Goal: Task Accomplishment & Management: Complete application form

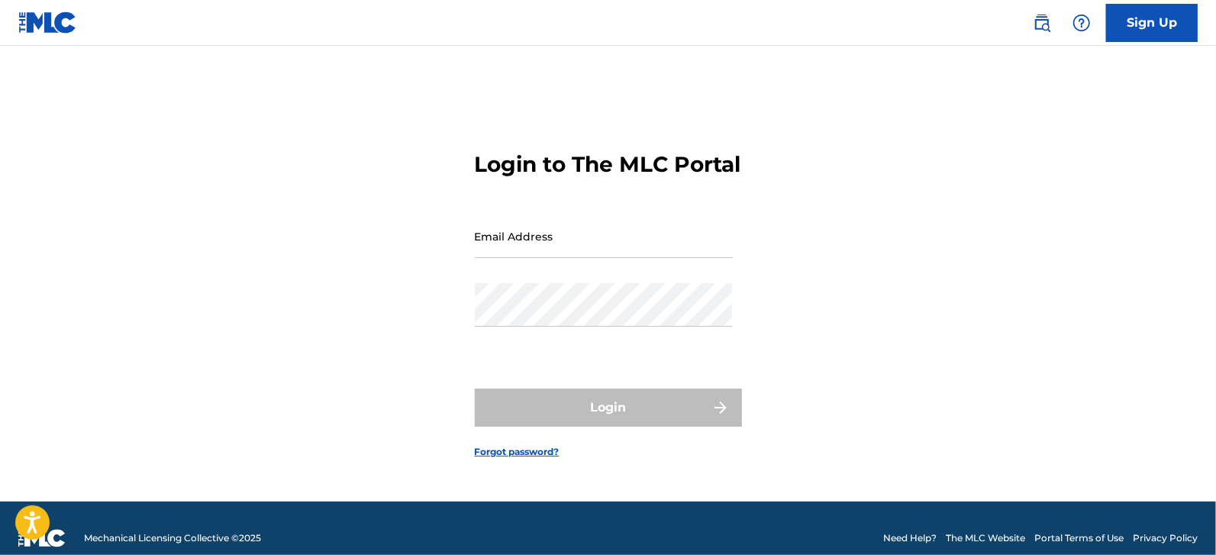
type input "[EMAIL_ADDRESS][DOMAIN_NAME]"
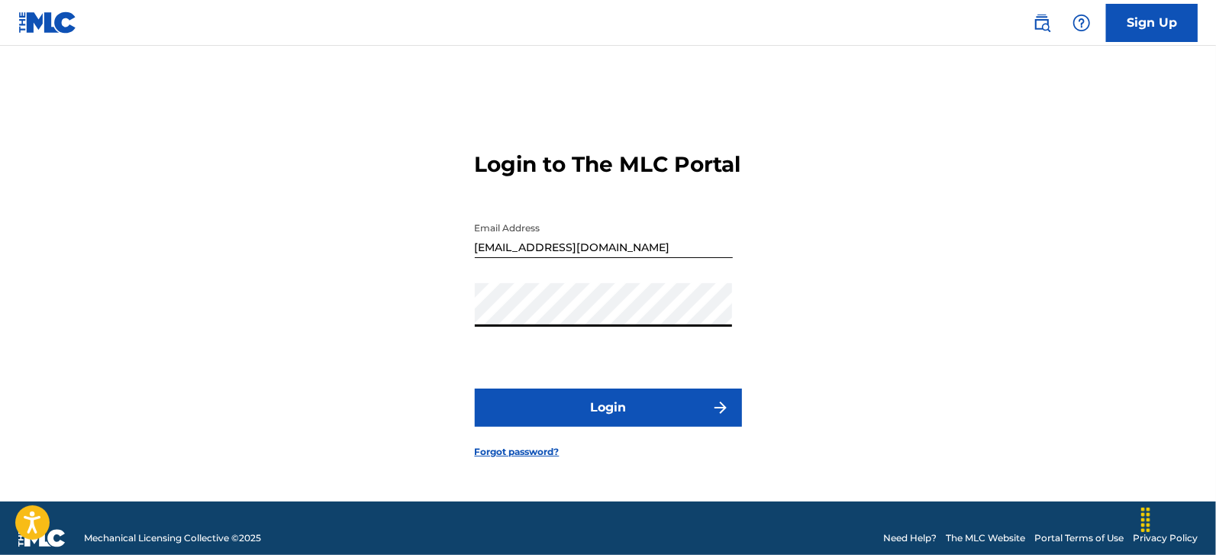
click at [417, 367] on div "Login to The MLC Portal Email Address [EMAIL_ADDRESS][DOMAIN_NAME] Password Log…" at bounding box center [608, 293] width 1069 height 418
click at [557, 425] on button "Login" at bounding box center [608, 408] width 267 height 38
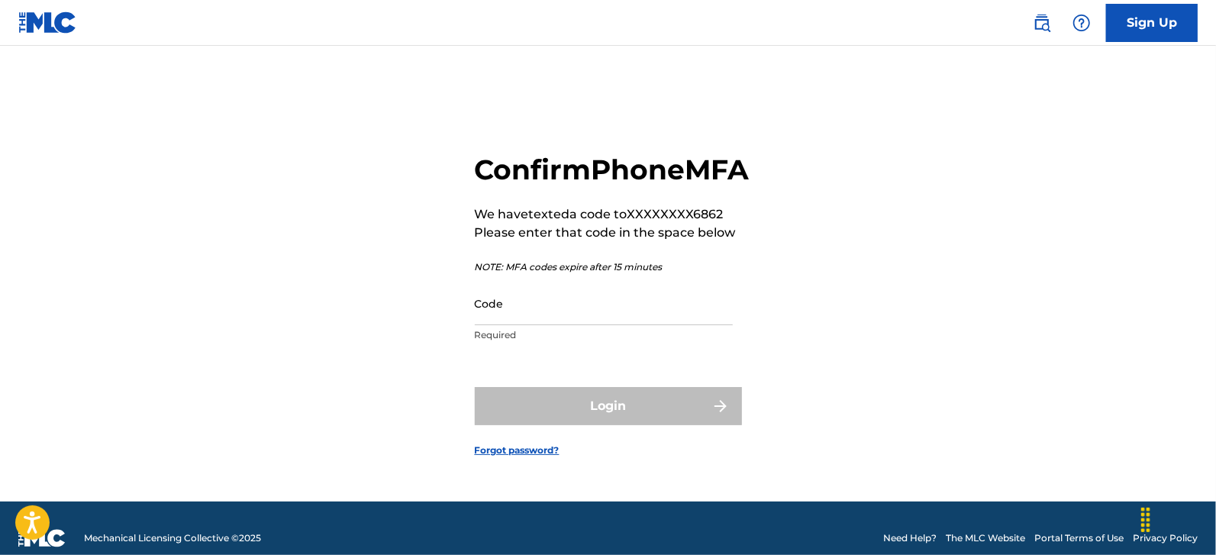
click at [561, 325] on input "Code" at bounding box center [604, 304] width 258 height 44
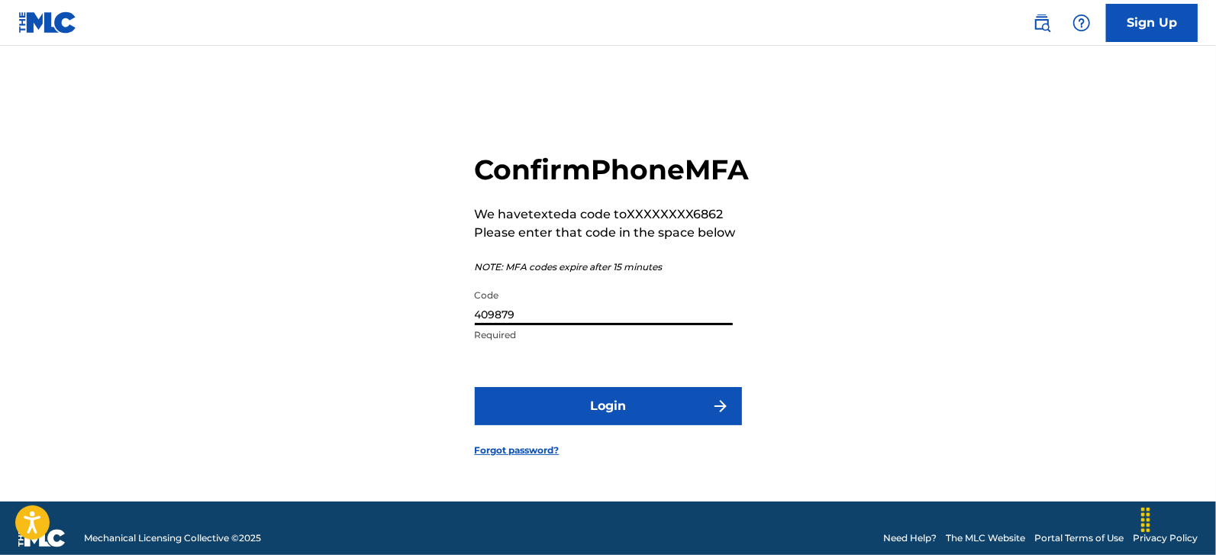
type input "409879"
click at [475, 387] on button "Login" at bounding box center [608, 406] width 267 height 38
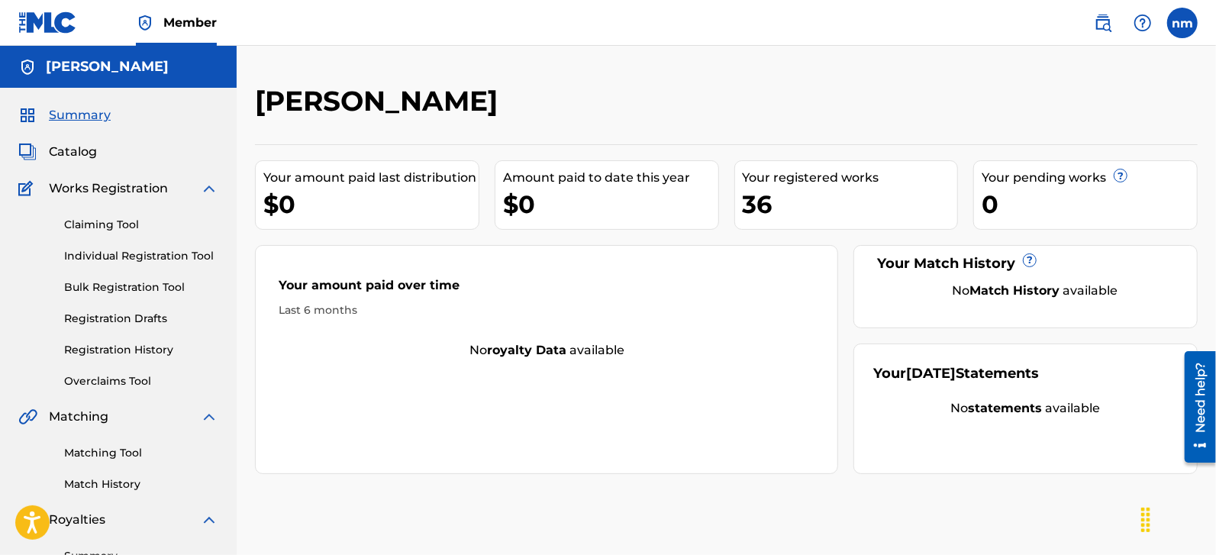
click at [91, 260] on link "Individual Registration Tool" at bounding box center [141, 256] width 154 height 16
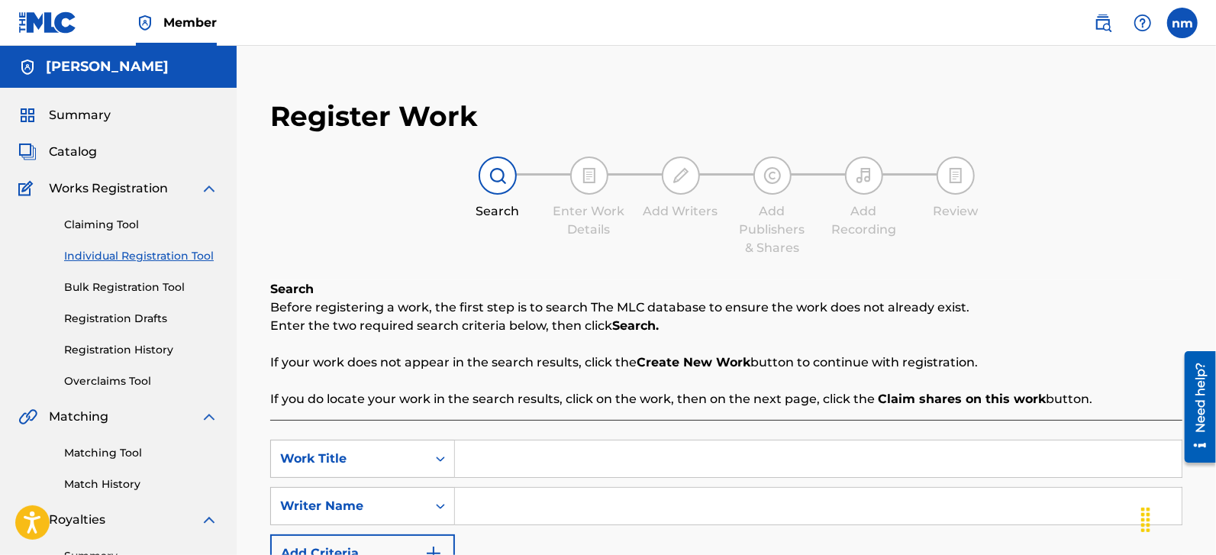
scroll to position [318, 0]
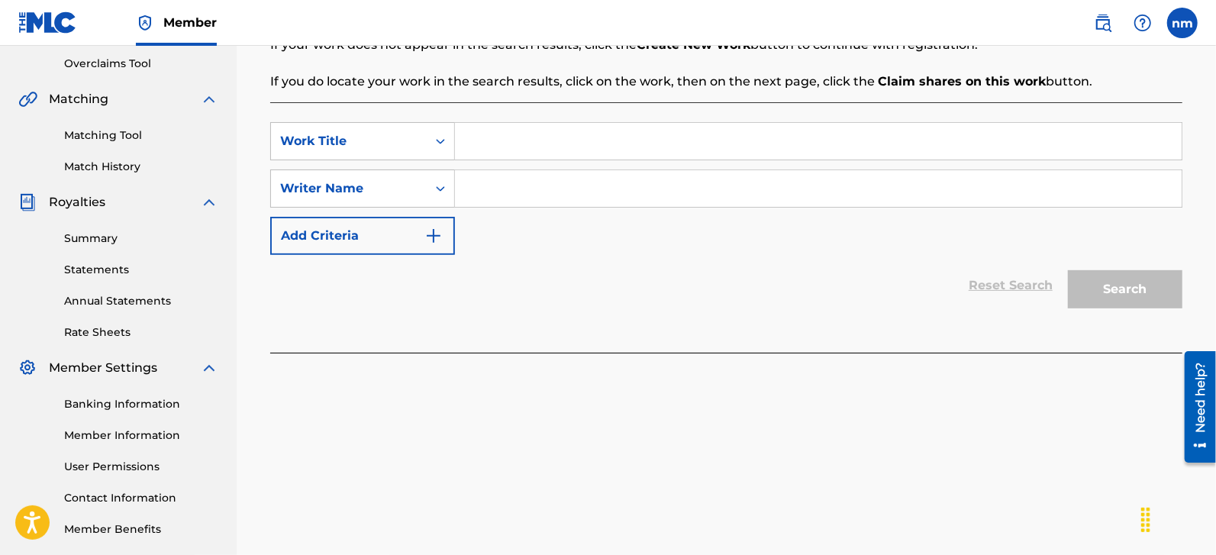
click at [403, 291] on div "Reset Search Search" at bounding box center [726, 285] width 912 height 61
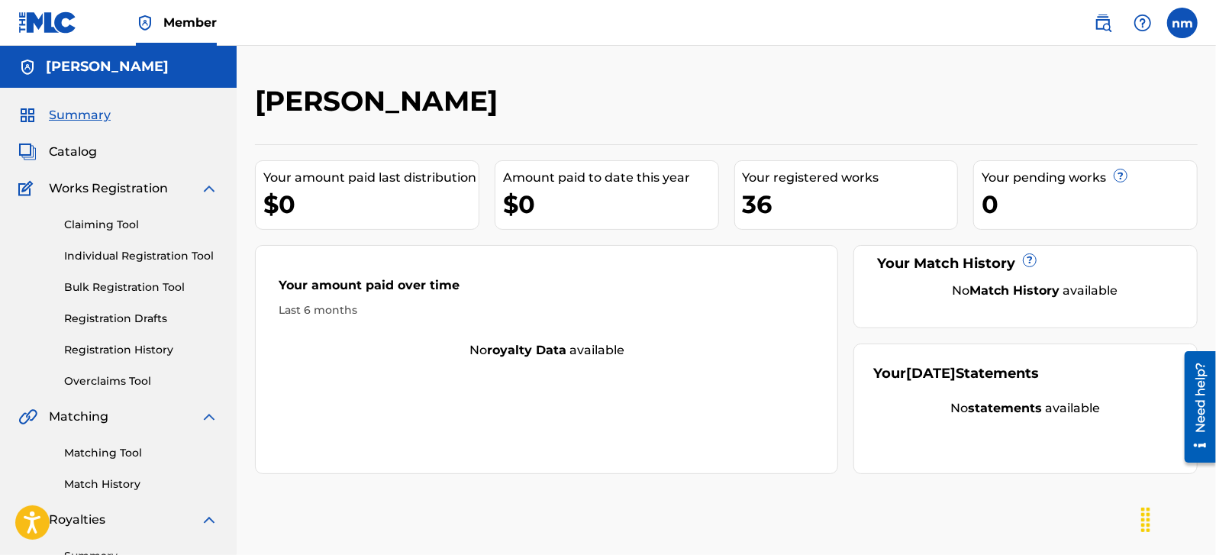
click at [107, 283] on link "Bulk Registration Tool" at bounding box center [141, 287] width 154 height 16
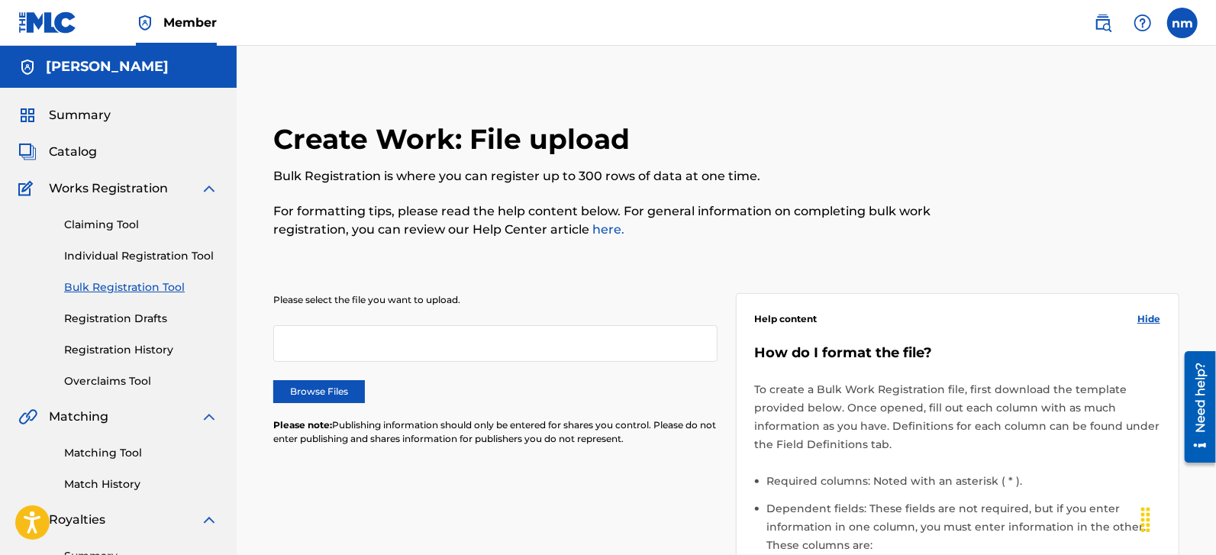
click at [99, 220] on link "Claiming Tool" at bounding box center [141, 225] width 154 height 16
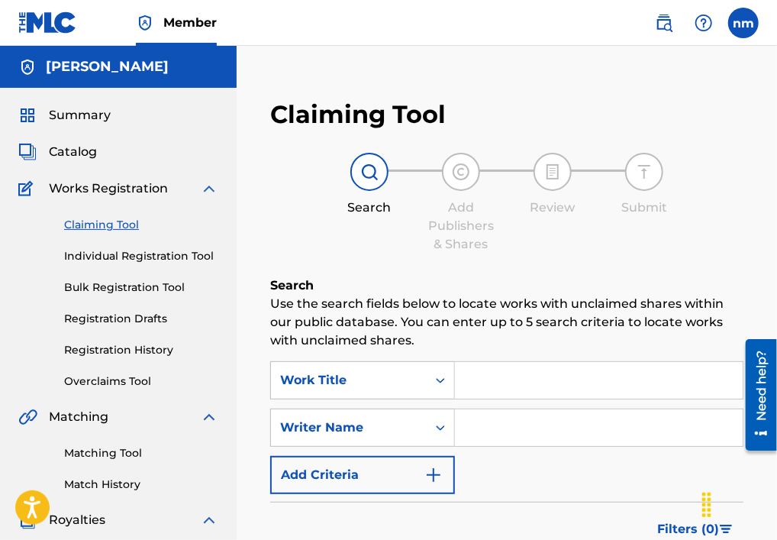
click at [502, 392] on input "Search Form" at bounding box center [599, 380] width 288 height 37
paste input "Embrace the Darkness"
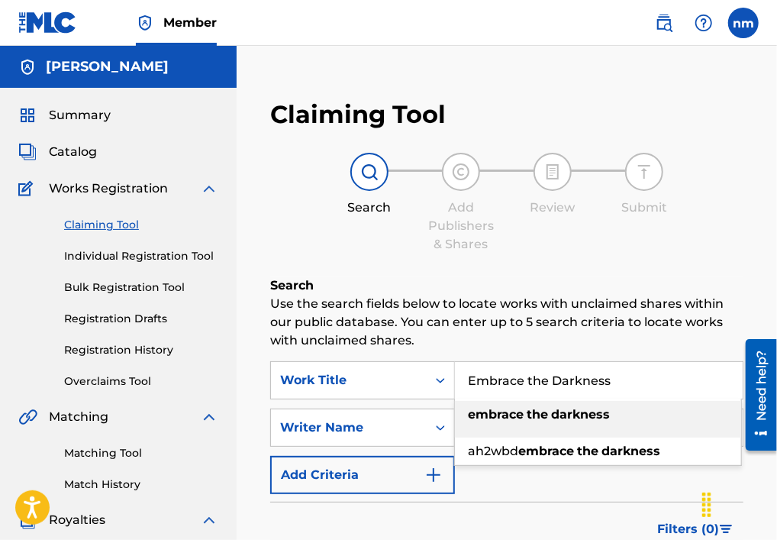
click at [505, 419] on strong "embrace" at bounding box center [496, 414] width 56 height 15
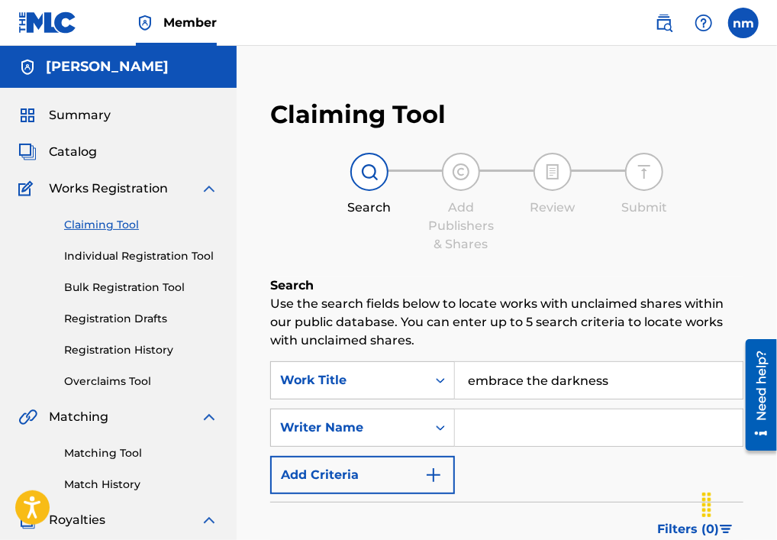
click at [475, 388] on input "embrace the darkness" at bounding box center [599, 380] width 288 height 37
type input "Embrace the darkness"
click at [490, 349] on p "Use the search fields below to locate works with unclaimed shares within our pu…" at bounding box center [506, 322] width 473 height 55
click at [486, 431] on input "Search Form" at bounding box center [599, 427] width 288 height 37
type input "[PERSON_NAME]"
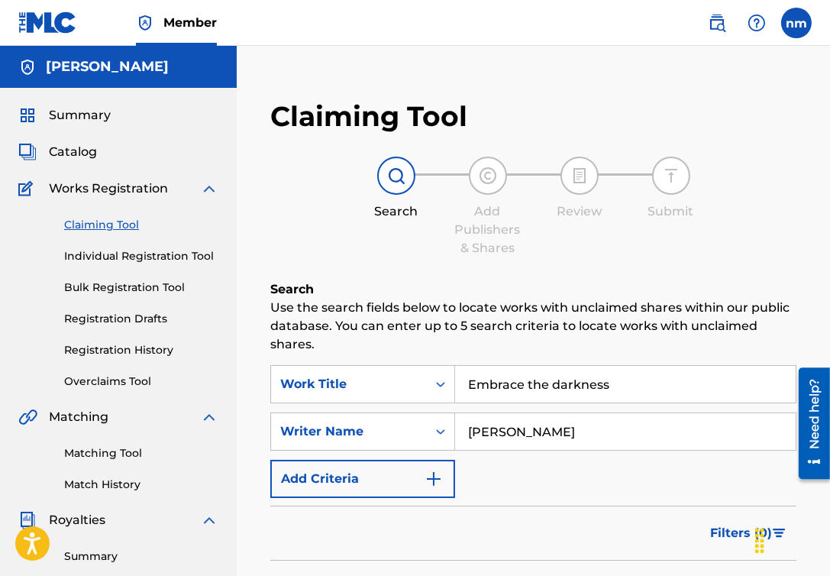
drag, startPoint x: 754, startPoint y: 5, endPoint x: 650, endPoint y: 124, distance: 158.0
click at [650, 124] on div "Claiming Tool Search Add Publishers & Shares Review Submit Search Use the searc…" at bounding box center [533, 398] width 557 height 629
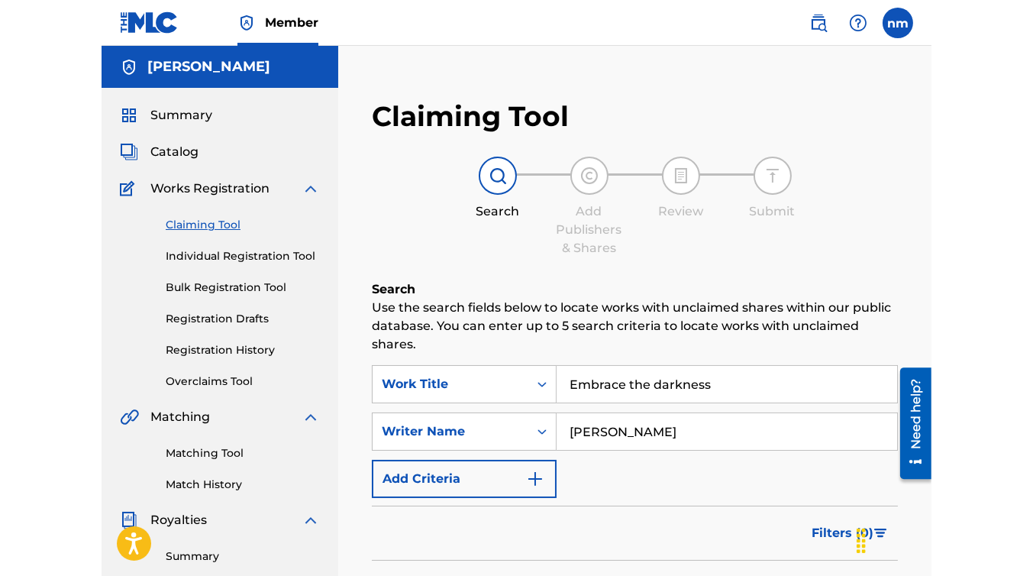
scroll to position [371, 0]
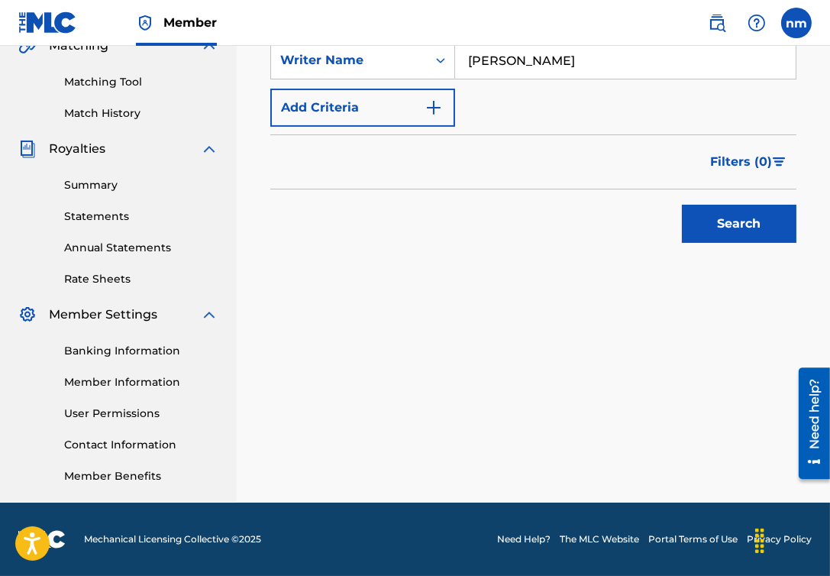
click at [723, 202] on div "Search" at bounding box center [735, 219] width 122 height 61
click at [718, 220] on button "Search" at bounding box center [739, 224] width 115 height 38
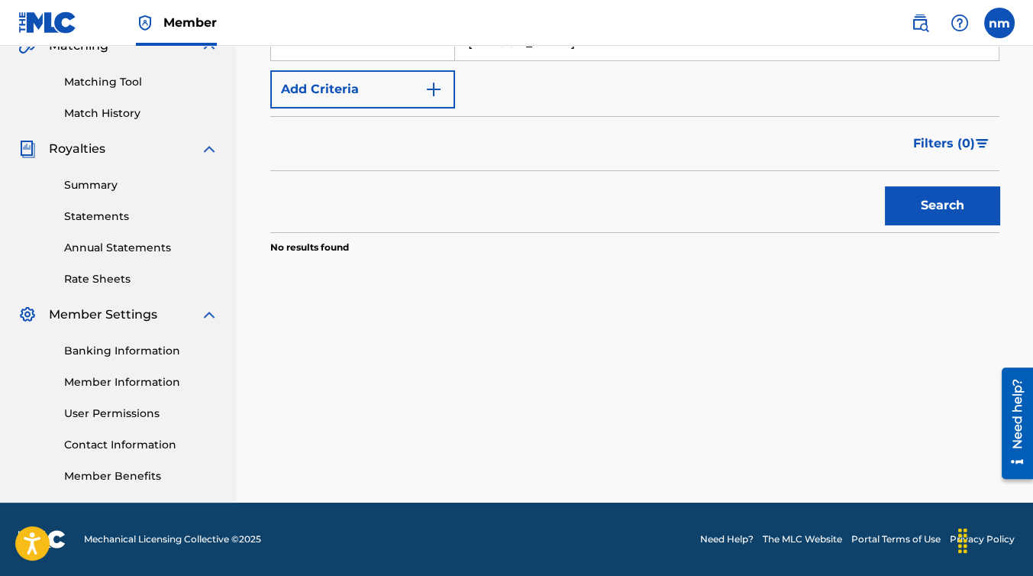
click at [636, 337] on div "Claiming Tool Search Add Publishers & Shares Review Submit Search Use the searc…" at bounding box center [635, 29] width 760 height 633
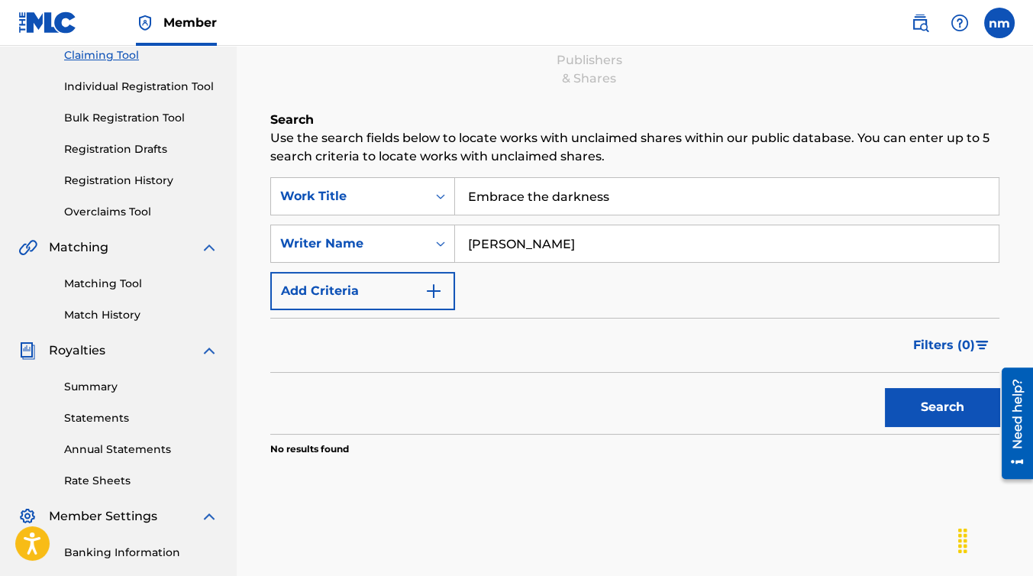
scroll to position [0, 0]
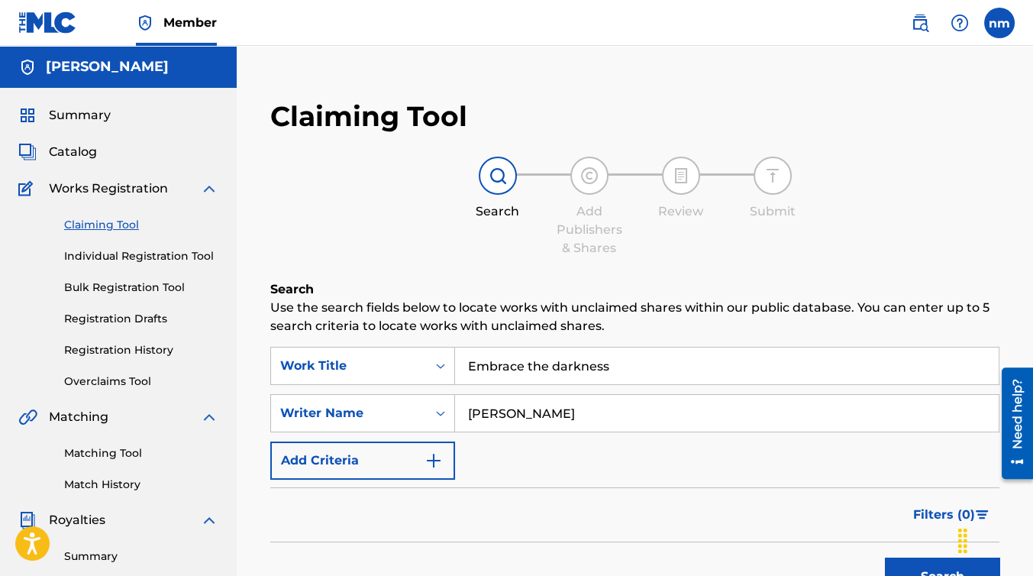
click at [101, 251] on link "Individual Registration Tool" at bounding box center [141, 256] width 154 height 16
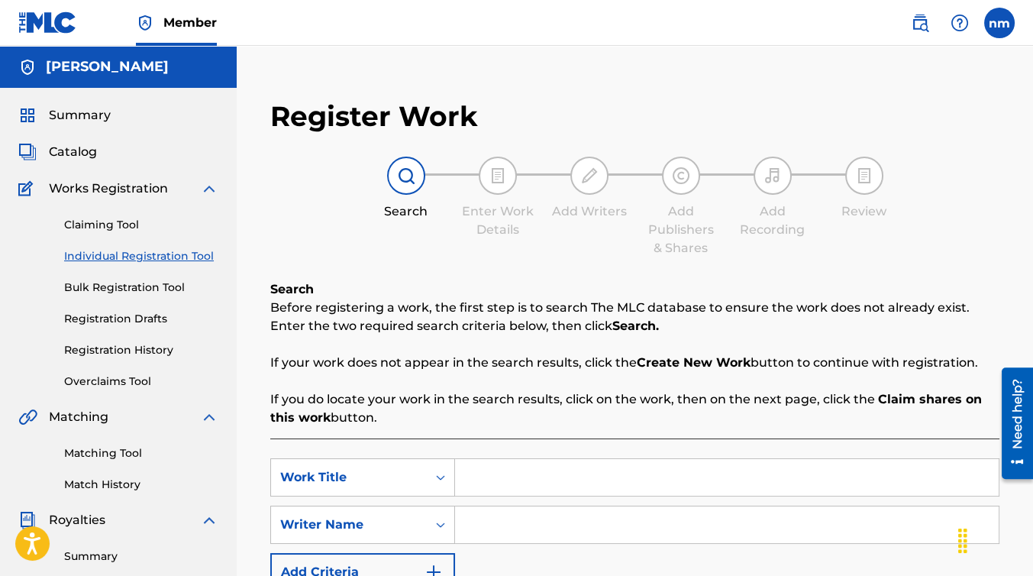
scroll to position [169, 0]
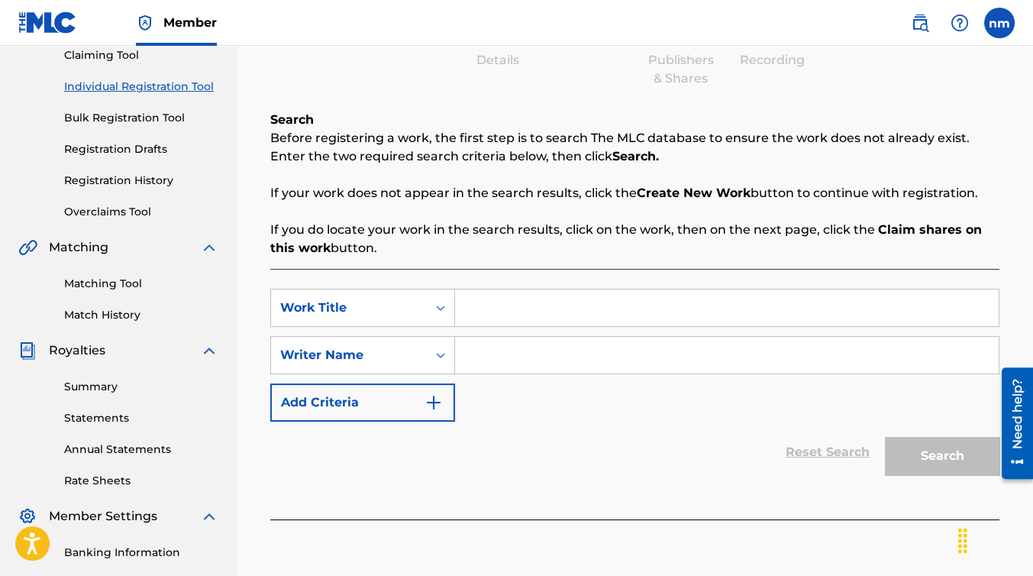
paste input "Embrace the Darkness"
type input "Embrace the Darkness"
click at [541, 357] on input "Search Form" at bounding box center [727, 355] width 544 height 37
type input "[PERSON_NAME]"
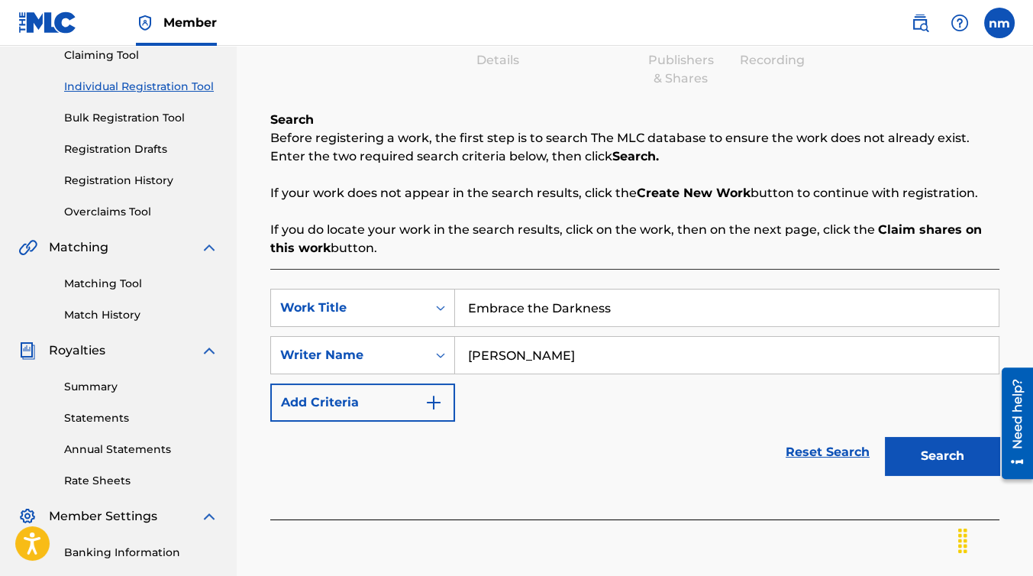
click at [947, 450] on button "Search" at bounding box center [942, 456] width 115 height 38
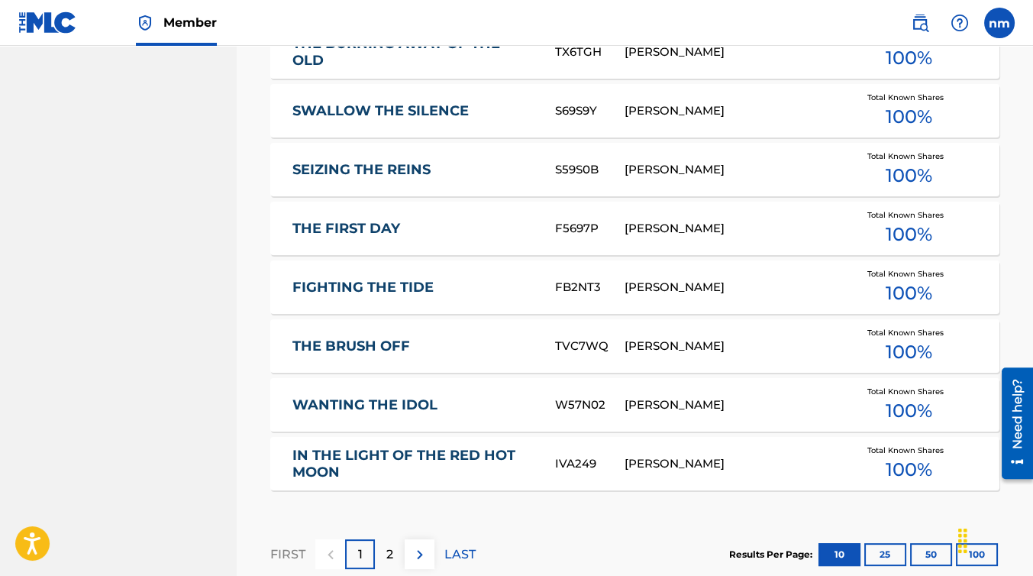
scroll to position [1018, 0]
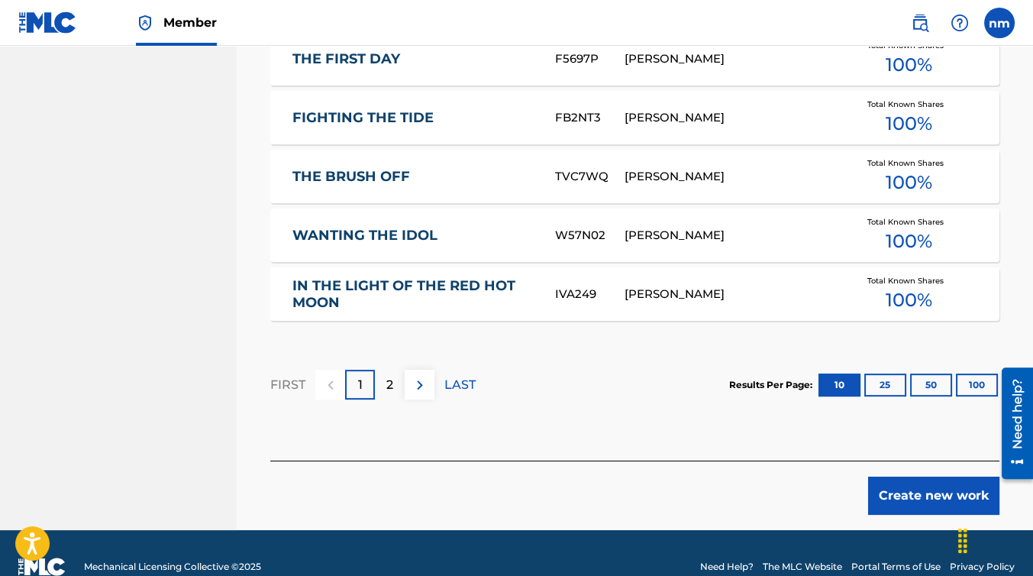
click at [418, 385] on img at bounding box center [420, 385] width 18 height 18
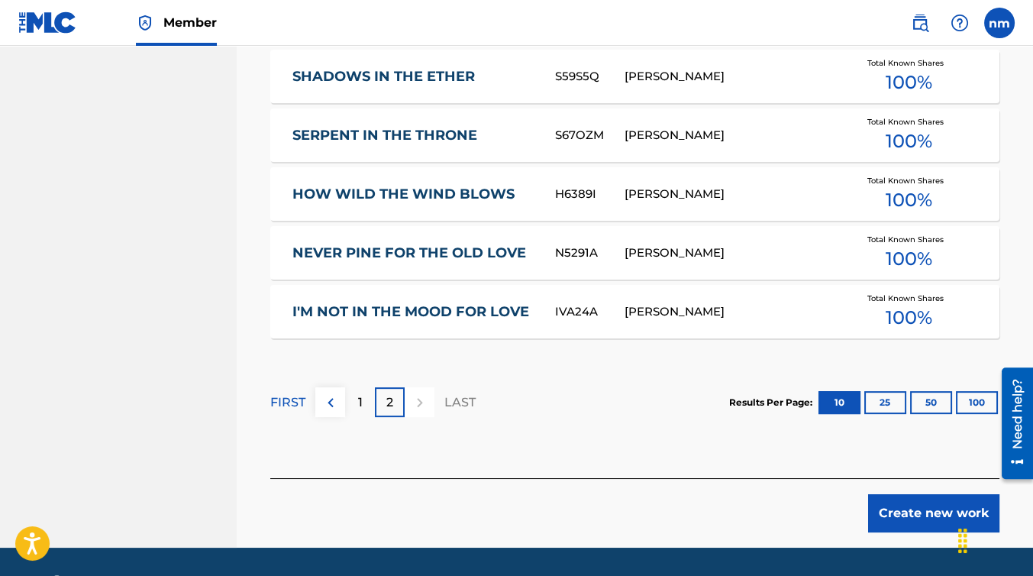
scroll to position [986, 0]
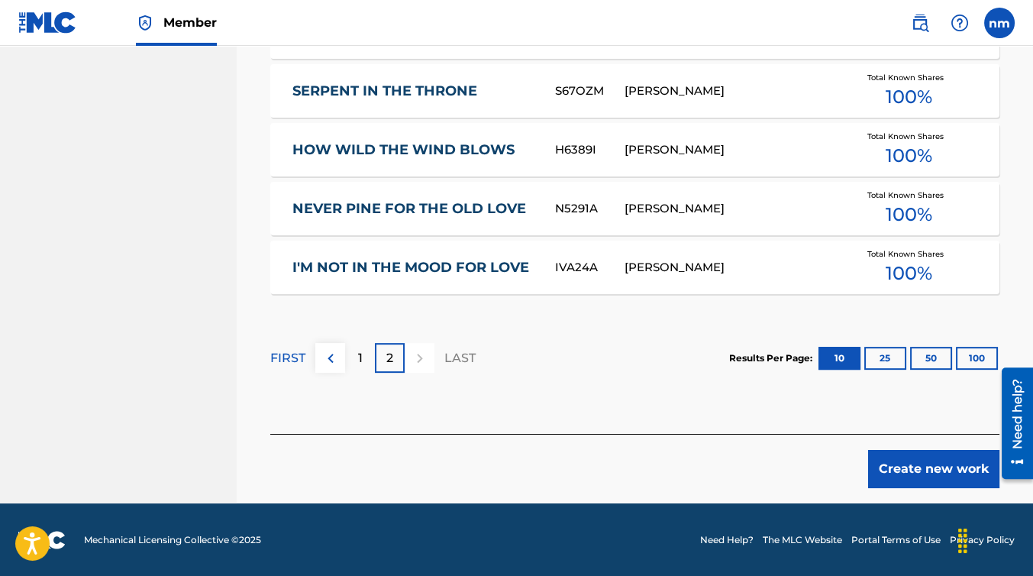
click at [461, 358] on p "LAST" at bounding box center [459, 358] width 31 height 18
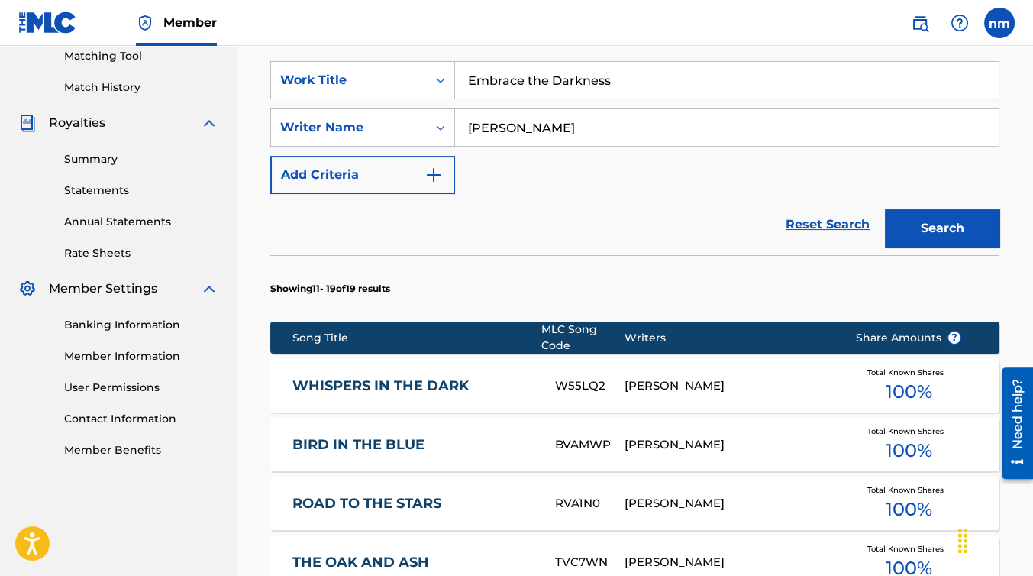
scroll to position [307, 0]
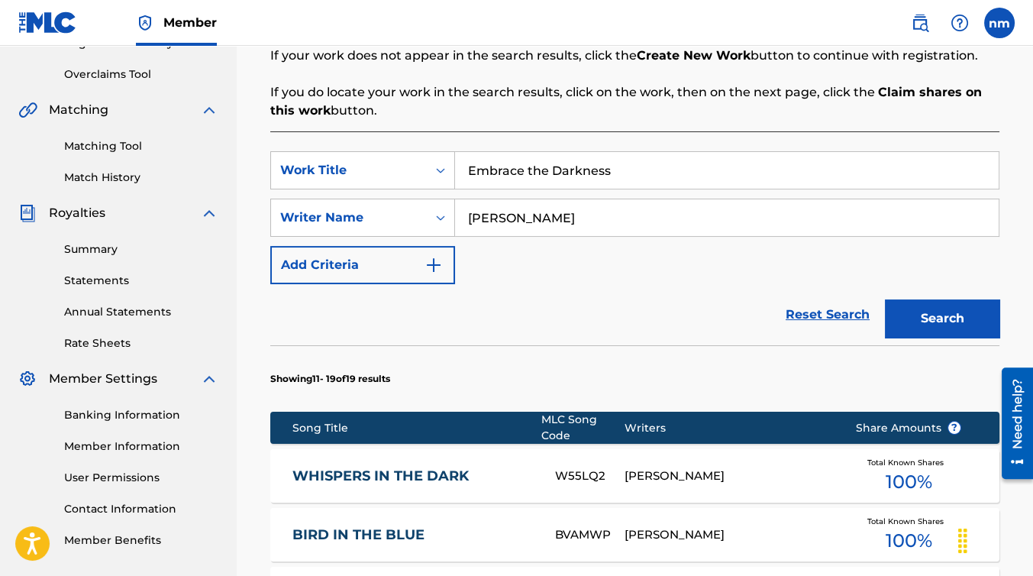
click at [107, 74] on link "Overclaims Tool" at bounding box center [141, 74] width 154 height 16
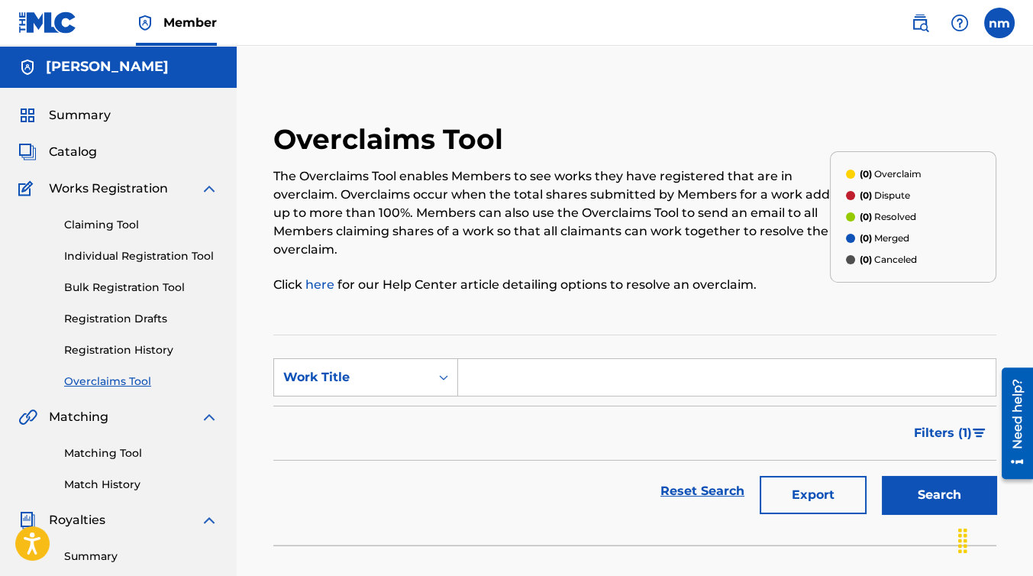
click at [95, 117] on span "Summary" at bounding box center [80, 115] width 62 height 18
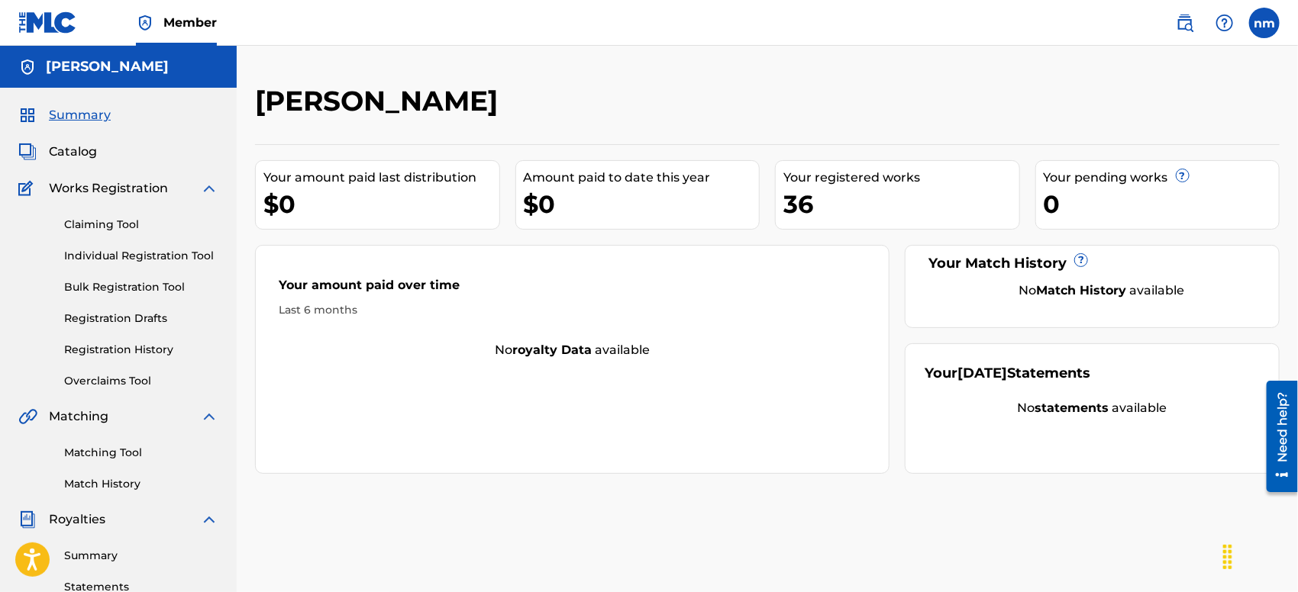
click at [92, 221] on link "Claiming Tool" at bounding box center [141, 225] width 154 height 16
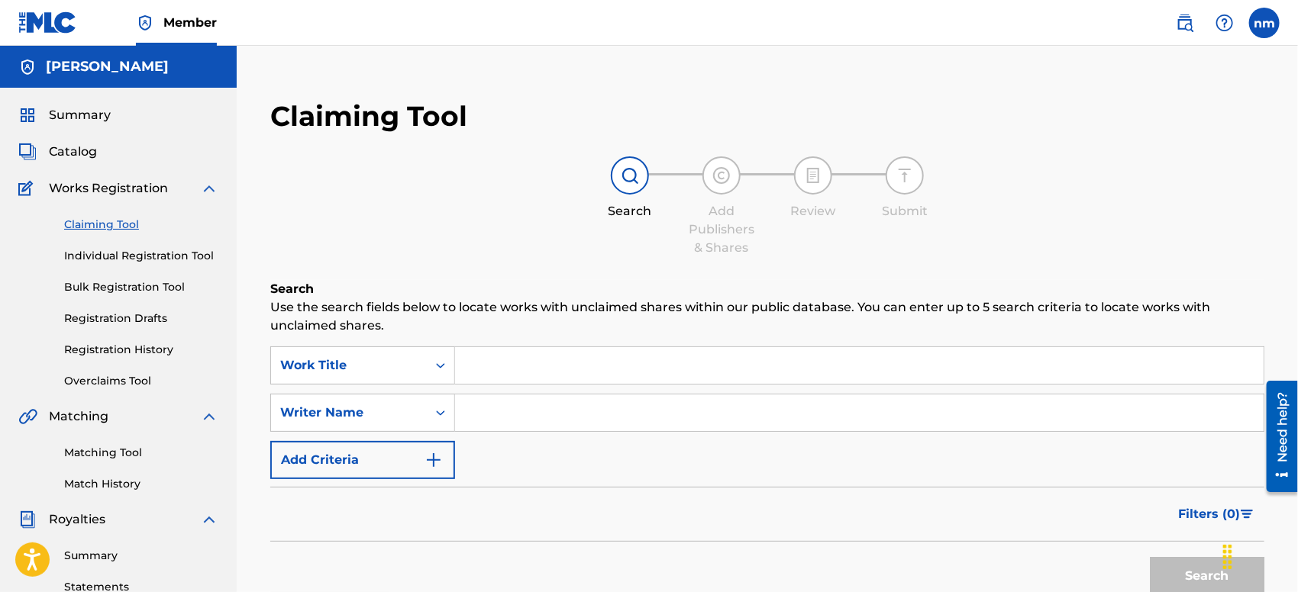
paste input "Embrace the Darkness"
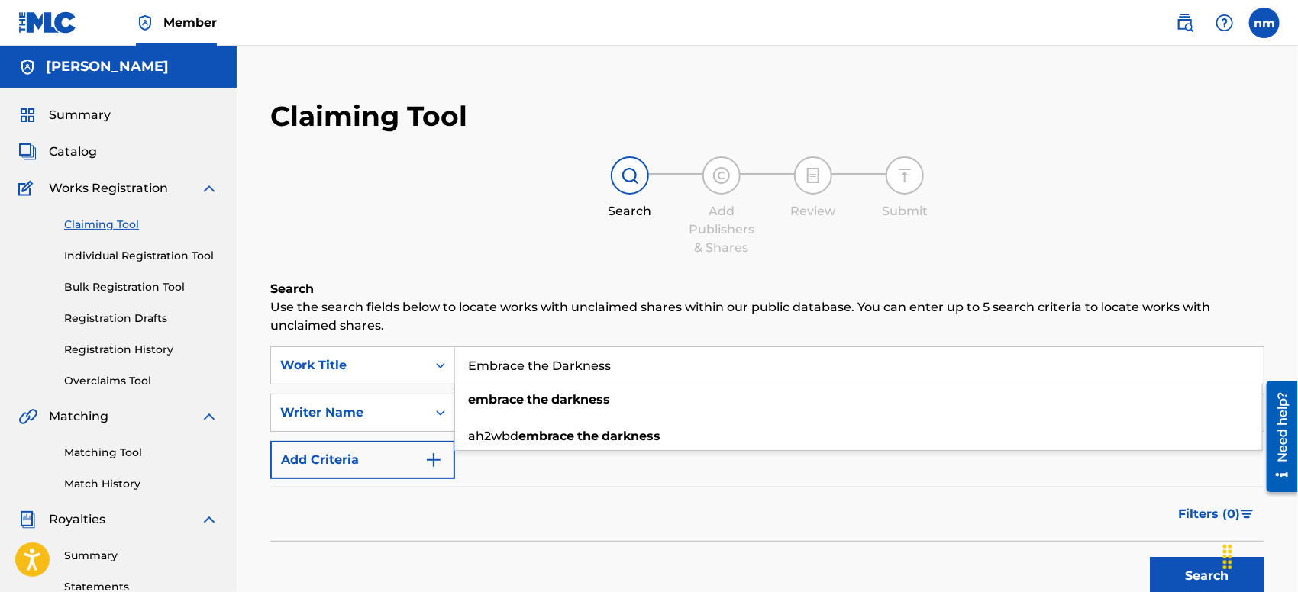
type input "Embrace the Darkness"
click at [570, 322] on p "Use the search fields below to locate works with unclaimed shares within our pu…" at bounding box center [767, 317] width 994 height 37
click at [541, 416] on input "Search Form" at bounding box center [859, 413] width 809 height 37
type input "[PERSON_NAME]"
click at [1164, 554] on button "Search" at bounding box center [1207, 576] width 115 height 38
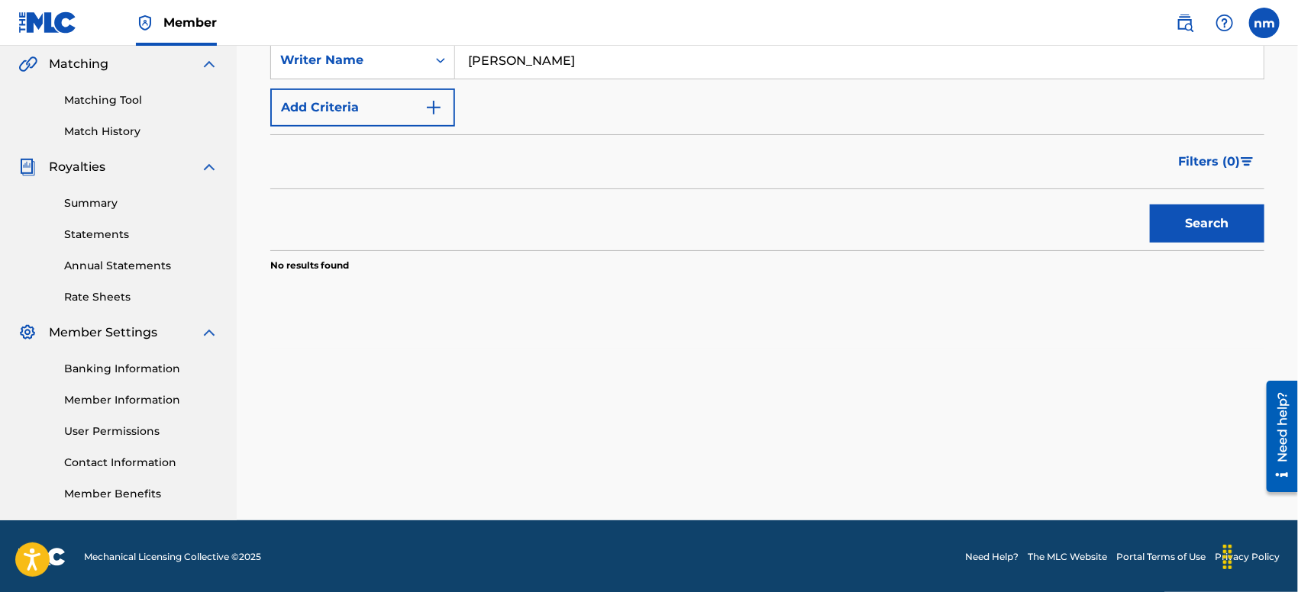
scroll to position [354, 0]
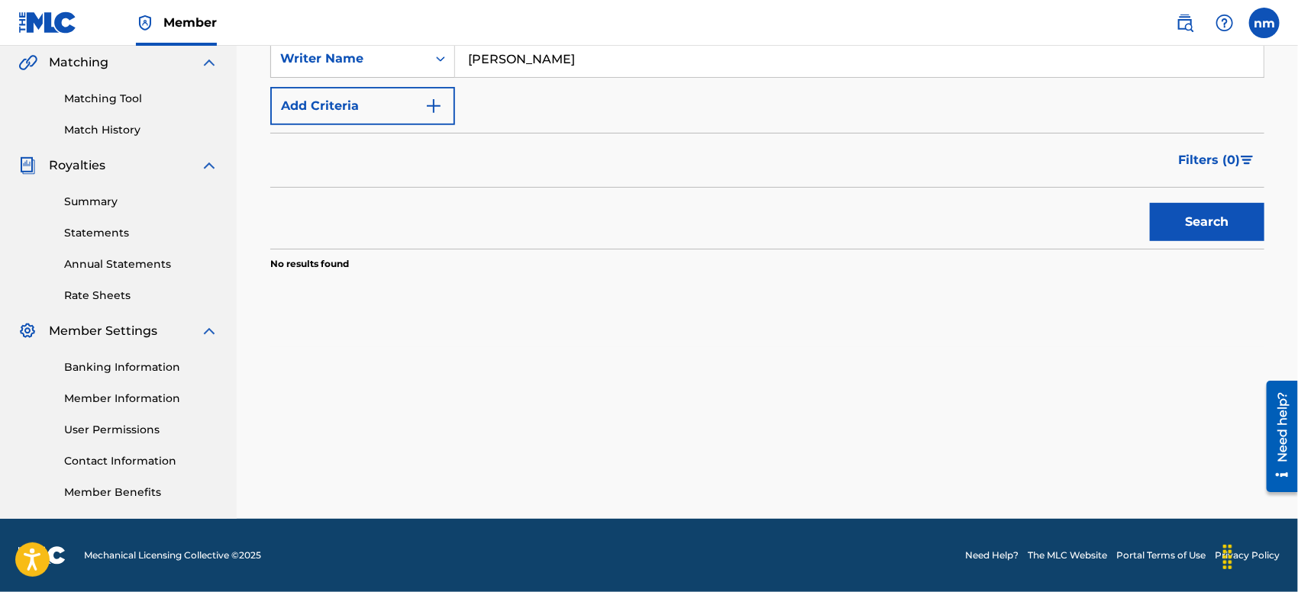
click at [1181, 211] on button "Search" at bounding box center [1207, 222] width 115 height 38
click at [1178, 224] on button "Search" at bounding box center [1207, 222] width 115 height 38
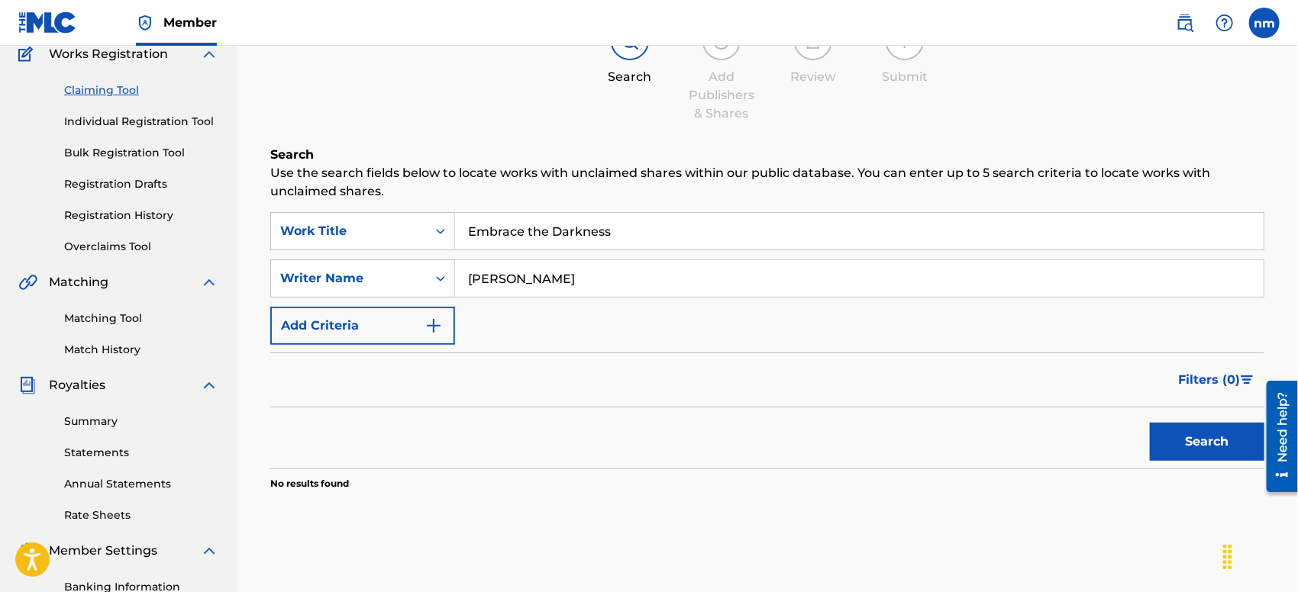
scroll to position [0, 0]
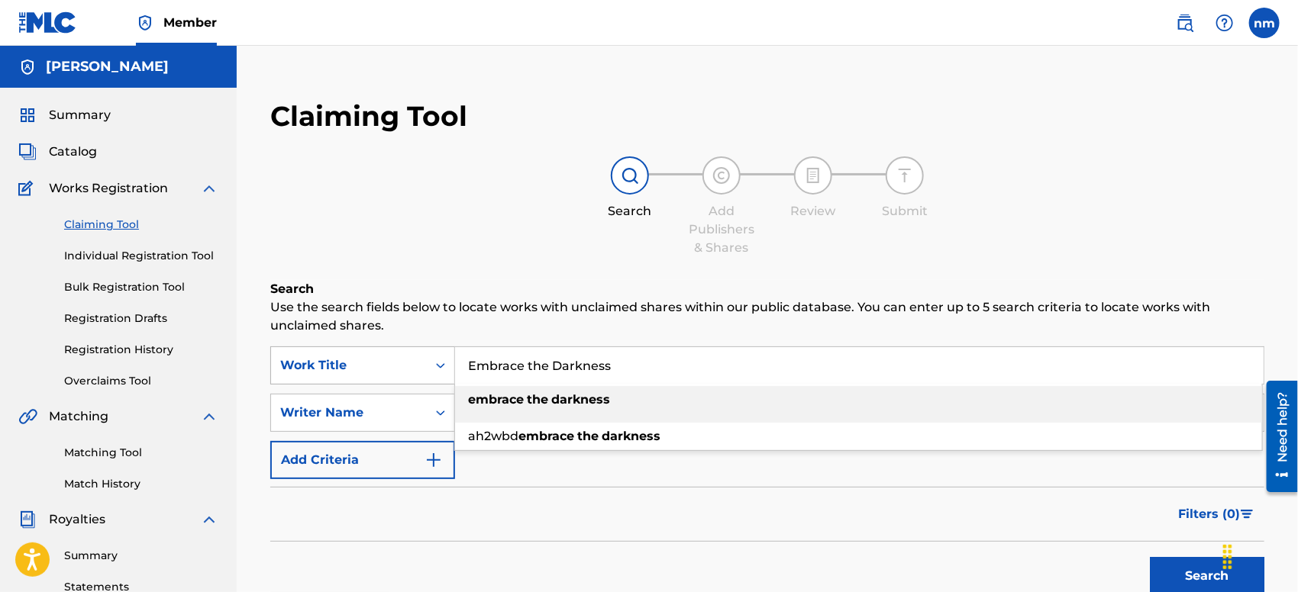
drag, startPoint x: 624, startPoint y: 366, endPoint x: 447, endPoint y: 370, distance: 177.2
click at [447, 370] on div "SearchWithCriteria4c130f3a-0730-416d-a531-669041c1456c Work Title Embrace the D…" at bounding box center [767, 366] width 994 height 38
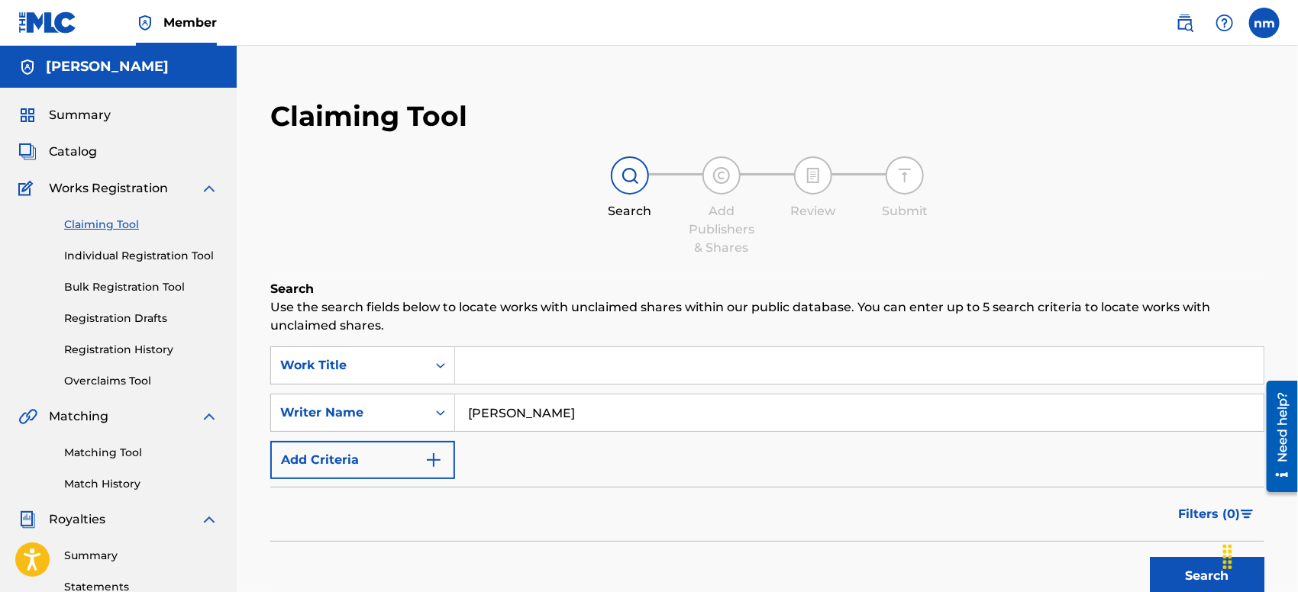
click at [593, 145] on div "Claiming Tool Search Add Publishers & Shares Review Submit Search Use the searc…" at bounding box center [767, 400] width 1025 height 633
paste input "Eyes of ash"
type input "Eyes of ash"
click at [566, 473] on div "SearchWithCriteria4c130f3a-0730-416d-a531-669041c1456c Work Title Eyes of ash S…" at bounding box center [767, 413] width 994 height 133
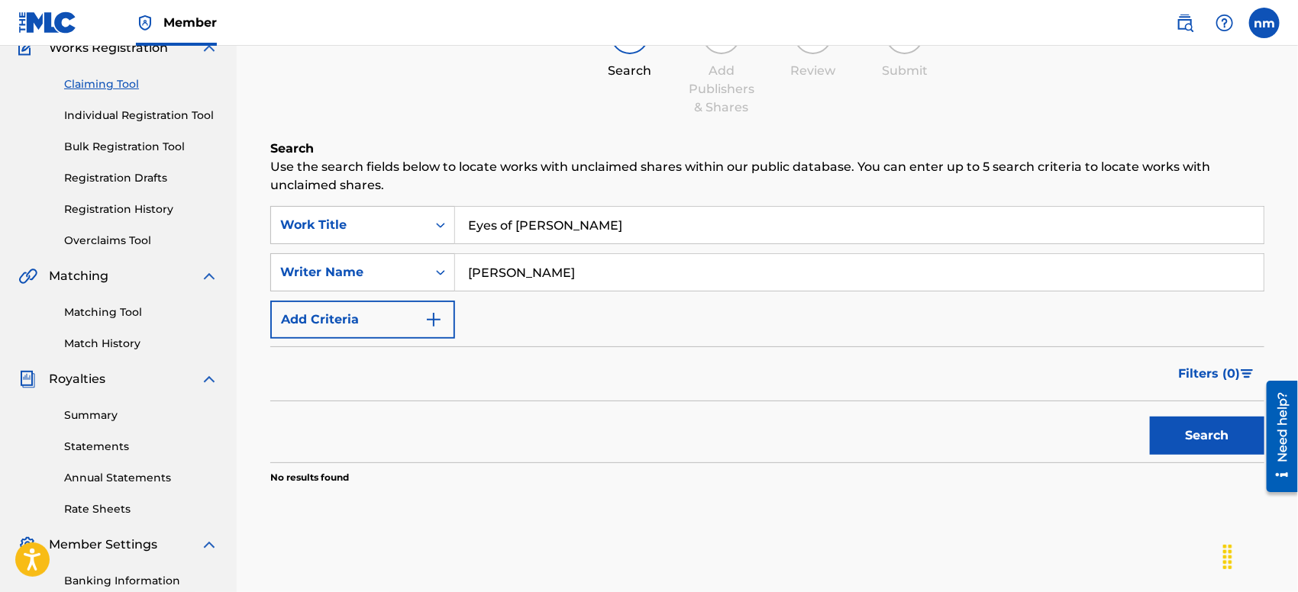
scroll to position [169, 0]
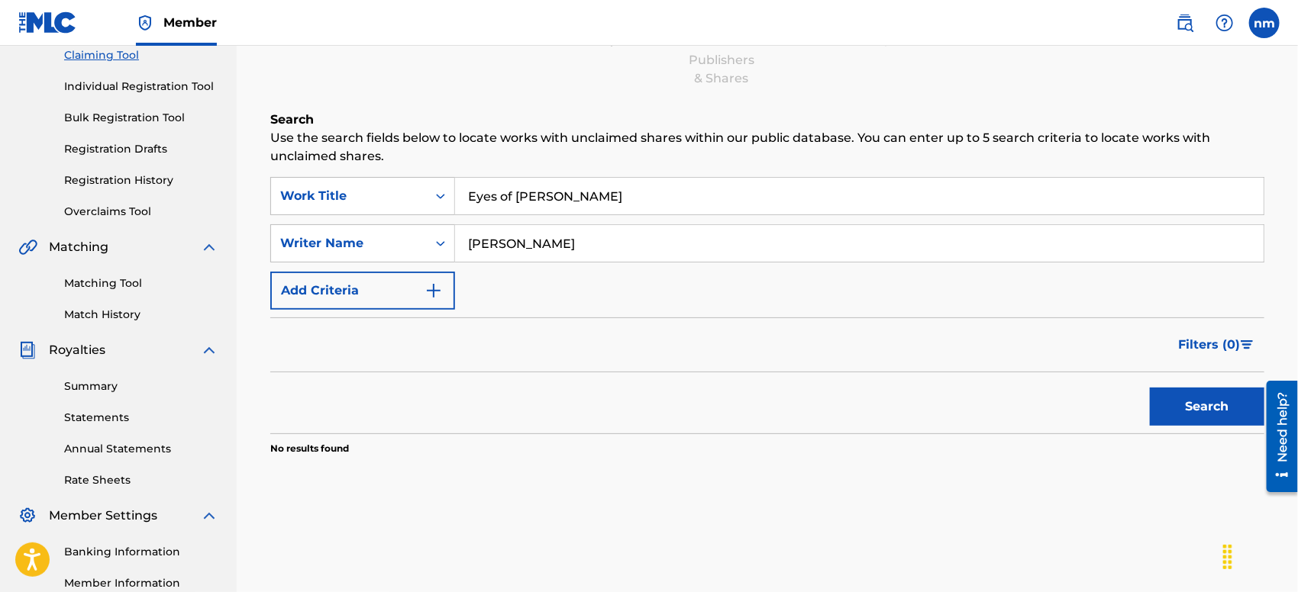
click at [1172, 415] on button "Search" at bounding box center [1207, 407] width 115 height 38
click at [1173, 410] on button "Search" at bounding box center [1207, 407] width 115 height 38
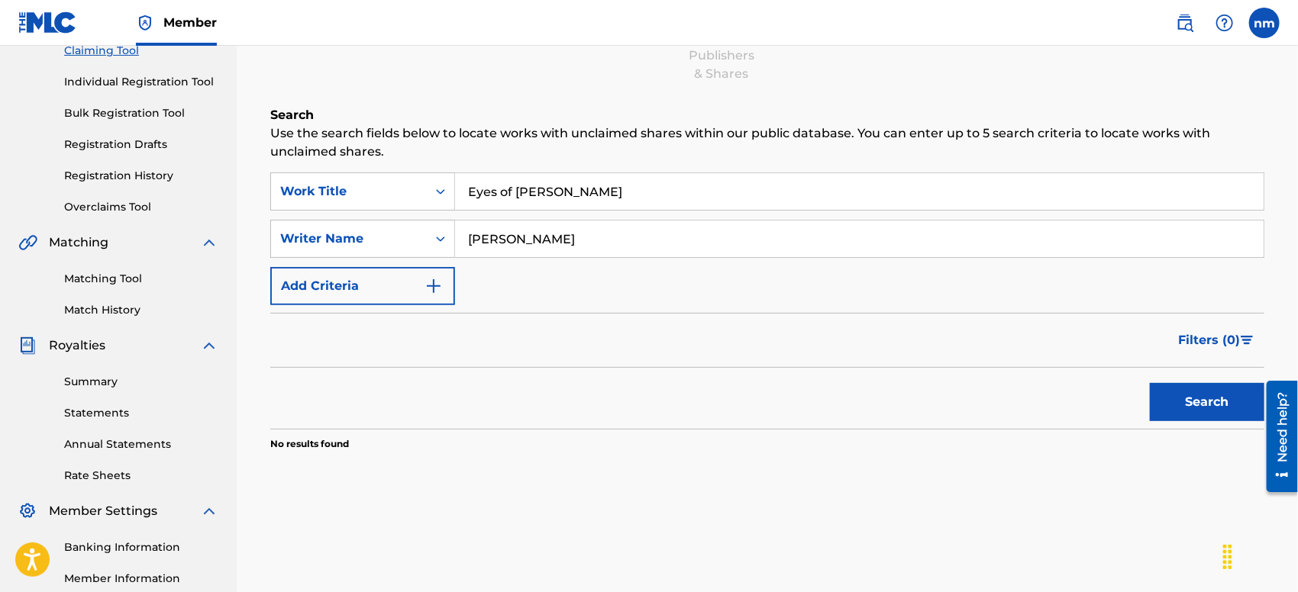
scroll to position [0, 0]
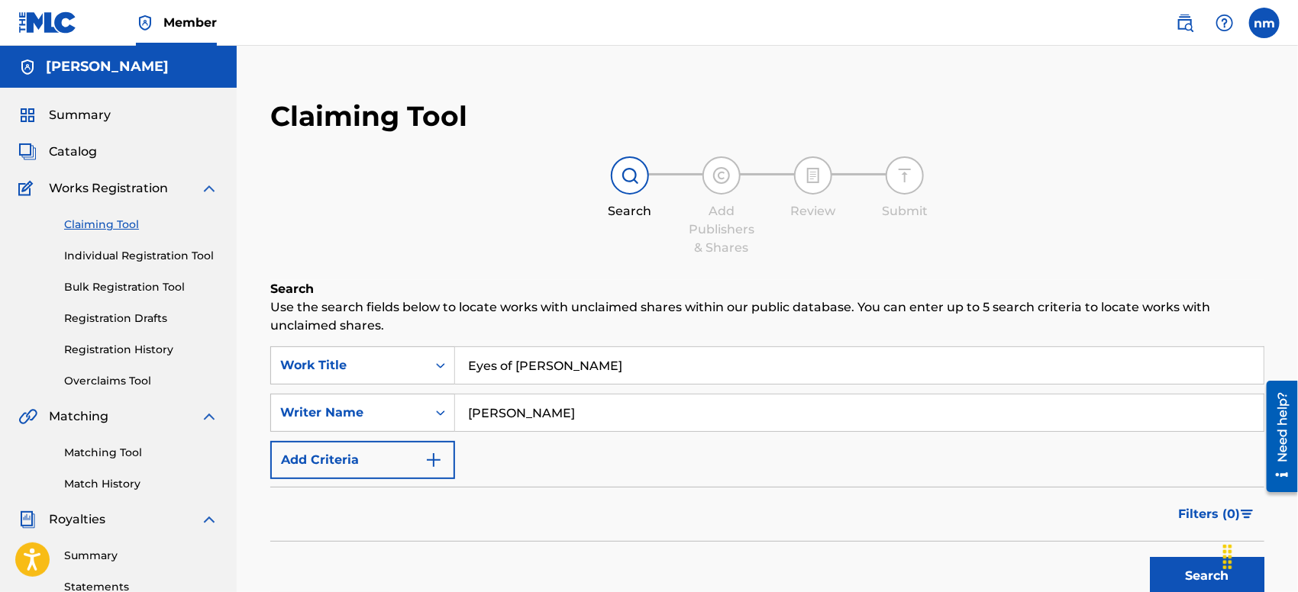
click at [1215, 22] on label at bounding box center [1264, 23] width 31 height 31
click at [1215, 23] on input "nm nicole mims mollydrakeparanormal@gmail.com Profile Log out" at bounding box center [1264, 23] width 0 height 0
click at [457, 212] on div "Search Add Publishers & Shares Review Submit" at bounding box center [767, 207] width 994 height 101
click at [73, 150] on span "Catalog" at bounding box center [73, 152] width 48 height 18
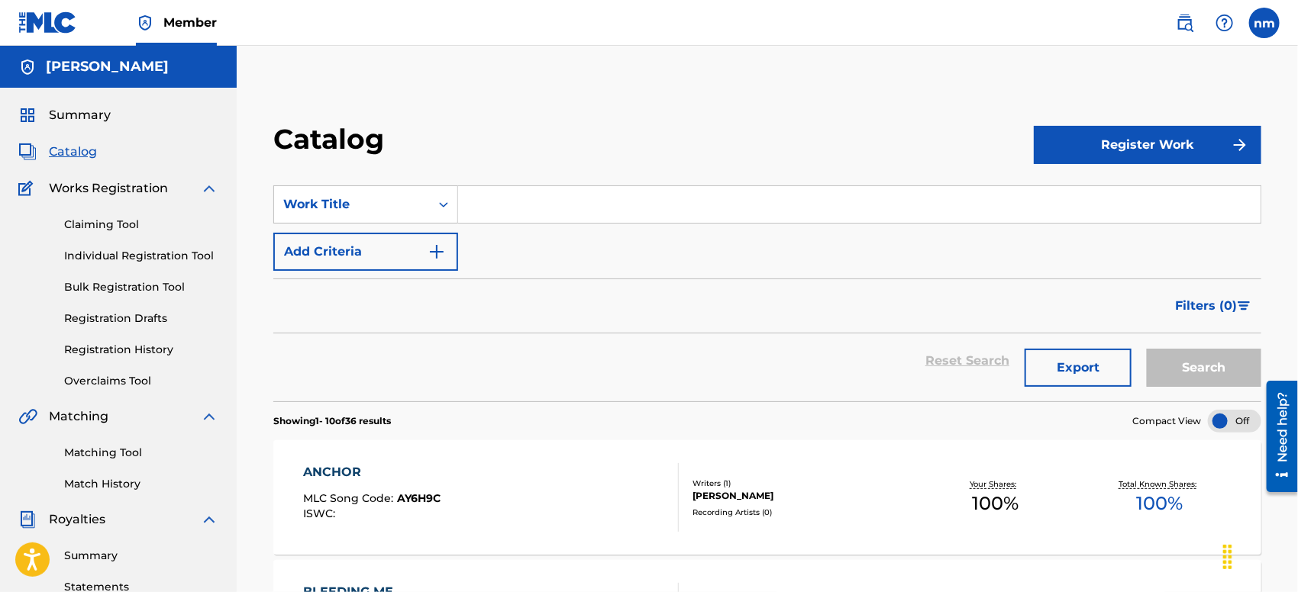
click at [1215, 420] on div at bounding box center [1234, 421] width 53 height 23
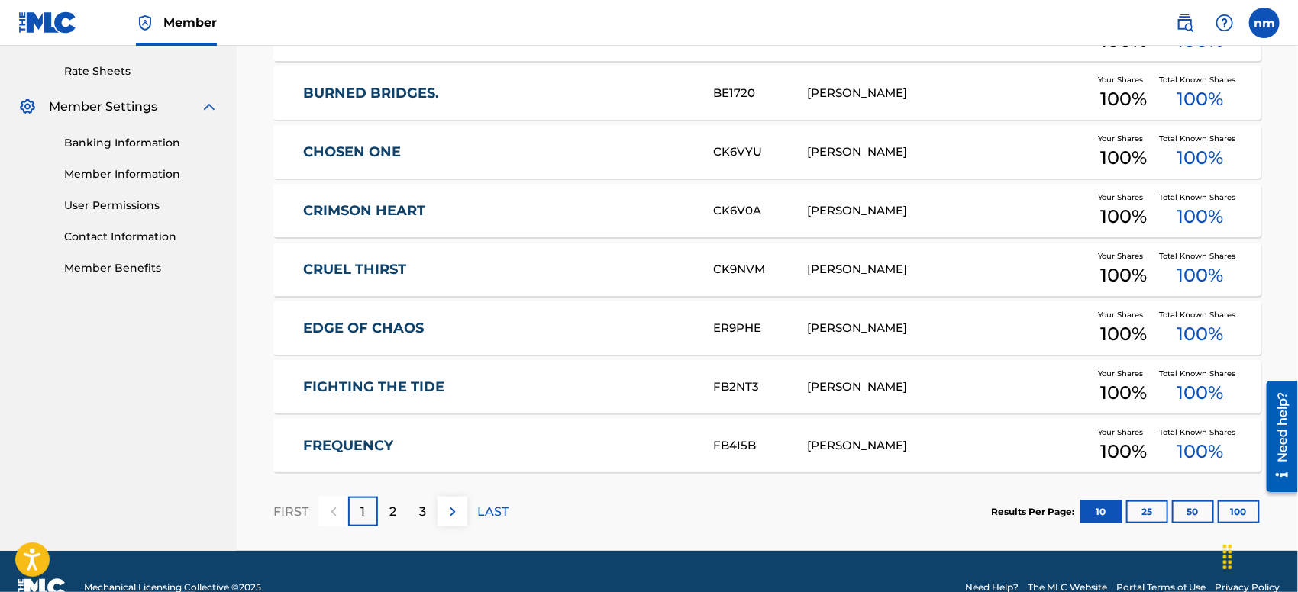
scroll to position [611, 0]
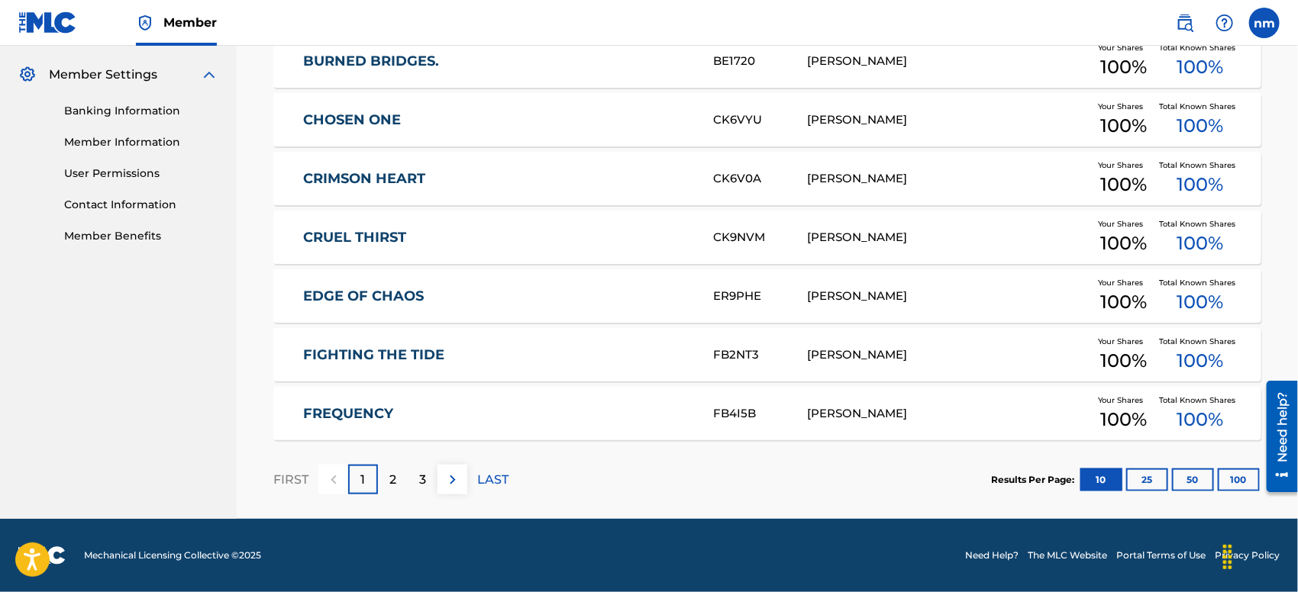
click at [1197, 479] on button "50" at bounding box center [1193, 480] width 42 height 23
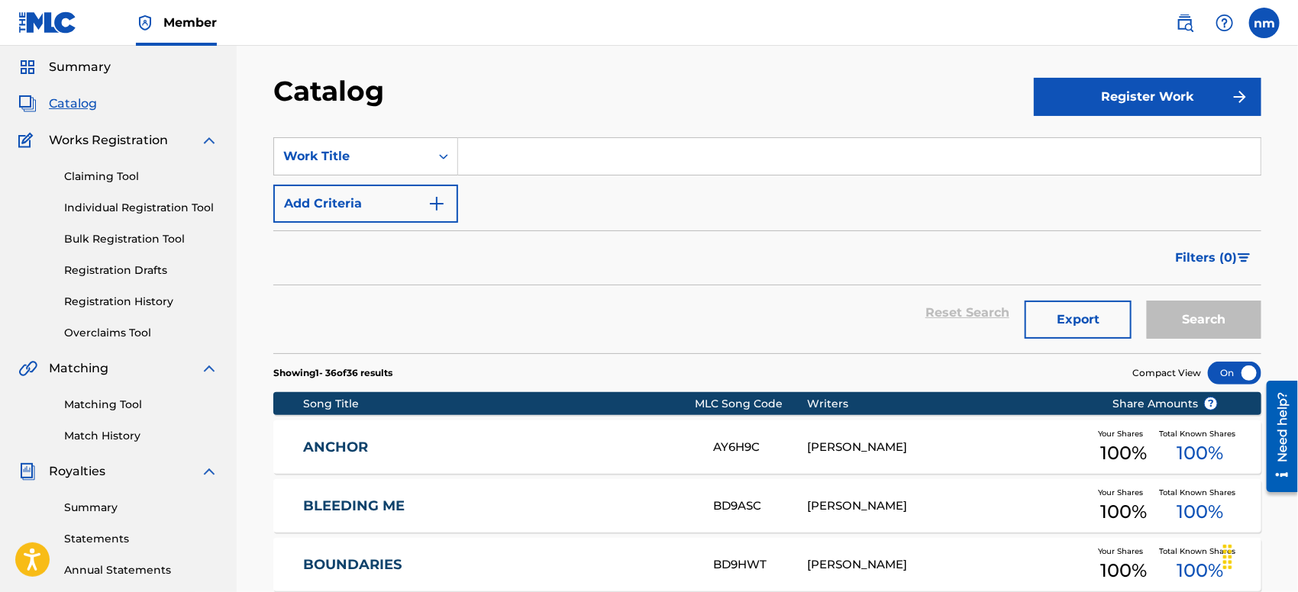
scroll to position [0, 0]
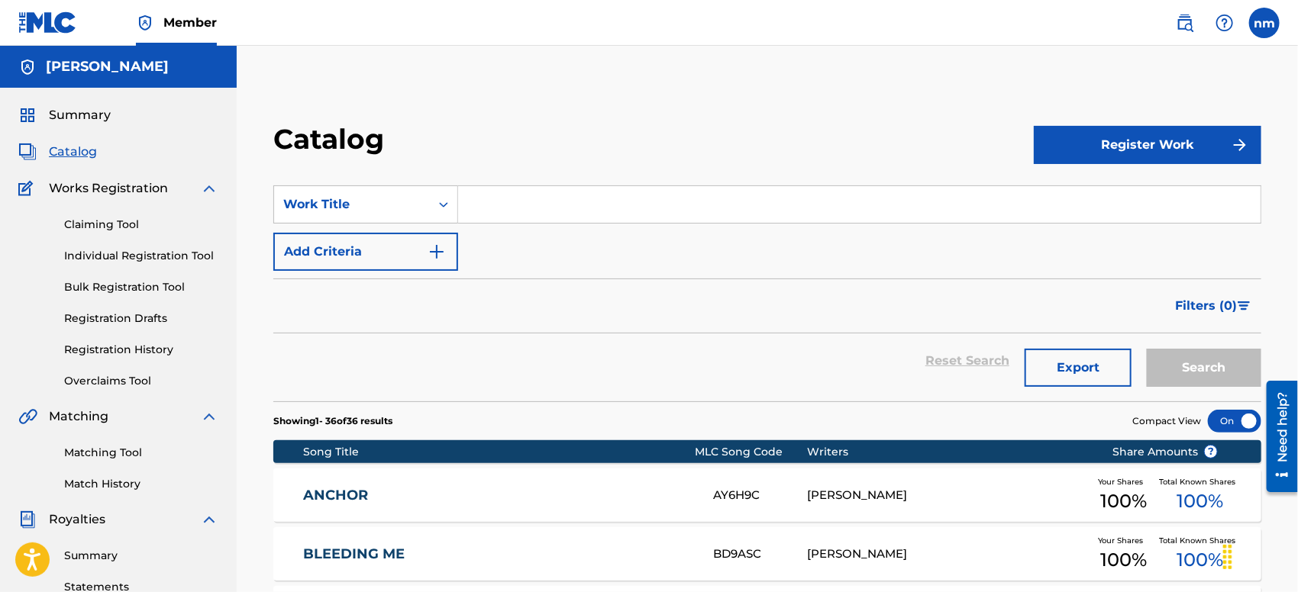
paste input "Eyes of ash"
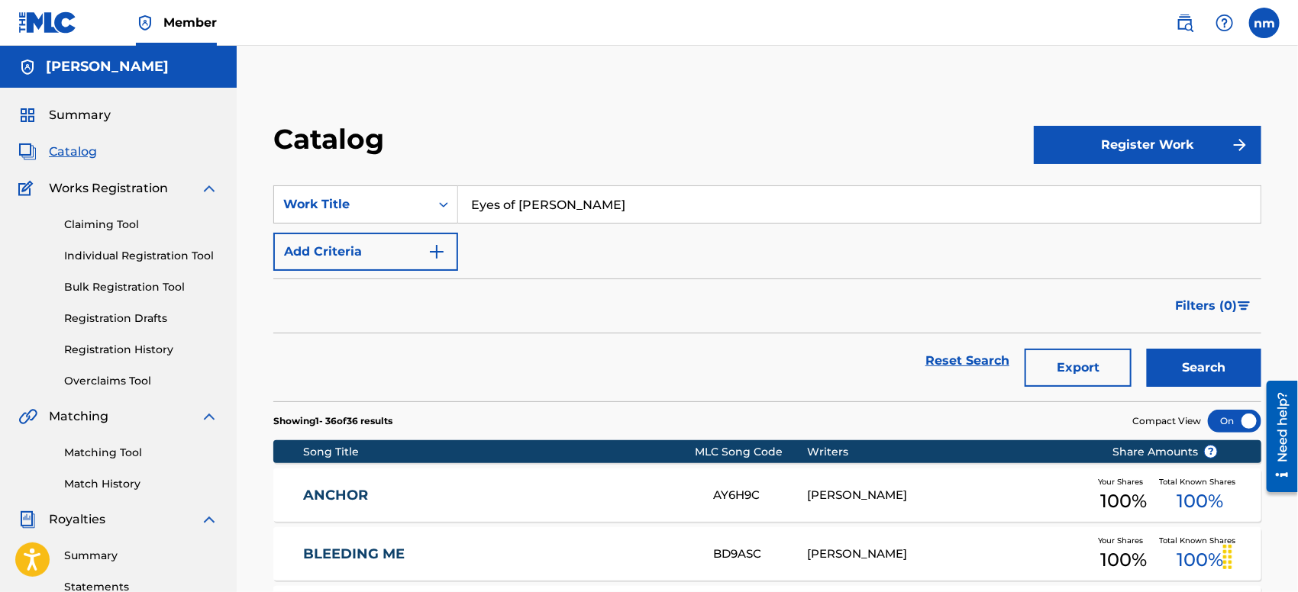
type input "Eyes of ash"
click at [1215, 143] on button "Register Work" at bounding box center [1148, 145] width 228 height 38
click at [1089, 193] on link "Individual" at bounding box center [1148, 194] width 228 height 37
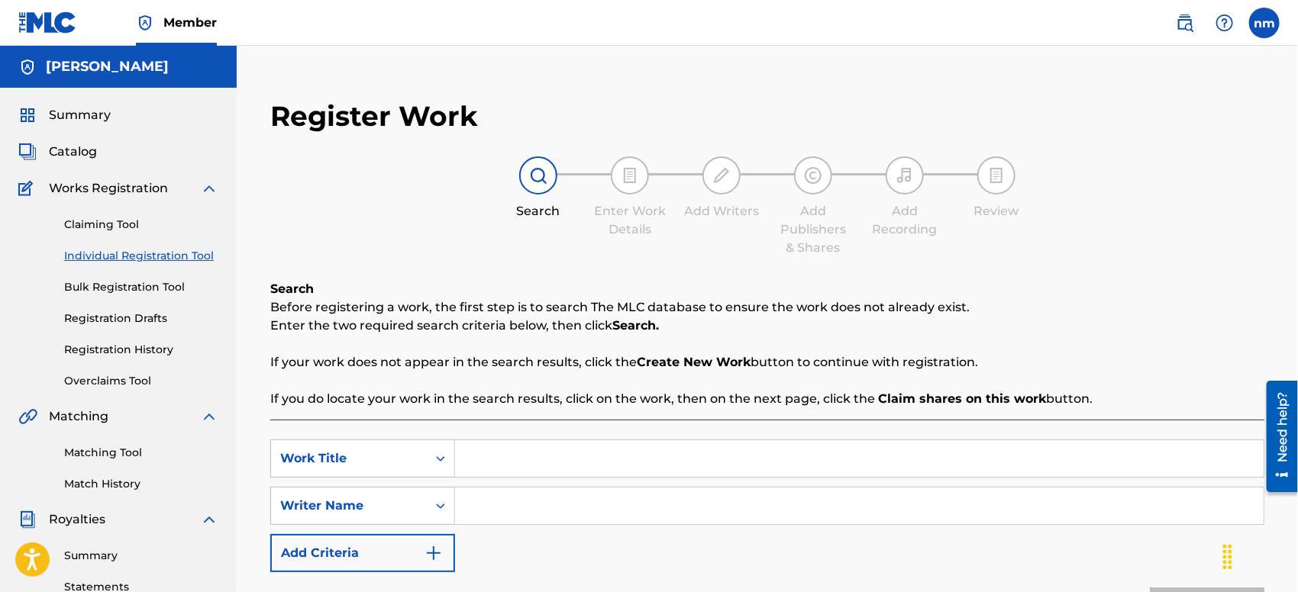
paste input "Eyes of ash"
type input "Eyes of ash"
click at [592, 505] on input "Search Form" at bounding box center [859, 506] width 809 height 37
type input "[PERSON_NAME]"
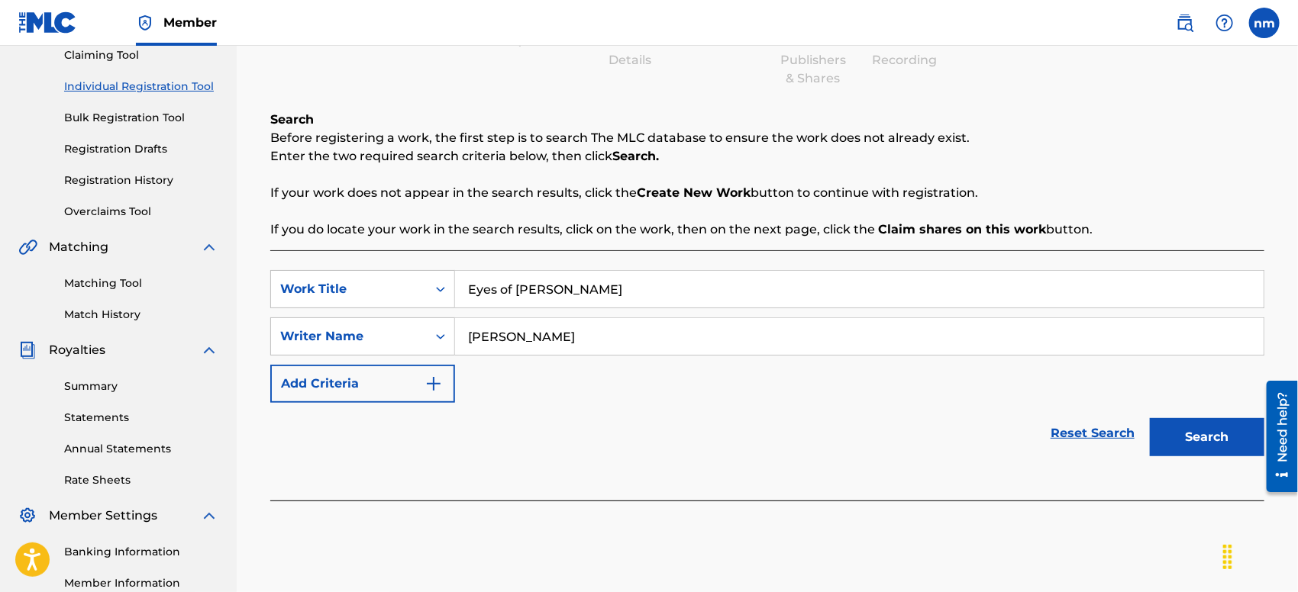
click at [1215, 440] on button "Search" at bounding box center [1207, 437] width 115 height 38
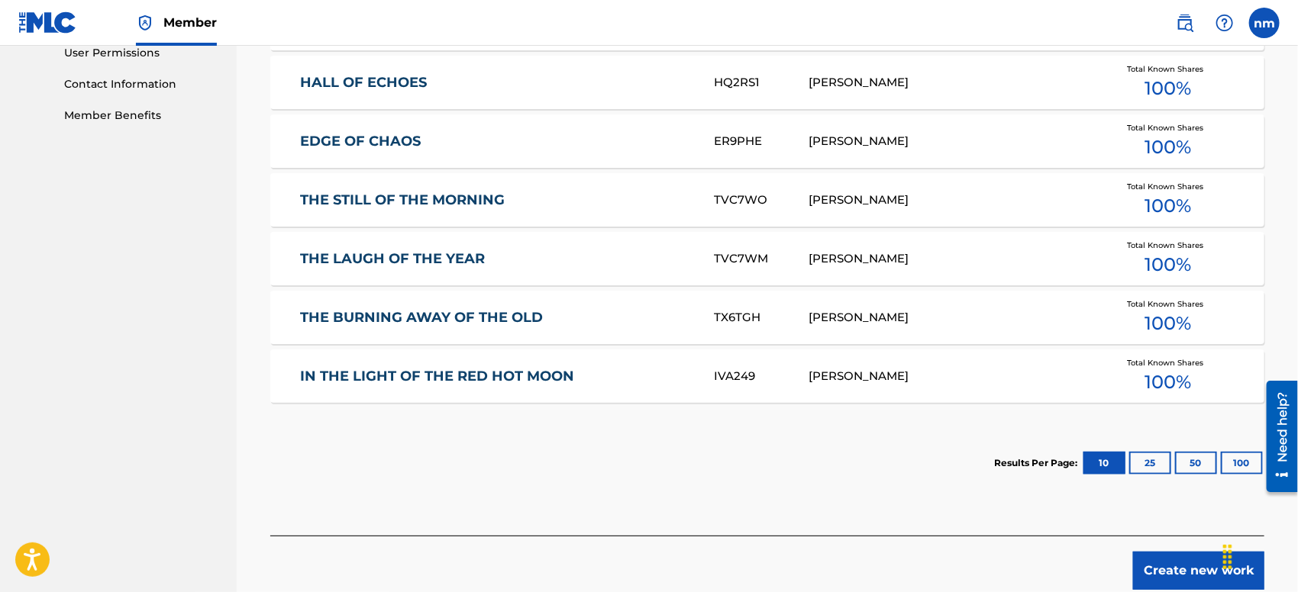
scroll to position [818, 0]
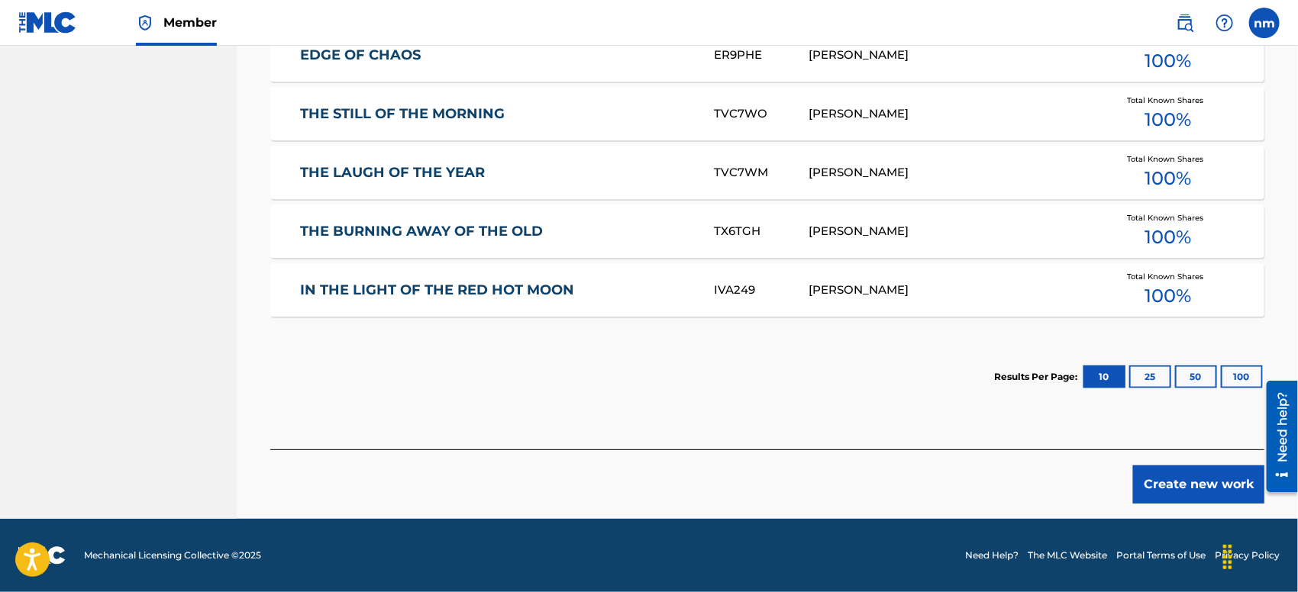
click at [1183, 483] on button "Create new work" at bounding box center [1198, 485] width 131 height 38
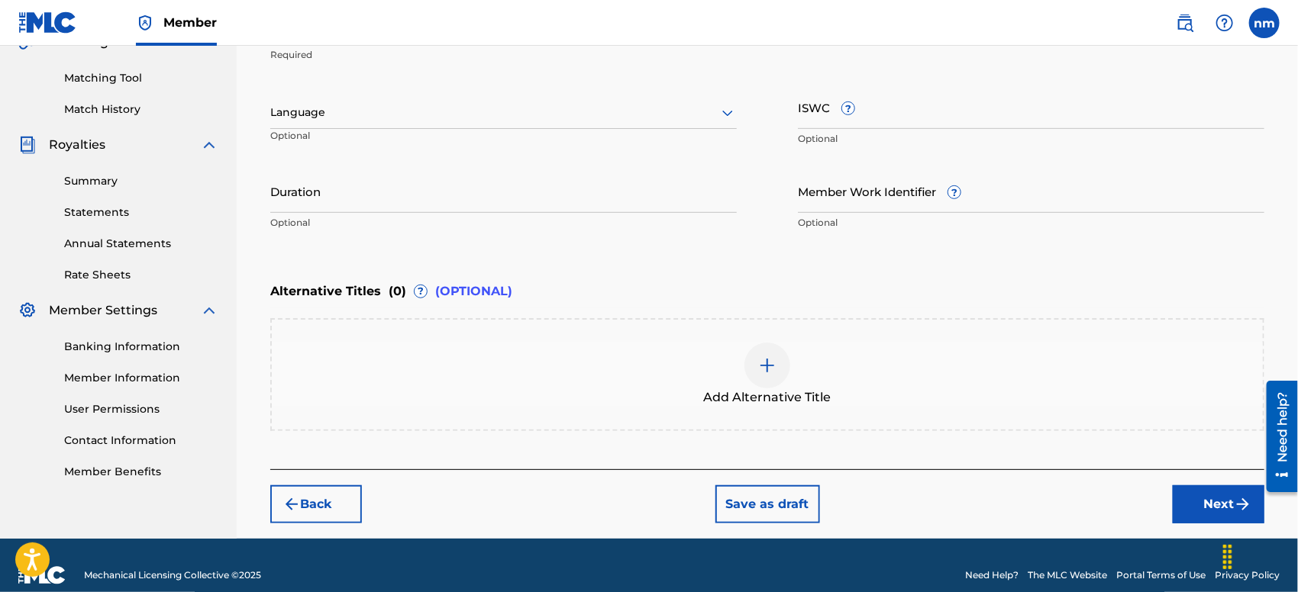
scroll to position [393, 0]
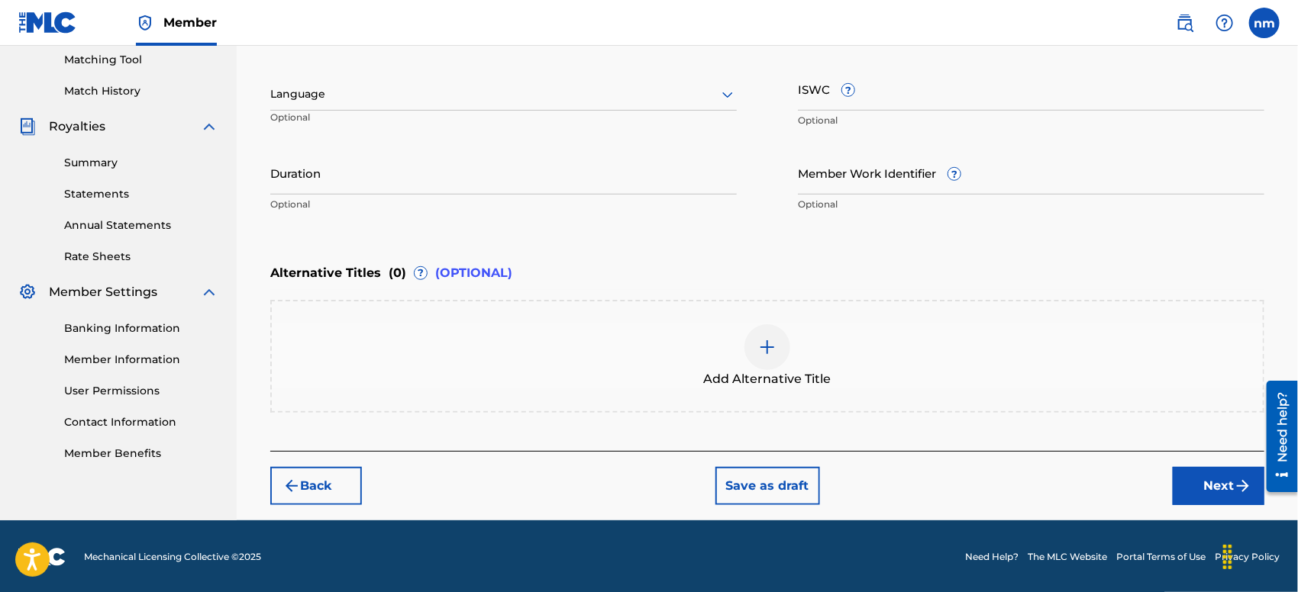
click at [1201, 482] on button "Next" at bounding box center [1219, 486] width 92 height 38
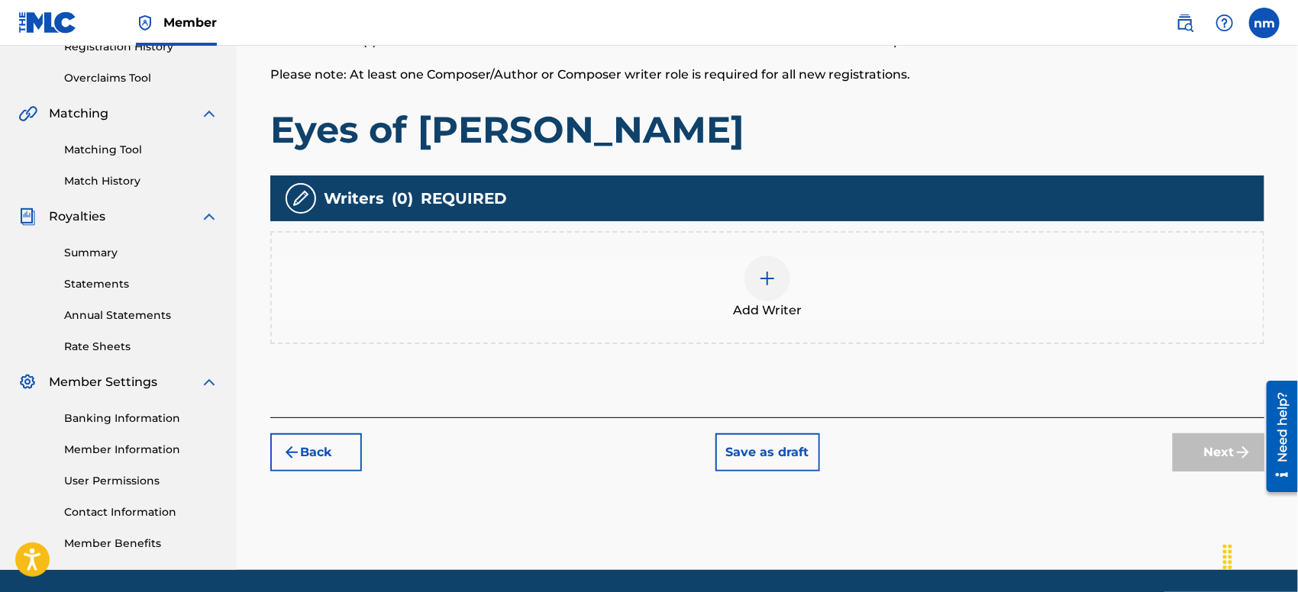
scroll to position [354, 0]
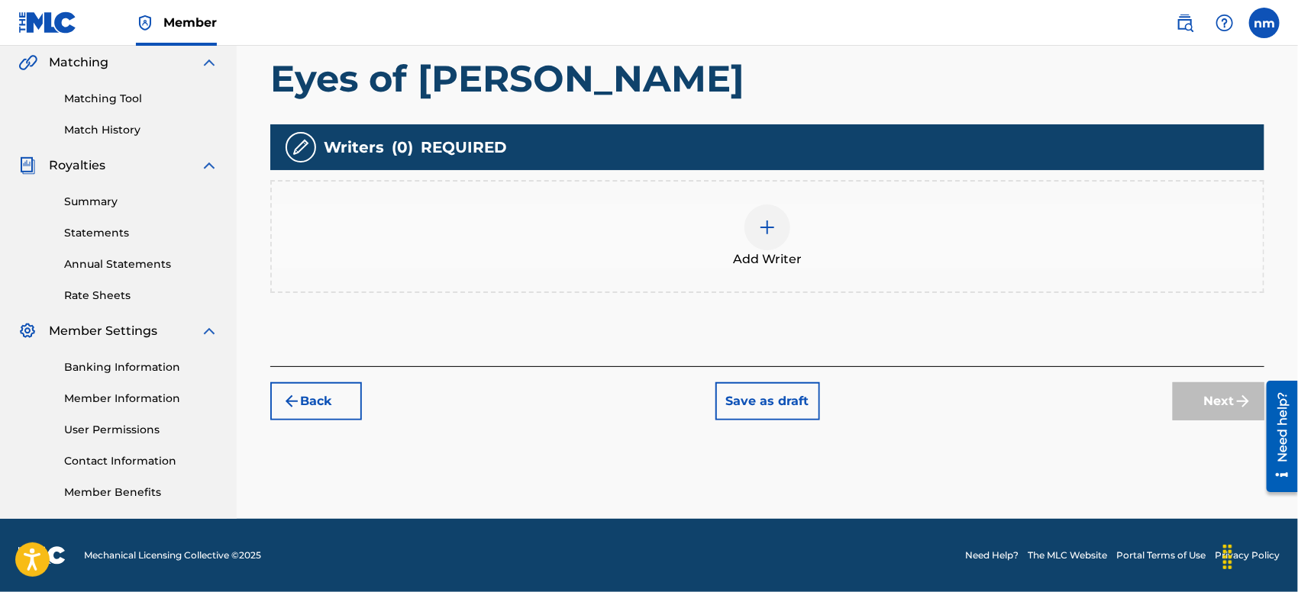
click at [757, 216] on div at bounding box center [767, 228] width 46 height 46
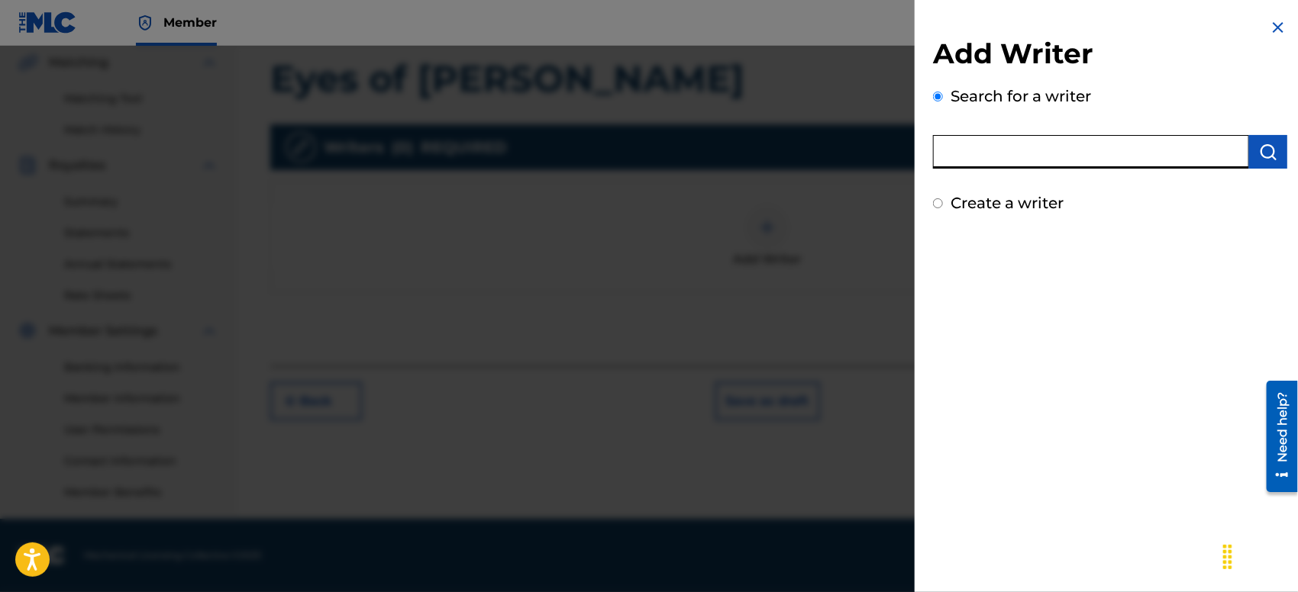
click at [1069, 154] on input "text" at bounding box center [1091, 152] width 316 height 34
type input "Molly Drake"
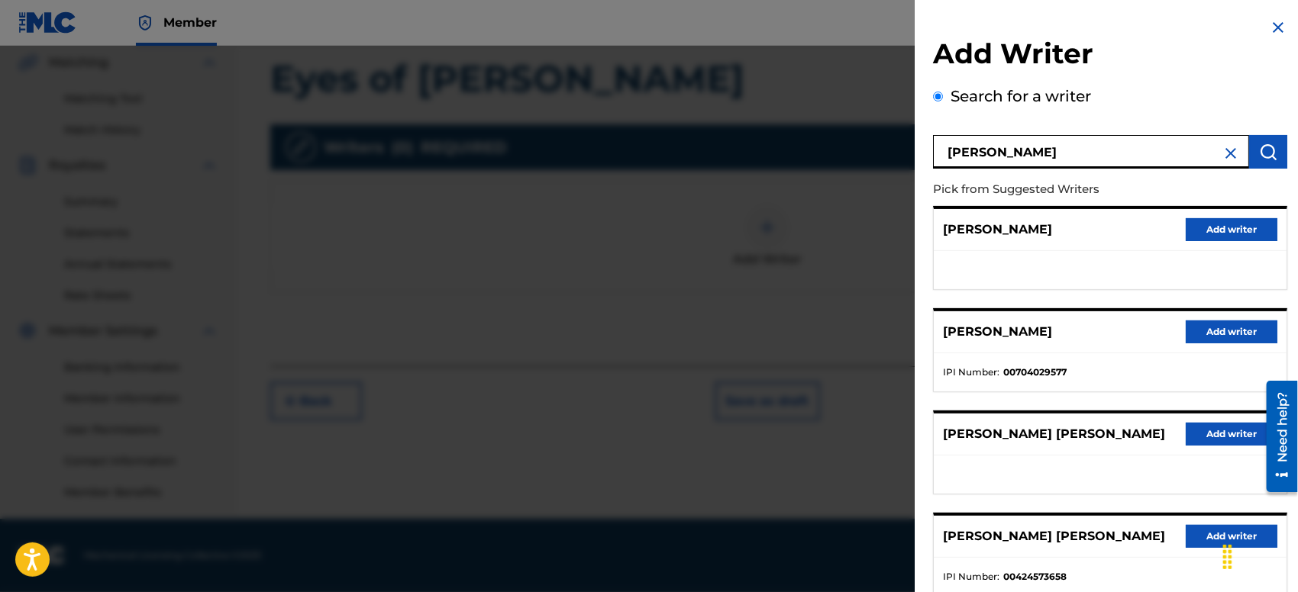
click at [1214, 229] on button "Add writer" at bounding box center [1232, 229] width 92 height 23
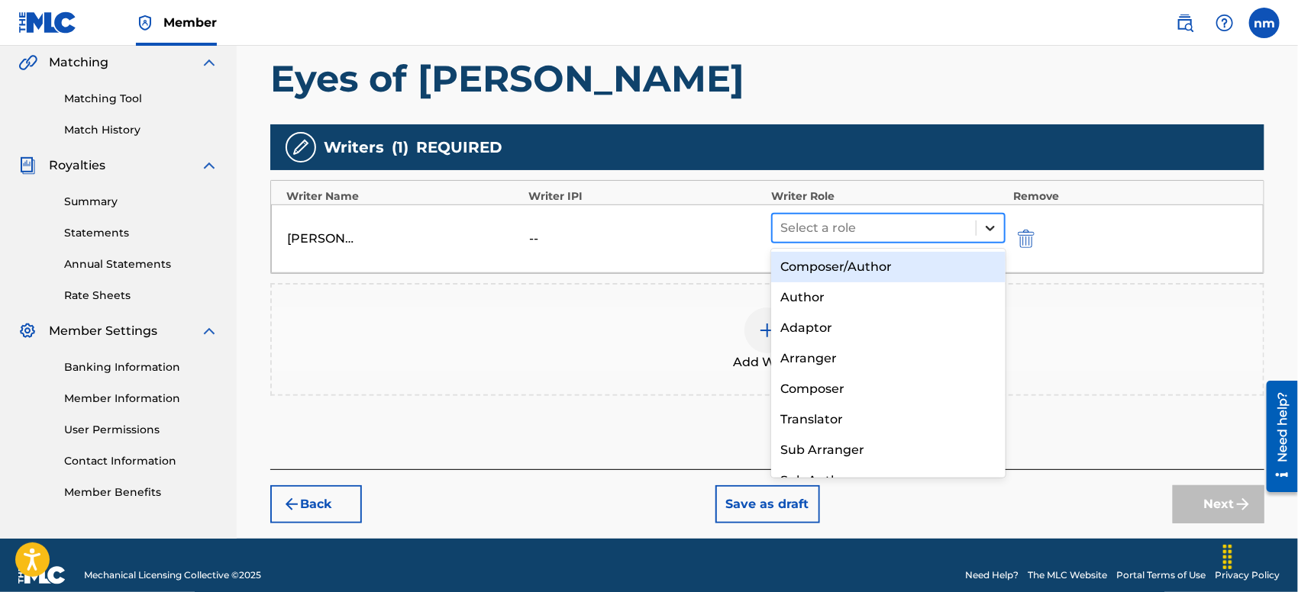
click at [990, 224] on icon at bounding box center [990, 228] width 15 height 15
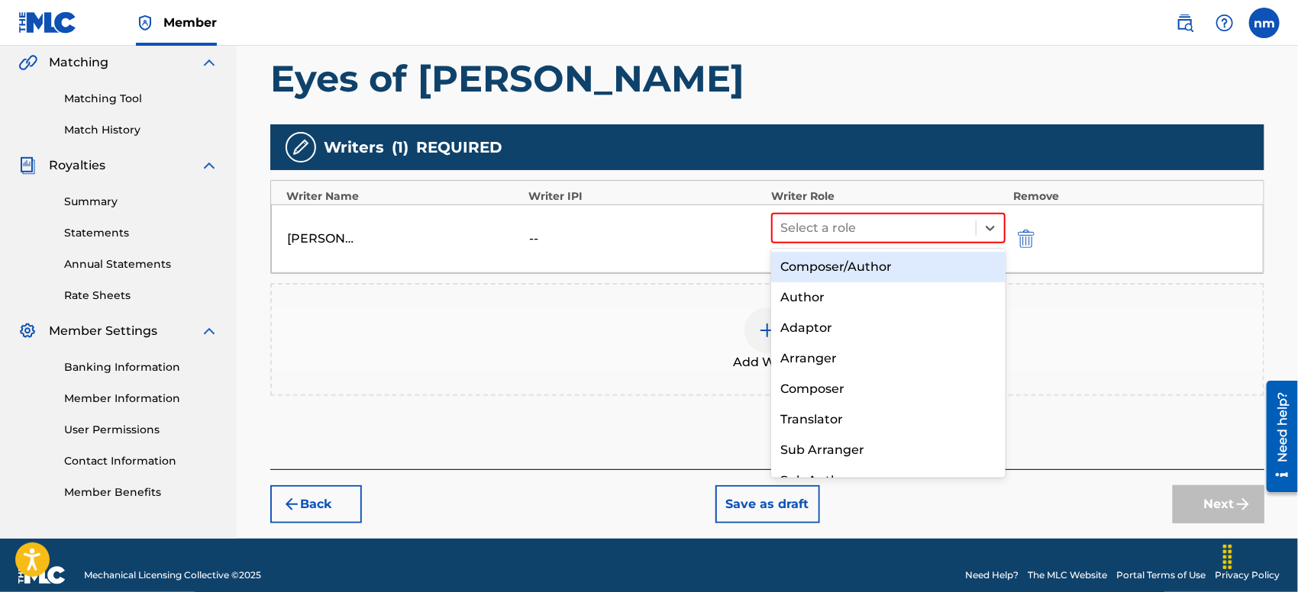
click at [892, 263] on div "Composer/Author" at bounding box center [888, 267] width 234 height 31
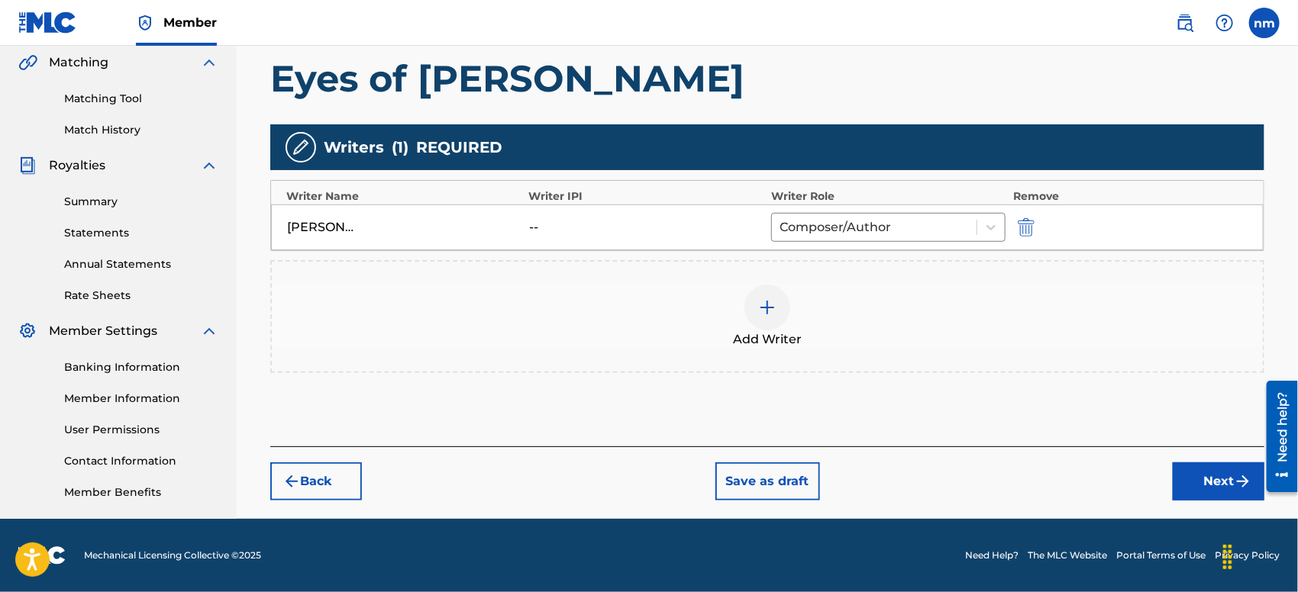
click at [1215, 475] on button "Next" at bounding box center [1219, 482] width 92 height 38
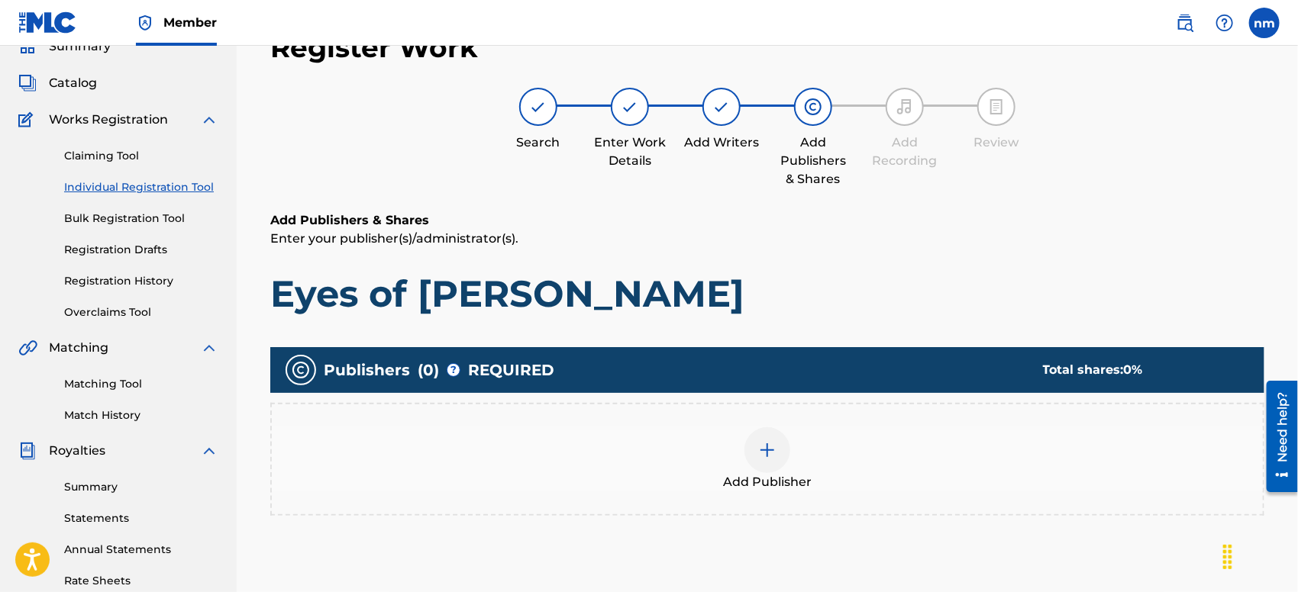
scroll to position [68, 0]
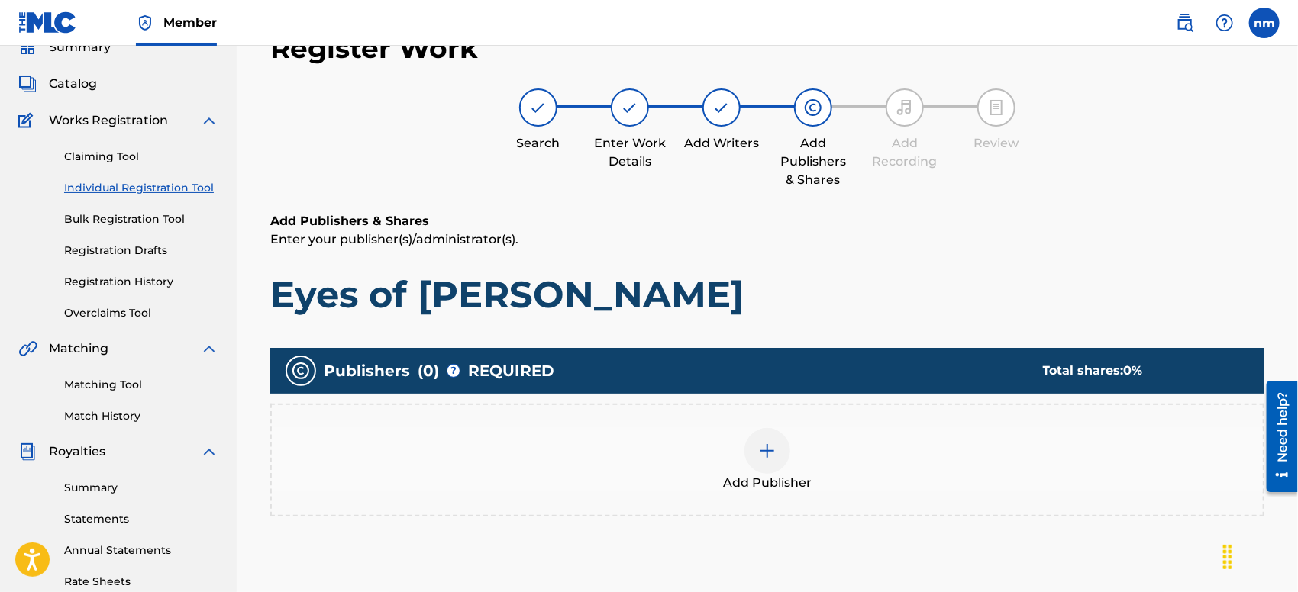
click at [770, 454] on img at bounding box center [767, 451] width 18 height 18
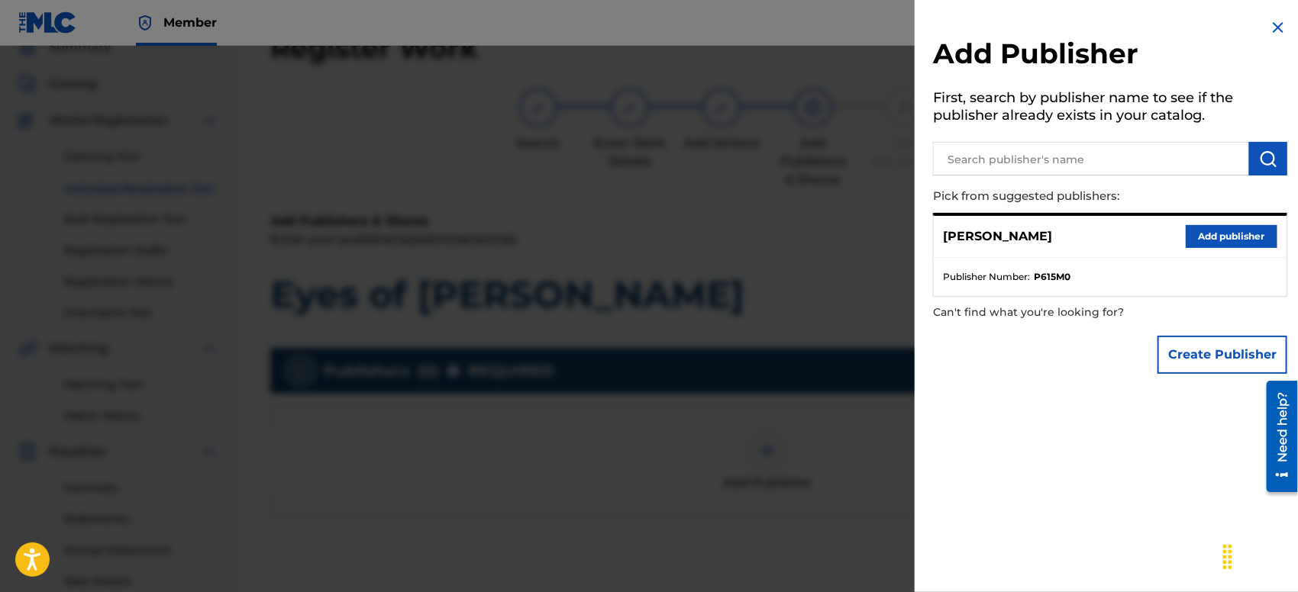
click at [1215, 240] on button "Add publisher" at bounding box center [1232, 236] width 92 height 23
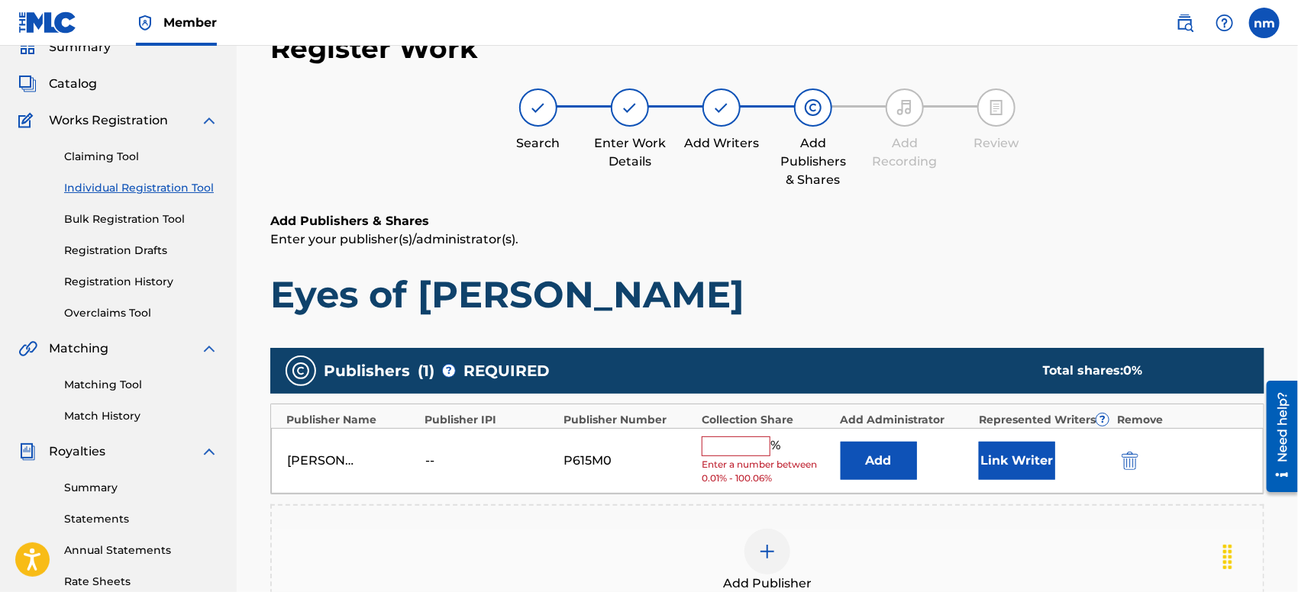
click at [736, 447] on input "text" at bounding box center [736, 447] width 69 height 20
type input "100"
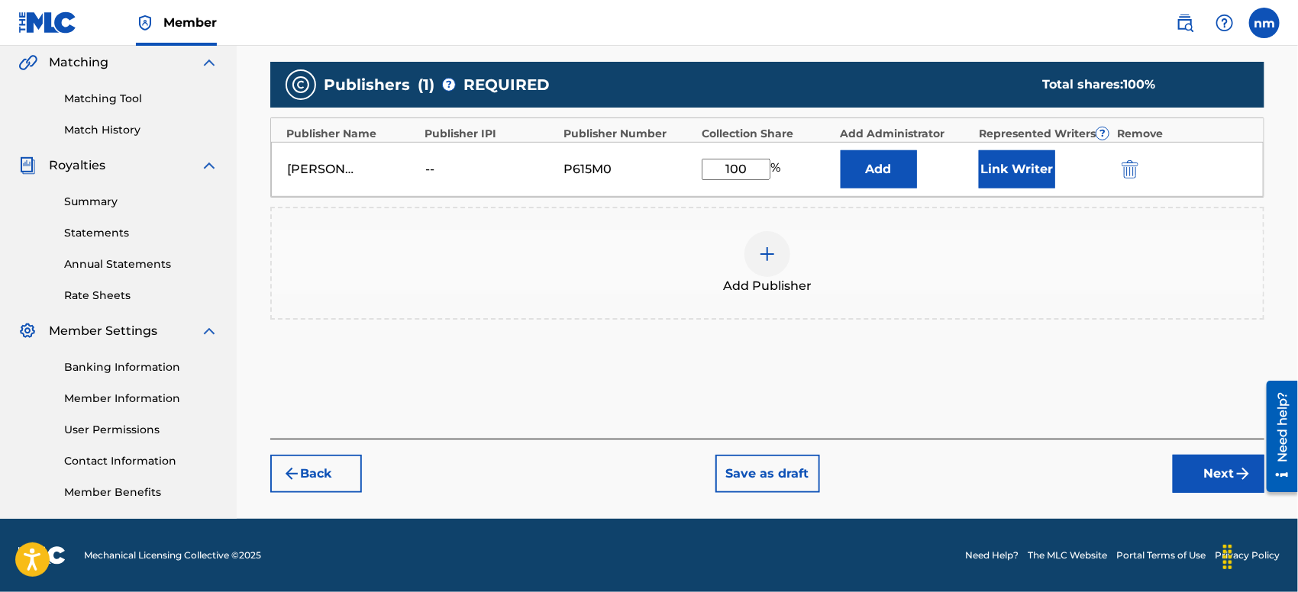
click at [1204, 473] on button "Next" at bounding box center [1219, 474] width 92 height 38
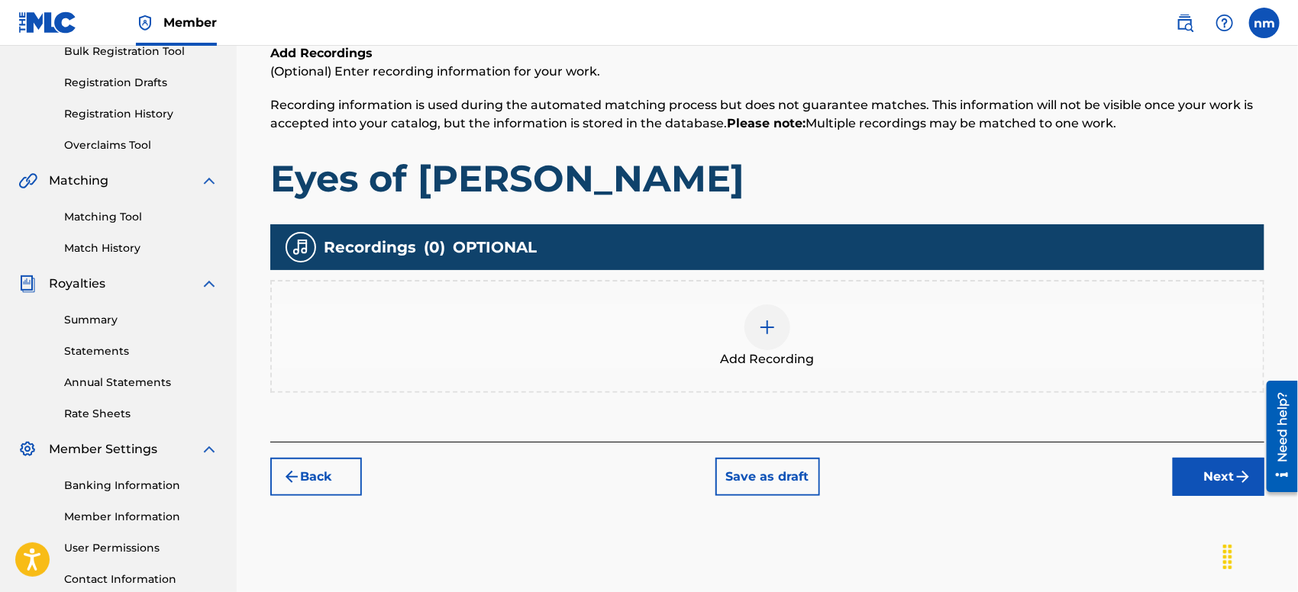
scroll to position [354, 0]
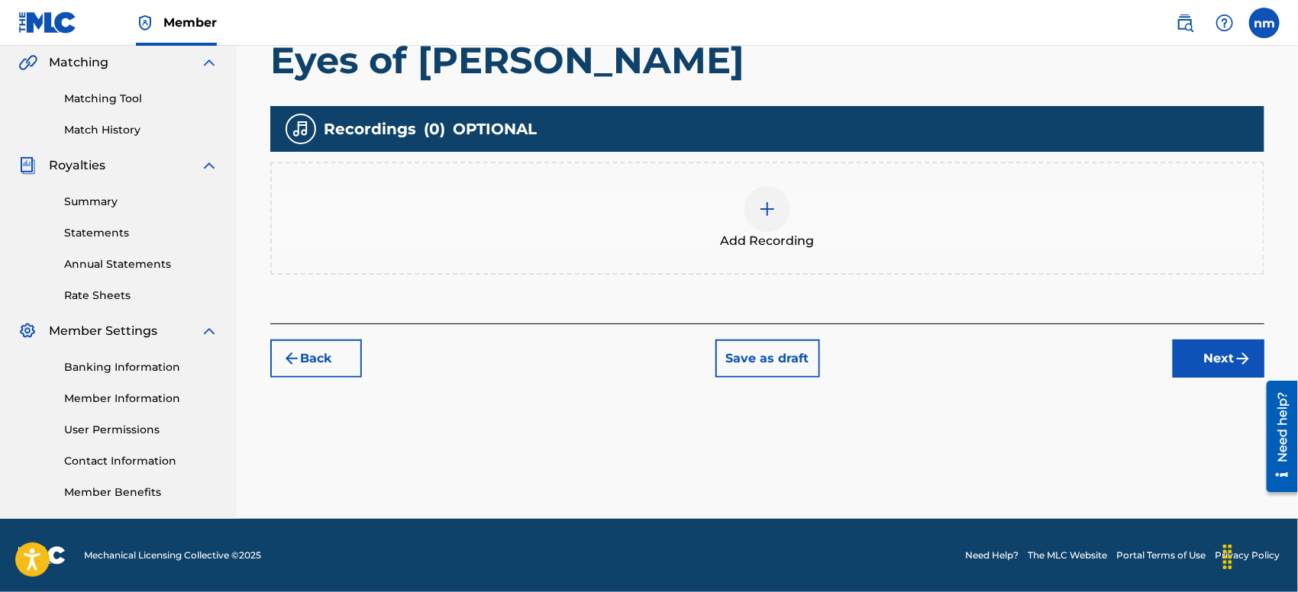
click at [1215, 357] on button "Next" at bounding box center [1219, 359] width 92 height 38
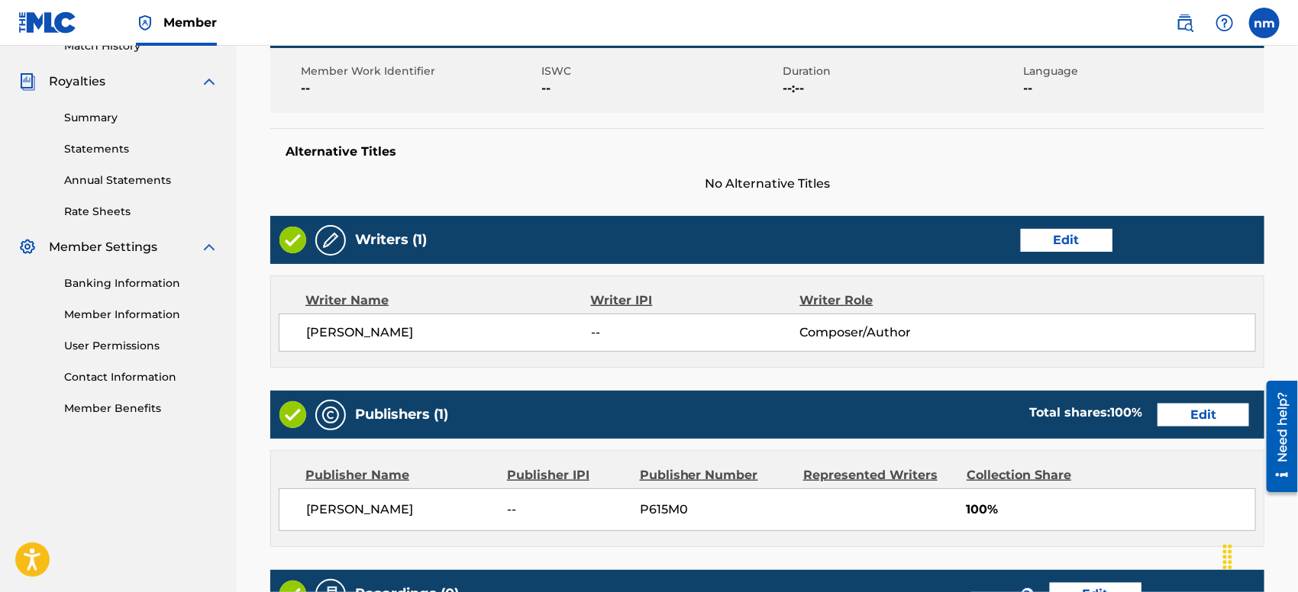
scroll to position [678, 0]
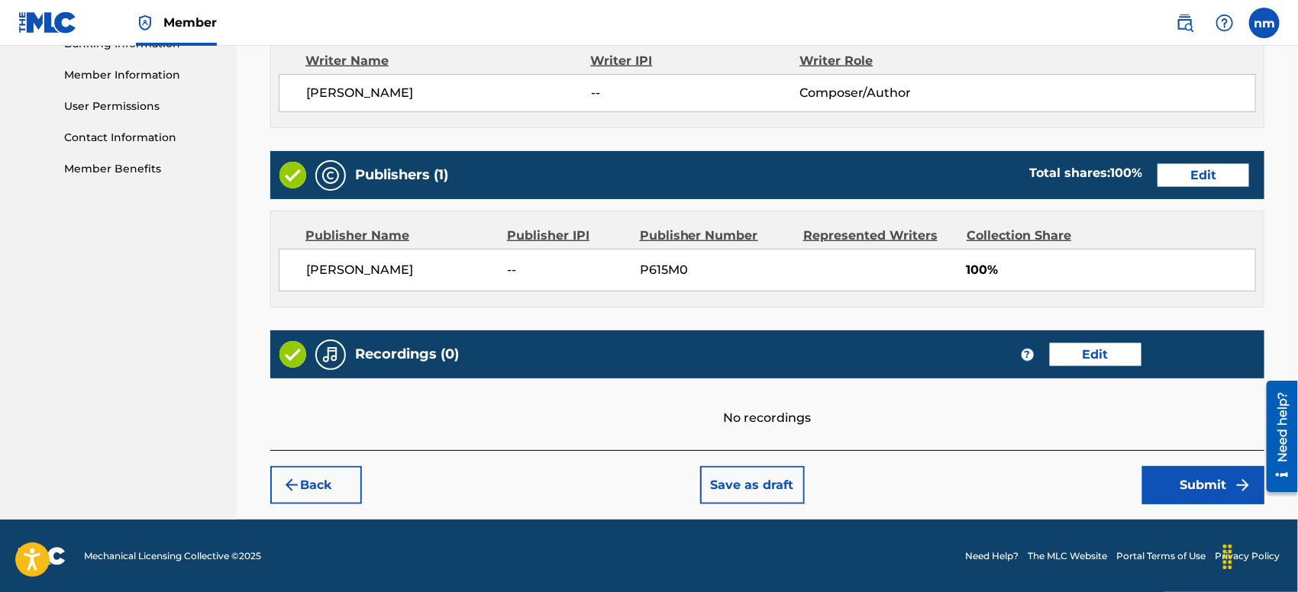
click at [1195, 479] on button "Submit" at bounding box center [1203, 485] width 122 height 38
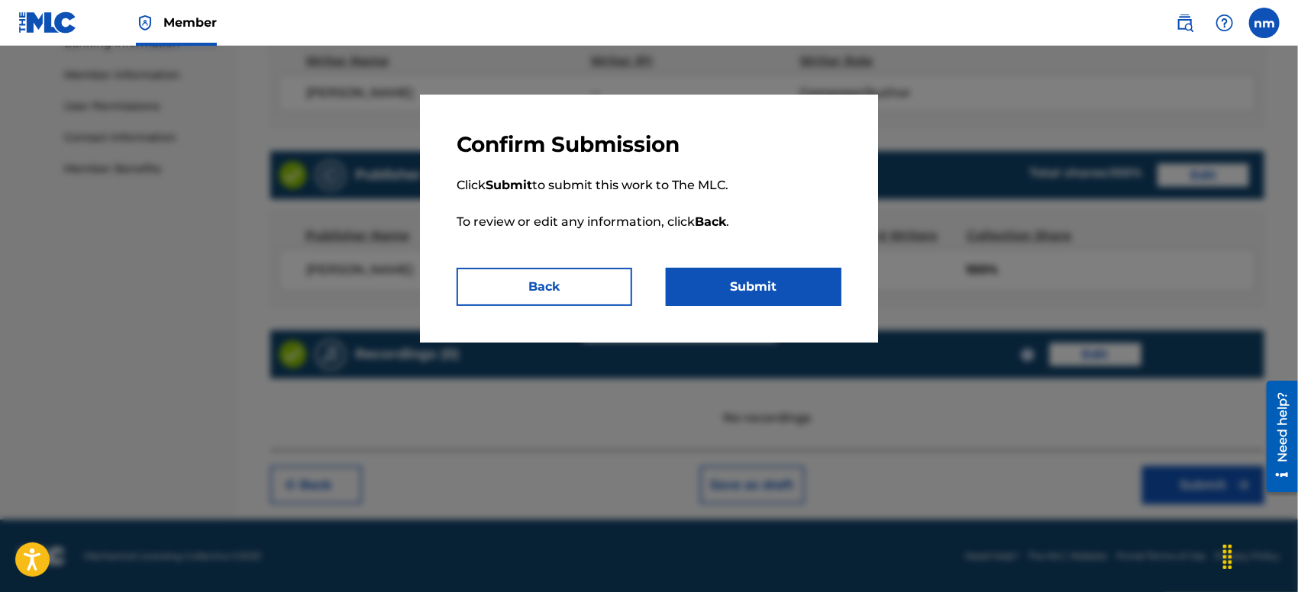
click at [782, 277] on button "Submit" at bounding box center [754, 287] width 176 height 38
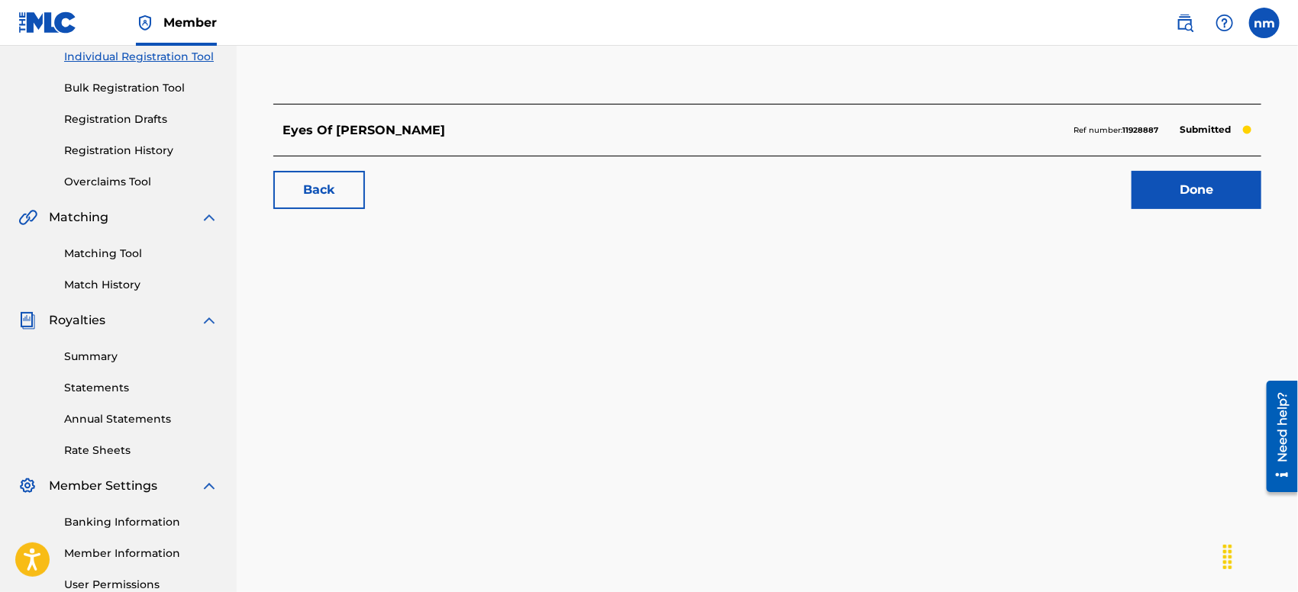
scroll to position [15, 0]
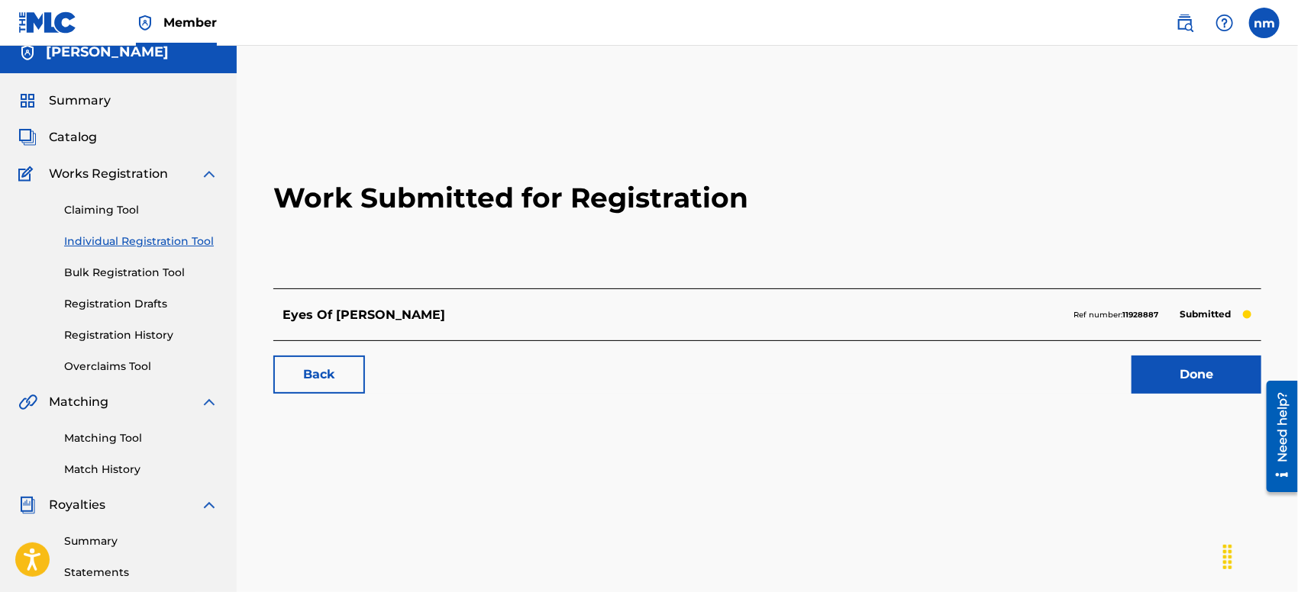
click at [1186, 374] on link "Done" at bounding box center [1196, 375] width 130 height 38
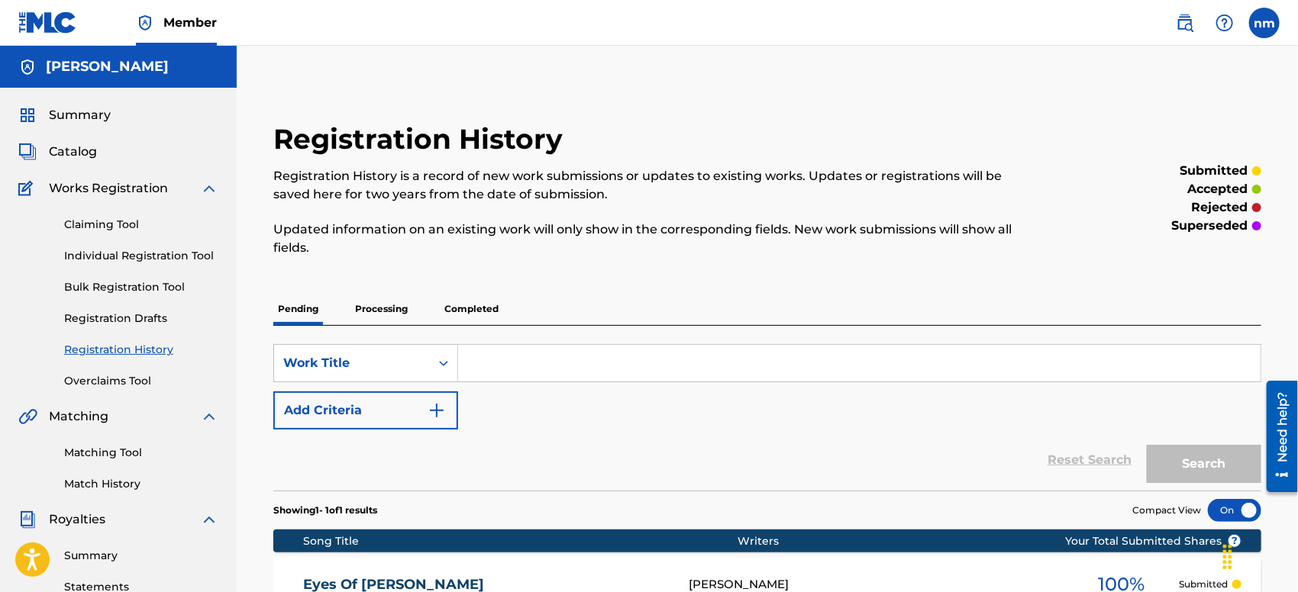
click at [623, 360] on input "Search Form" at bounding box center [859, 363] width 802 height 37
paste input "Embrace the Darkness"
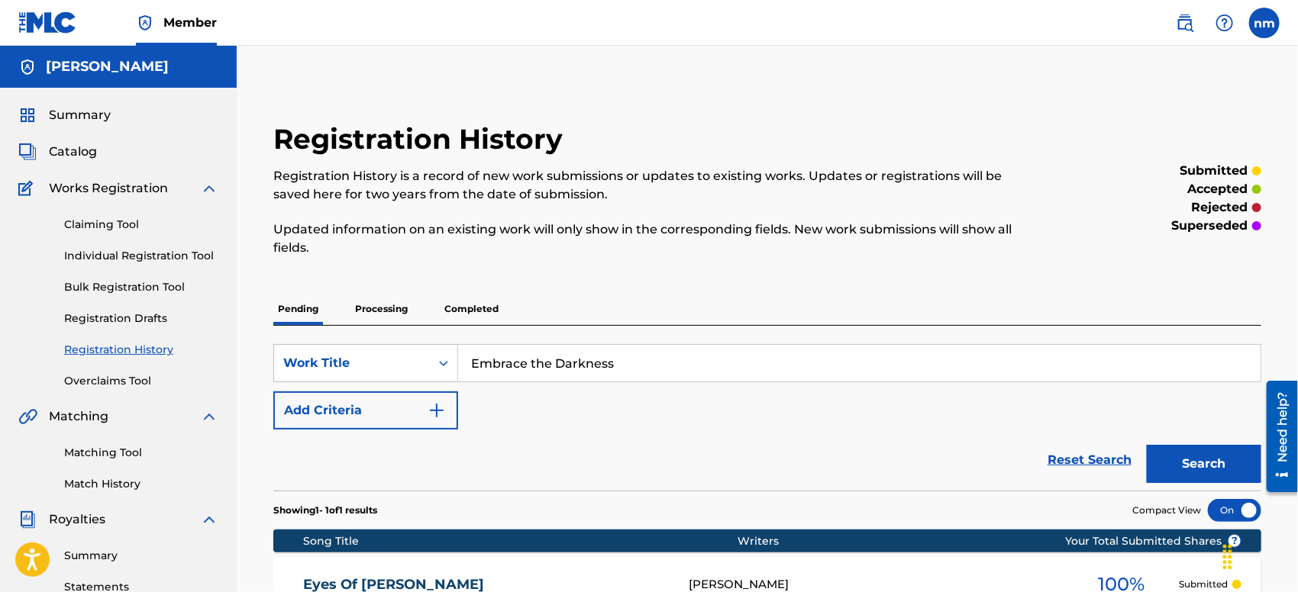
type input "Embrace the Darkness"
click at [639, 428] on div "SearchWithCriteria08164d8e-a74a-4001-b8a0-9a04358ab7f5 Work Title Embrace the D…" at bounding box center [767, 387] width 988 height 86
click at [1193, 462] on button "Search" at bounding box center [1204, 464] width 115 height 38
click at [1102, 458] on link "Reset Search" at bounding box center [1089, 461] width 99 height 34
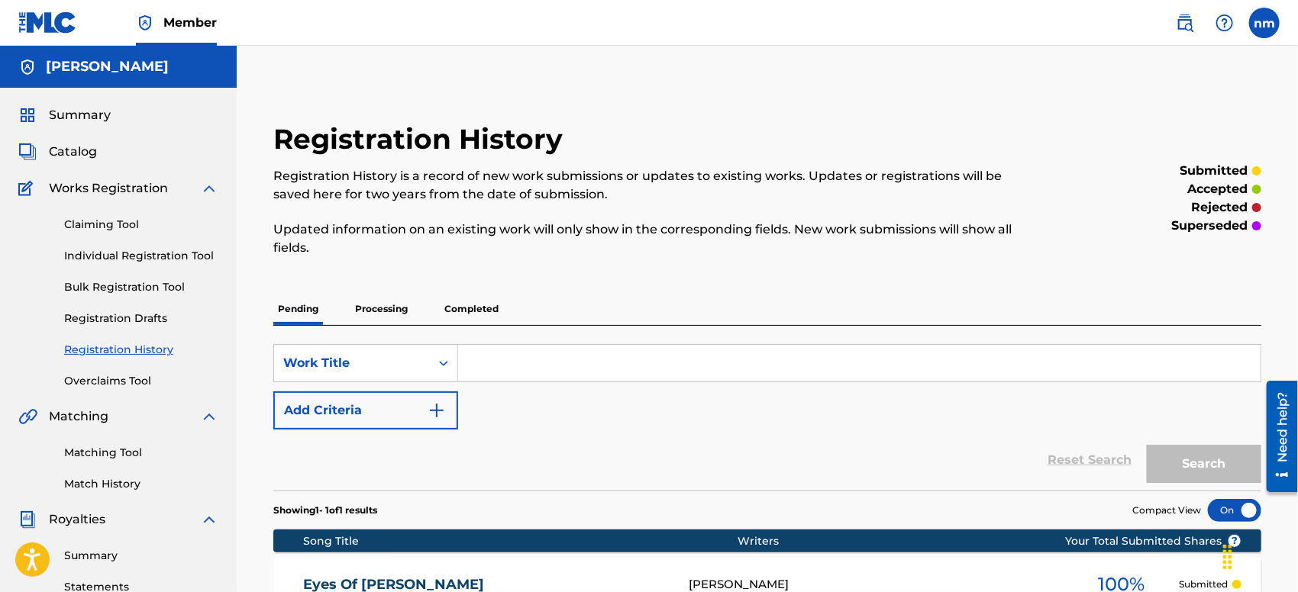
click at [866, 407] on div "SearchWithCriteria08164d8e-a74a-4001-b8a0-9a04358ab7f5 Work Title Add Criteria" at bounding box center [767, 387] width 988 height 86
click at [86, 217] on link "Claiming Tool" at bounding box center [141, 225] width 154 height 16
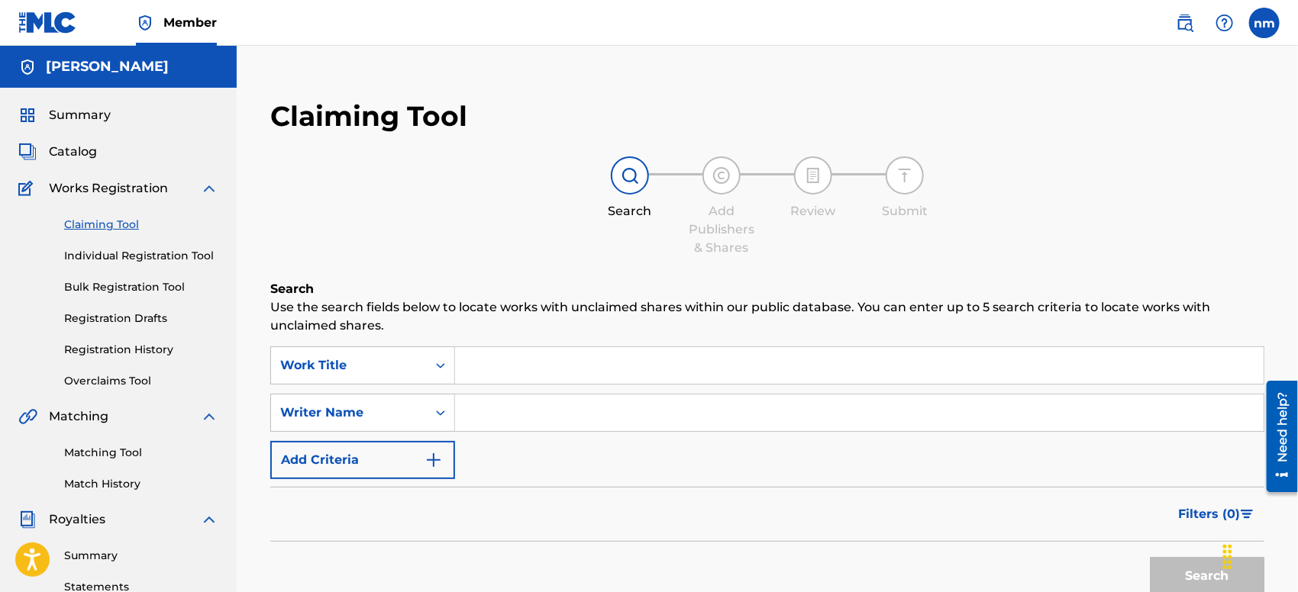
paste input "Embrace the Darkness"
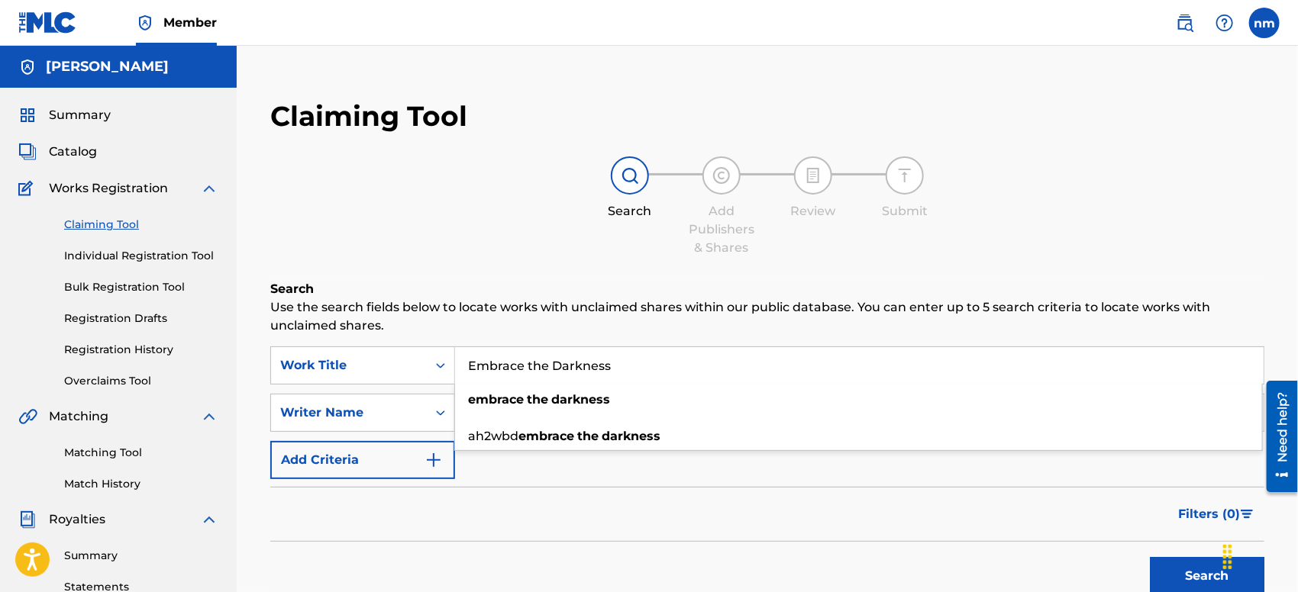
type input "Embrace the Darkness"
click at [763, 474] on div "SearchWithCriteria4c130f3a-0730-416d-a531-669041c1456c Work Title Embrace the D…" at bounding box center [767, 413] width 994 height 133
click at [706, 418] on input "Search Form" at bounding box center [859, 413] width 809 height 37
type input "[PERSON_NAME]"
click at [1173, 554] on button "Search" at bounding box center [1207, 576] width 115 height 38
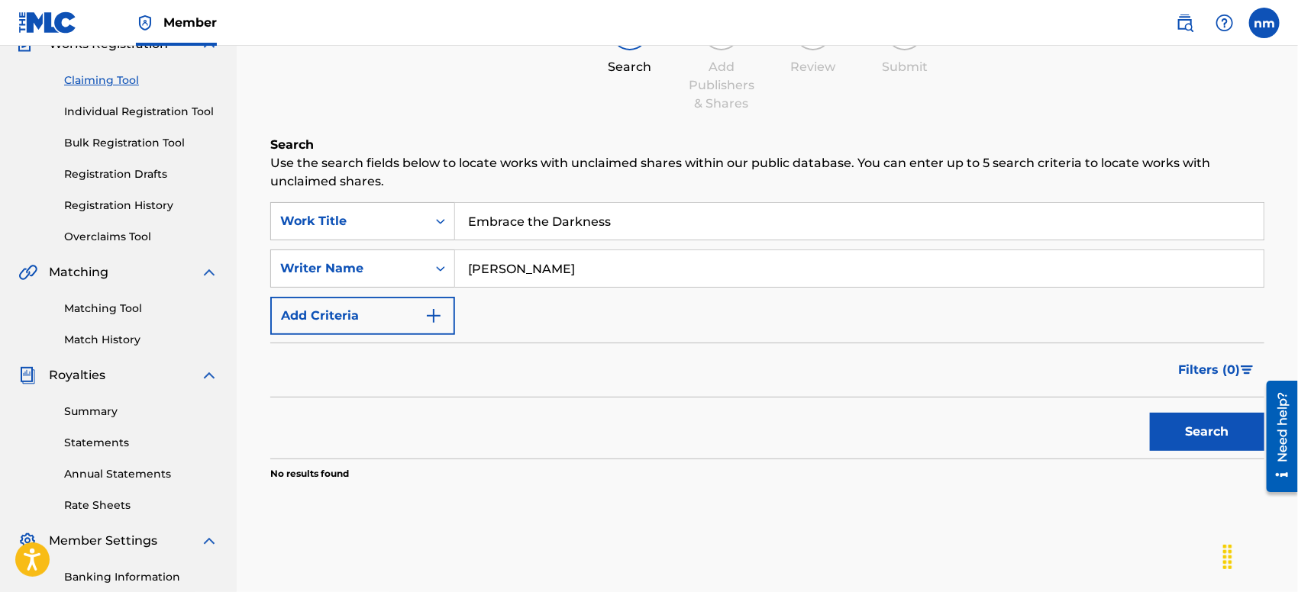
scroll to position [339, 0]
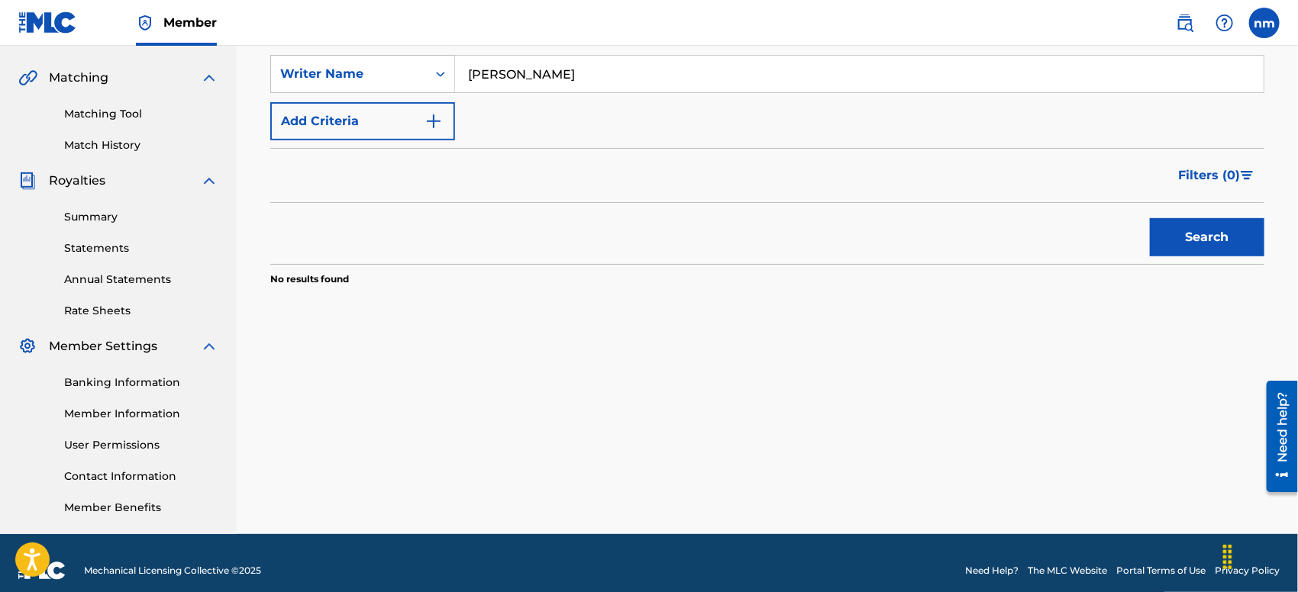
click at [1180, 231] on button "Search" at bounding box center [1207, 237] width 115 height 38
click at [447, 404] on div "Claiming Tool Search Add Publishers & Shares Review Submit Search Use the searc…" at bounding box center [767, 139] width 1061 height 789
click at [79, 77] on span "Matching" at bounding box center [79, 78] width 60 height 18
click at [93, 145] on link "Match History" at bounding box center [141, 145] width 154 height 16
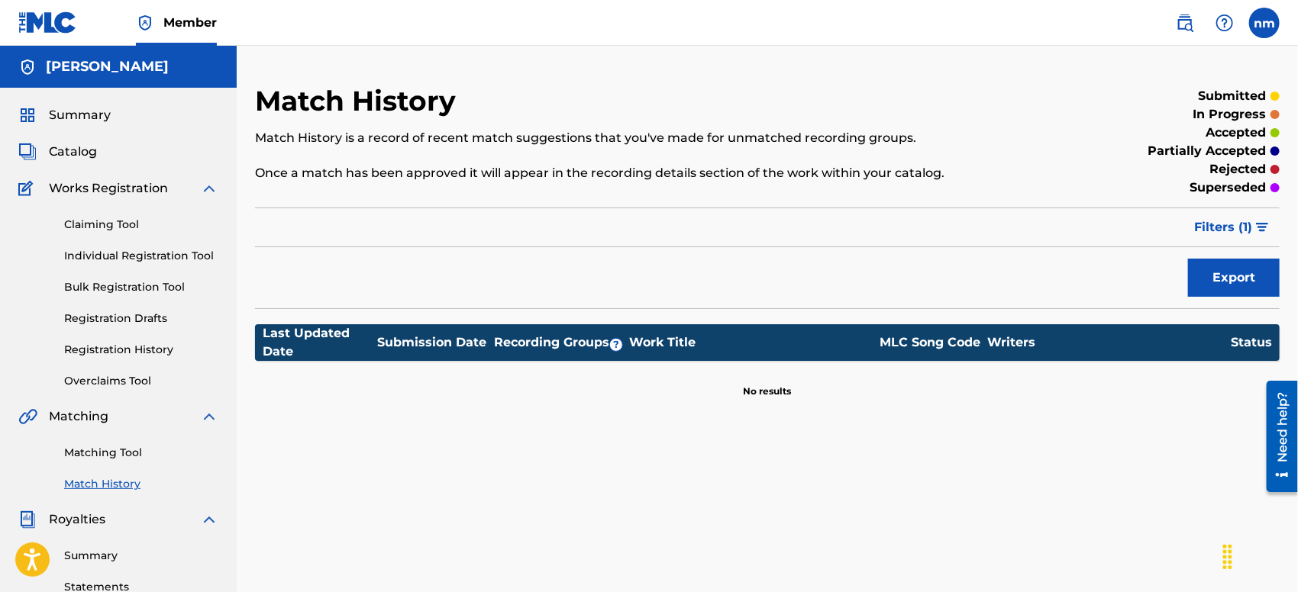
click at [126, 256] on link "Individual Registration Tool" at bounding box center [141, 256] width 154 height 16
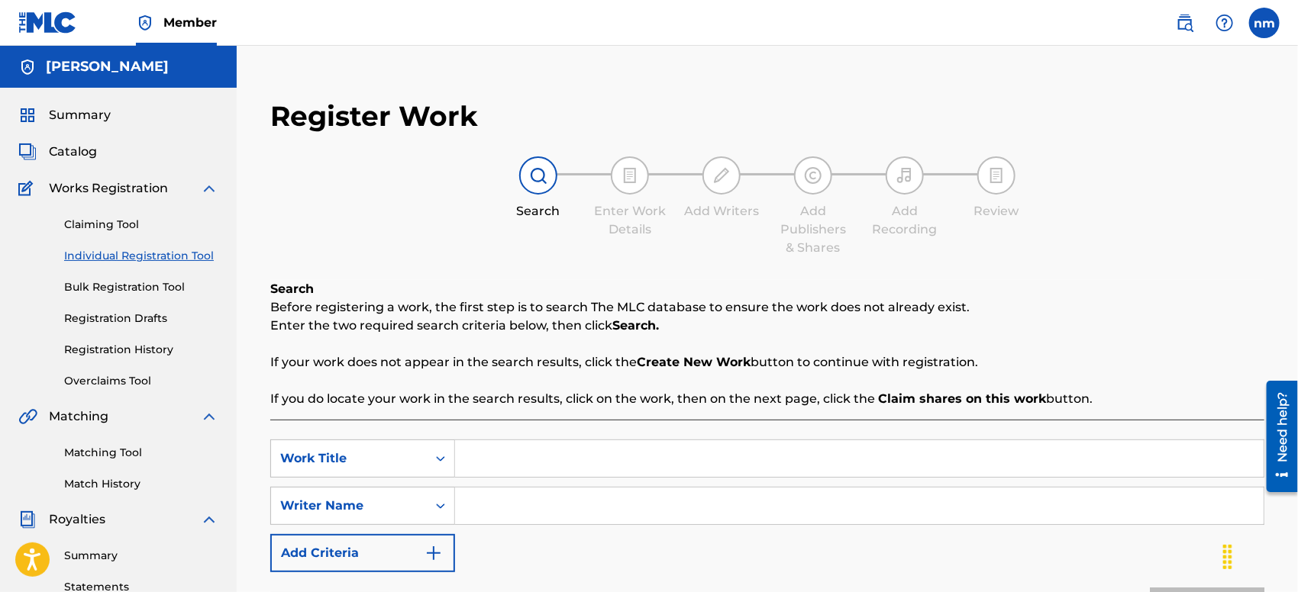
paste input "Embrace the Darkness"
type input "Embrace the Darkness"
click at [641, 504] on input "Search Form" at bounding box center [859, 506] width 809 height 37
type input "[PERSON_NAME]"
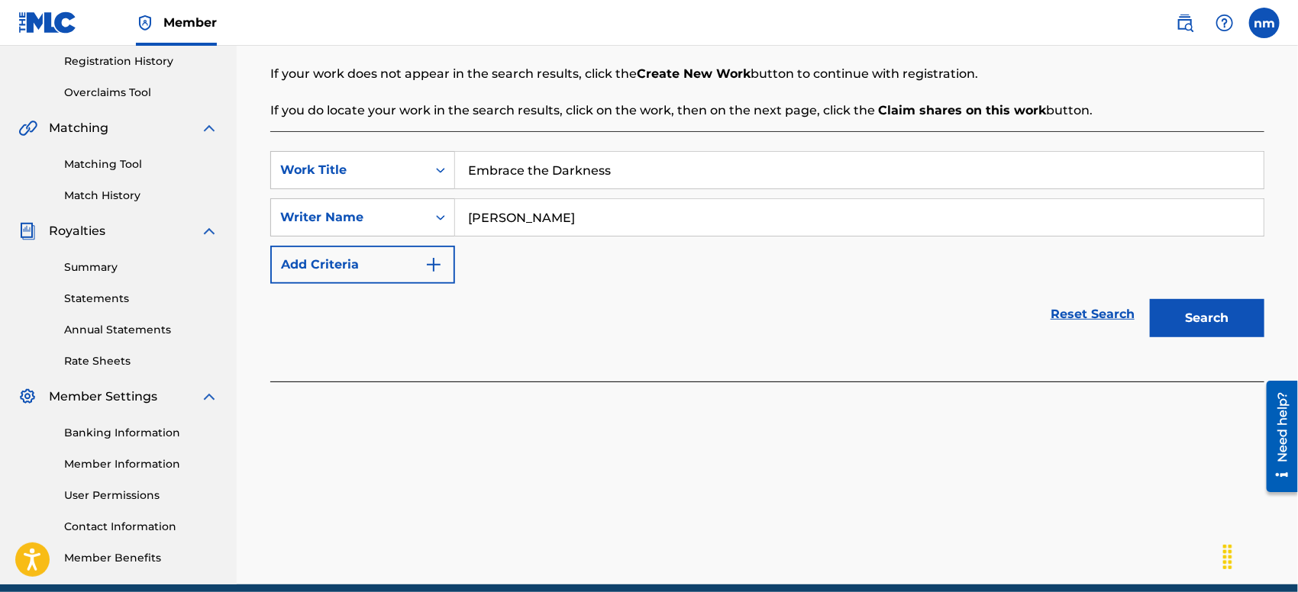
scroll to position [339, 0]
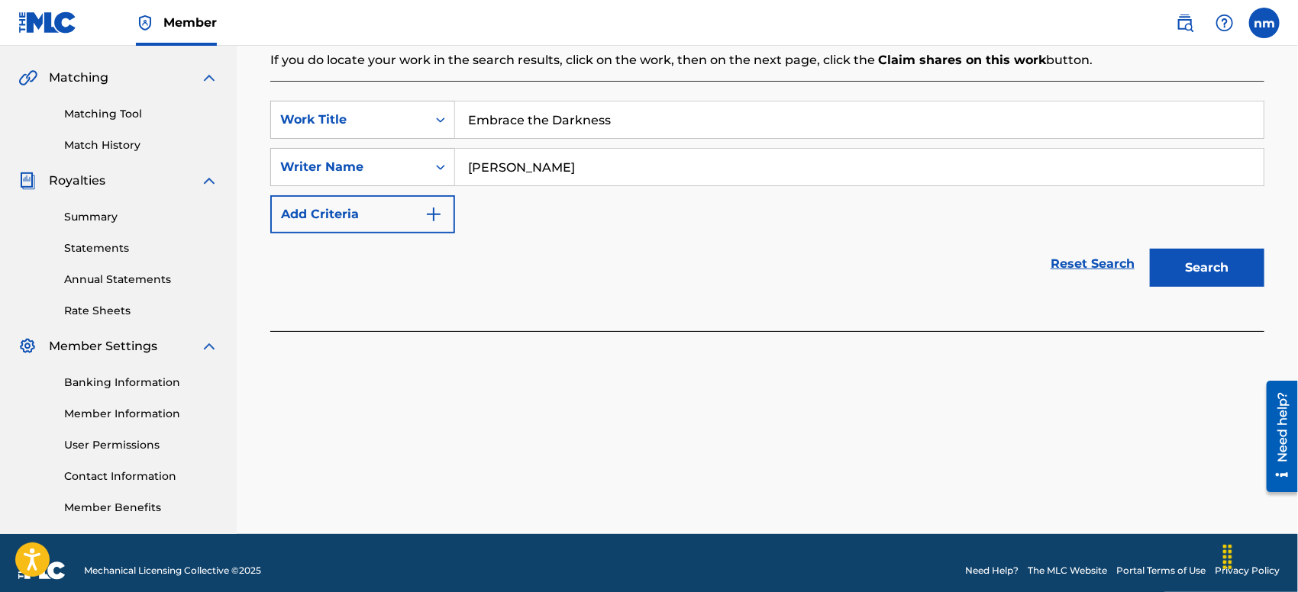
click at [1203, 266] on button "Search" at bounding box center [1207, 268] width 115 height 38
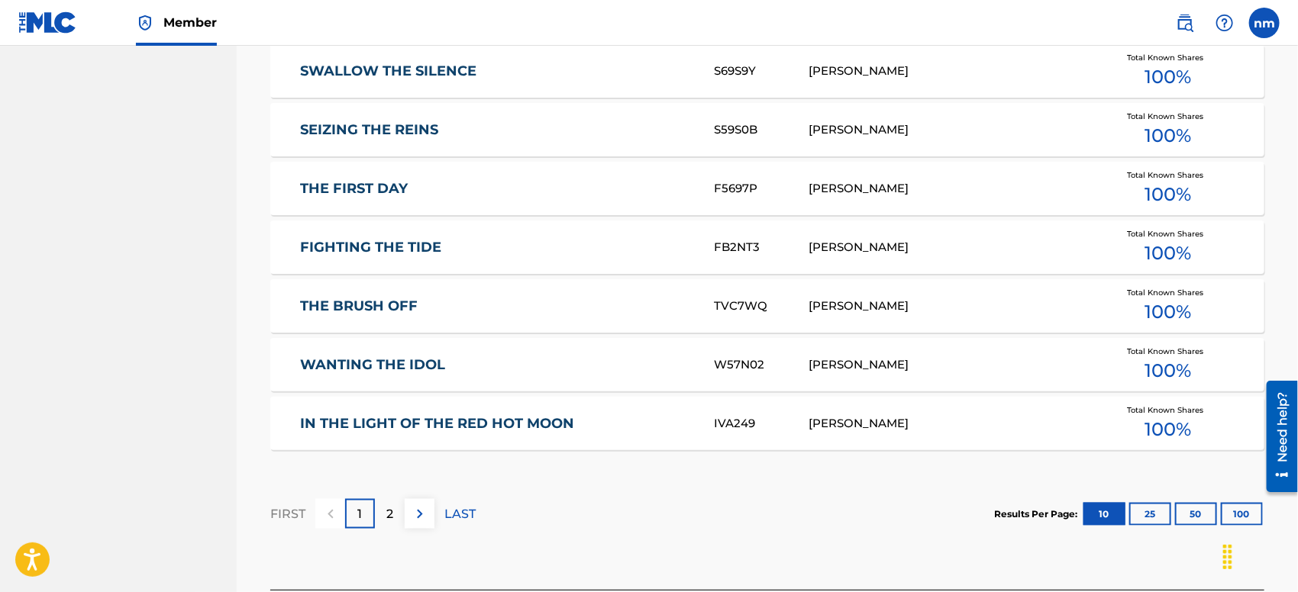
scroll to position [1001, 0]
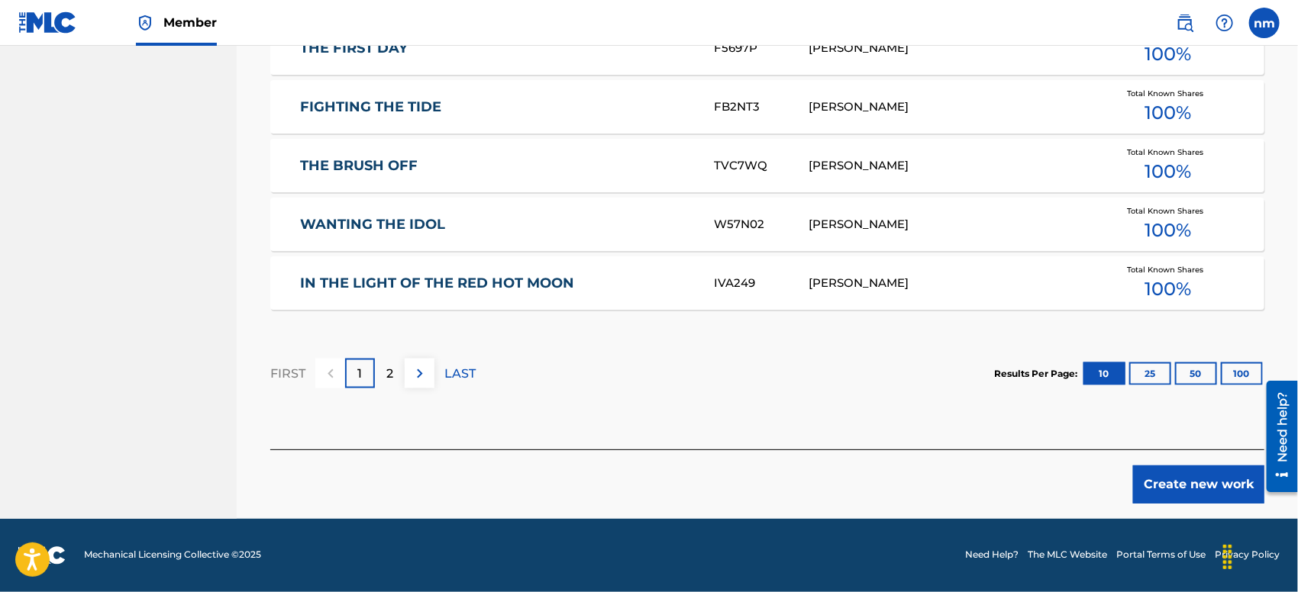
click at [1192, 488] on button "Create new work" at bounding box center [1198, 485] width 131 height 38
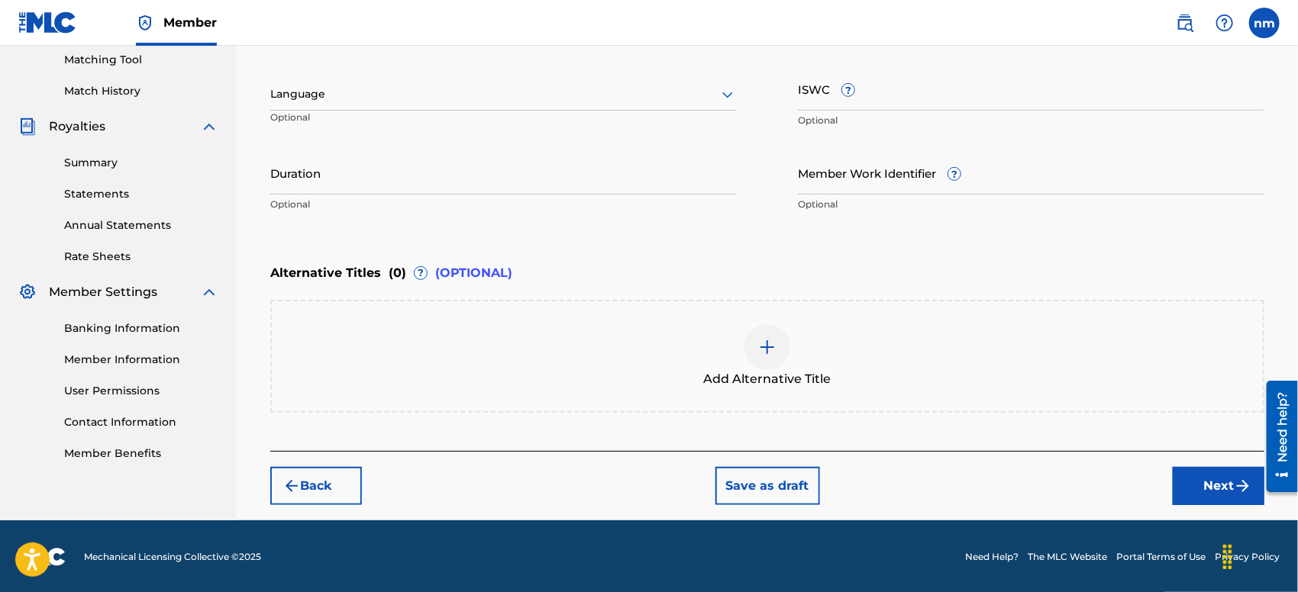
click at [1201, 481] on button "Next" at bounding box center [1219, 486] width 92 height 38
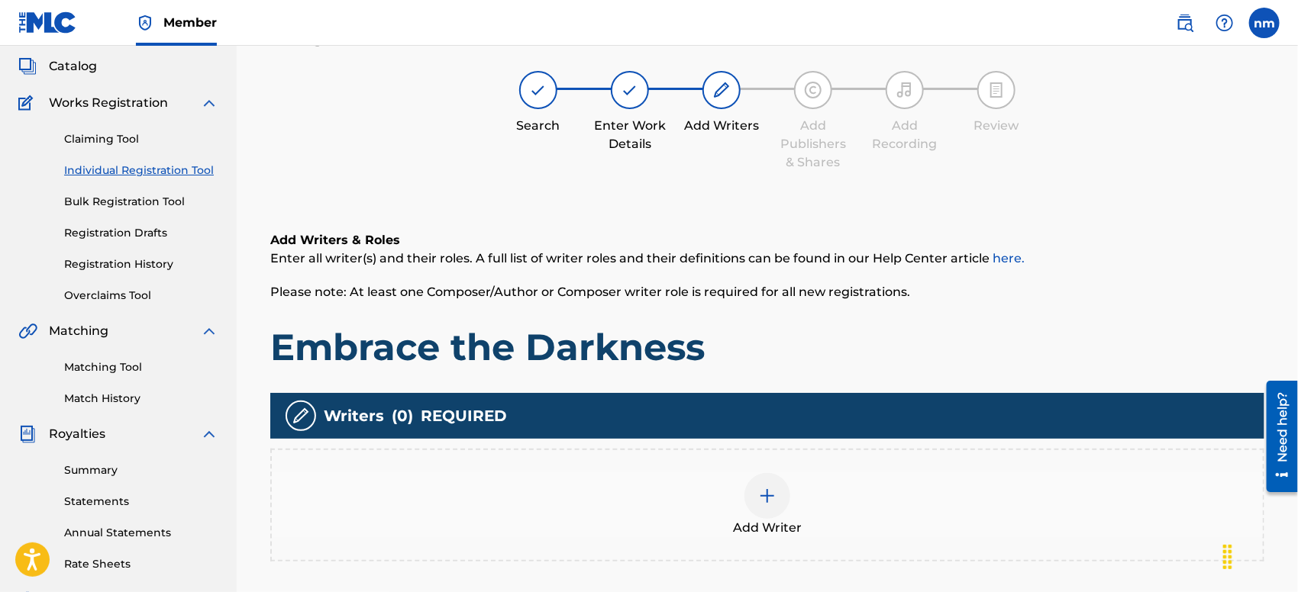
scroll to position [68, 0]
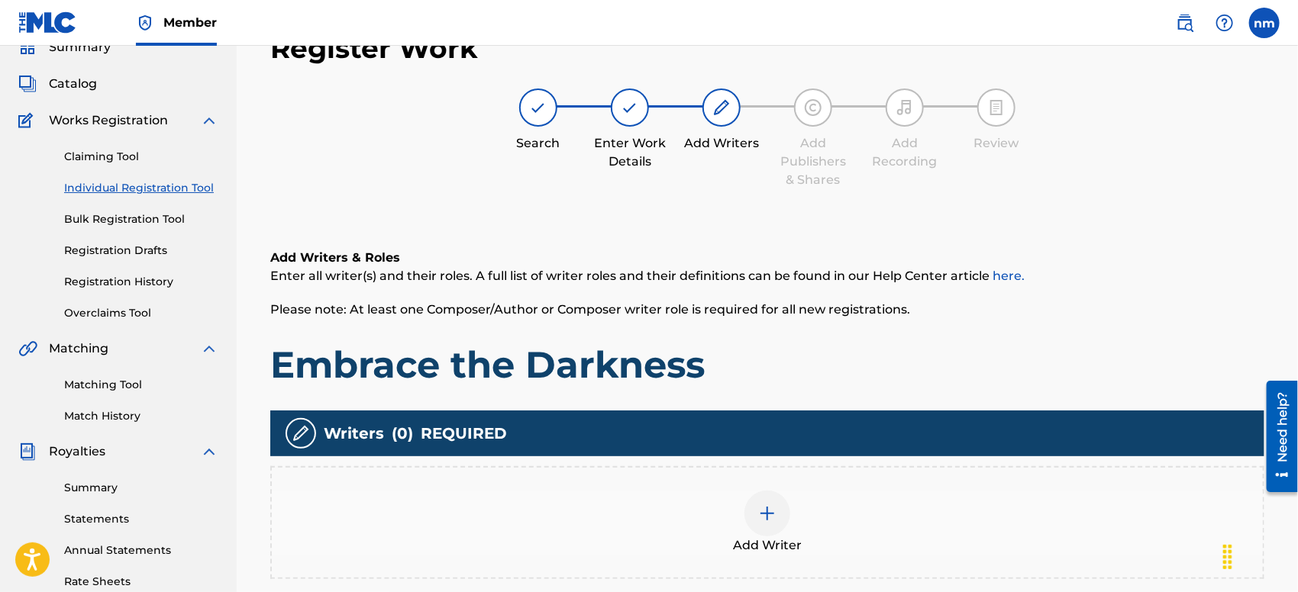
click at [779, 504] on div at bounding box center [767, 514] width 46 height 46
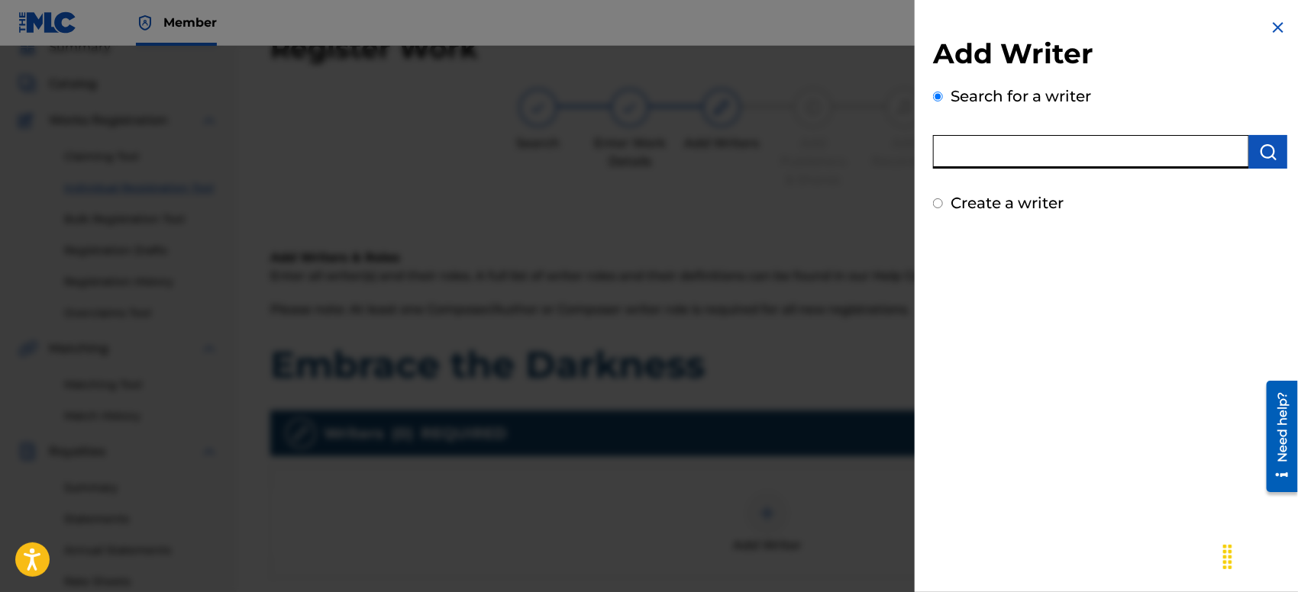
click at [1064, 150] on input "text" at bounding box center [1091, 152] width 316 height 34
type input "Molly Drake"
click at [1215, 152] on img "submit" at bounding box center [1268, 152] width 18 height 18
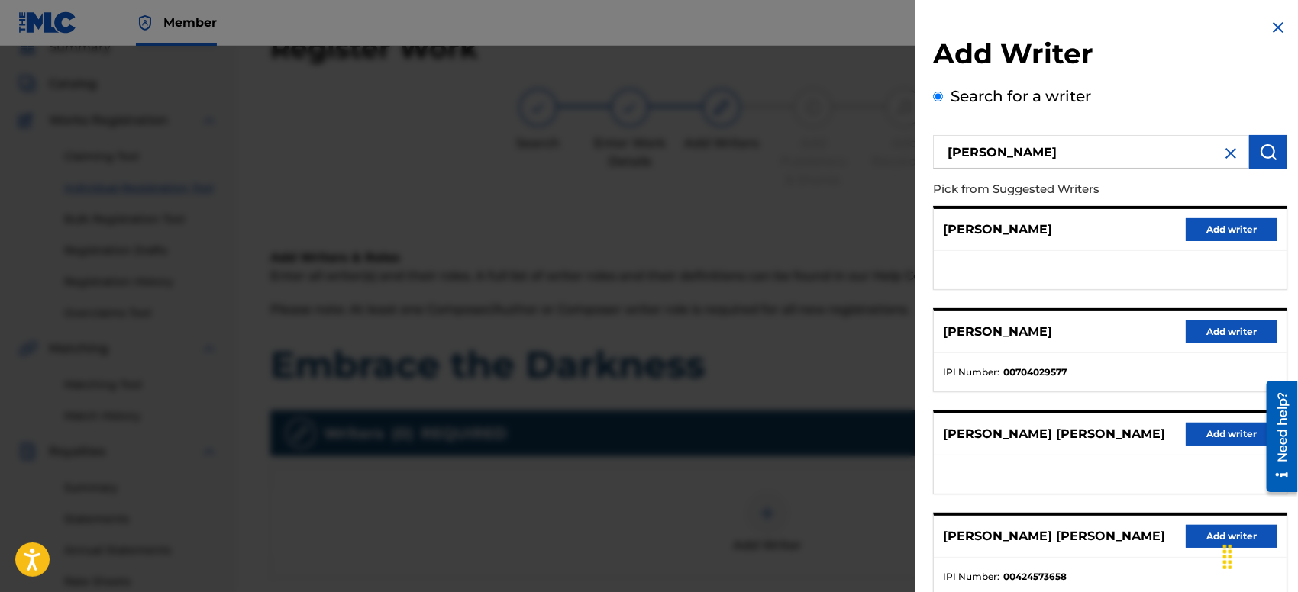
click at [1215, 228] on button "Add writer" at bounding box center [1232, 229] width 92 height 23
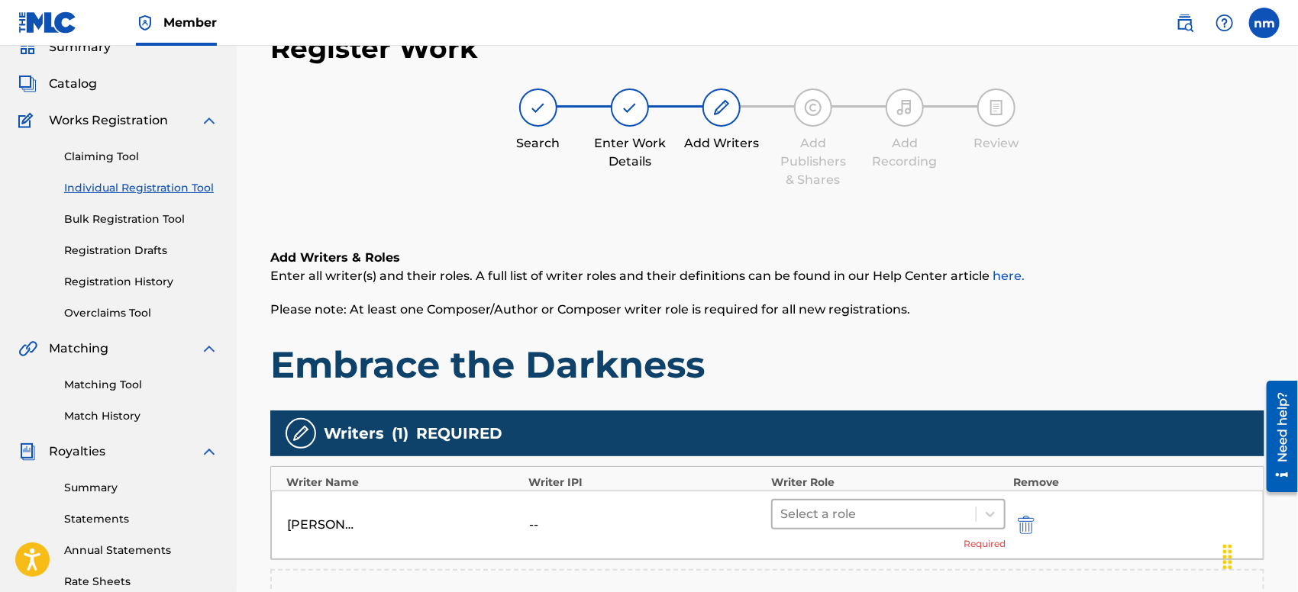
click at [928, 515] on div at bounding box center [874, 514] width 188 height 21
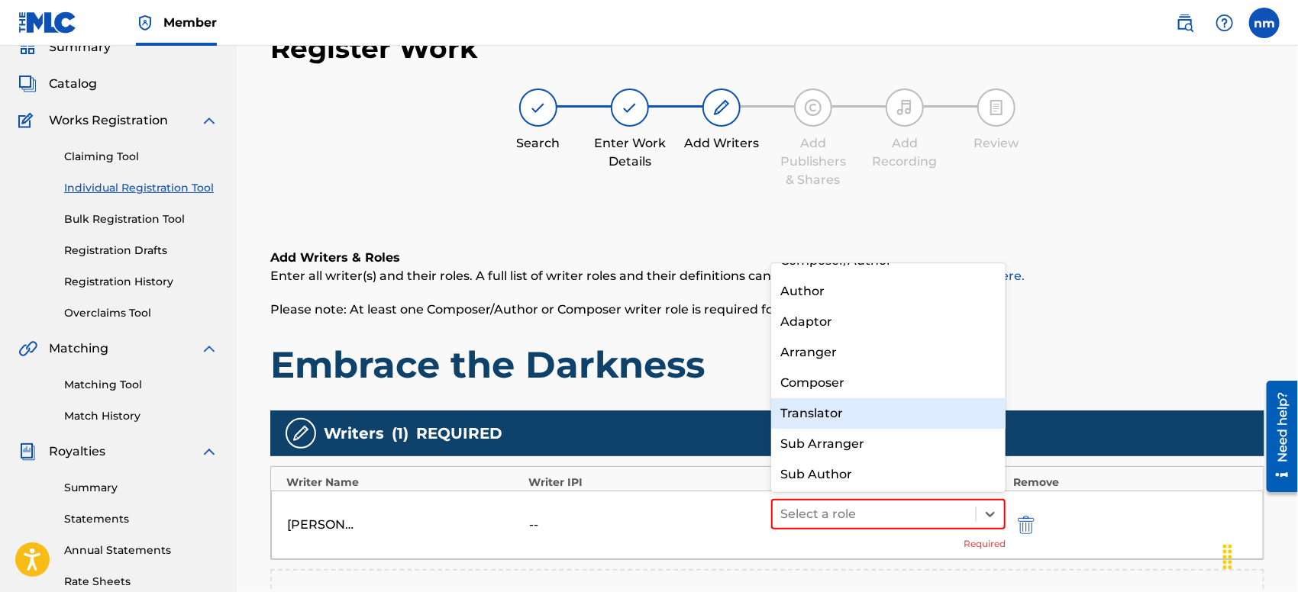
scroll to position [0, 0]
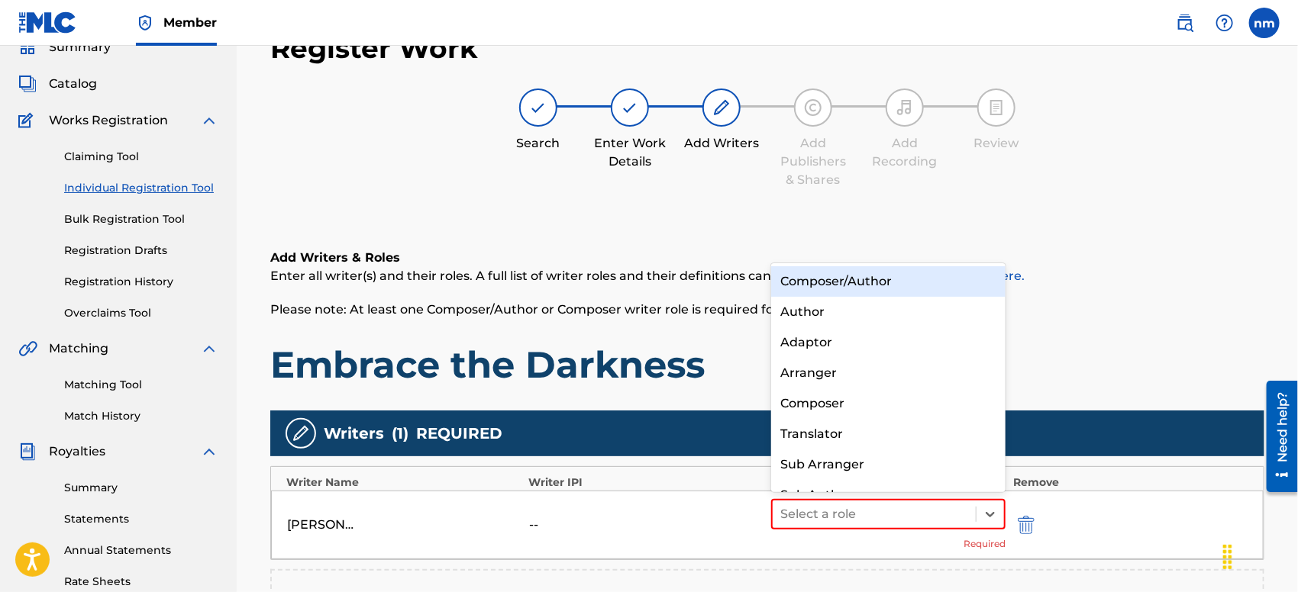
click at [941, 283] on div "Composer/Author" at bounding box center [888, 281] width 234 height 31
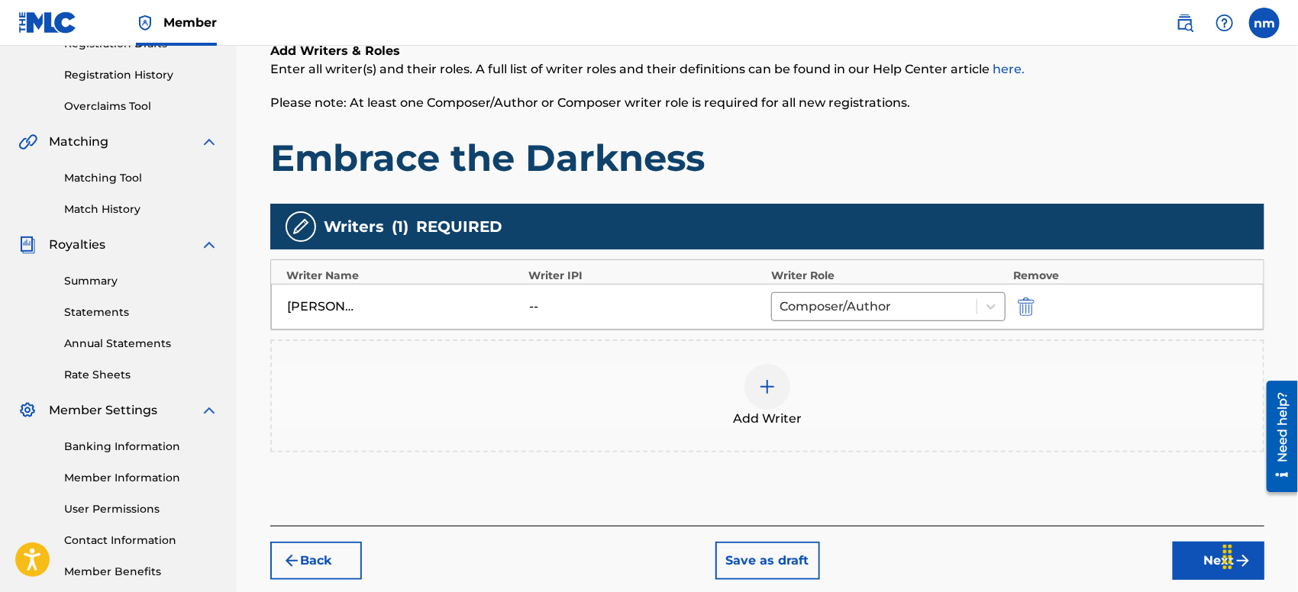
scroll to position [354, 0]
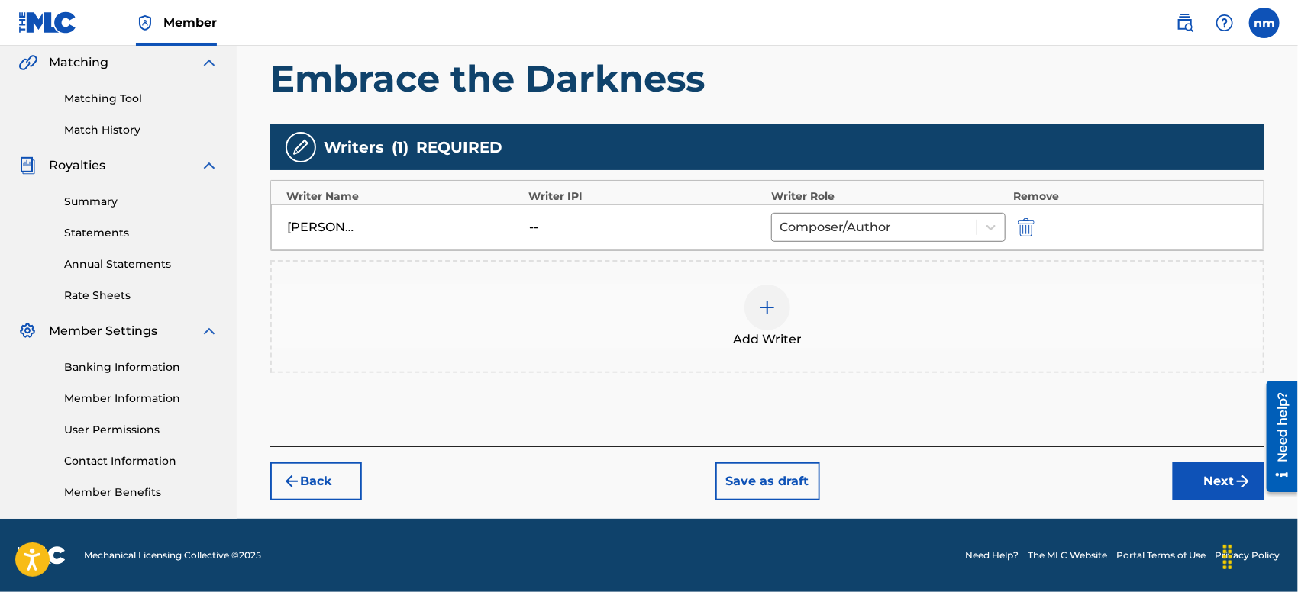
click at [1200, 481] on button "Next" at bounding box center [1219, 482] width 92 height 38
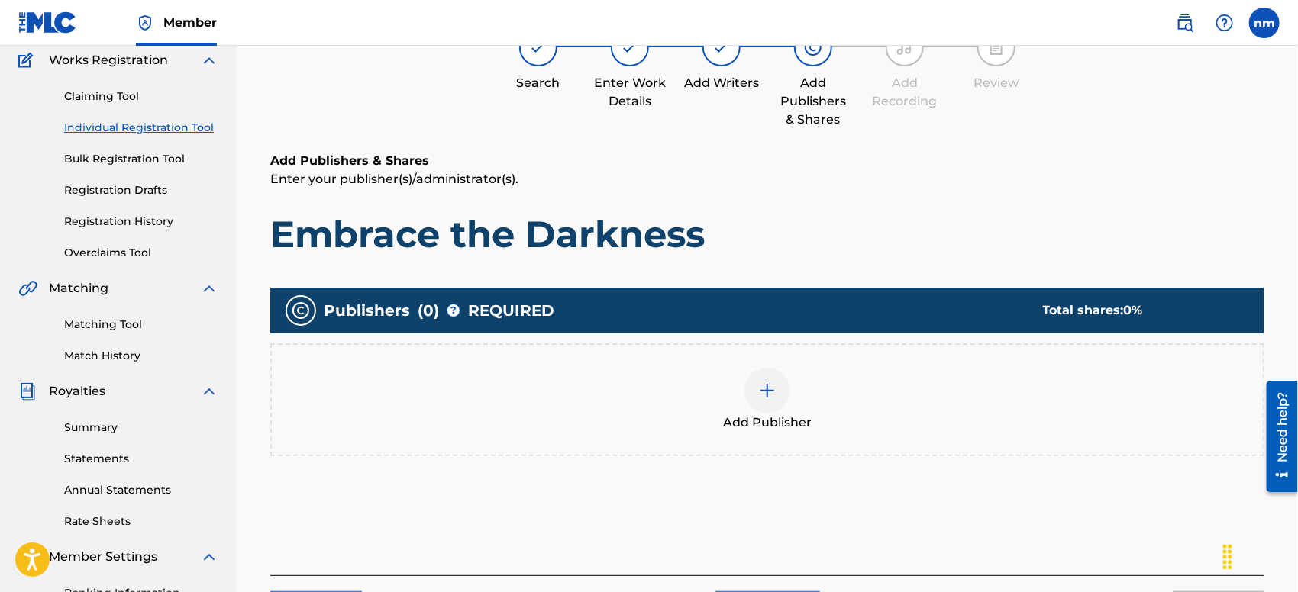
scroll to position [68, 0]
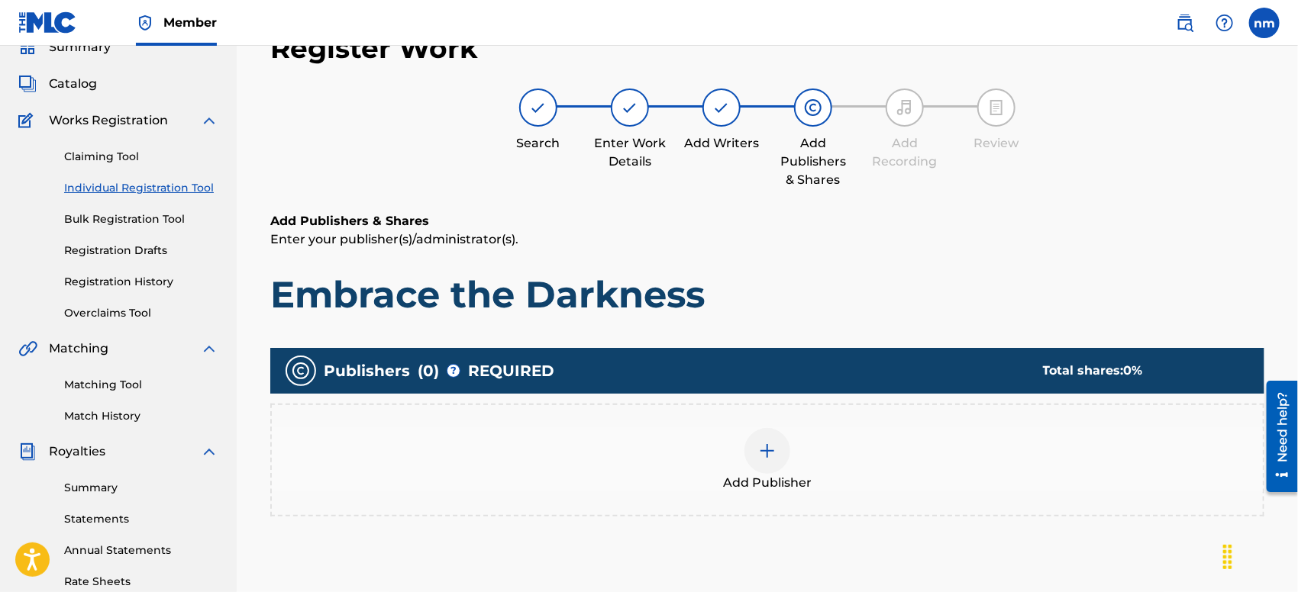
click at [767, 460] on div at bounding box center [767, 451] width 46 height 46
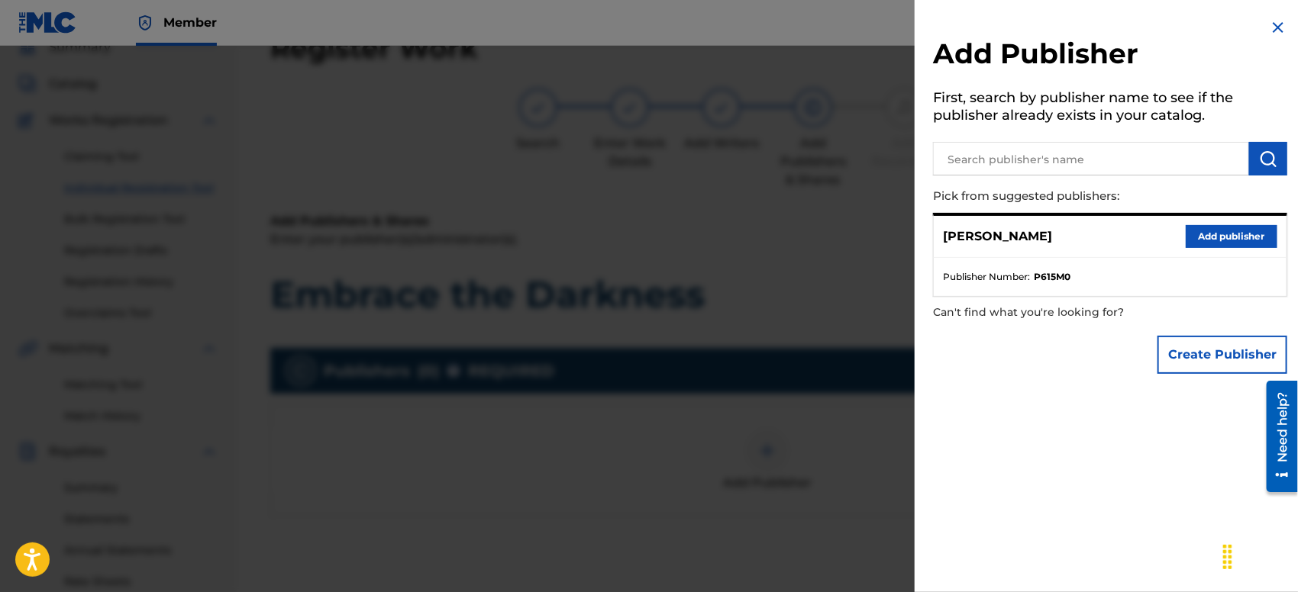
click at [1215, 229] on button "Add publisher" at bounding box center [1232, 236] width 92 height 23
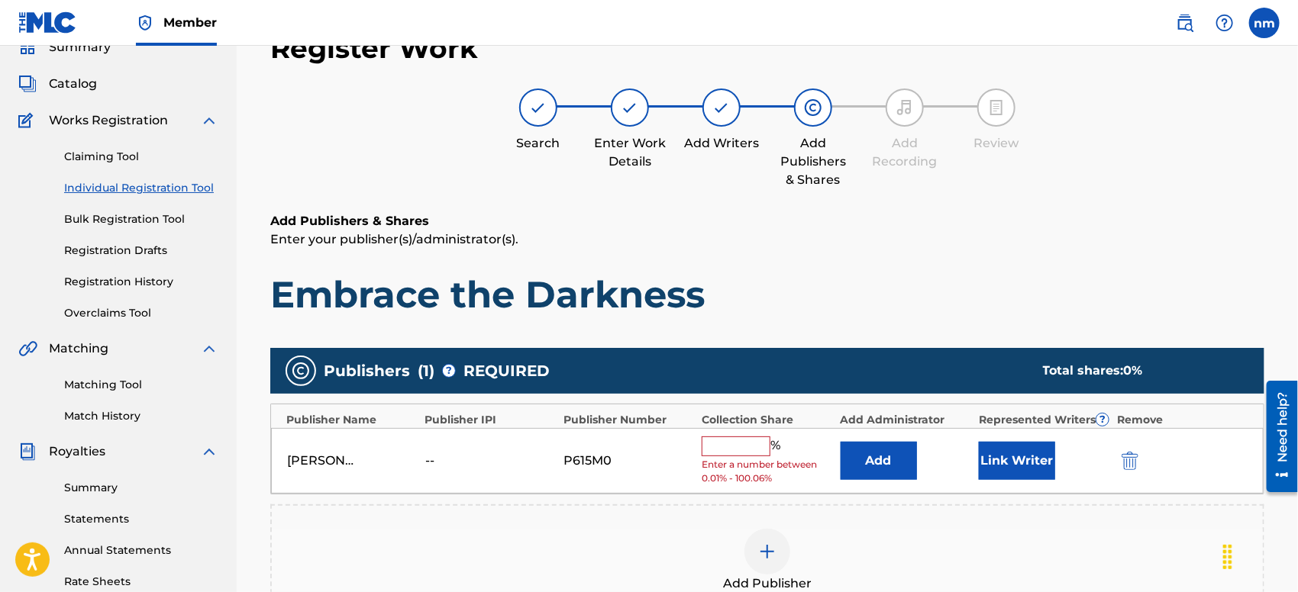
click at [725, 439] on input "text" at bounding box center [736, 447] width 69 height 20
type input "100"
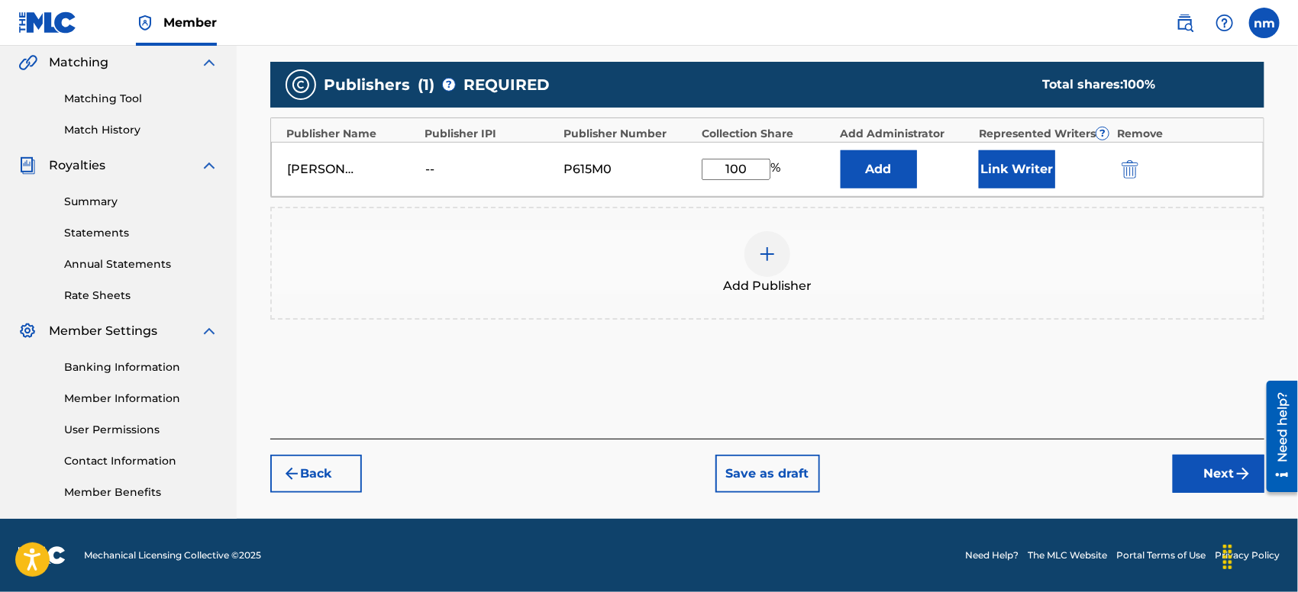
click at [1213, 470] on button "Next" at bounding box center [1219, 474] width 92 height 38
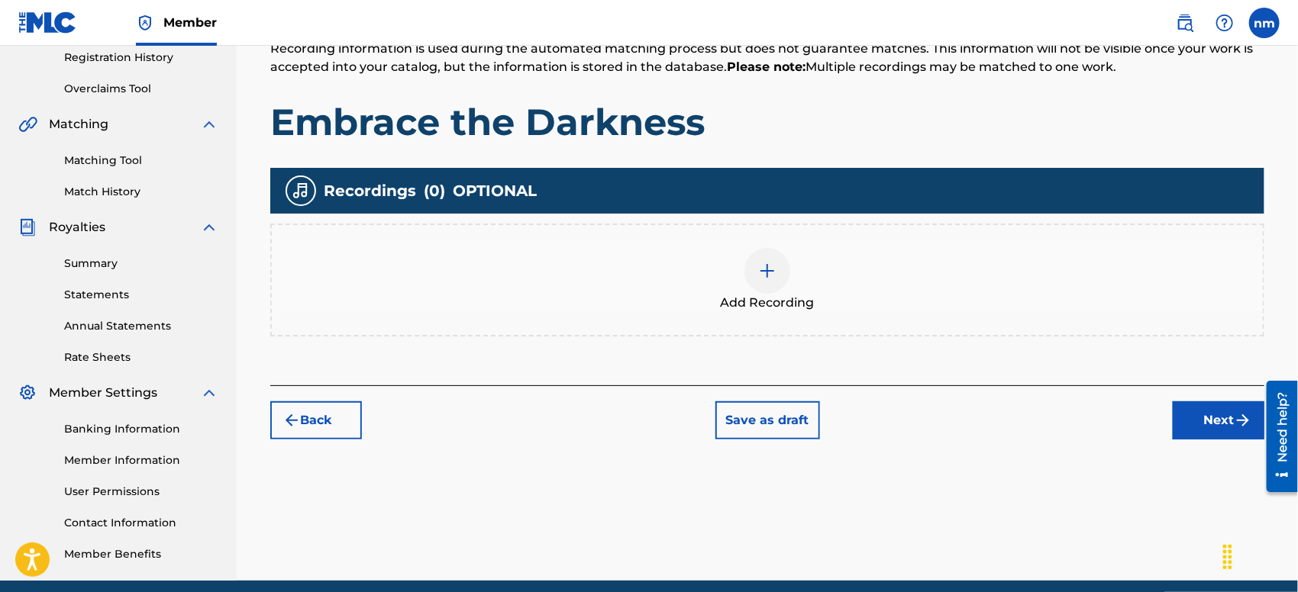
scroll to position [354, 0]
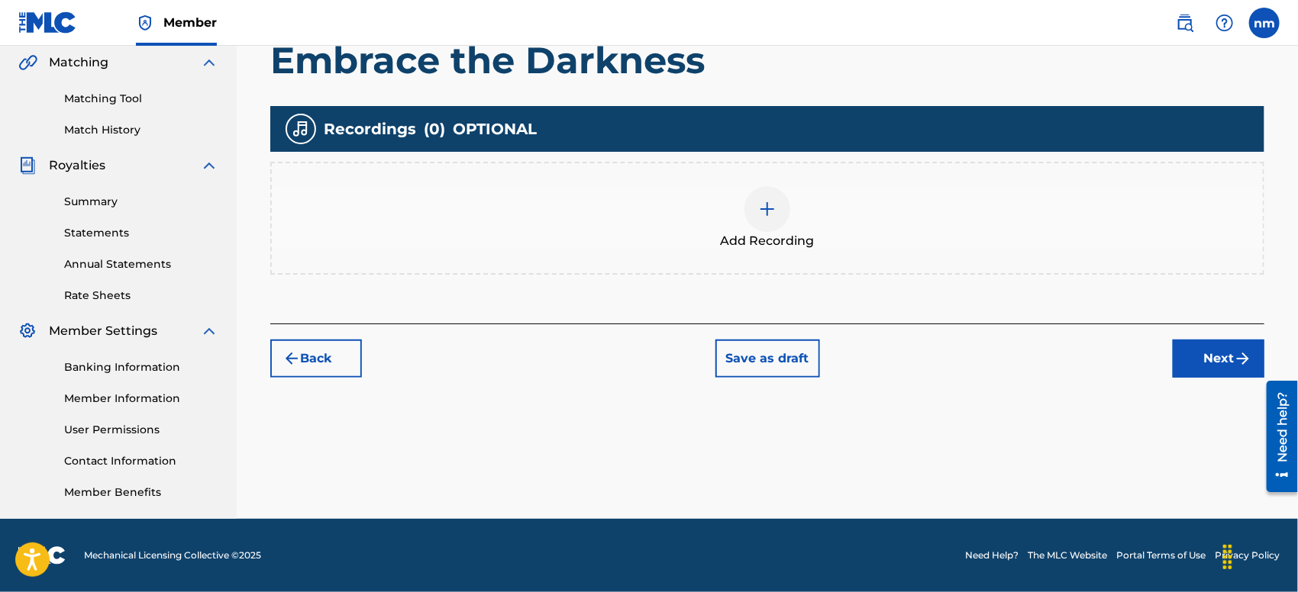
click at [1189, 365] on button "Next" at bounding box center [1219, 359] width 92 height 38
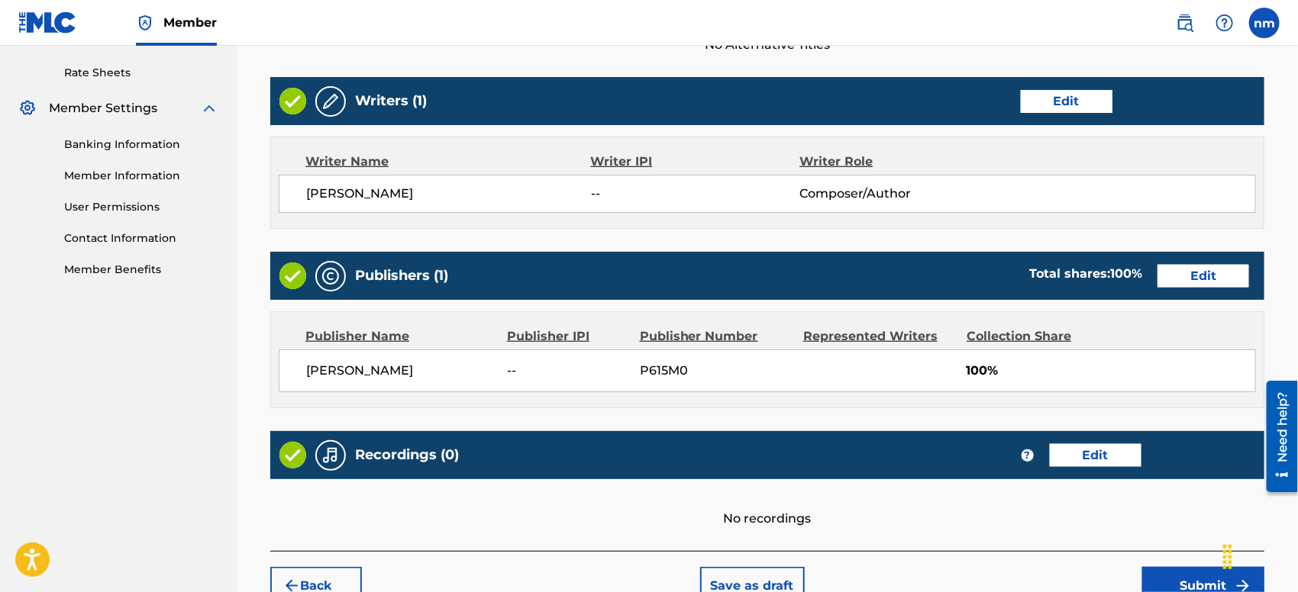
scroll to position [678, 0]
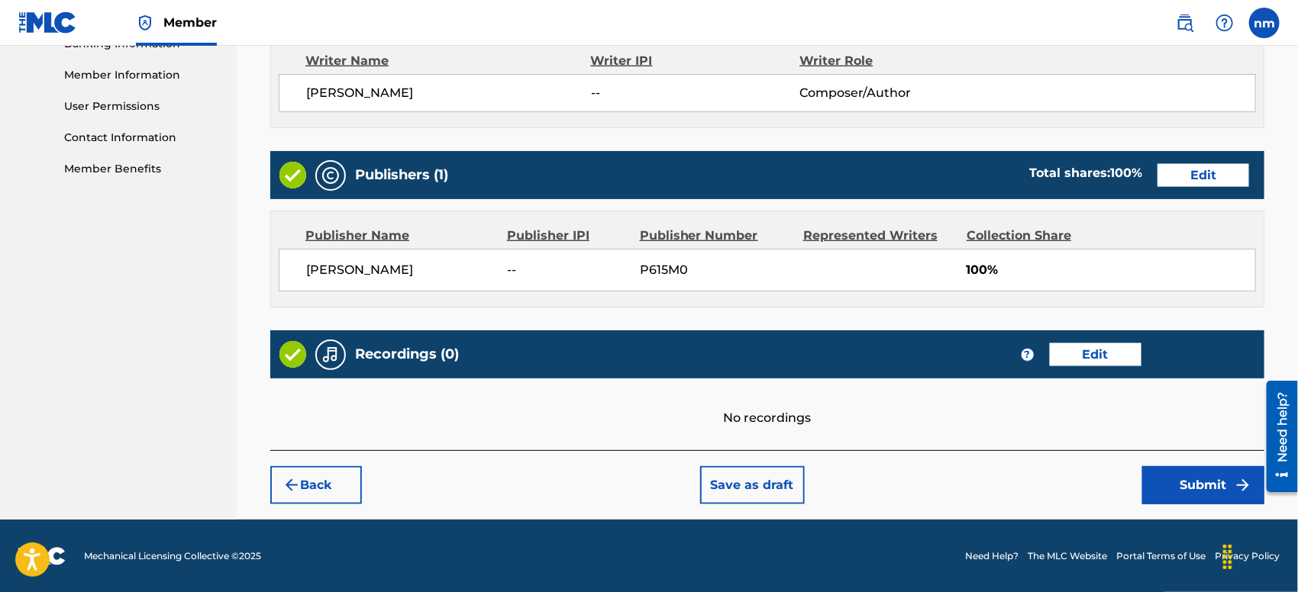
click at [1196, 487] on button "Submit" at bounding box center [1203, 485] width 122 height 38
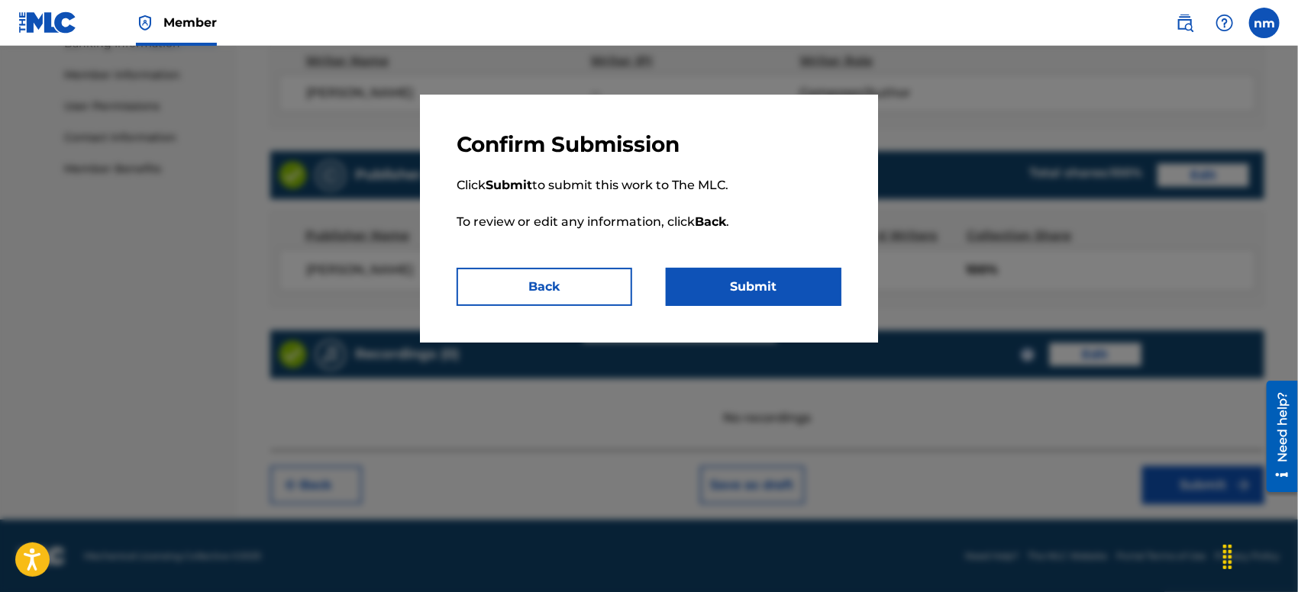
click at [757, 284] on button "Submit" at bounding box center [754, 287] width 176 height 38
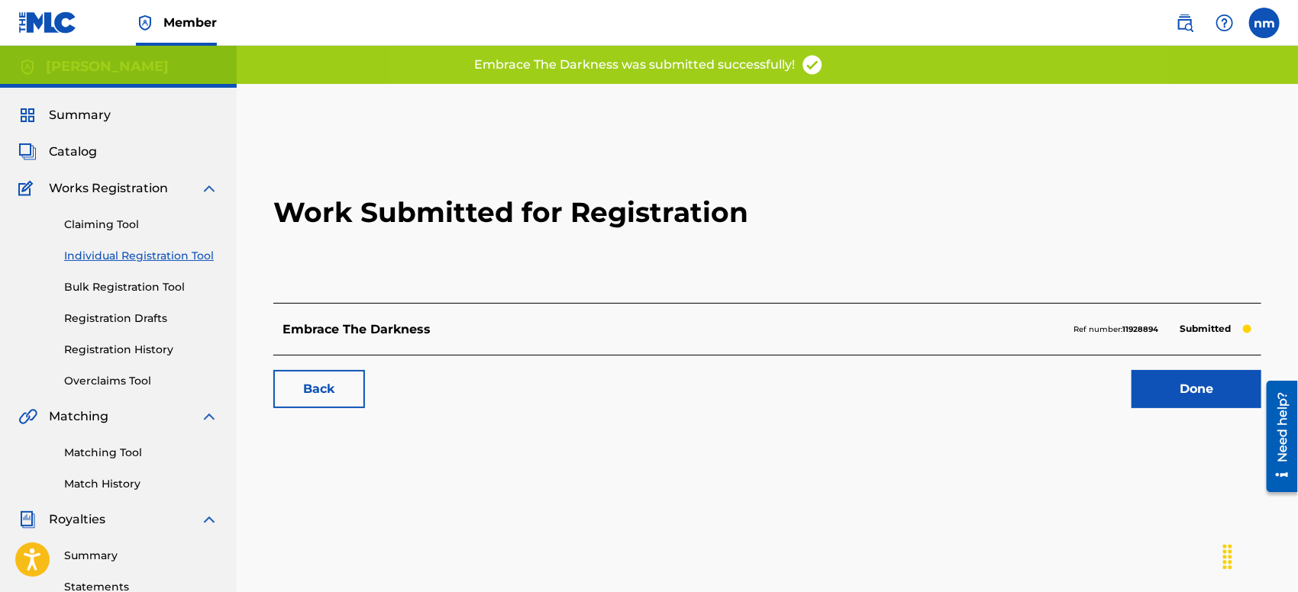
click at [1164, 389] on link "Done" at bounding box center [1196, 389] width 130 height 38
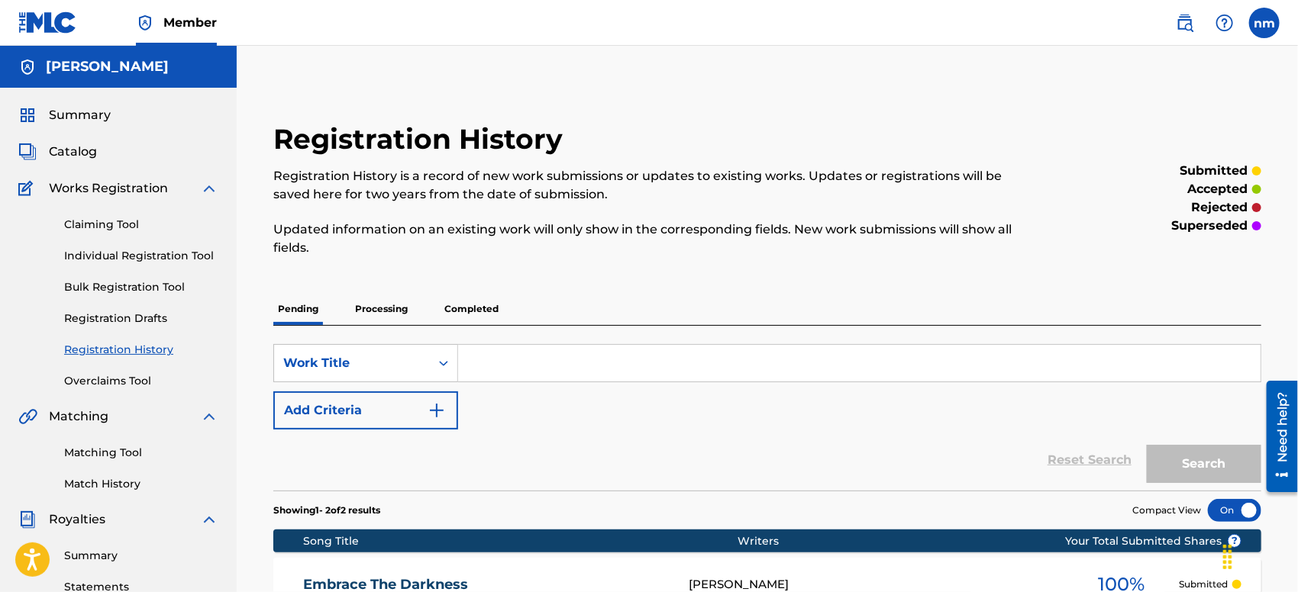
click at [104, 253] on link "Individual Registration Tool" at bounding box center [141, 256] width 154 height 16
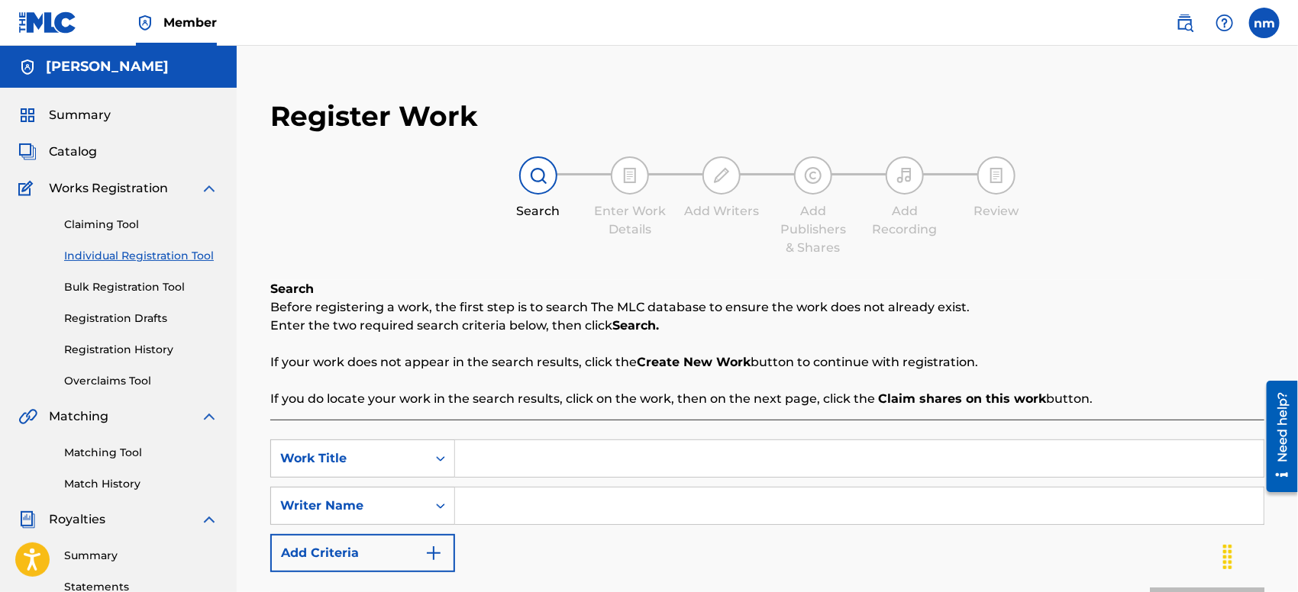
click at [802, 457] on input "Search Form" at bounding box center [859, 459] width 809 height 37
paste input "Paradise of Glass"
type input "Paradise of Glass"
click at [649, 508] on input "Search Form" at bounding box center [859, 506] width 809 height 37
type input "[PERSON_NAME]"
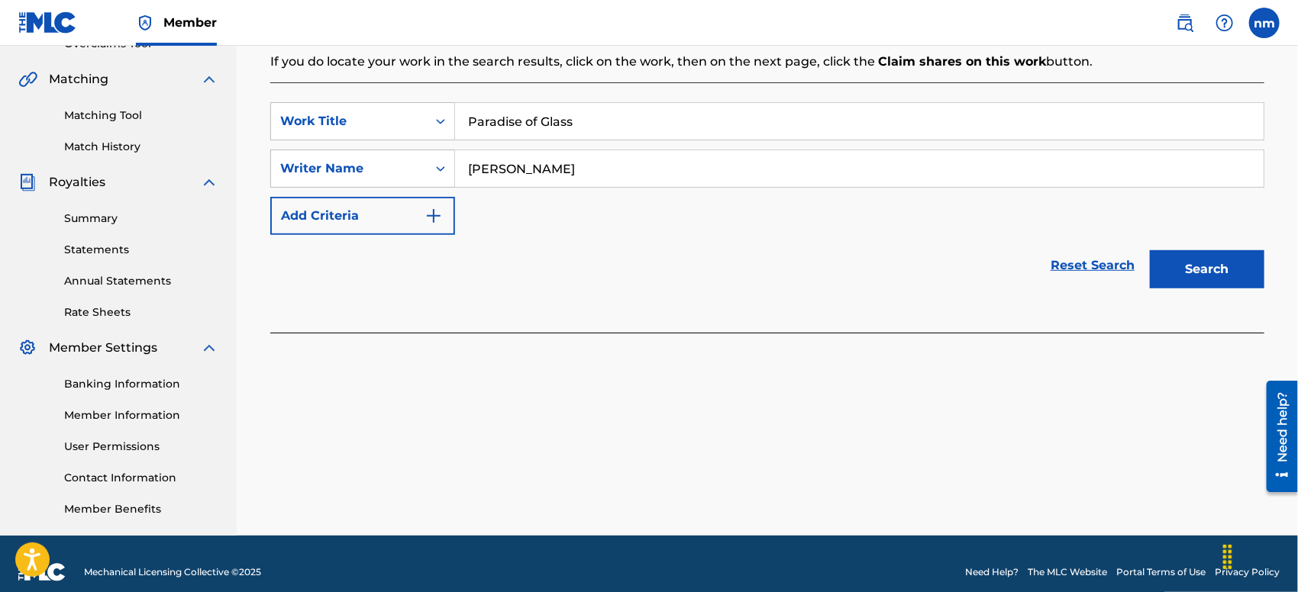
scroll to position [339, 0]
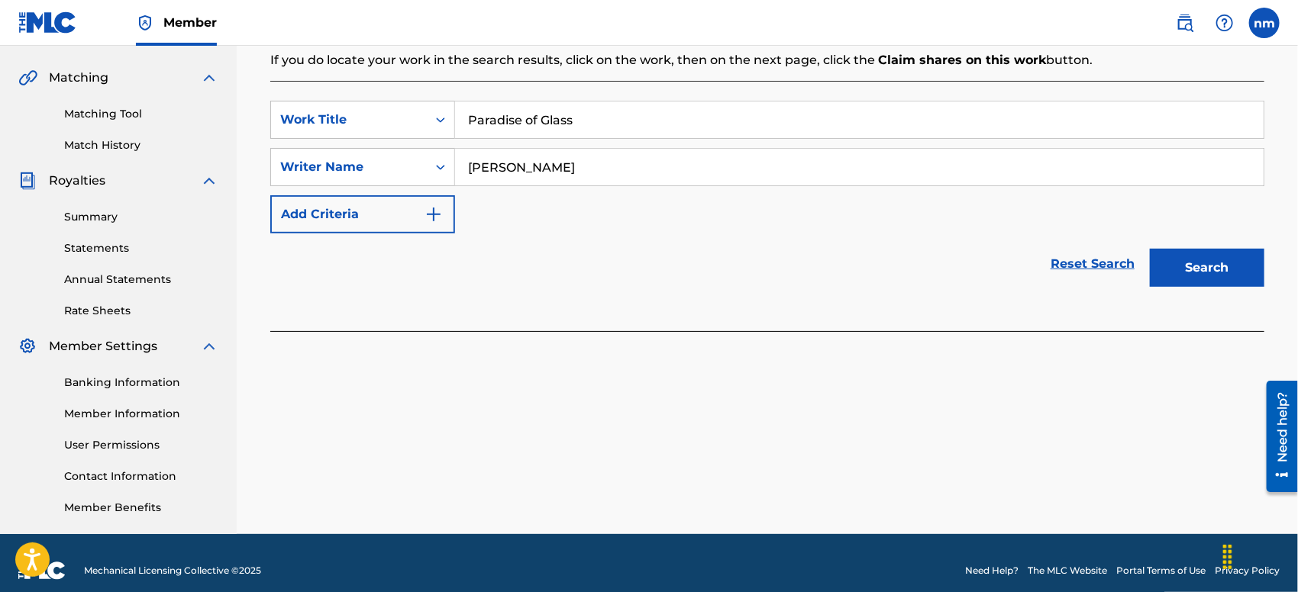
click at [1215, 260] on button "Search" at bounding box center [1207, 268] width 115 height 38
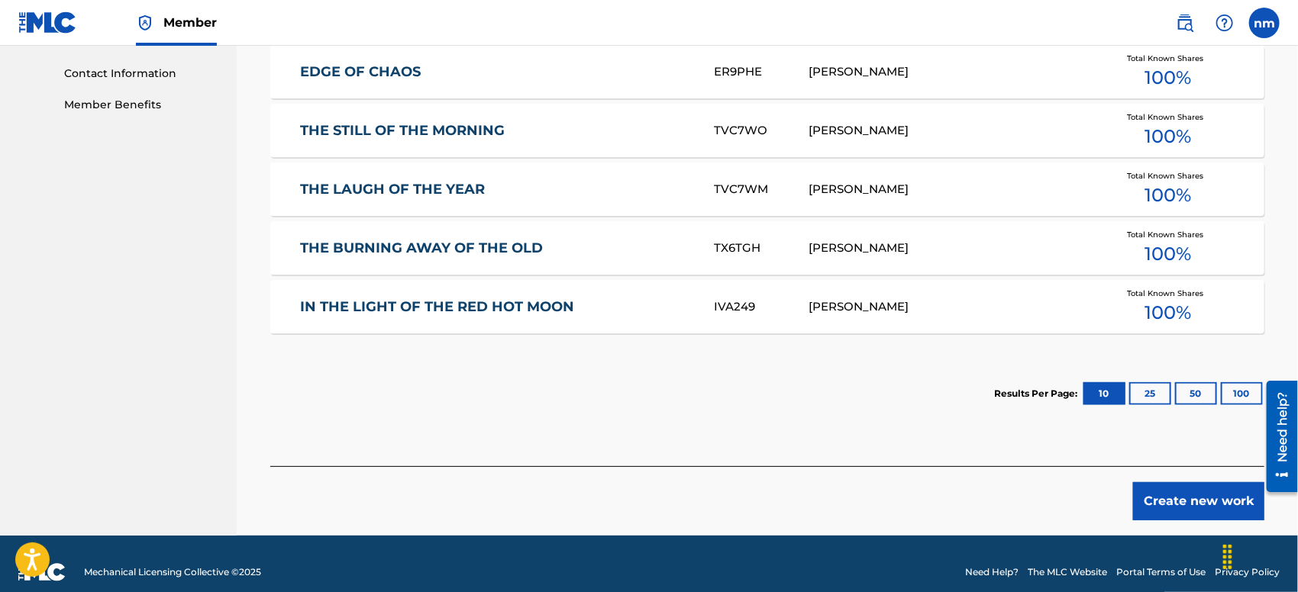
scroll to position [758, 0]
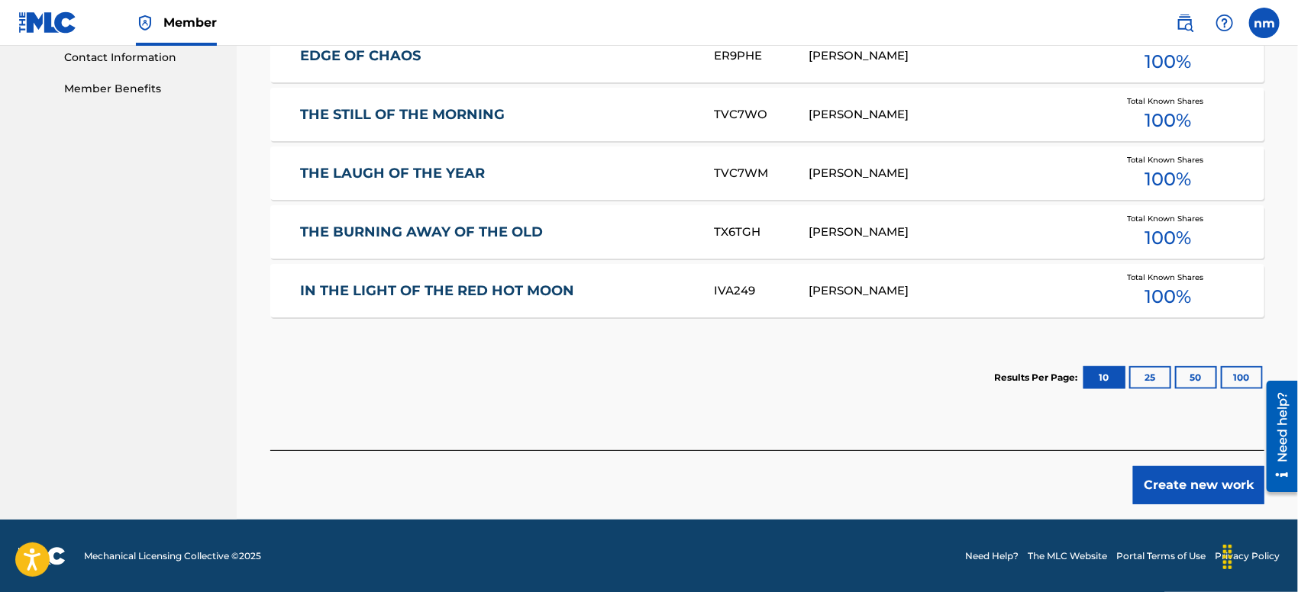
click at [1170, 488] on button "Create new work" at bounding box center [1198, 485] width 131 height 38
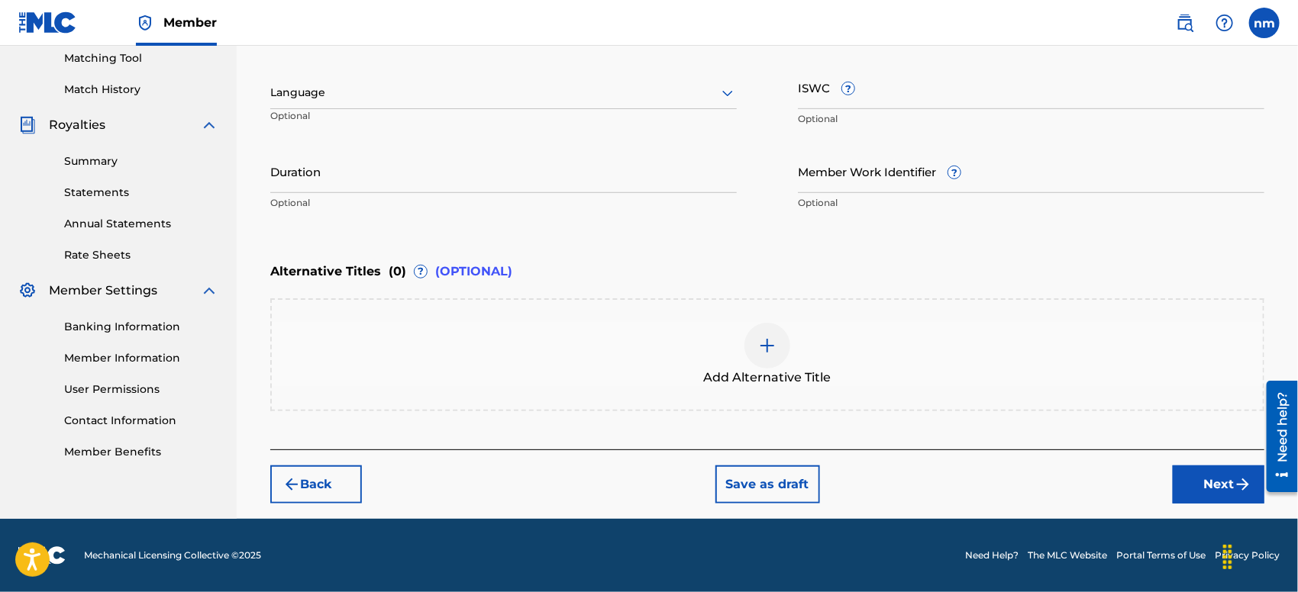
scroll to position [393, 0]
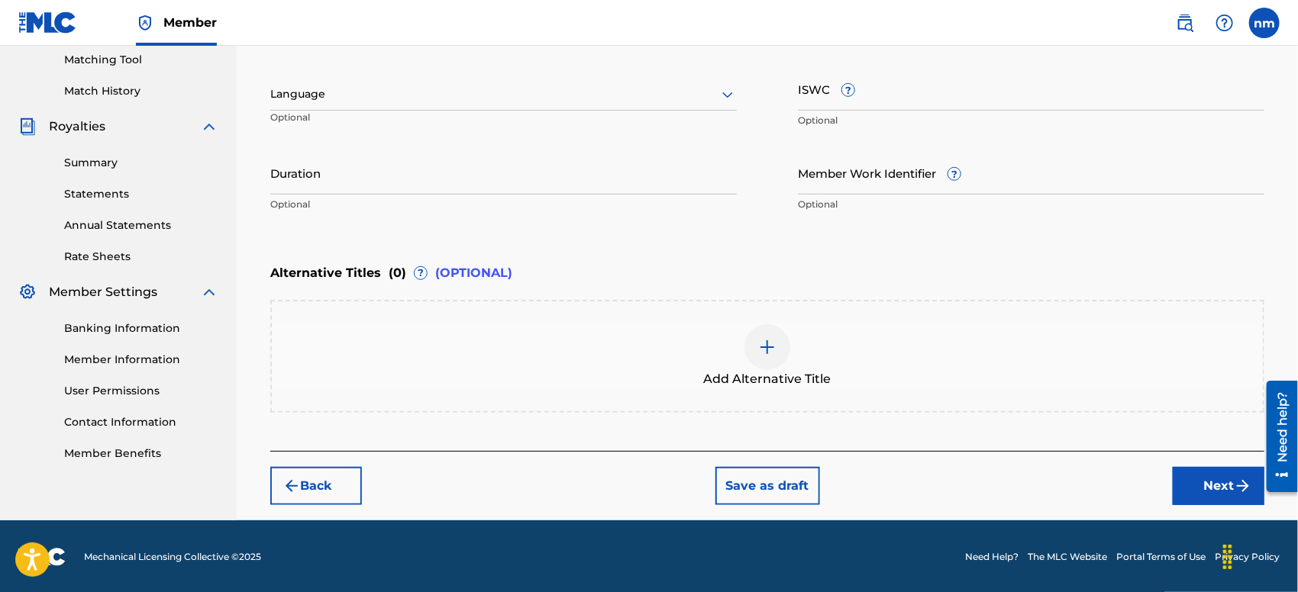
click at [1205, 482] on button "Next" at bounding box center [1219, 486] width 92 height 38
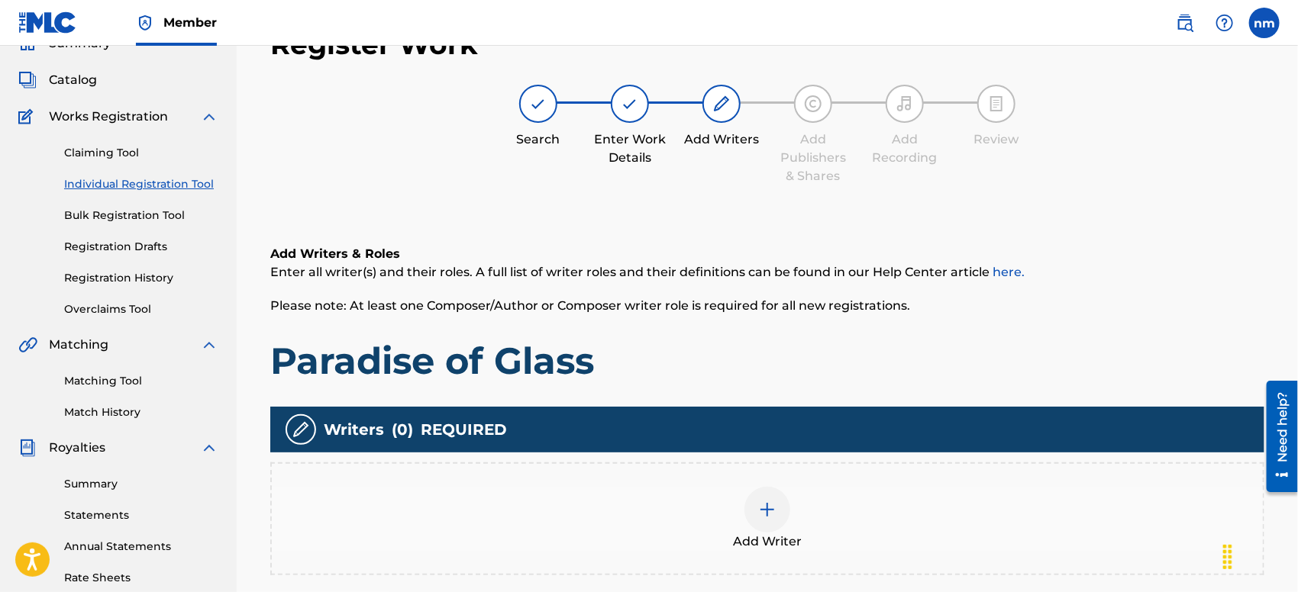
scroll to position [68, 0]
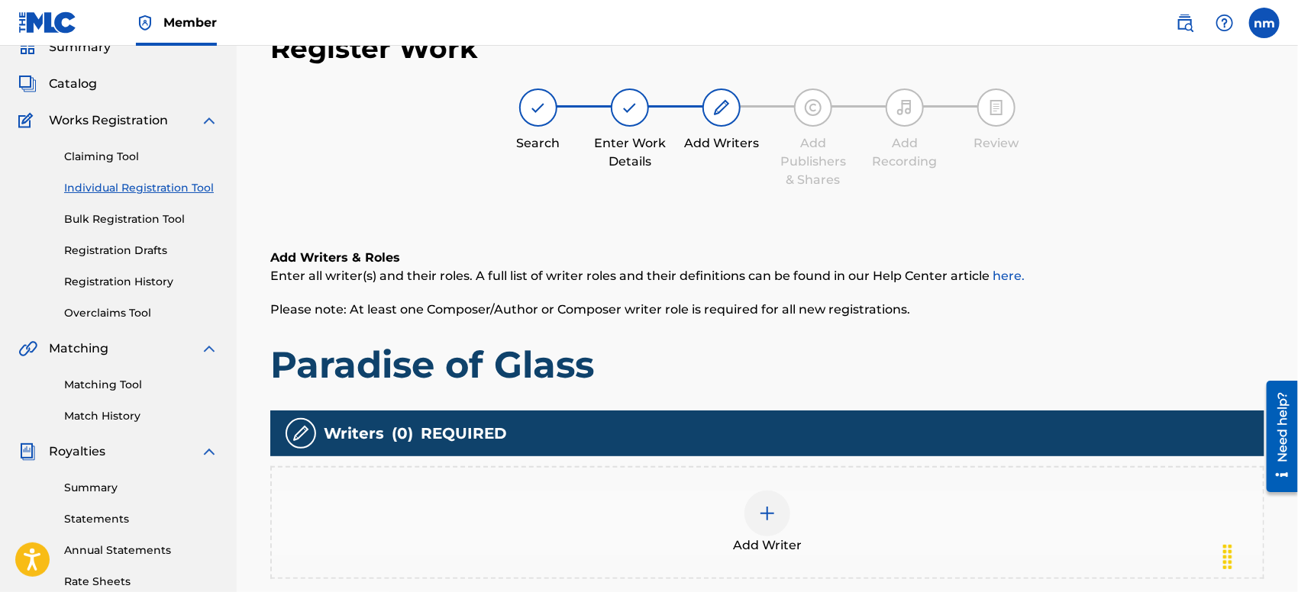
click at [773, 510] on img at bounding box center [767, 514] width 18 height 18
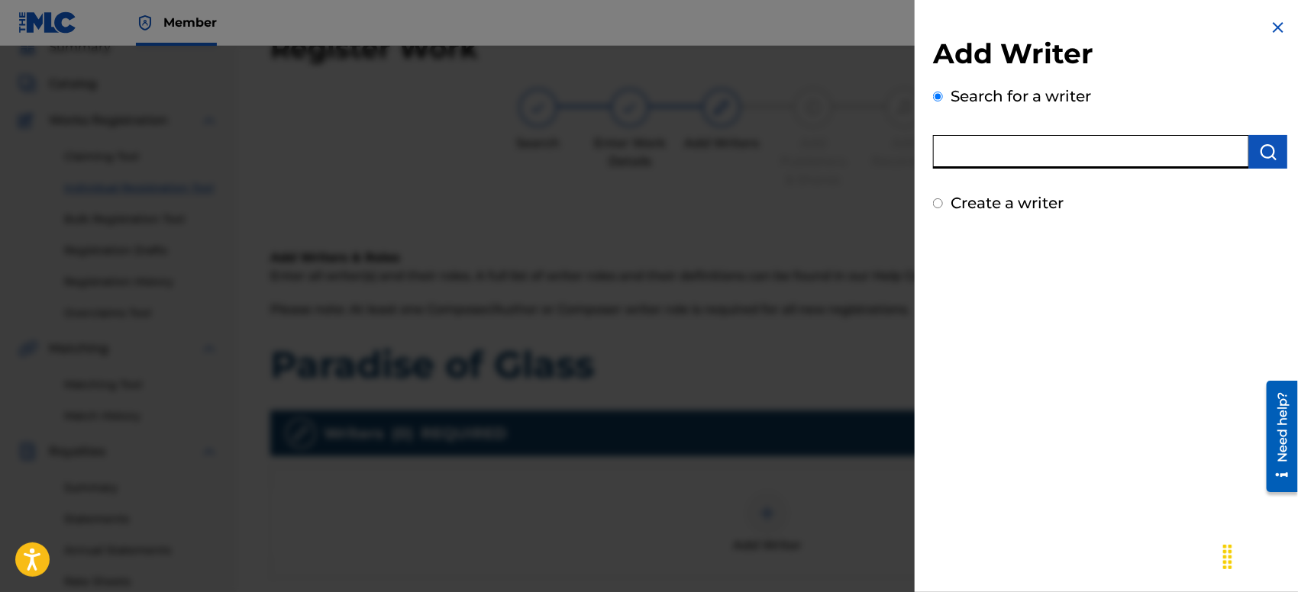
click at [1057, 160] on input "text" at bounding box center [1091, 152] width 316 height 34
type input "Molly Drake"
click at [1215, 152] on img "submit" at bounding box center [1268, 152] width 18 height 18
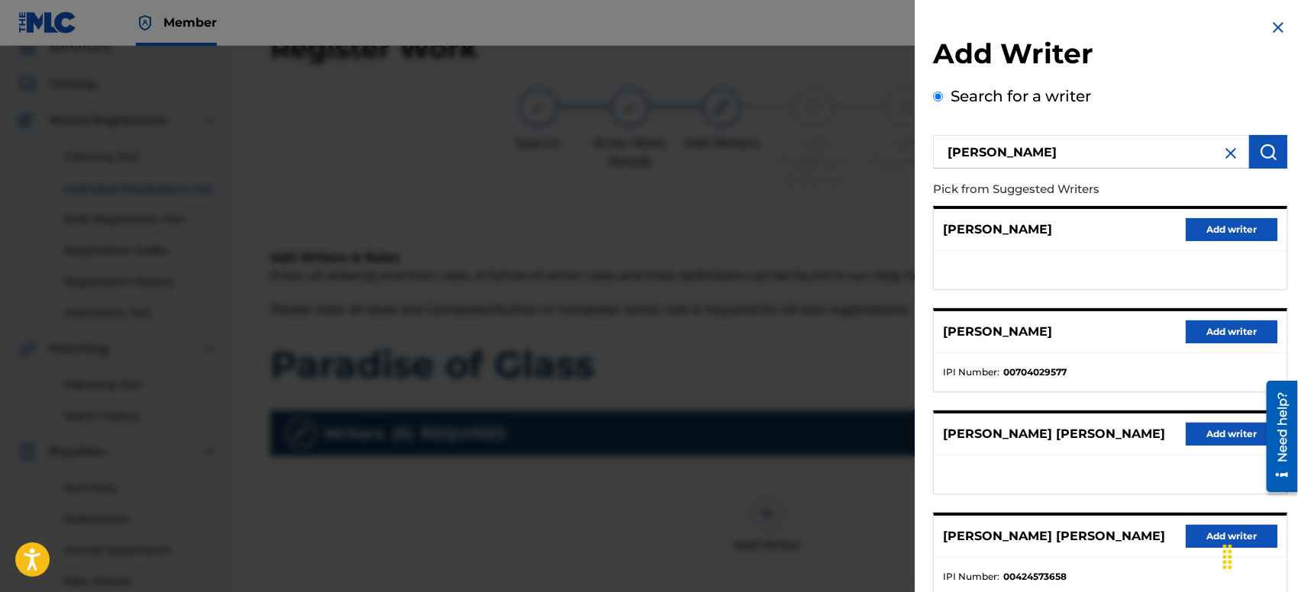
click at [1208, 227] on button "Add writer" at bounding box center [1232, 229] width 92 height 23
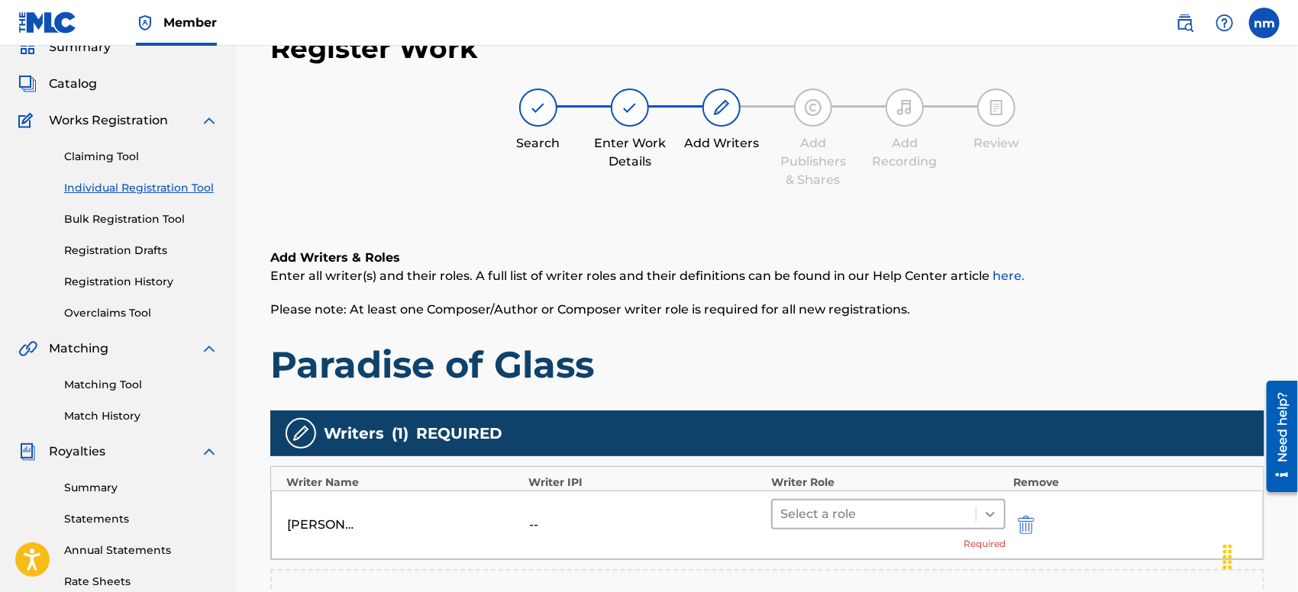
click at [989, 509] on icon at bounding box center [990, 514] width 15 height 15
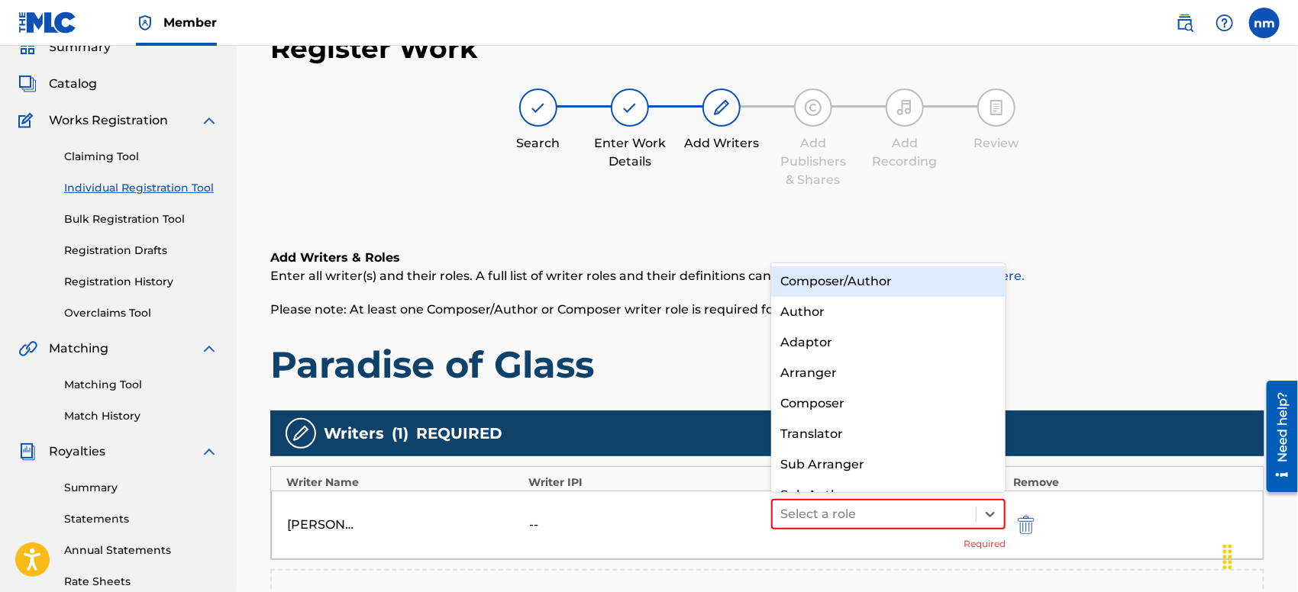
click at [970, 276] on div "Composer/Author" at bounding box center [888, 281] width 234 height 31
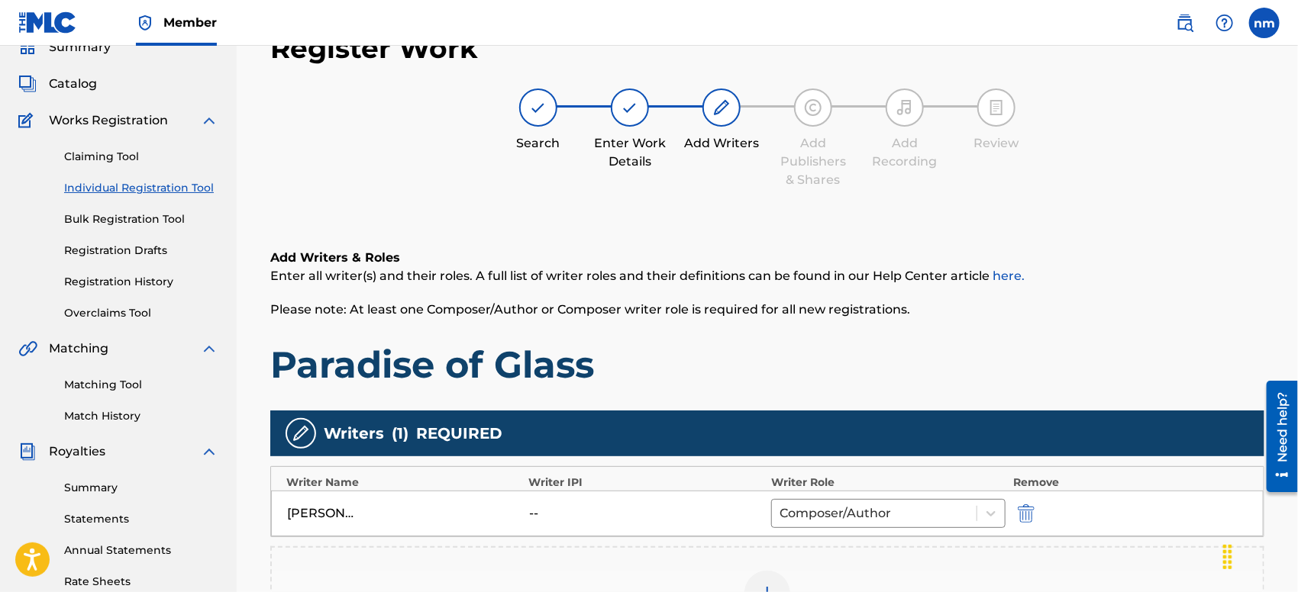
scroll to position [354, 0]
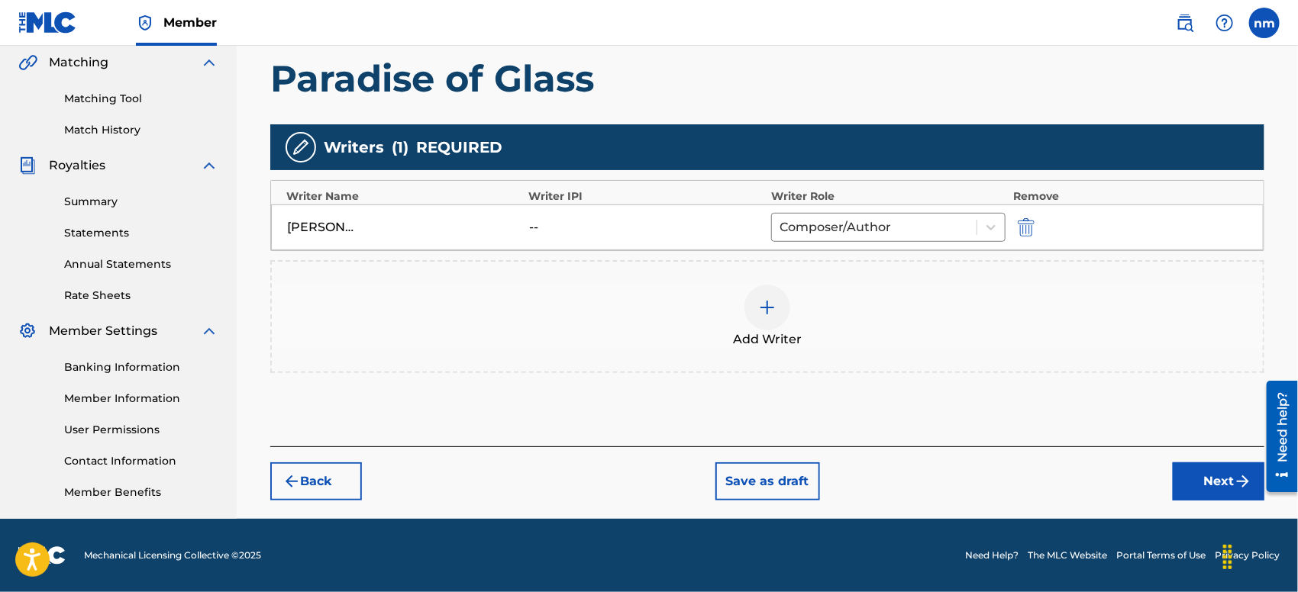
click at [1215, 482] on button "Next" at bounding box center [1219, 482] width 92 height 38
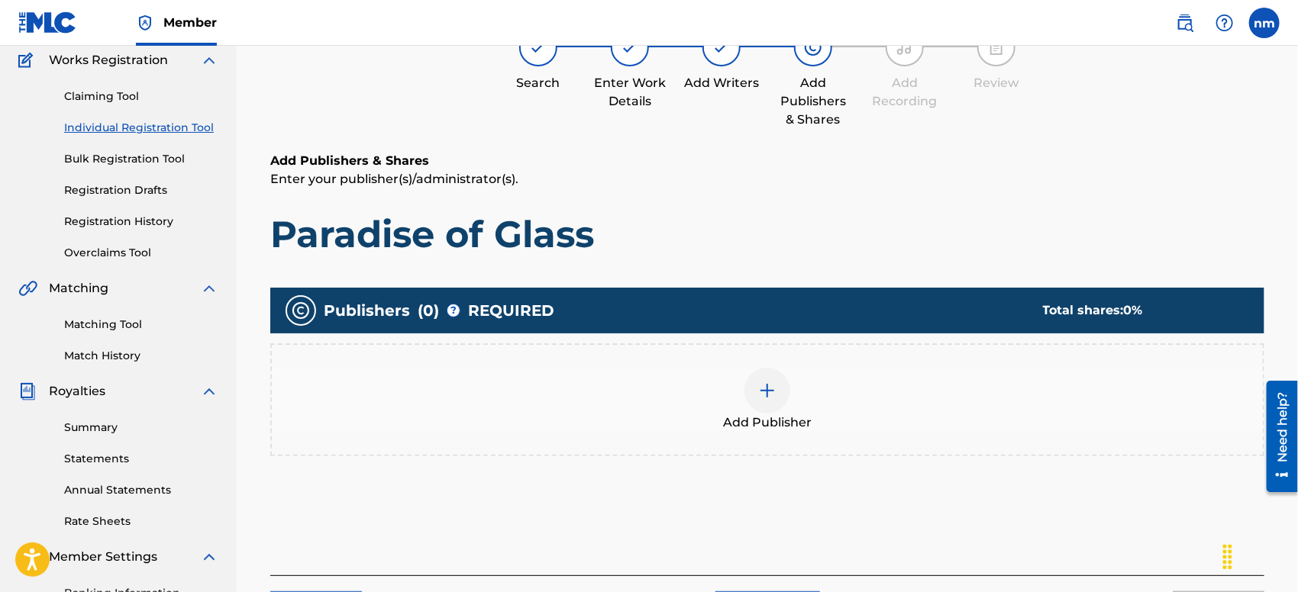
scroll to position [68, 0]
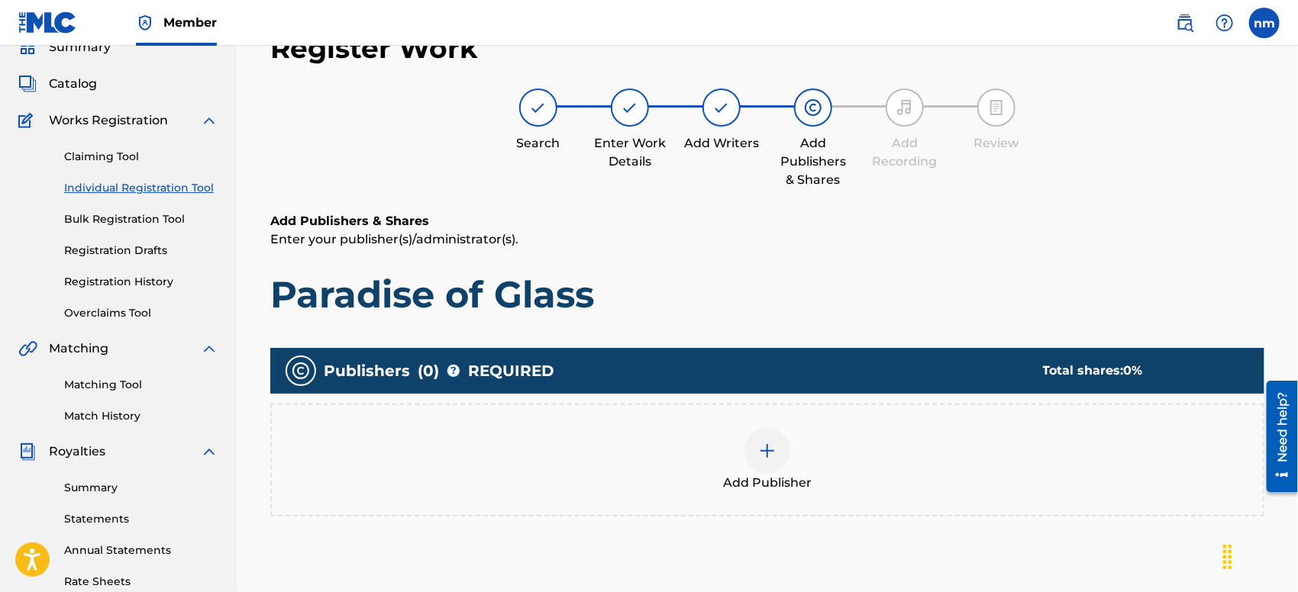
click at [770, 453] on img at bounding box center [767, 451] width 18 height 18
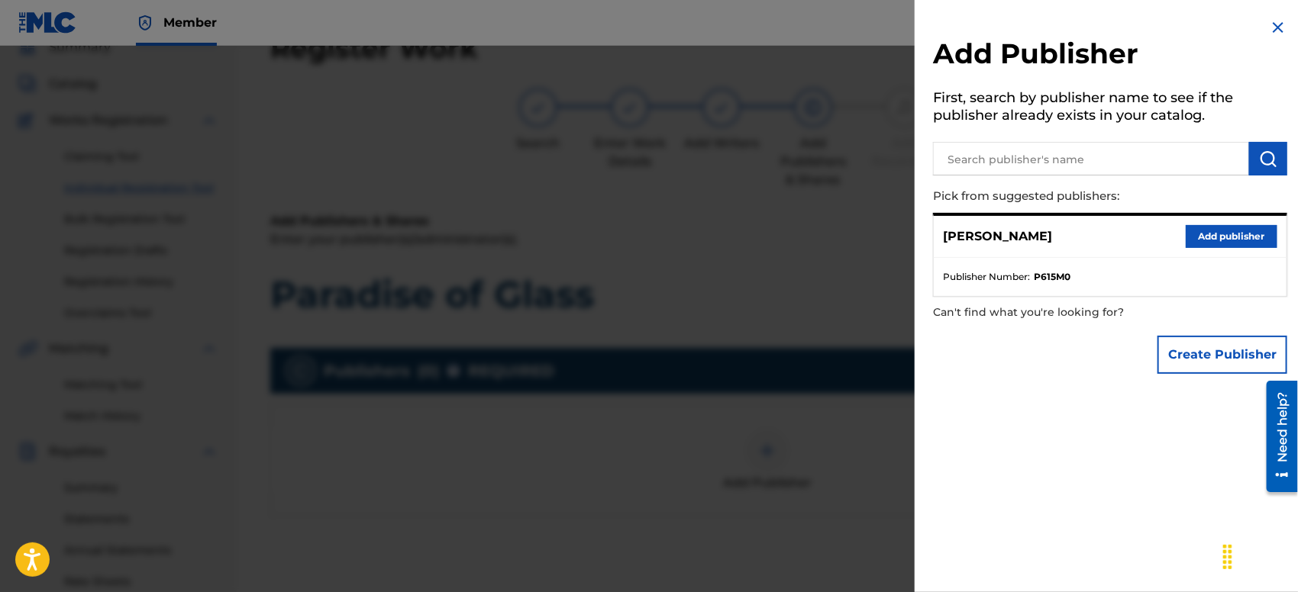
click at [1215, 230] on button "Add publisher" at bounding box center [1232, 236] width 92 height 23
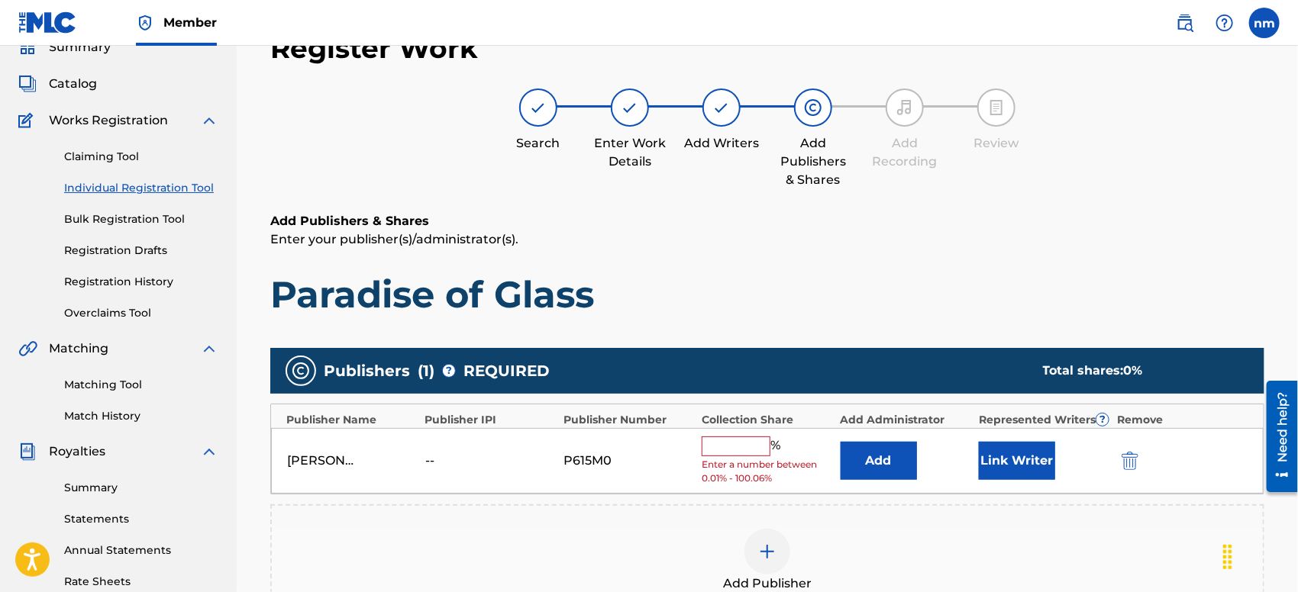
click at [746, 447] on input "text" at bounding box center [736, 447] width 69 height 20
type input "100"
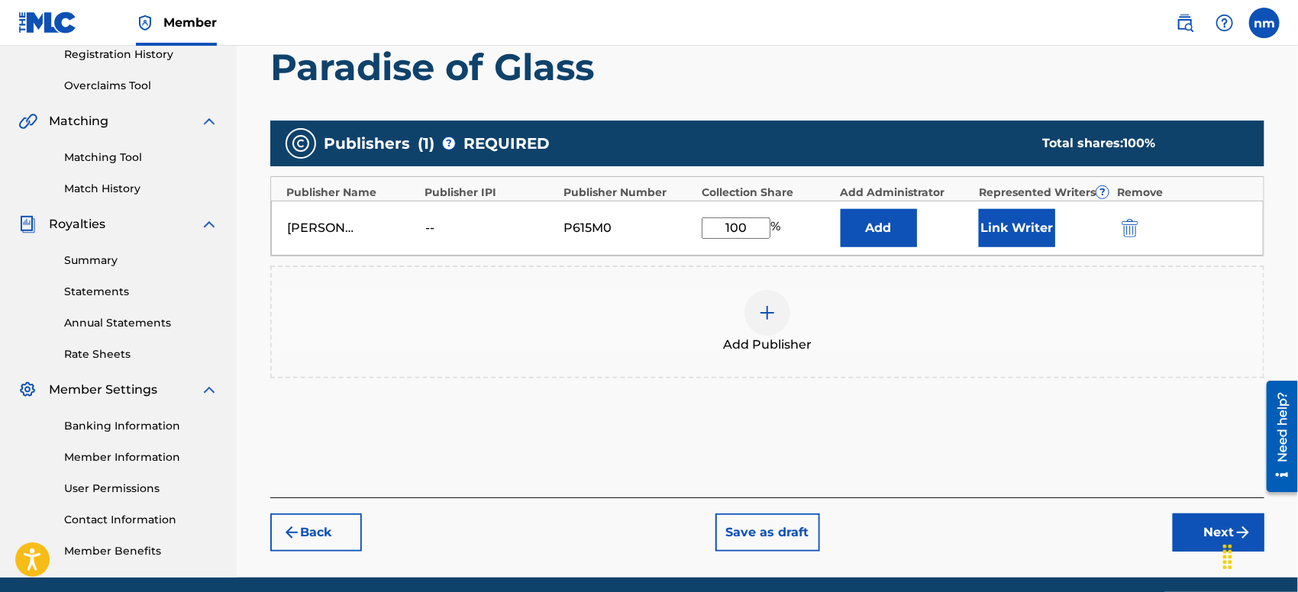
scroll to position [354, 0]
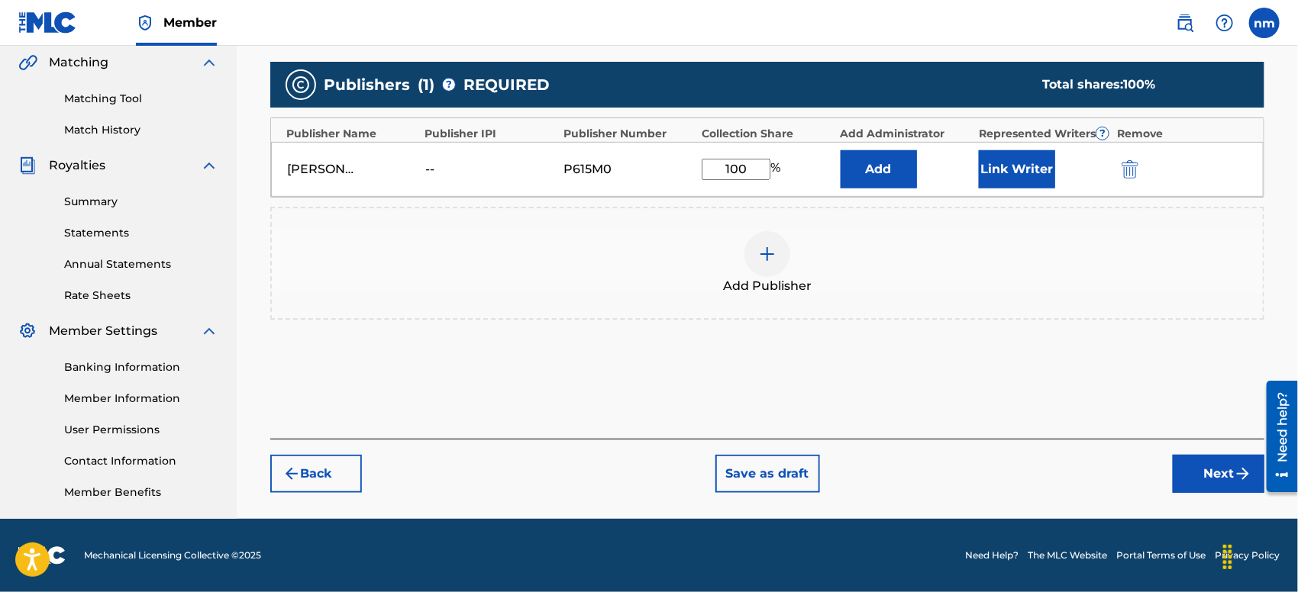
click at [1210, 479] on button "Next" at bounding box center [1219, 474] width 92 height 38
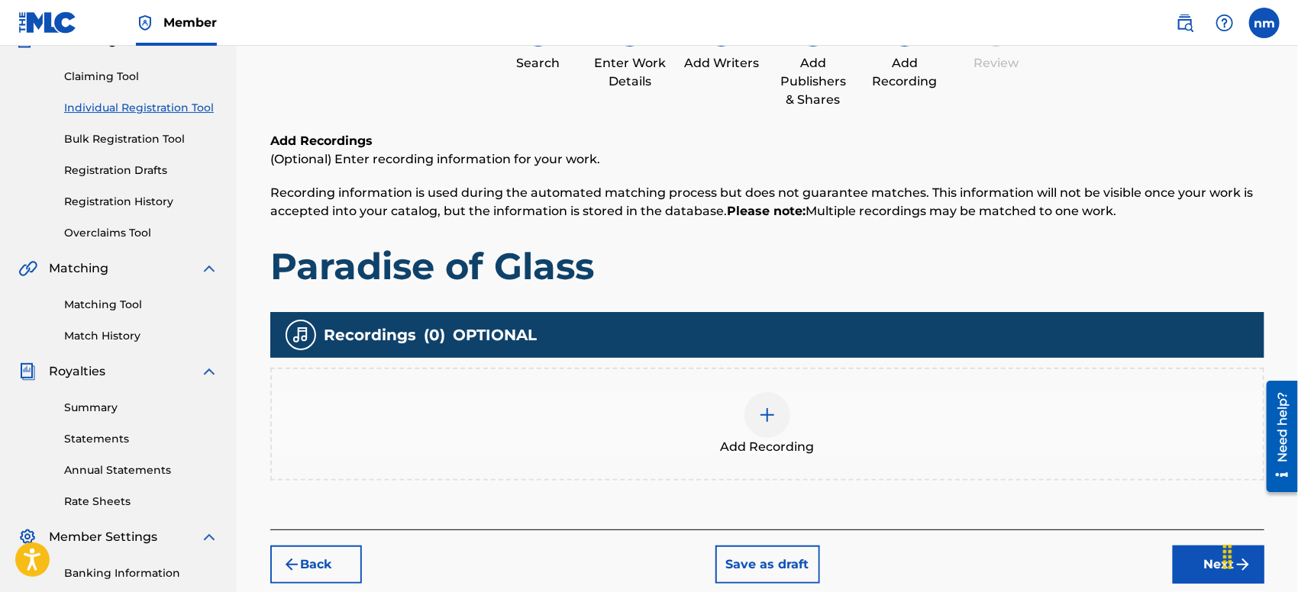
scroll to position [68, 0]
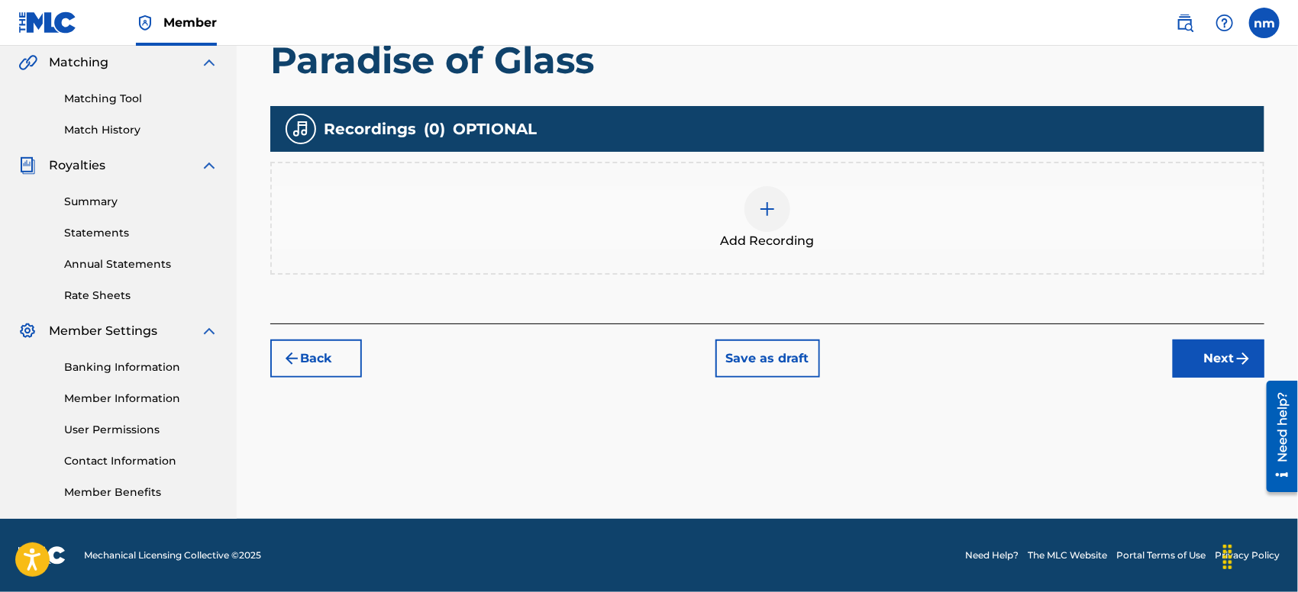
click at [1215, 363] on button "Next" at bounding box center [1219, 359] width 92 height 38
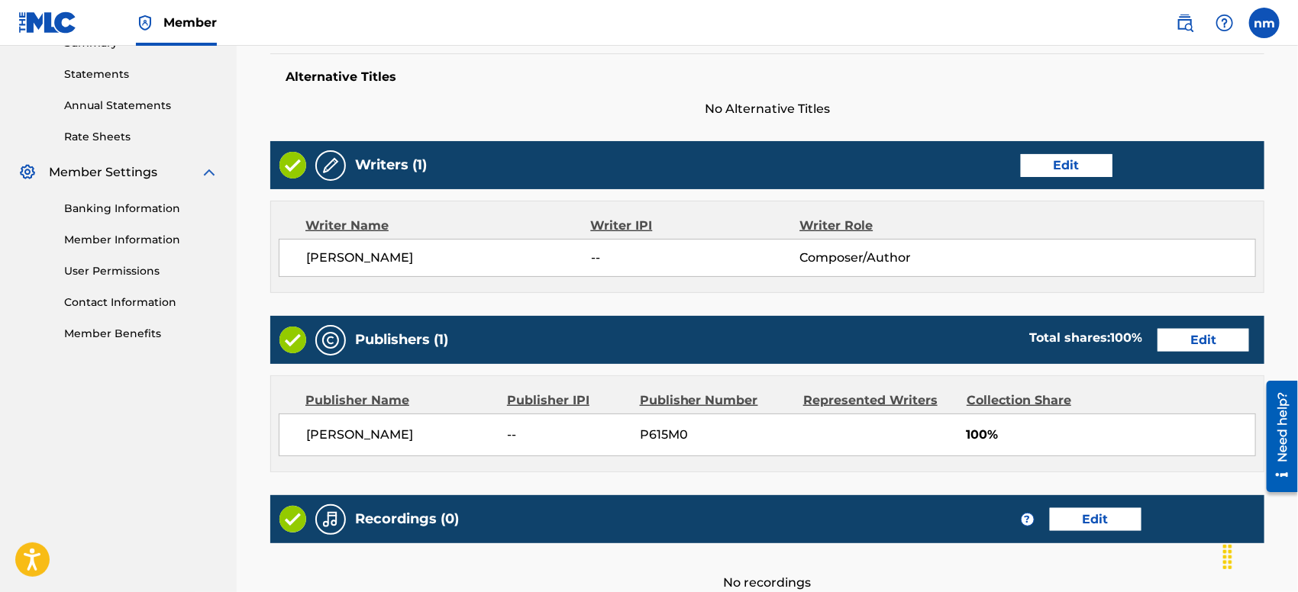
scroll to position [678, 0]
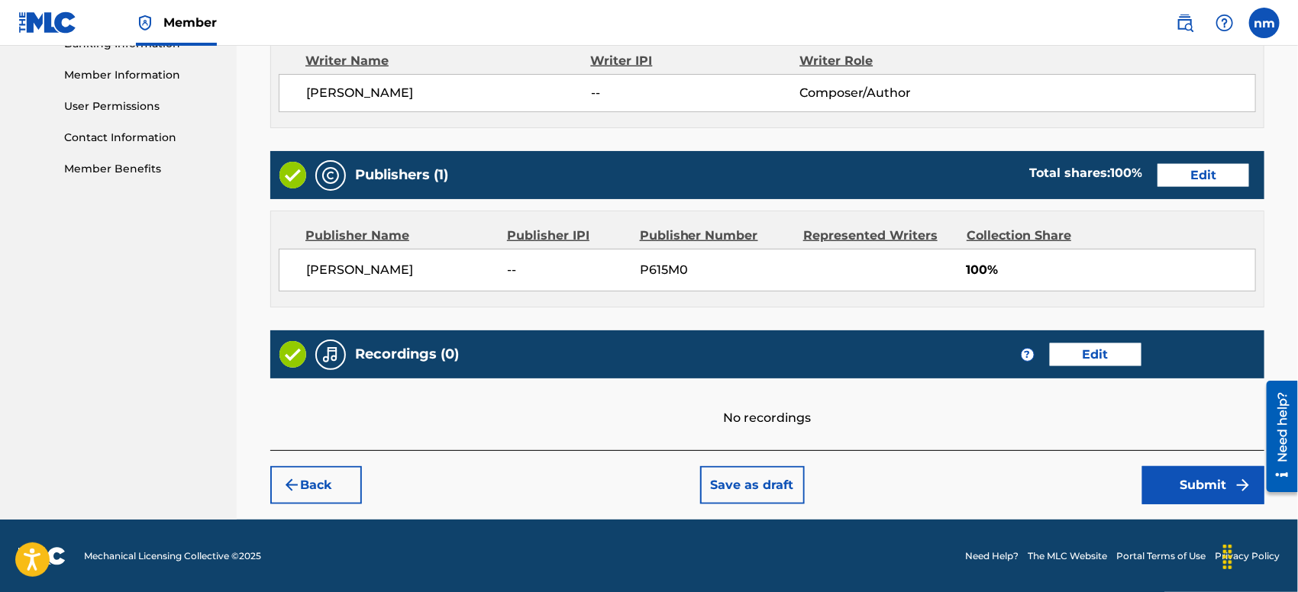
click at [1182, 478] on button "Submit" at bounding box center [1203, 485] width 122 height 38
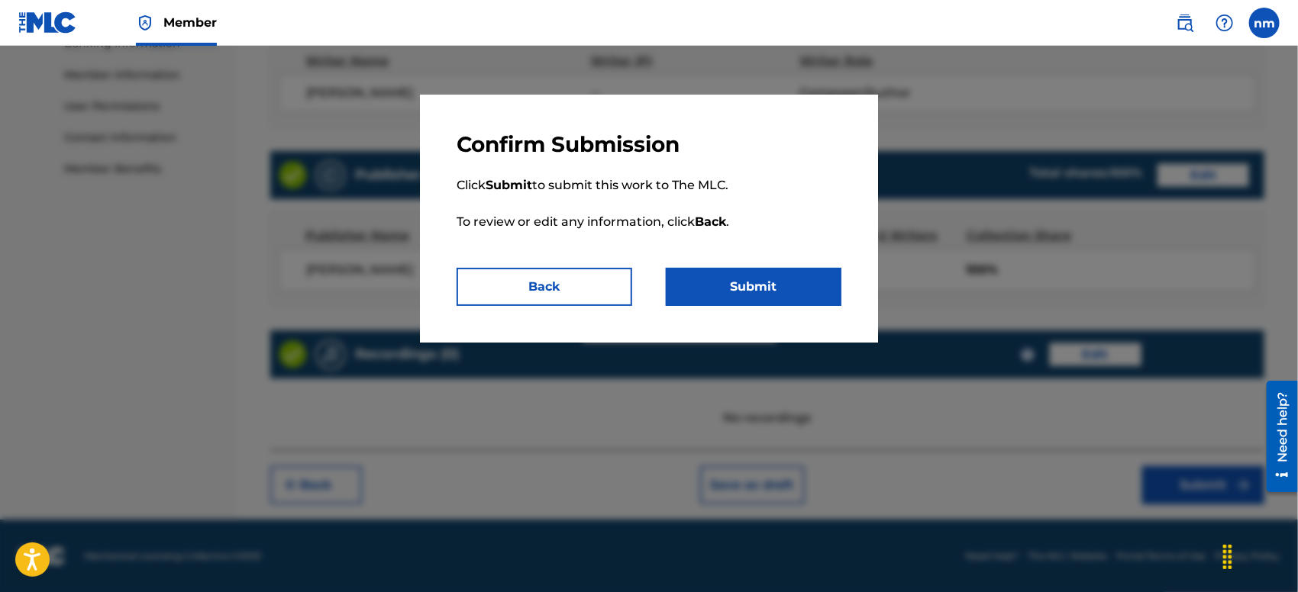
click at [750, 277] on button "Submit" at bounding box center [754, 287] width 176 height 38
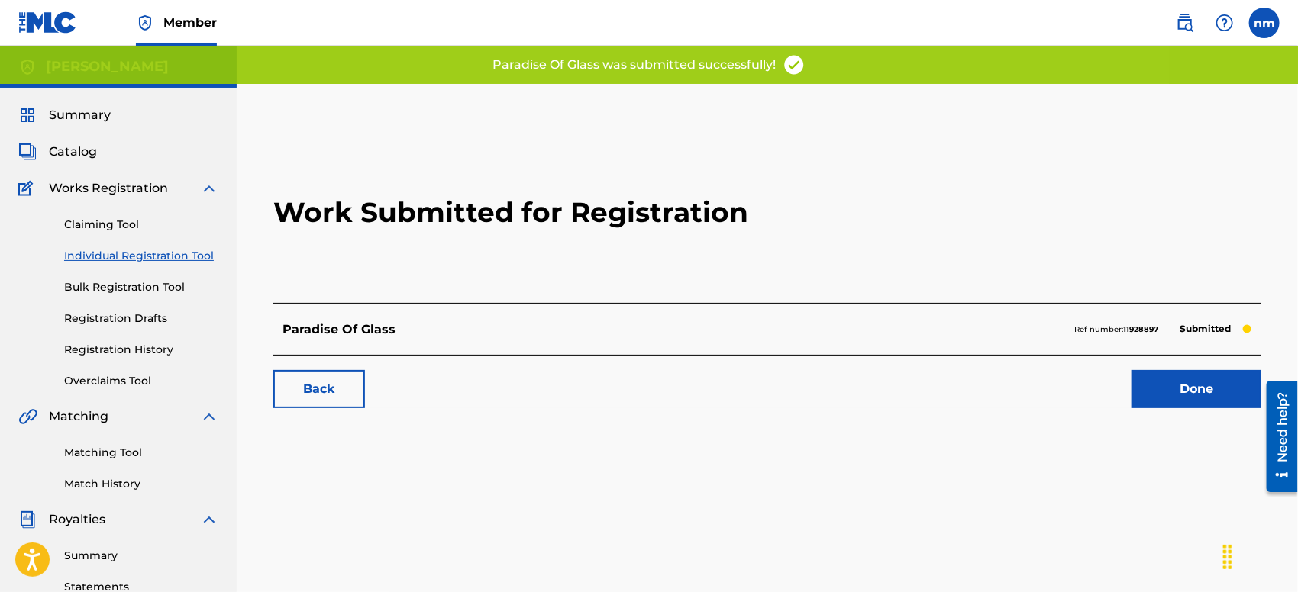
click at [123, 257] on link "Individual Registration Tool" at bounding box center [141, 256] width 154 height 16
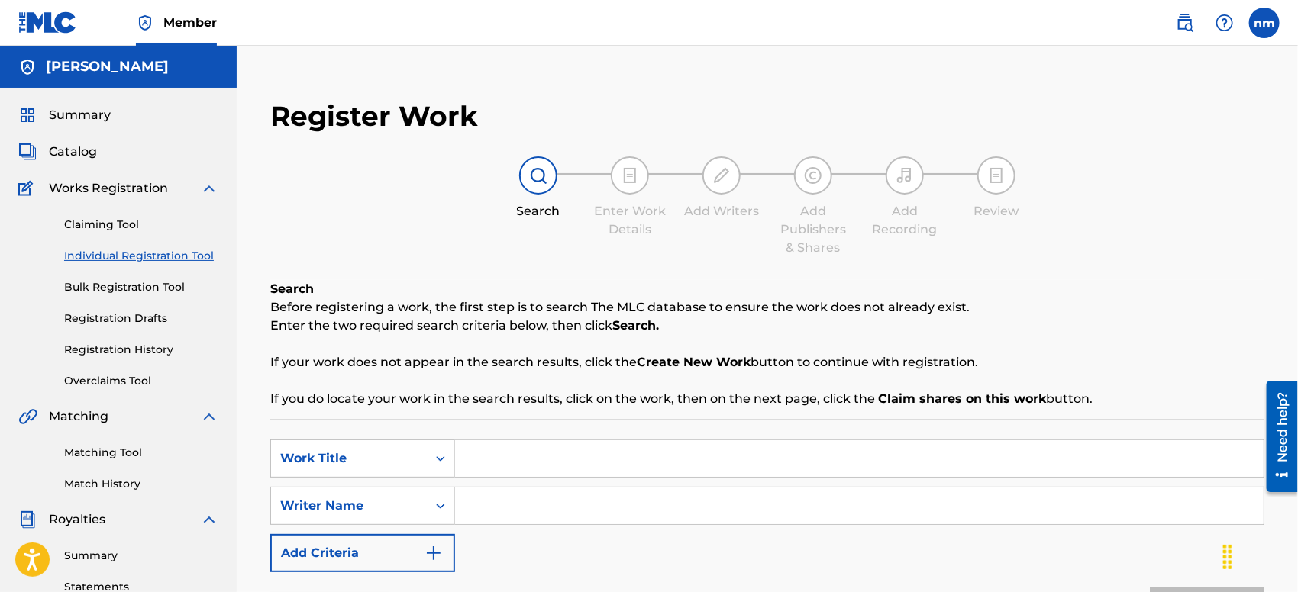
paste input "Bound by Fate"
type input "Bound by Fate"
click at [563, 504] on input "Search Form" at bounding box center [859, 506] width 809 height 37
type input "[PERSON_NAME]"
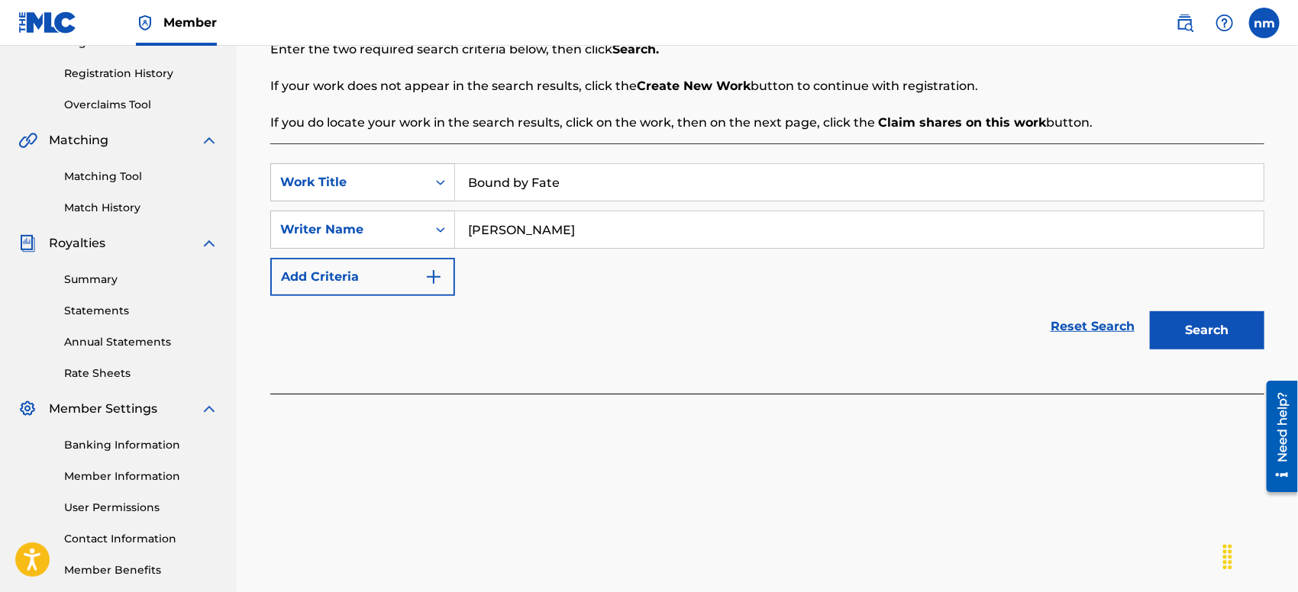
scroll to position [339, 0]
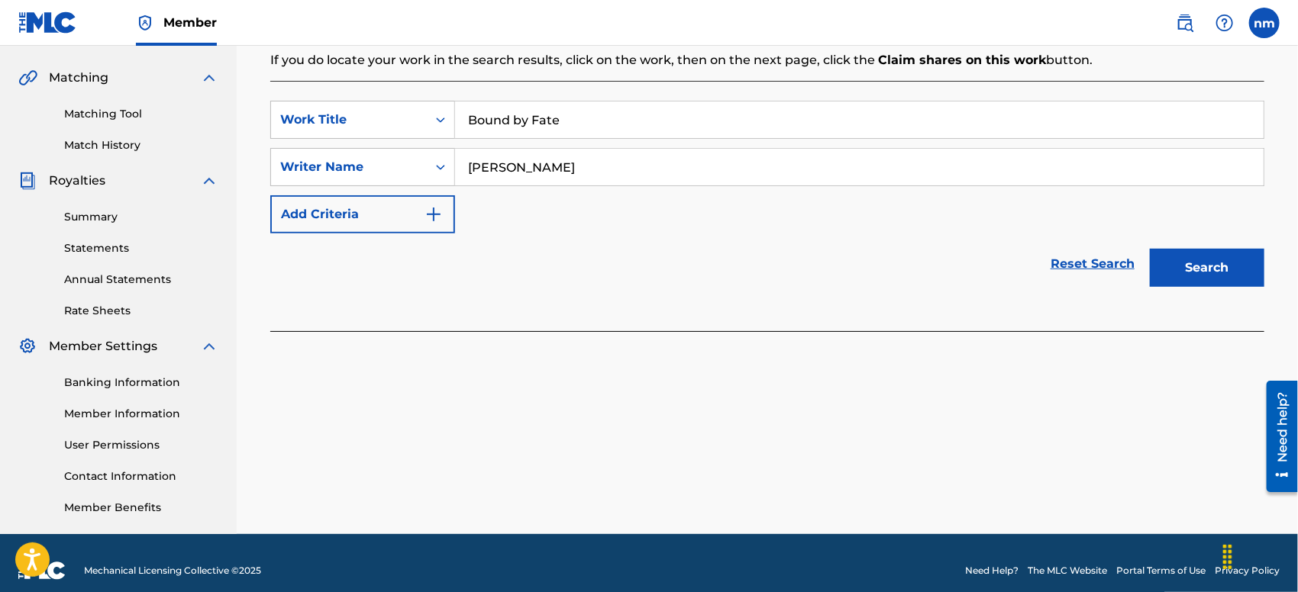
click at [1215, 270] on button "Search" at bounding box center [1207, 268] width 115 height 38
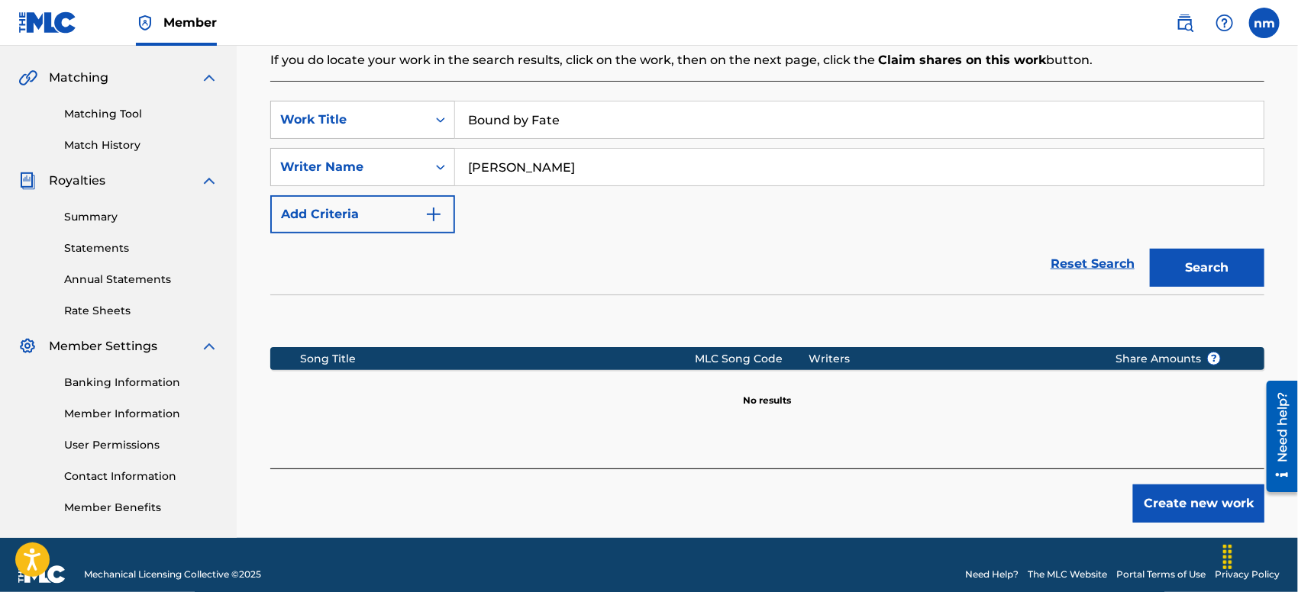
click at [1186, 495] on button "Create new work" at bounding box center [1198, 504] width 131 height 38
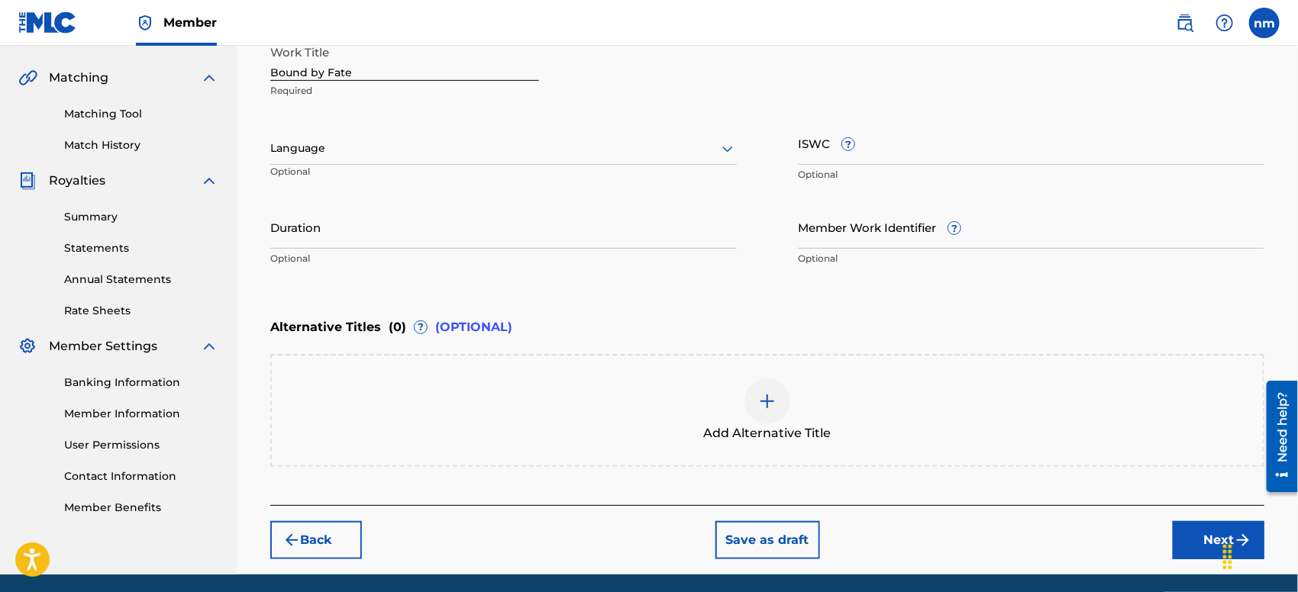
click at [1183, 532] on button "Next" at bounding box center [1219, 540] width 92 height 38
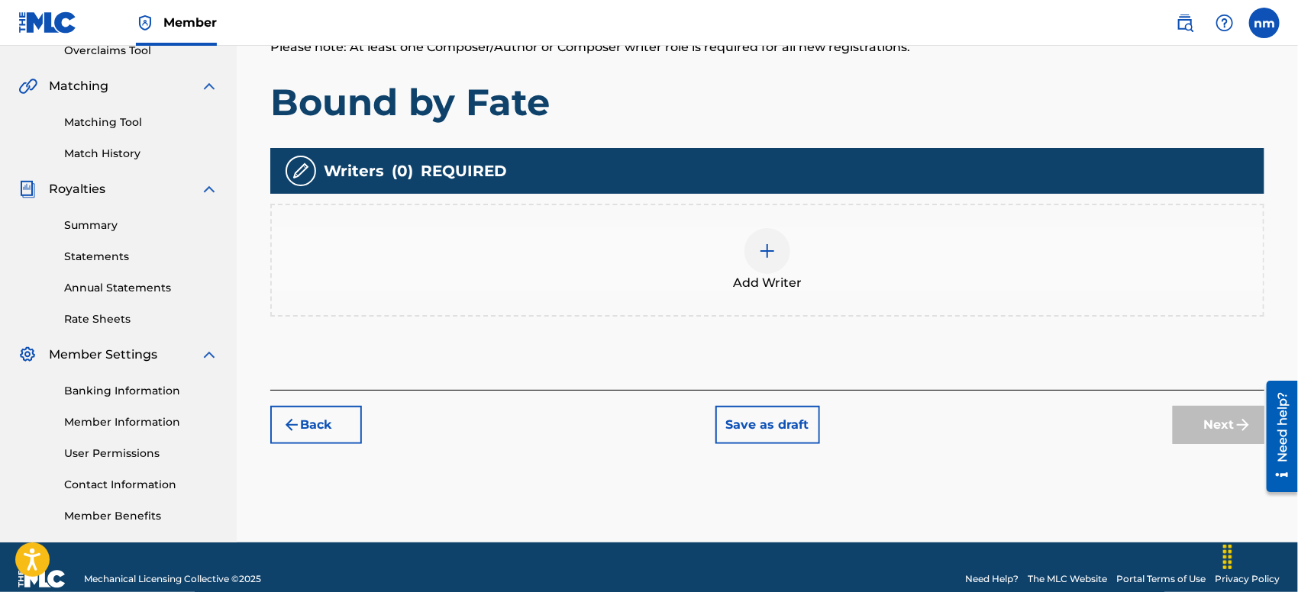
scroll to position [354, 0]
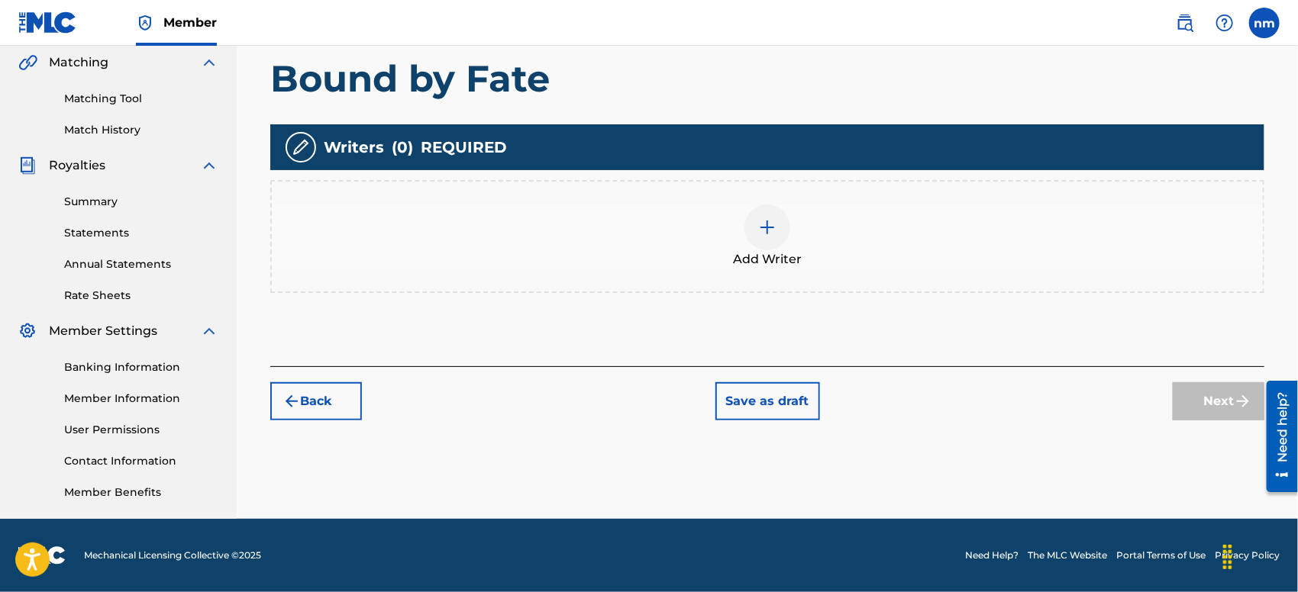
click at [757, 205] on div "Add Writer" at bounding box center [767, 237] width 991 height 64
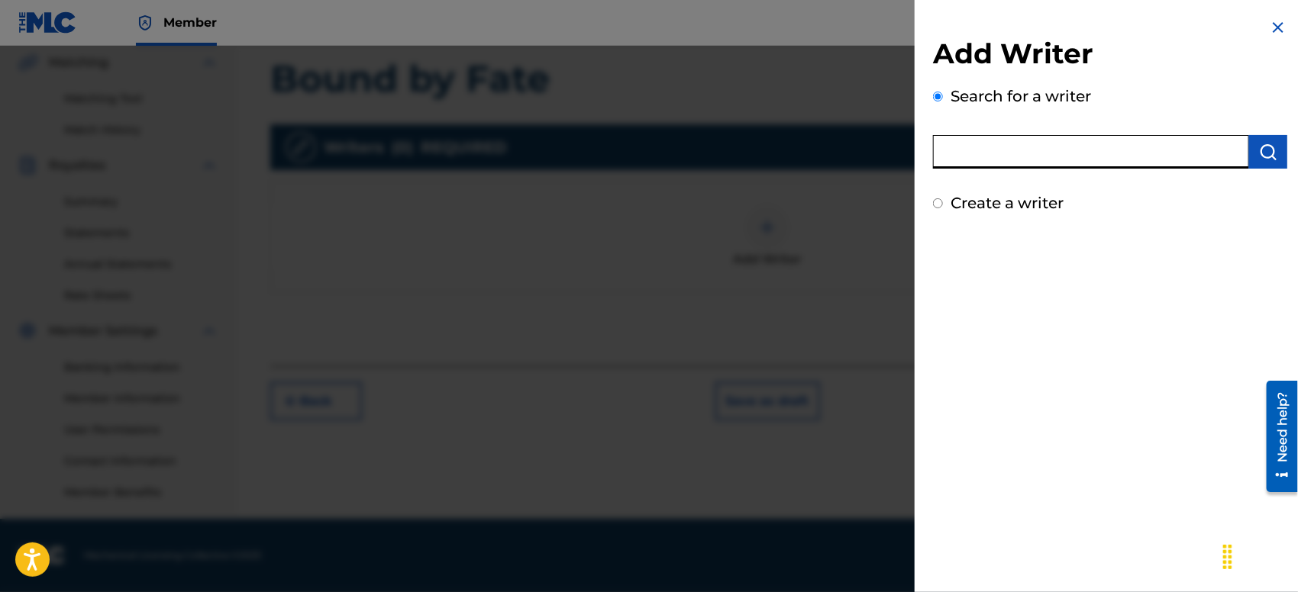
click at [1118, 150] on input "text" at bounding box center [1091, 152] width 316 height 34
type input "Molly Drake"
click at [1215, 155] on img "submit" at bounding box center [1268, 152] width 18 height 18
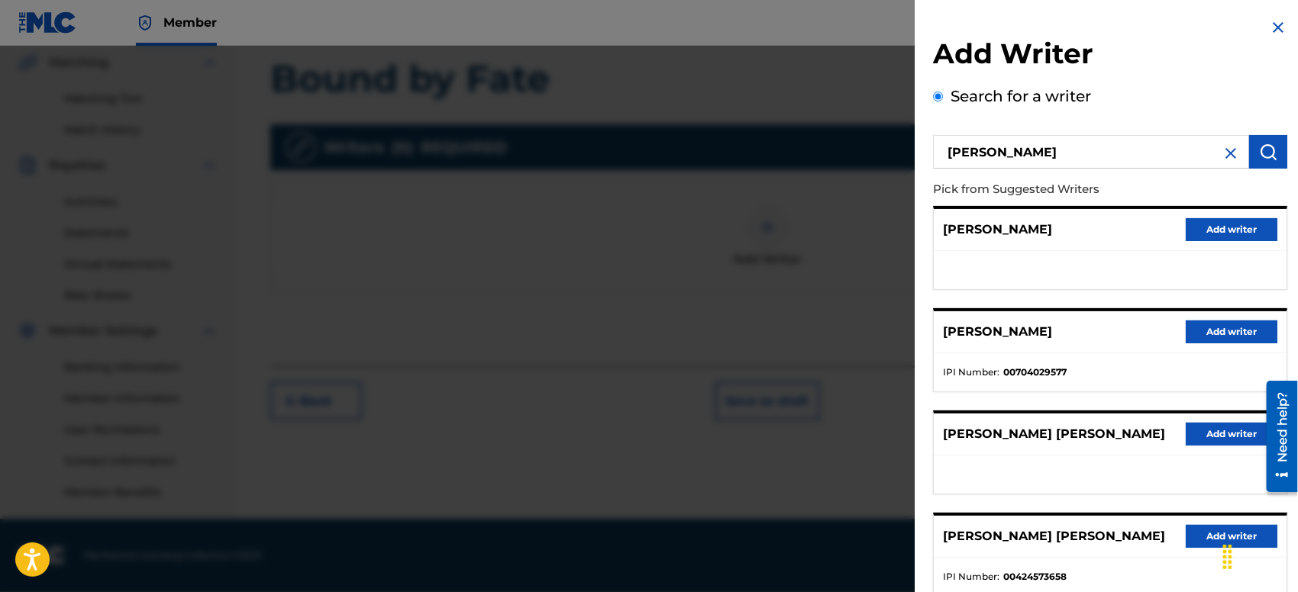
click at [1215, 233] on button "Add writer" at bounding box center [1232, 229] width 92 height 23
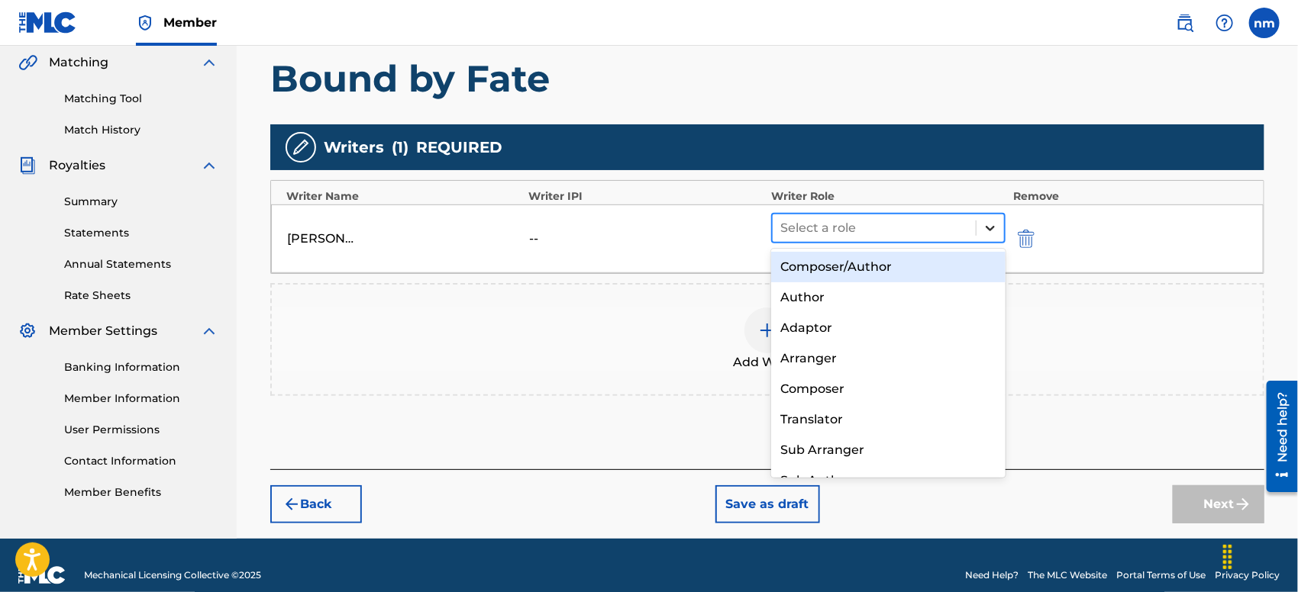
click at [991, 224] on icon at bounding box center [990, 228] width 15 height 15
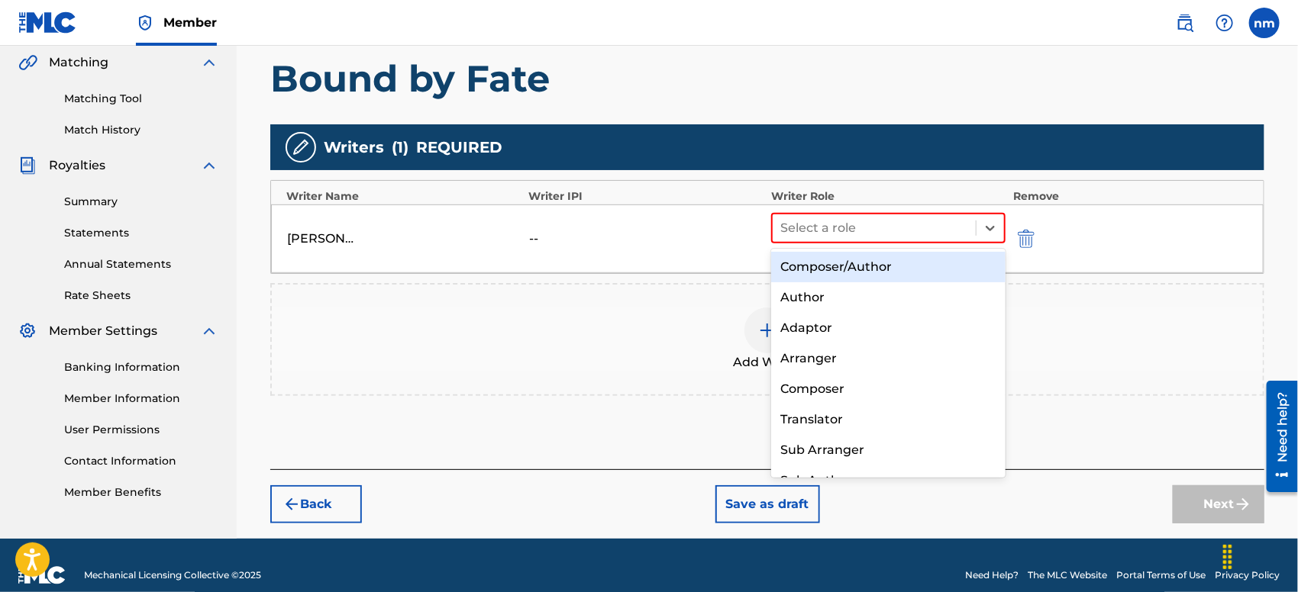
click at [947, 264] on div "Composer/Author" at bounding box center [888, 267] width 234 height 31
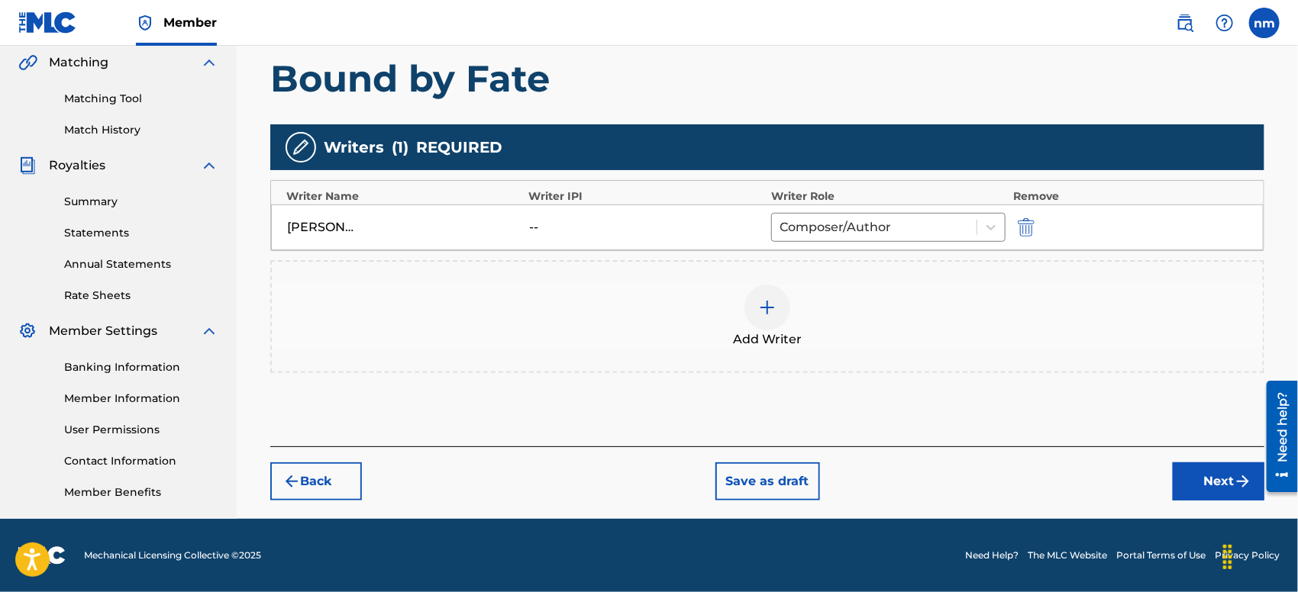
click at [1202, 479] on button "Next" at bounding box center [1219, 482] width 92 height 38
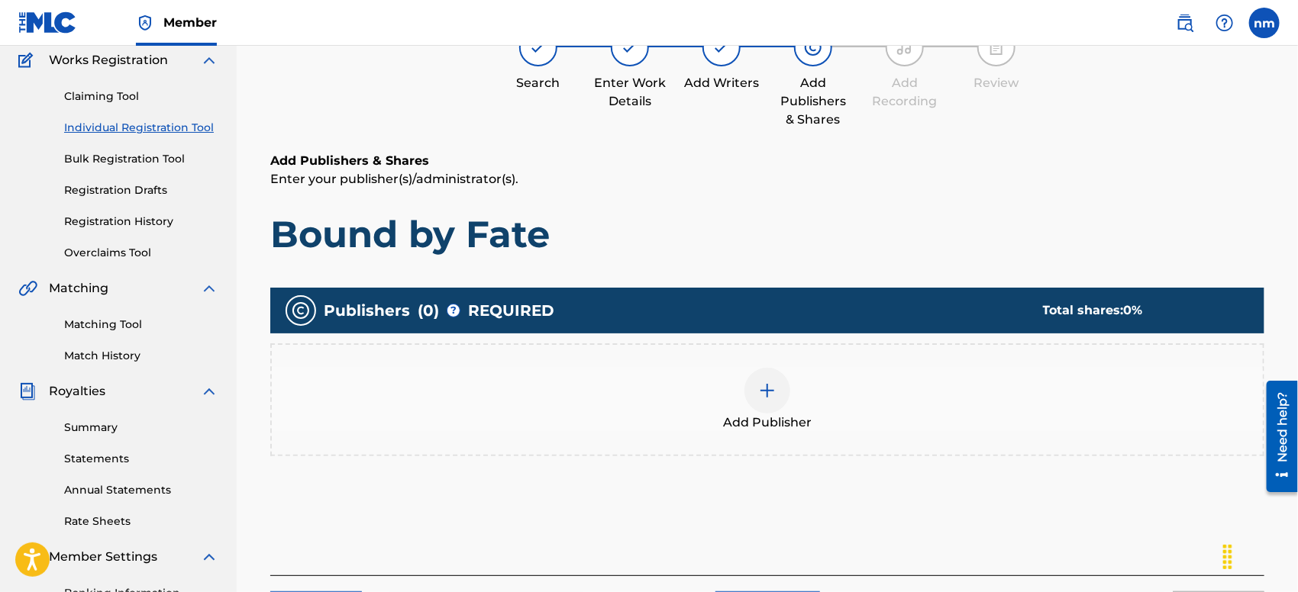
scroll to position [68, 0]
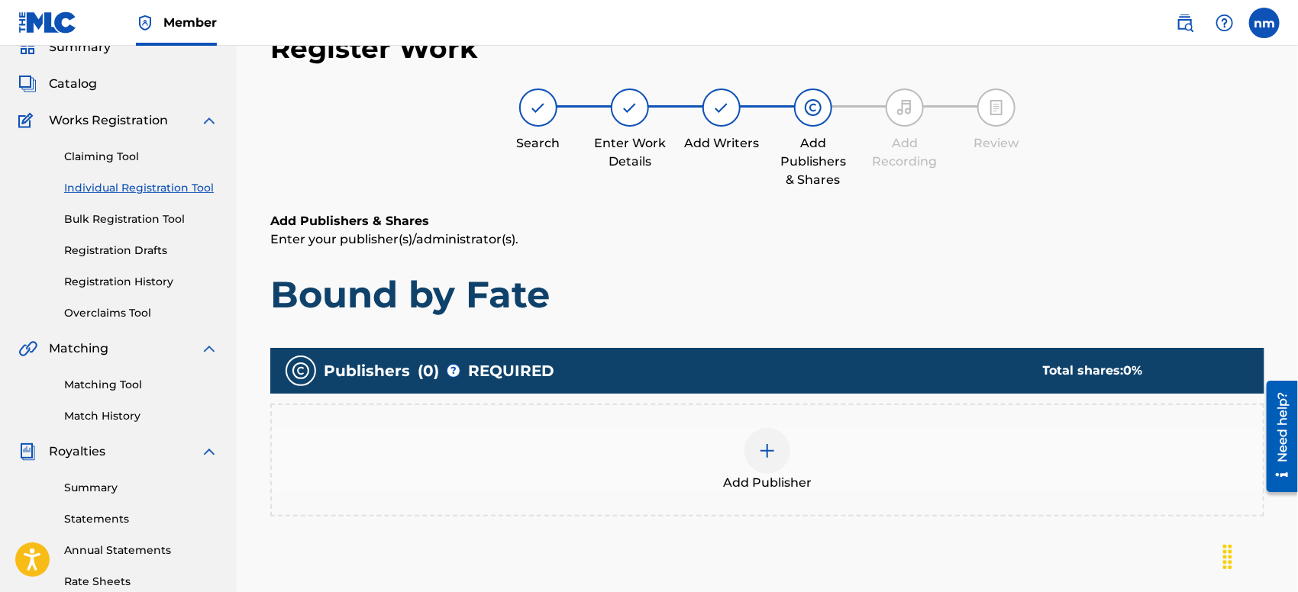
click at [759, 449] on img at bounding box center [767, 451] width 18 height 18
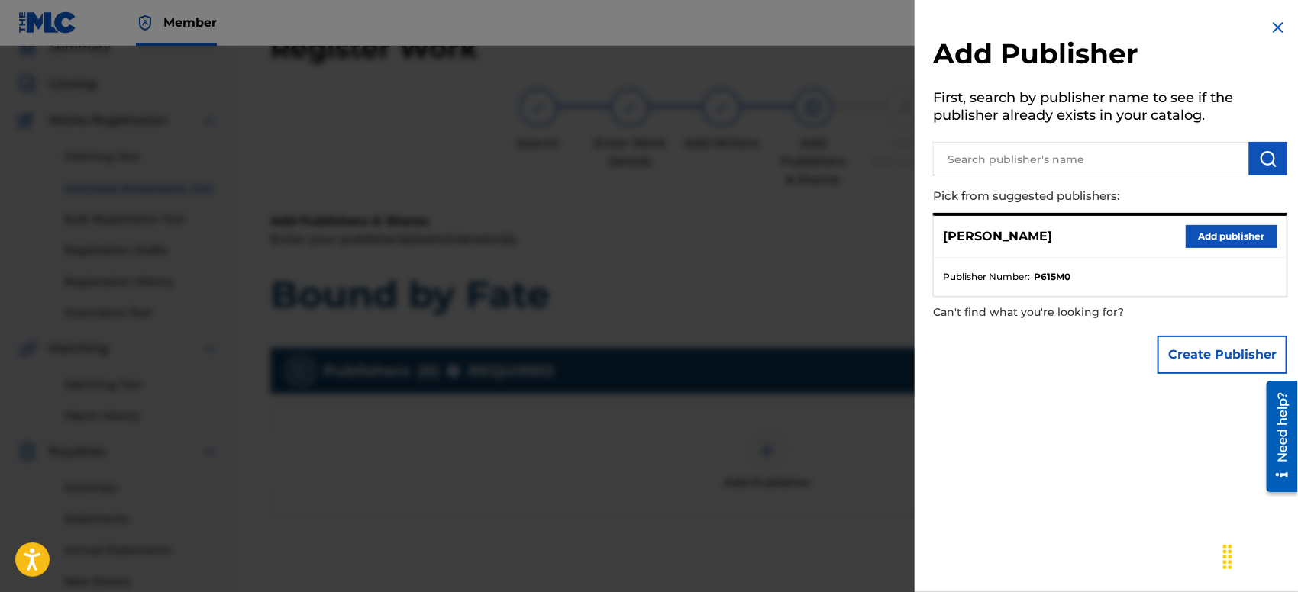
click at [1215, 237] on button "Add publisher" at bounding box center [1232, 236] width 92 height 23
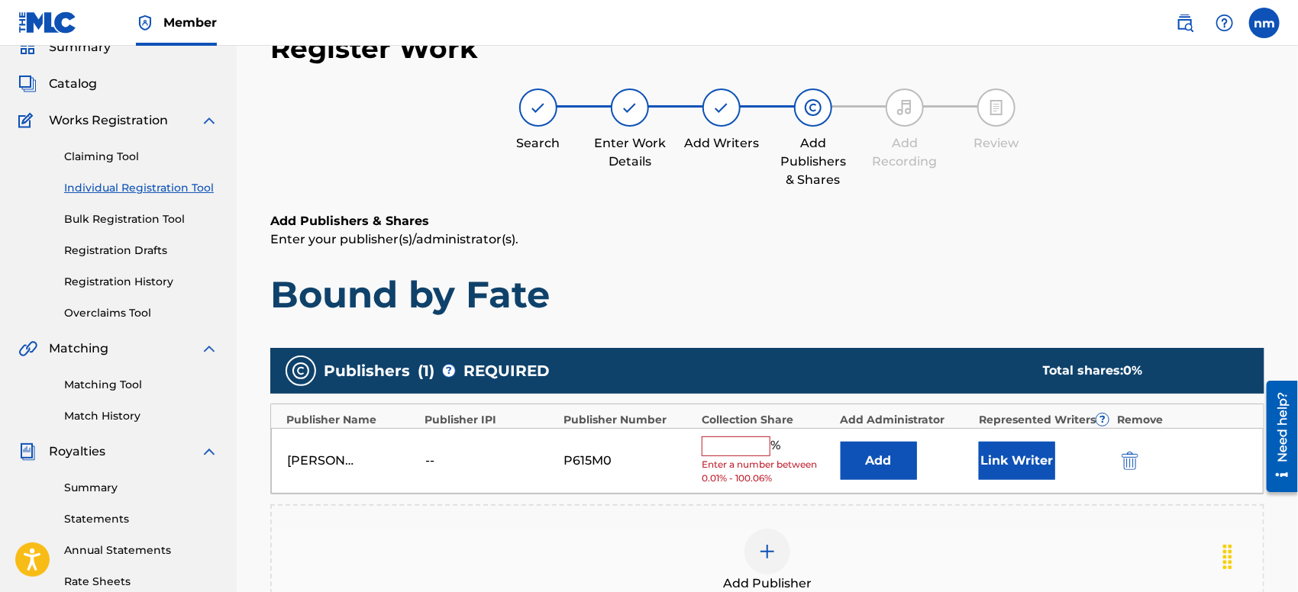
click at [754, 440] on input "text" at bounding box center [736, 447] width 69 height 20
type input "100"
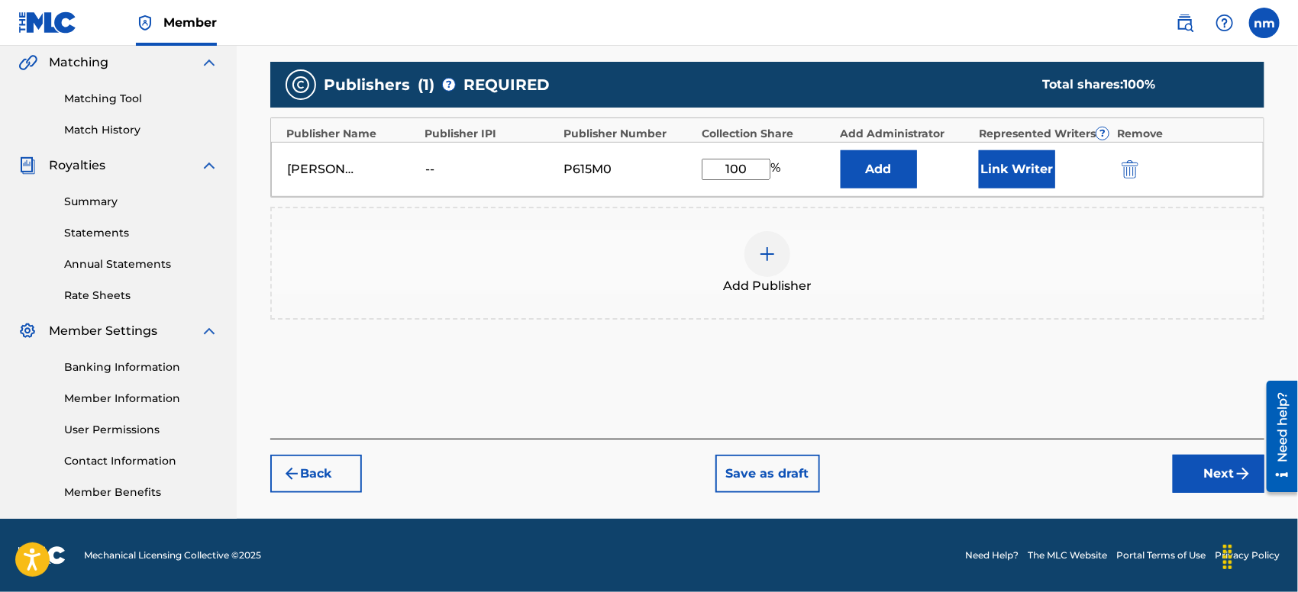
click at [1202, 479] on button "Next" at bounding box center [1219, 474] width 92 height 38
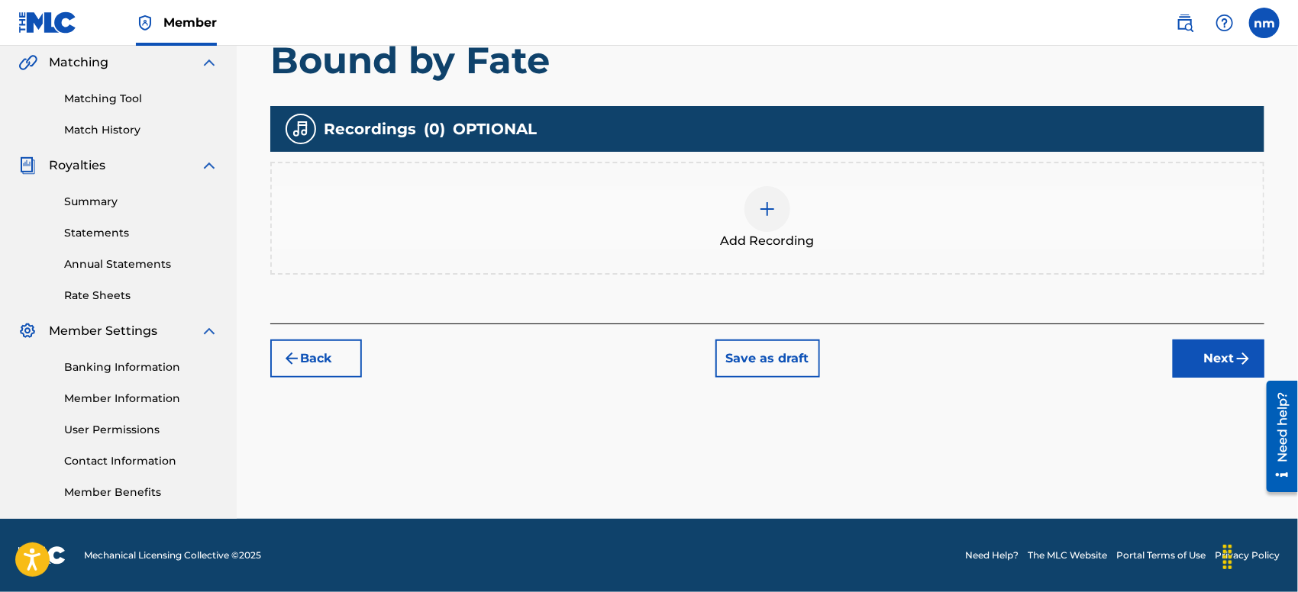
click at [1215, 359] on button "Next" at bounding box center [1219, 359] width 92 height 38
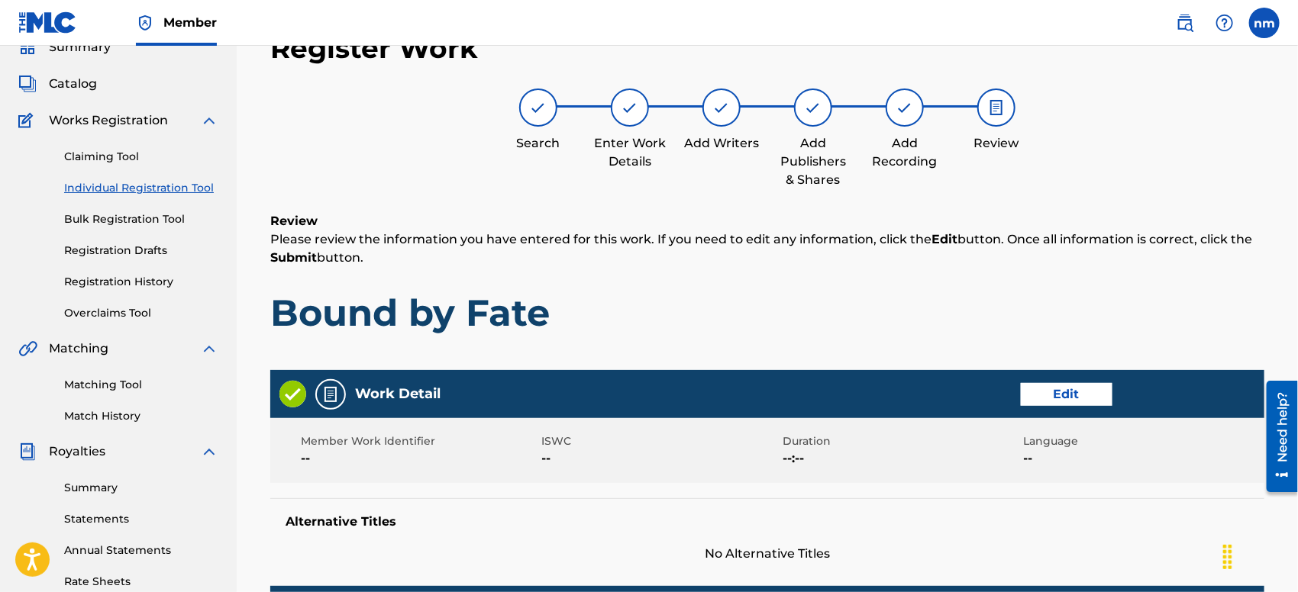
scroll to position [678, 0]
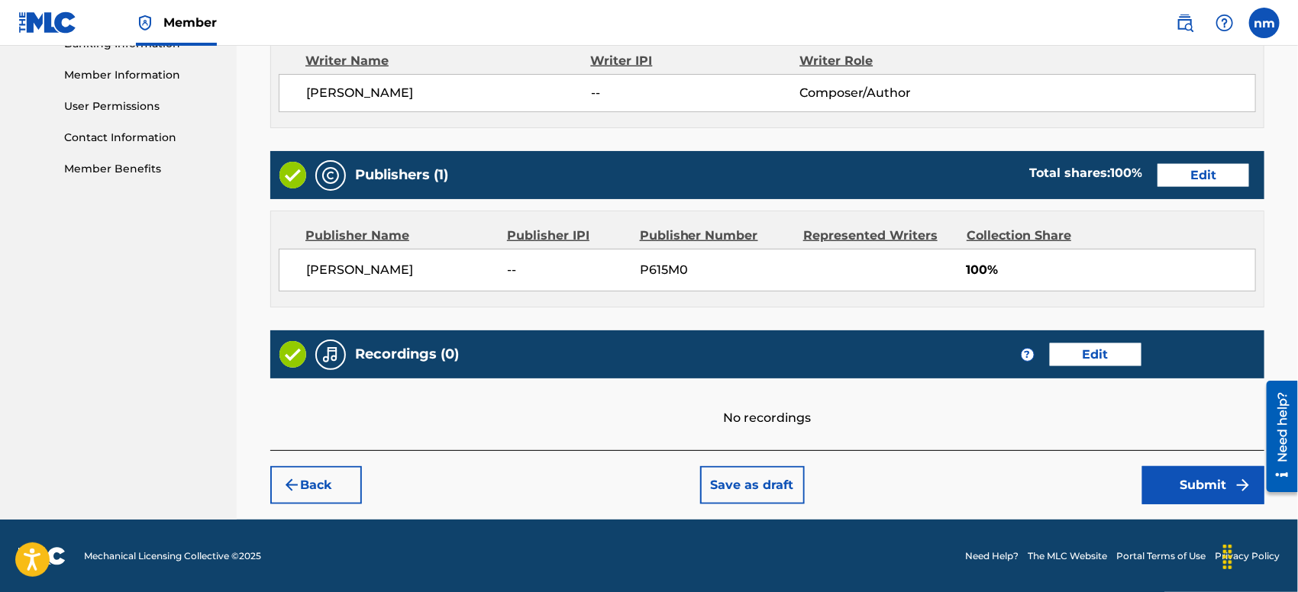
click at [1167, 486] on button "Submit" at bounding box center [1203, 485] width 122 height 38
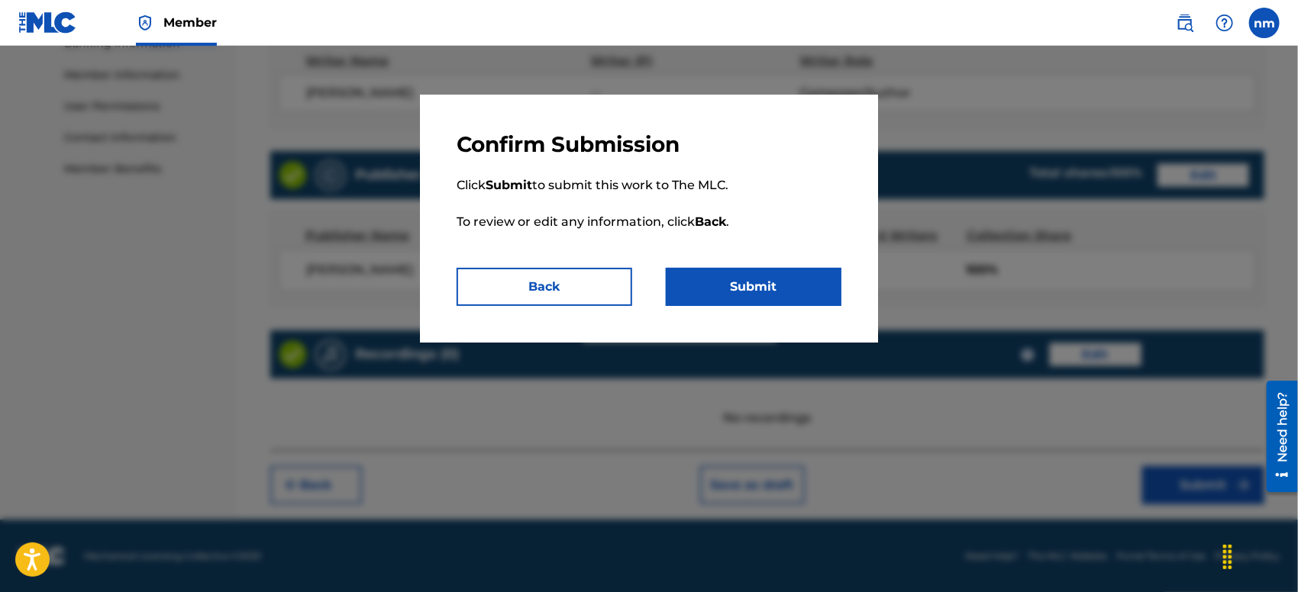
click at [758, 282] on button "Submit" at bounding box center [754, 287] width 176 height 38
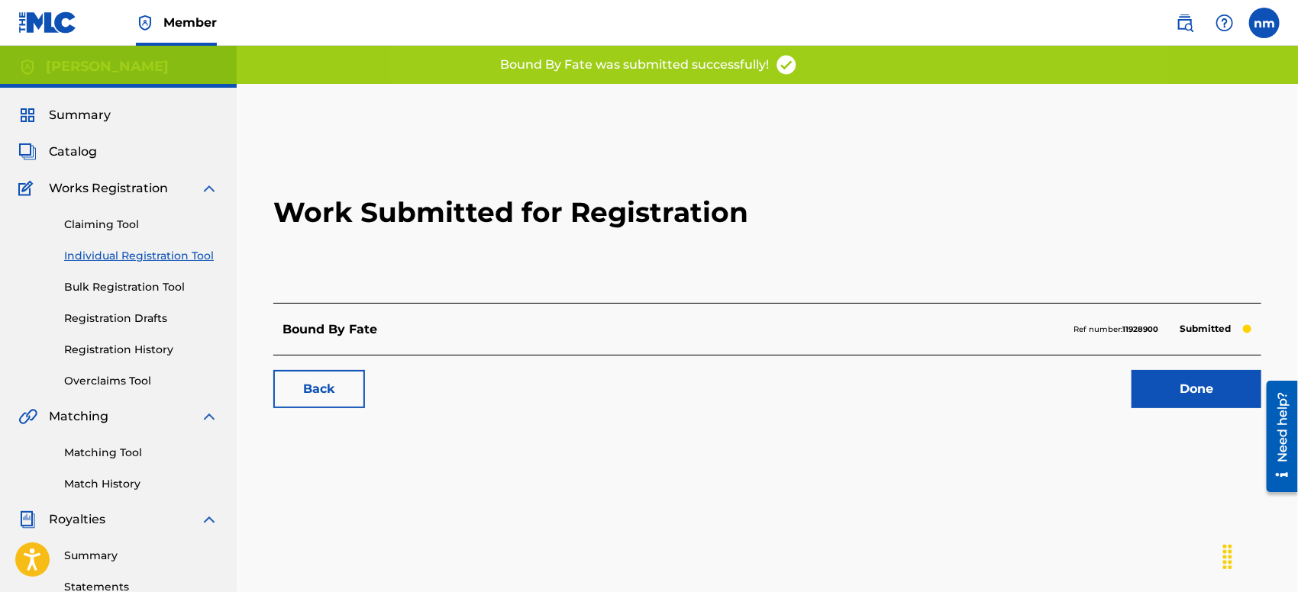
click at [1163, 399] on link "Done" at bounding box center [1196, 389] width 130 height 38
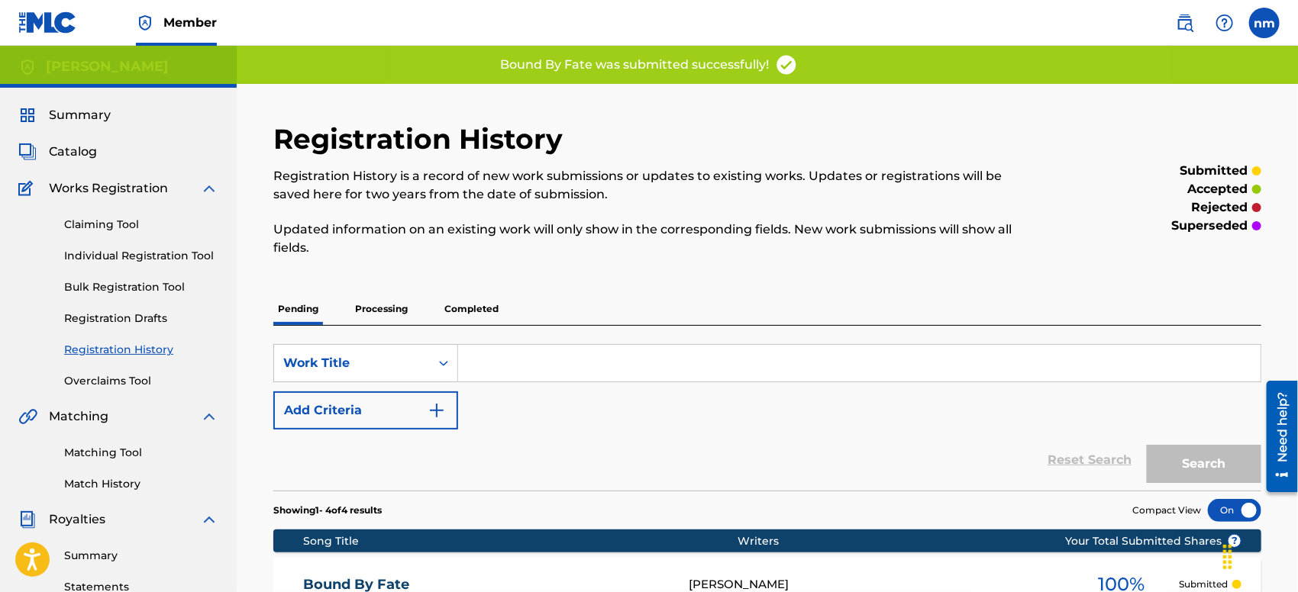
click at [107, 255] on link "Individual Registration Tool" at bounding box center [141, 256] width 154 height 16
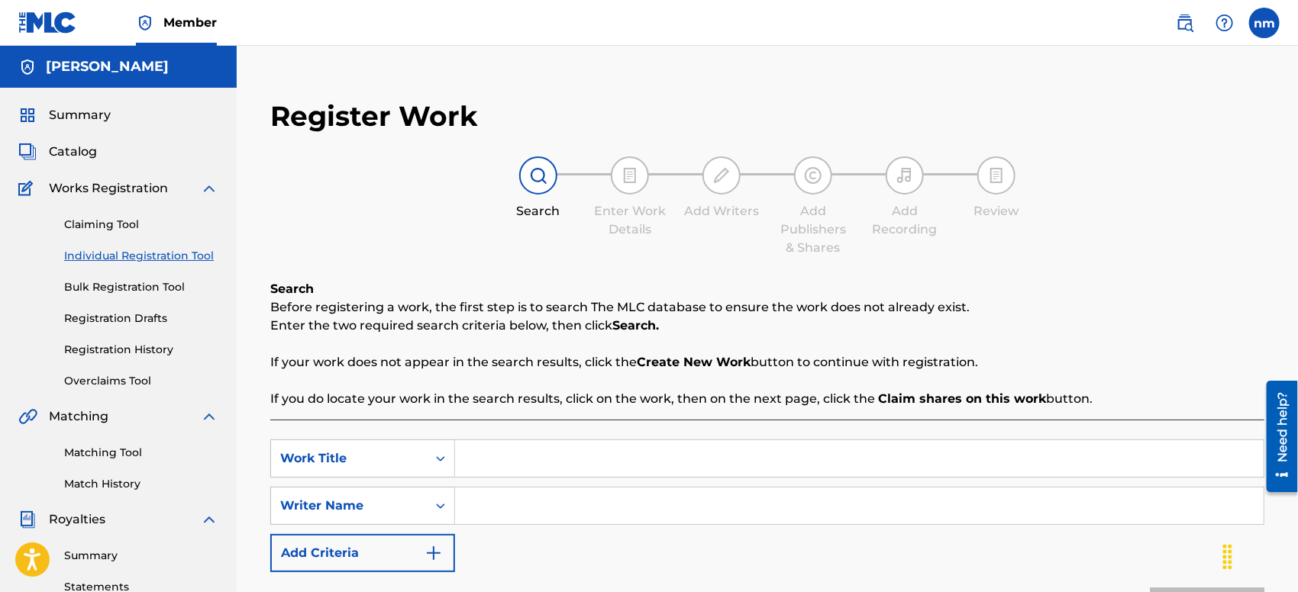
paste input "realm of seduction"
type input "realm of seduction"
click at [611, 508] on input "Search Form" at bounding box center [859, 506] width 809 height 37
type input "[PERSON_NAME]"
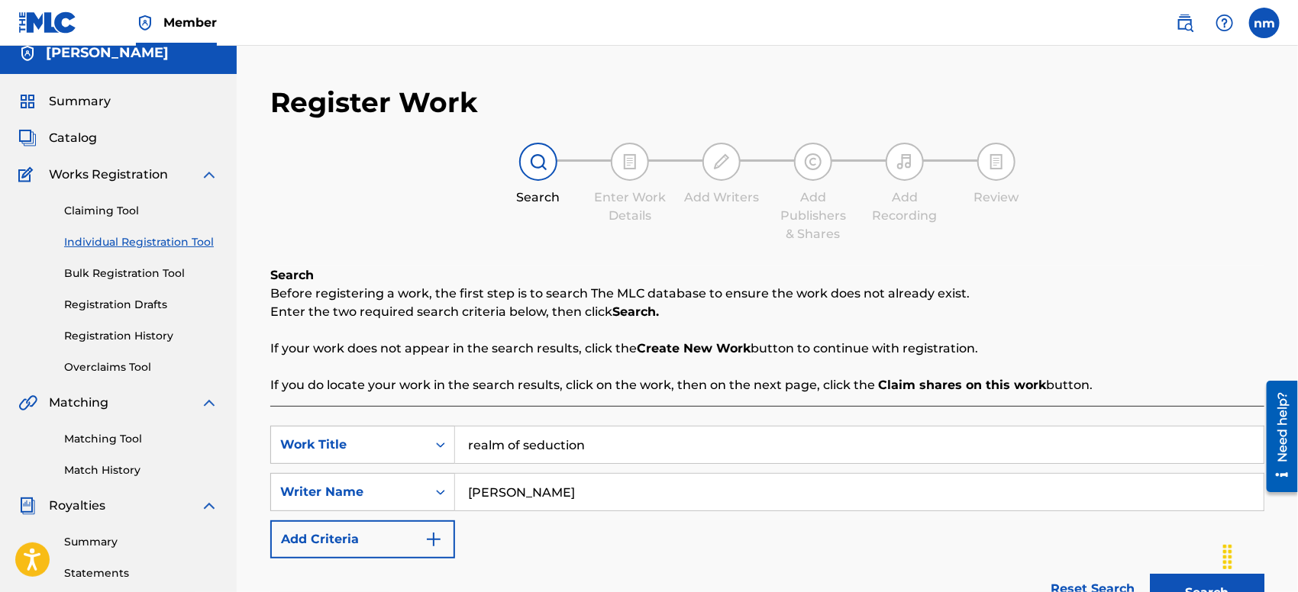
scroll to position [354, 0]
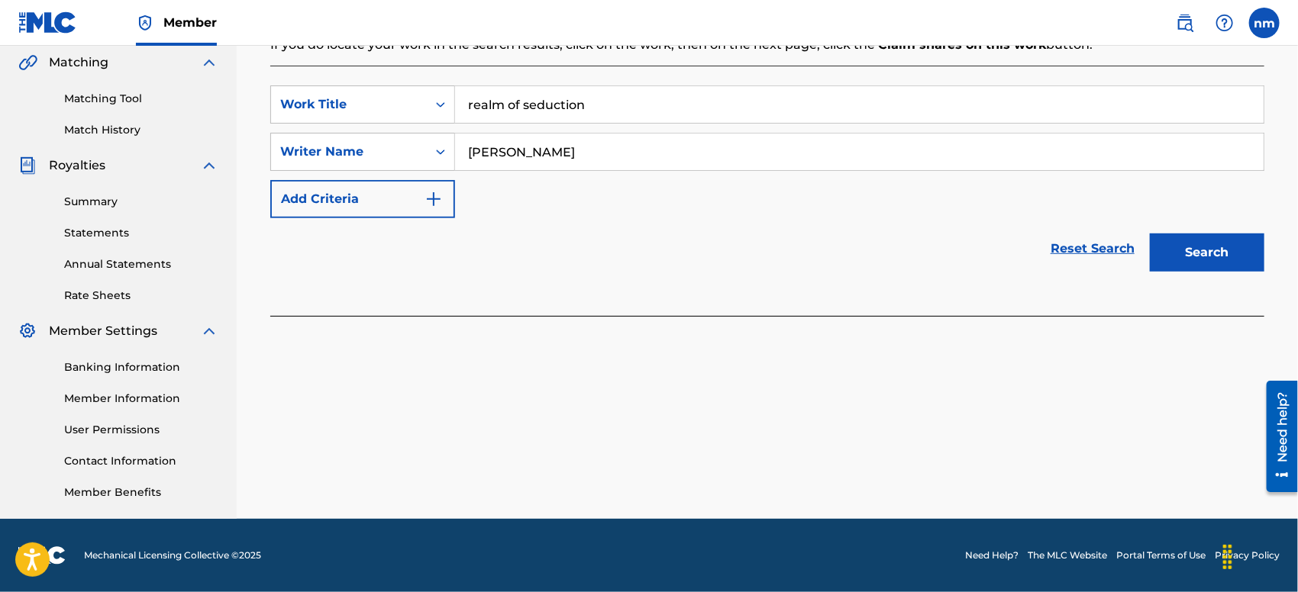
click at [1201, 253] on button "Search" at bounding box center [1207, 253] width 115 height 38
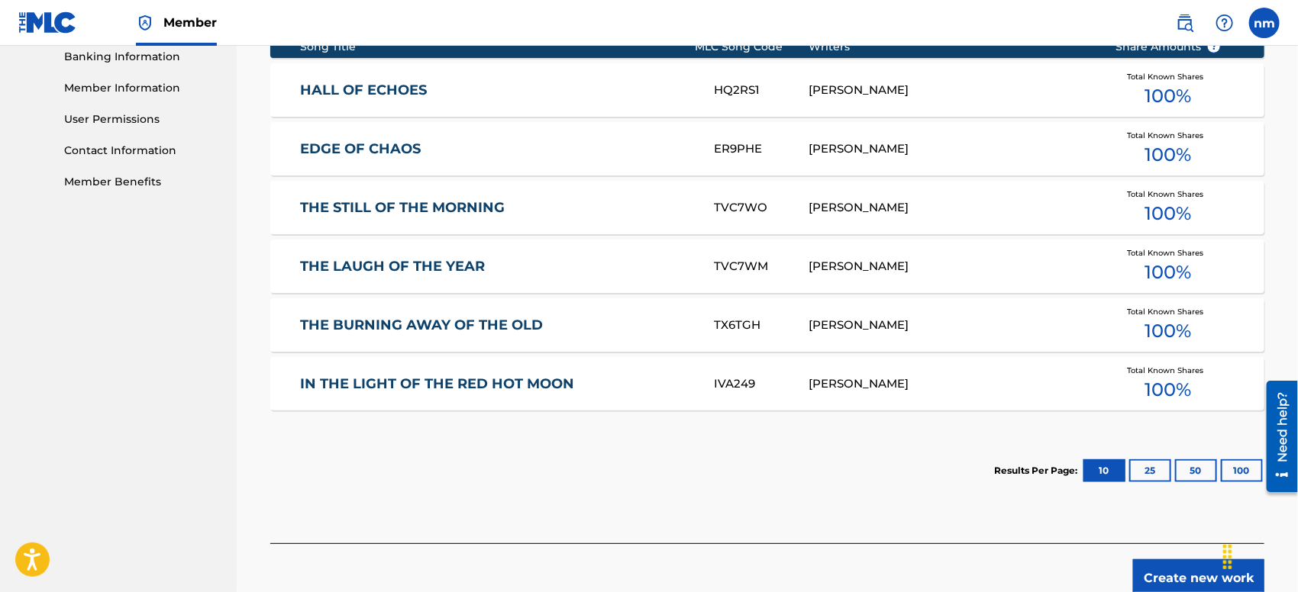
scroll to position [693, 0]
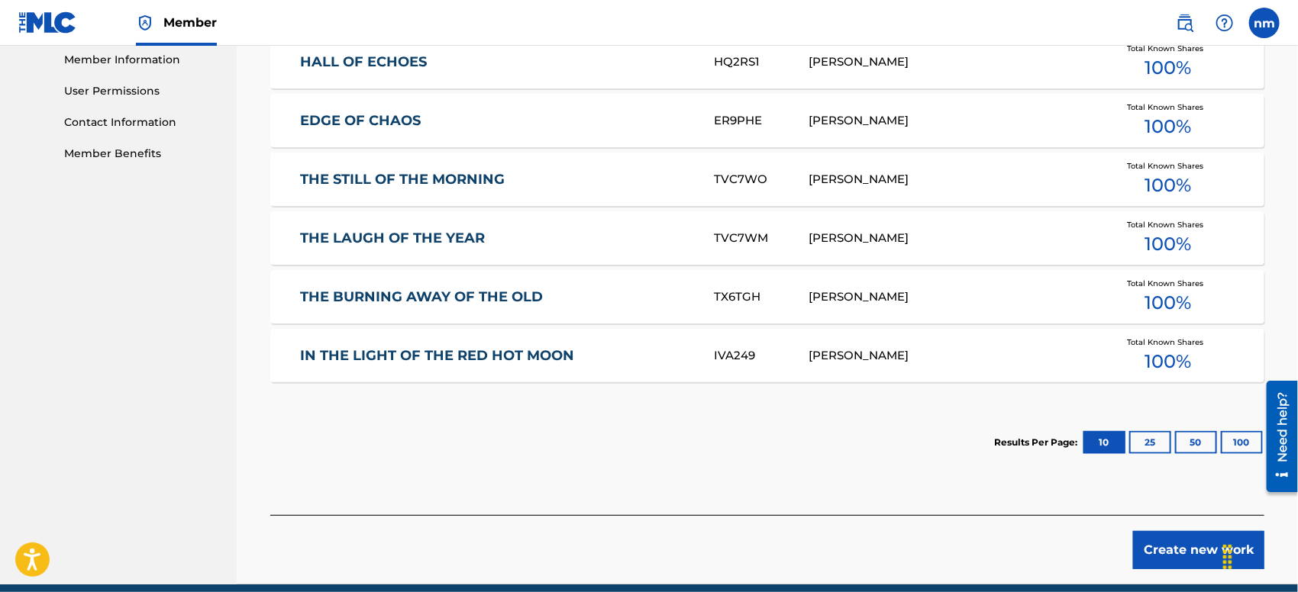
click at [1149, 546] on button "Create new work" at bounding box center [1198, 550] width 131 height 38
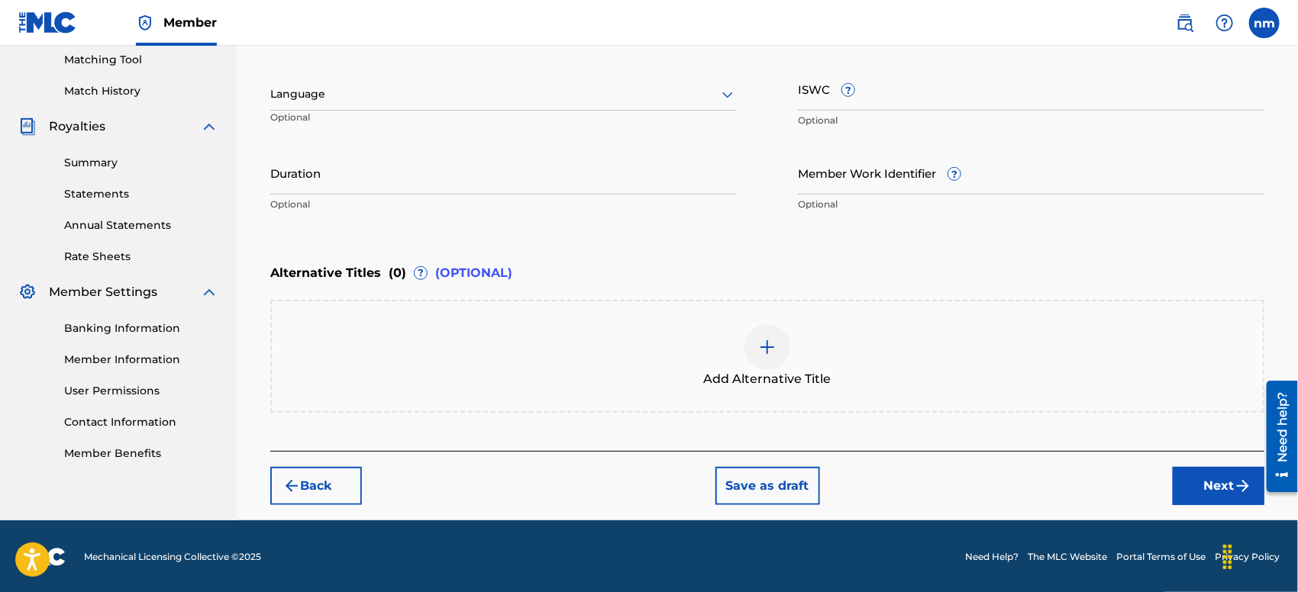
click at [1197, 485] on button "Next" at bounding box center [1219, 486] width 92 height 38
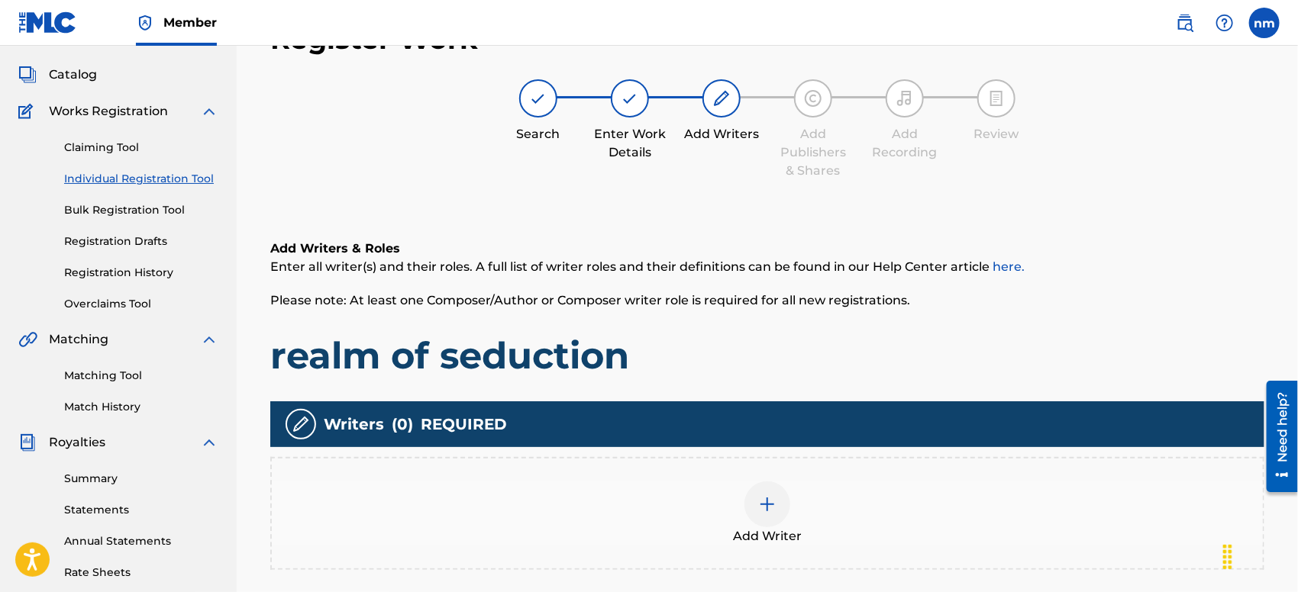
scroll to position [68, 0]
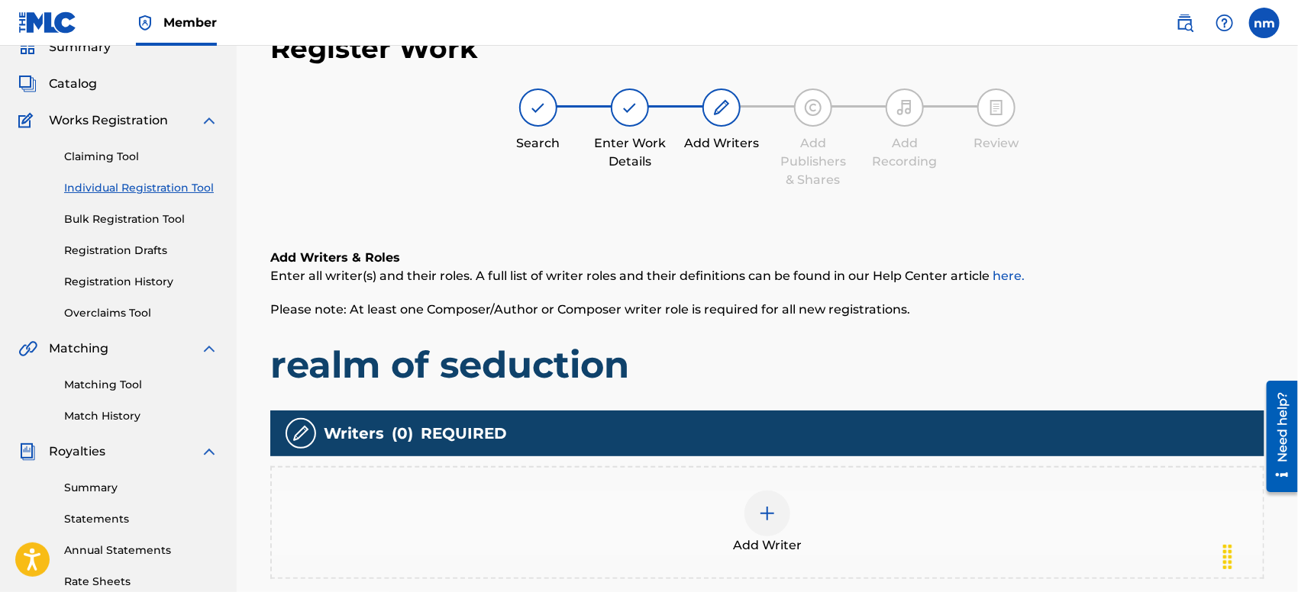
click at [773, 510] on img at bounding box center [767, 514] width 18 height 18
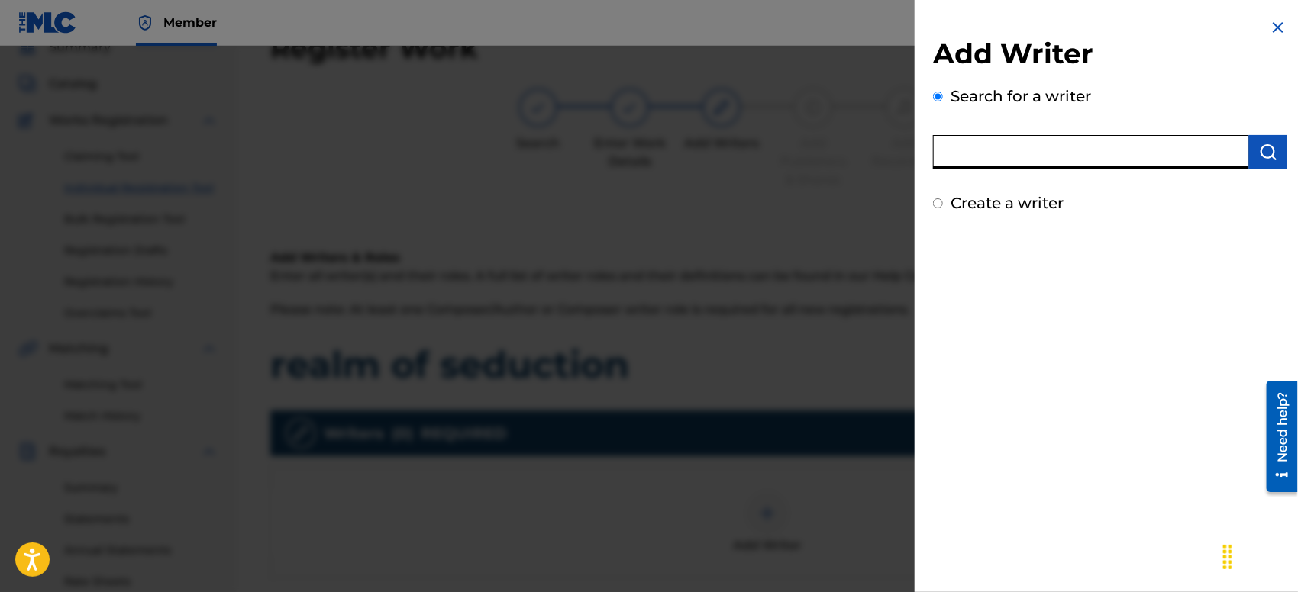
click at [1093, 150] on input "text" at bounding box center [1091, 152] width 316 height 34
type input "Molly Drake"
click at [1215, 147] on img "submit" at bounding box center [1268, 152] width 18 height 18
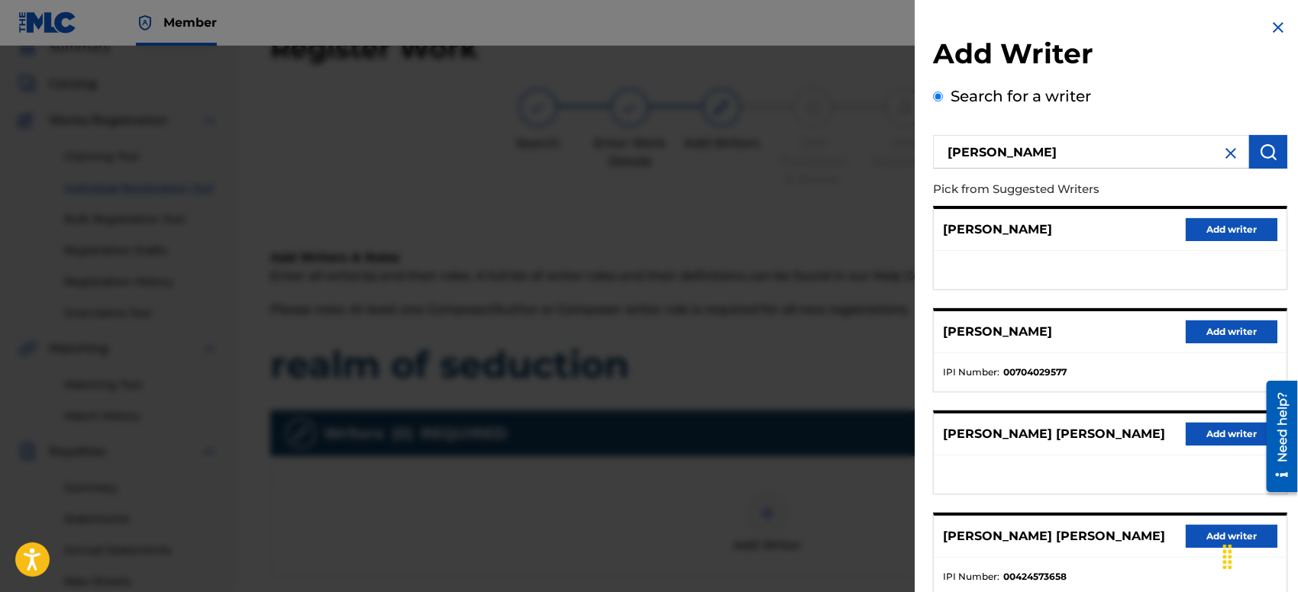
click at [1203, 230] on button "Add writer" at bounding box center [1232, 229] width 92 height 23
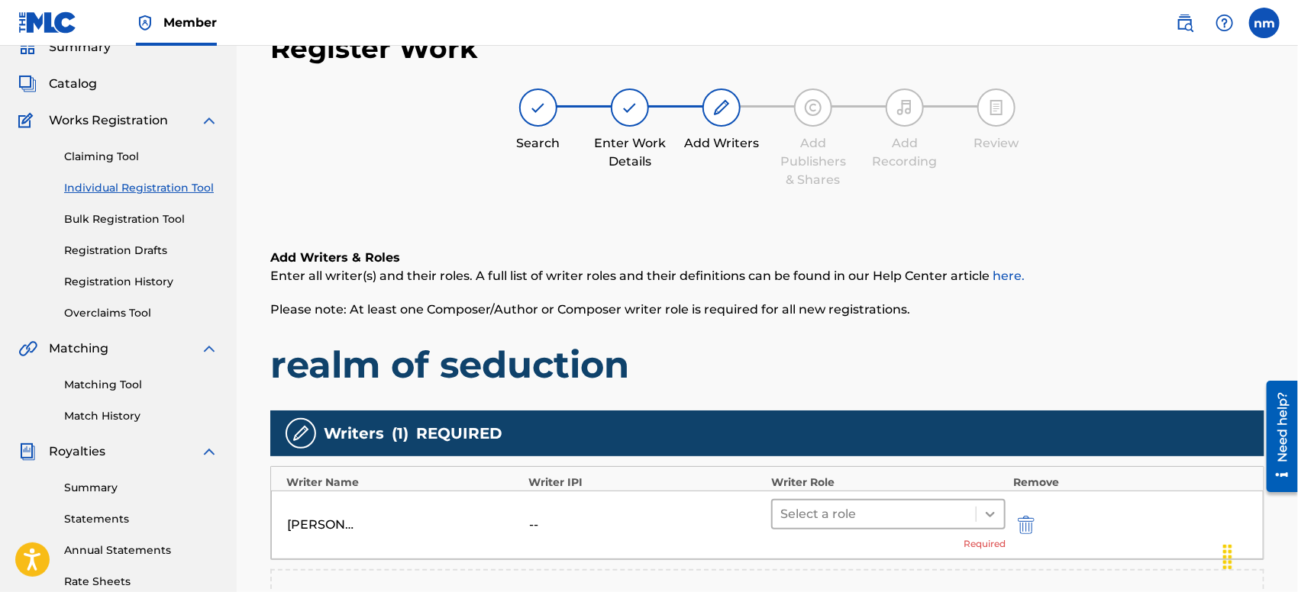
click at [990, 515] on icon at bounding box center [990, 514] width 9 height 5
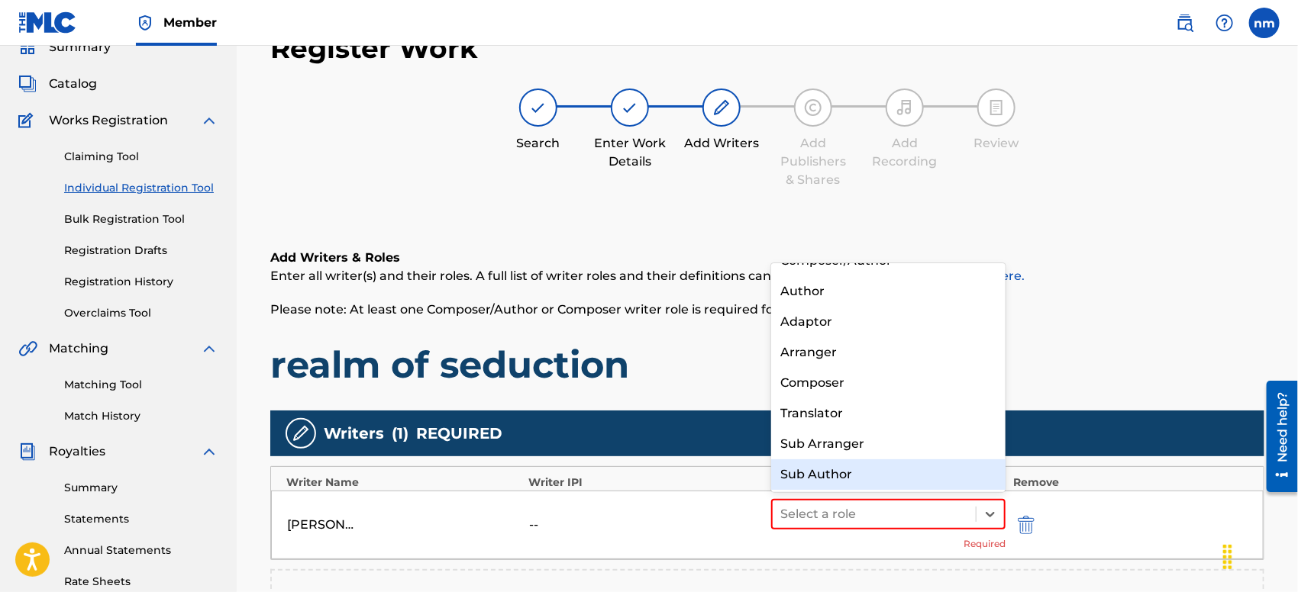
scroll to position [0, 0]
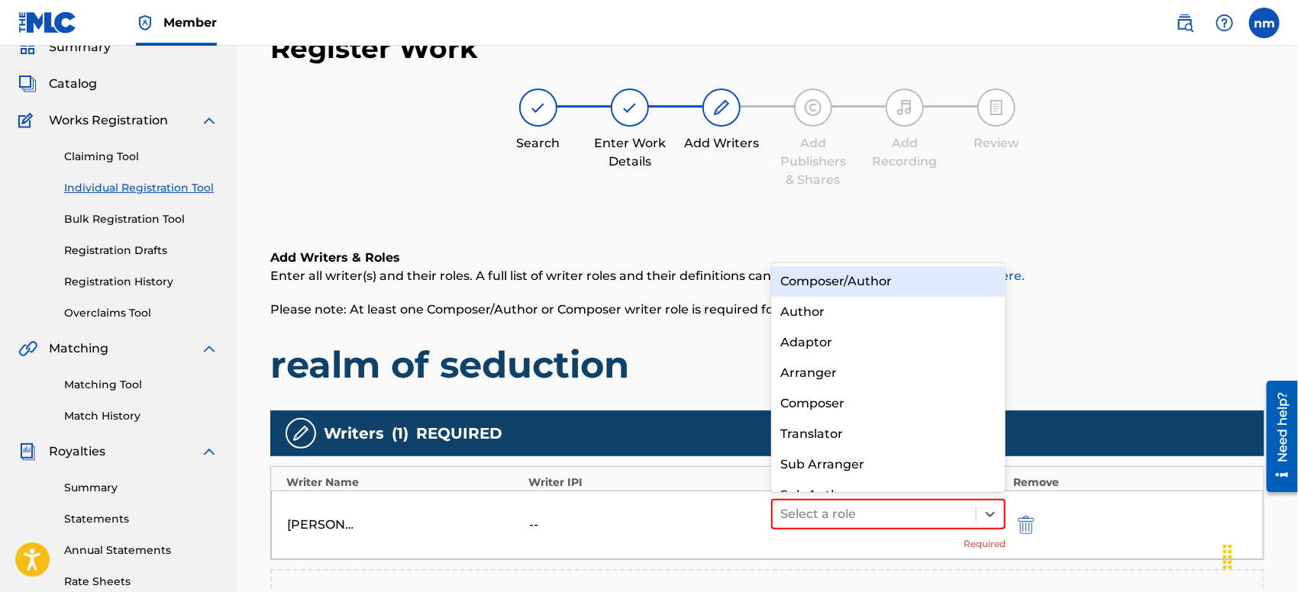
click at [904, 285] on div "Composer/Author" at bounding box center [888, 281] width 234 height 31
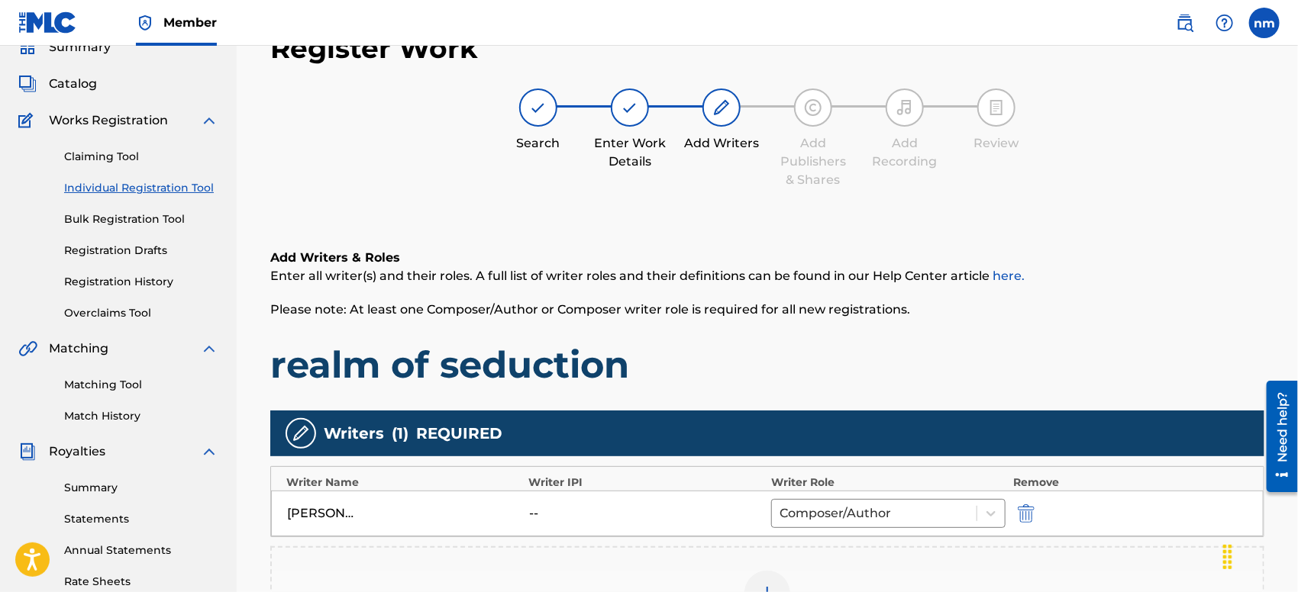
scroll to position [354, 0]
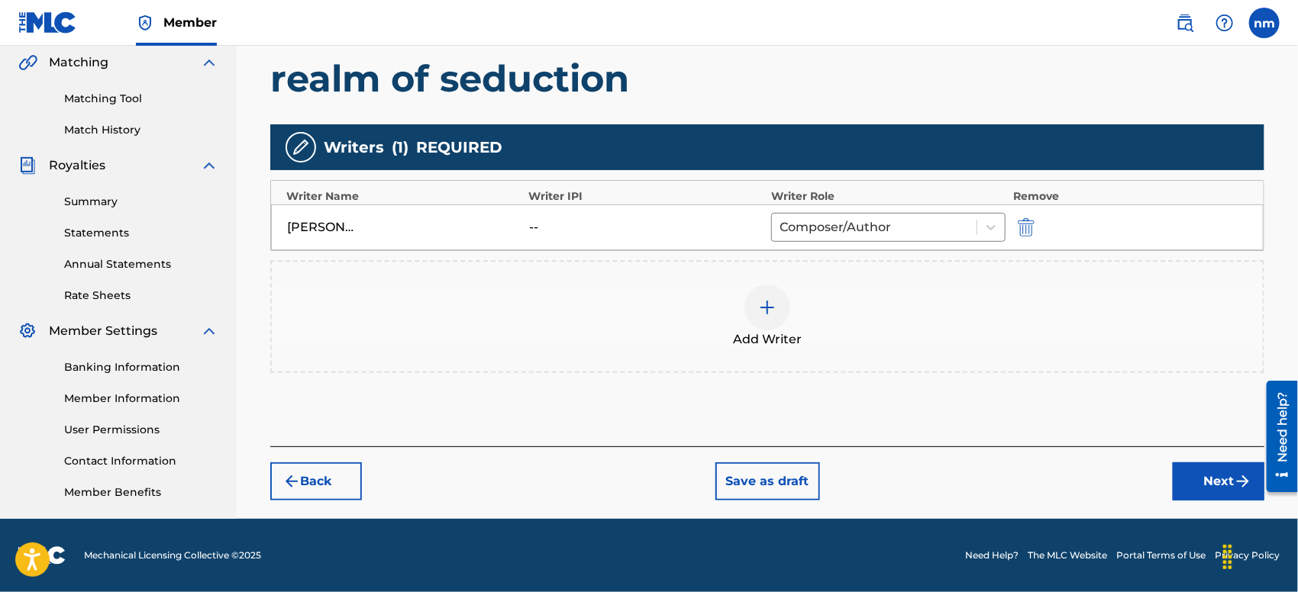
click at [1200, 476] on button "Next" at bounding box center [1219, 482] width 92 height 38
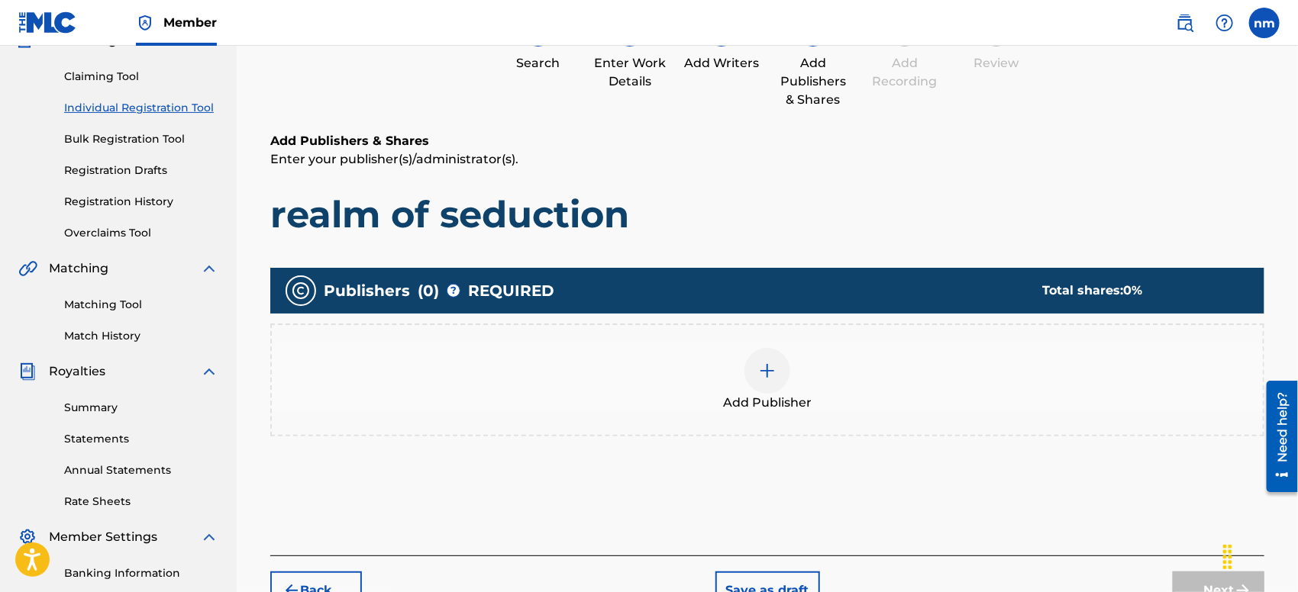
scroll to position [68, 0]
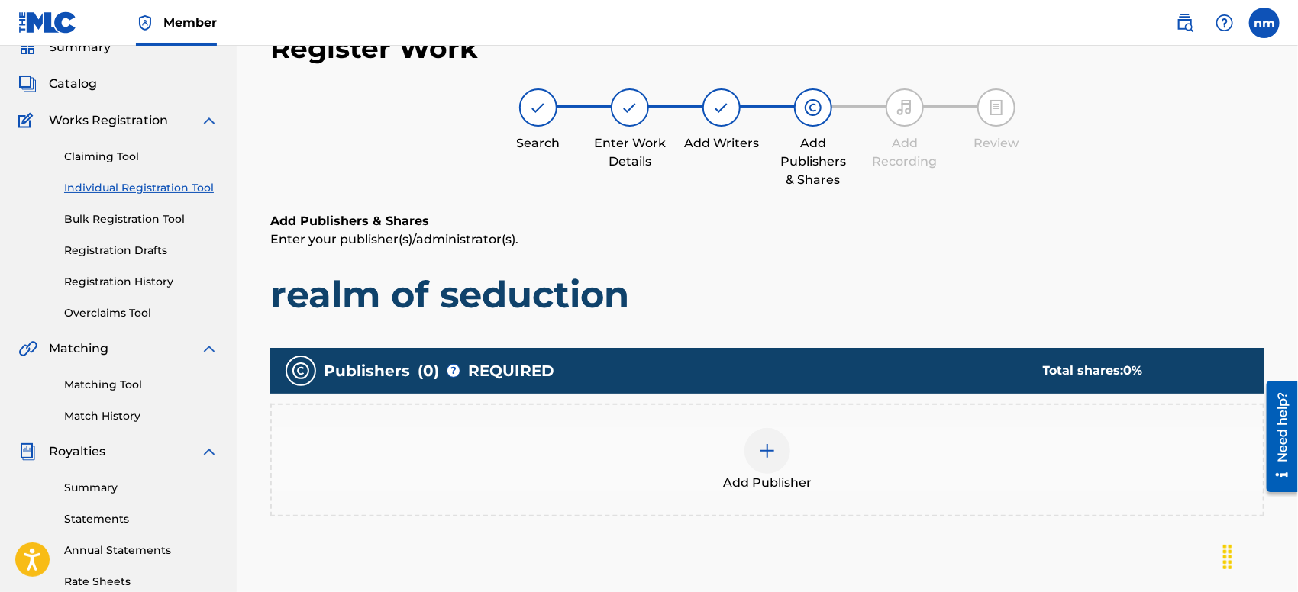
click at [782, 455] on div at bounding box center [767, 451] width 46 height 46
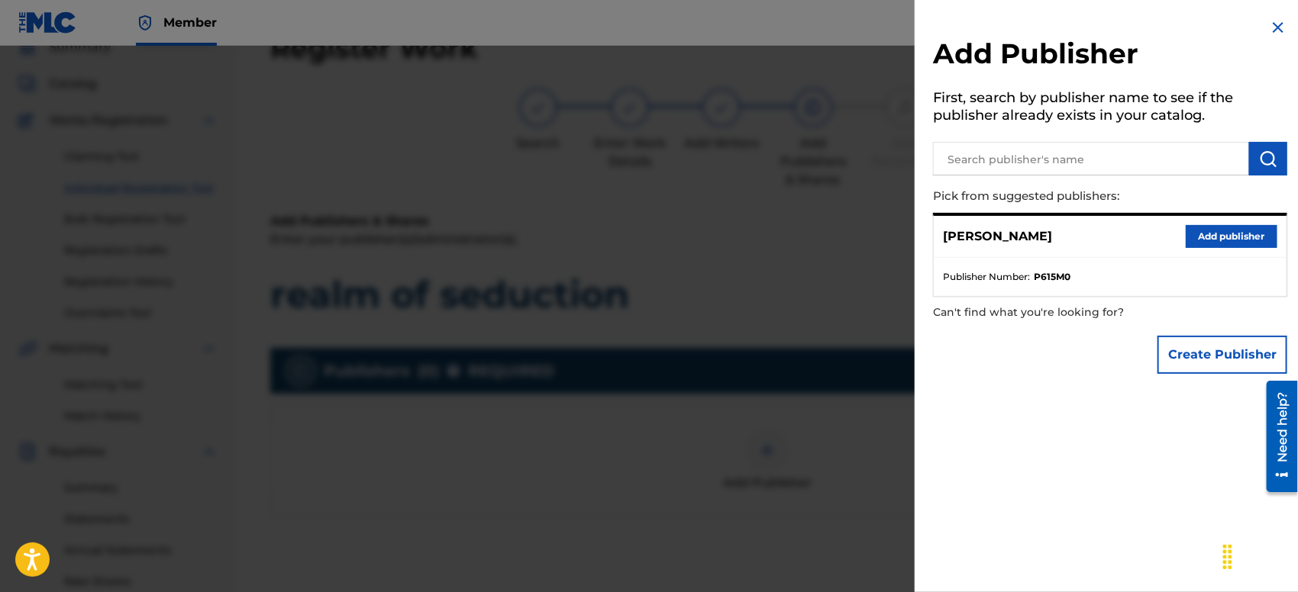
click at [1213, 236] on button "Add publisher" at bounding box center [1232, 236] width 92 height 23
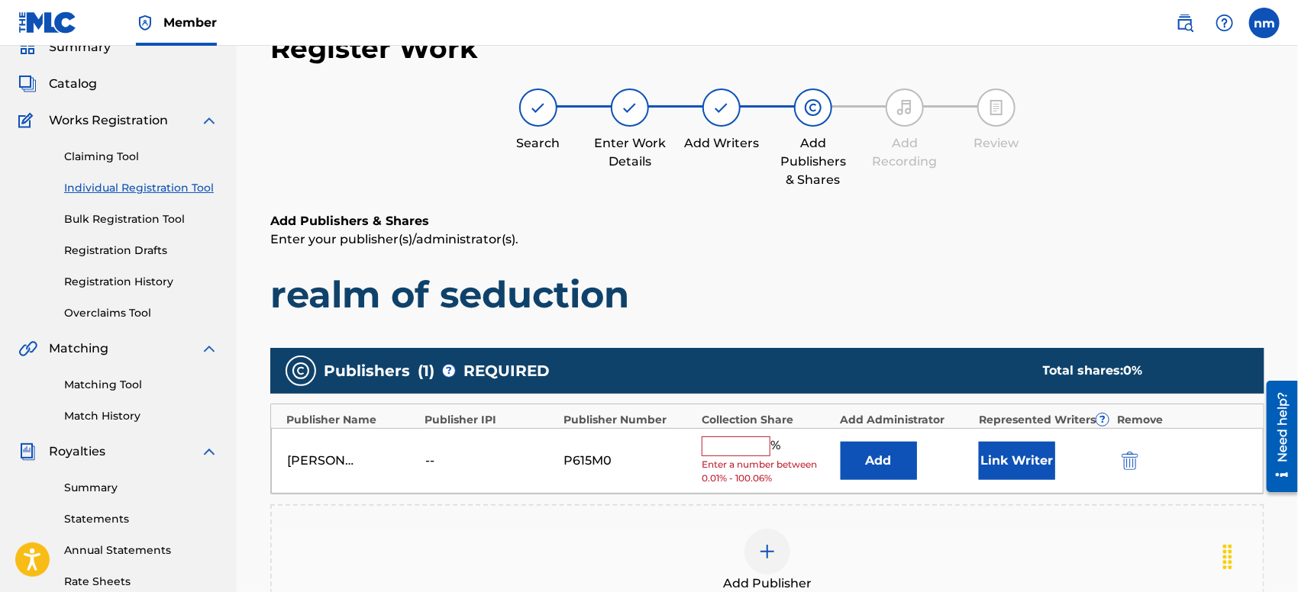
click at [747, 441] on input "text" at bounding box center [736, 447] width 69 height 20
type input "100"
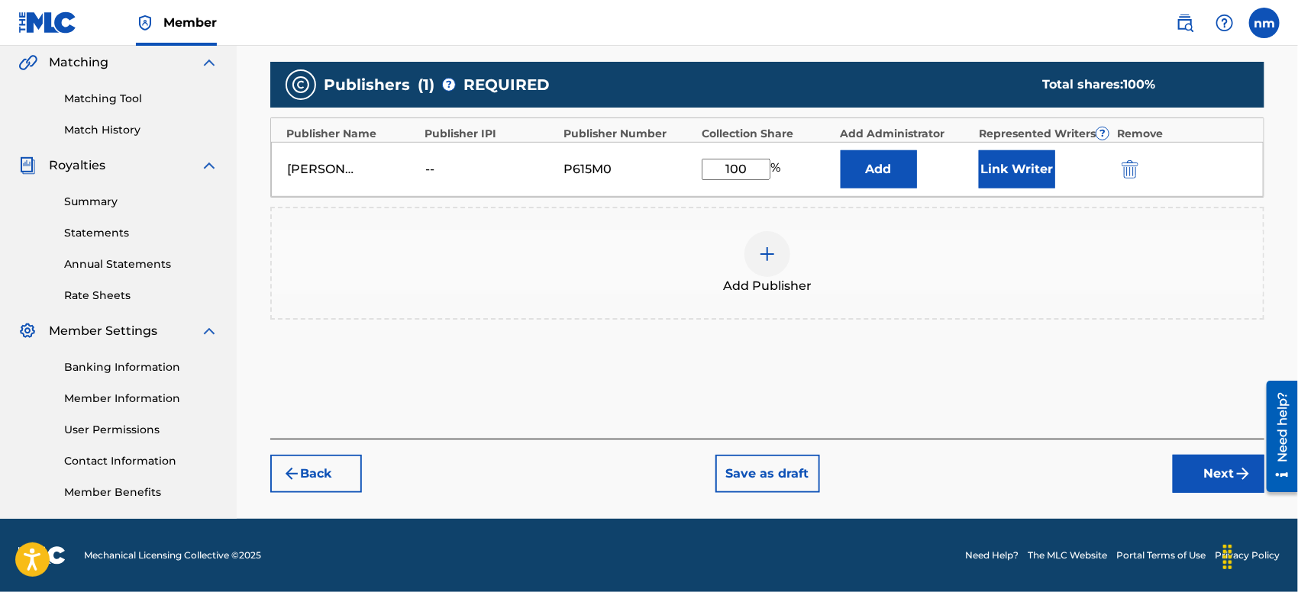
click at [1199, 475] on button "Next" at bounding box center [1219, 474] width 92 height 38
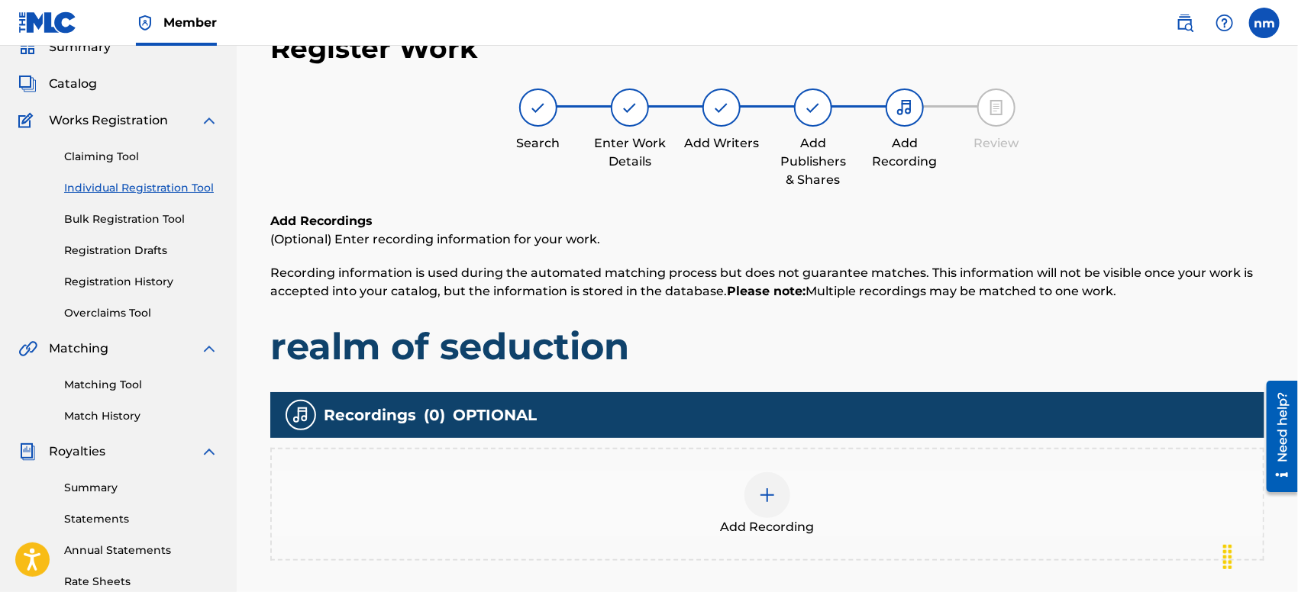
scroll to position [354, 0]
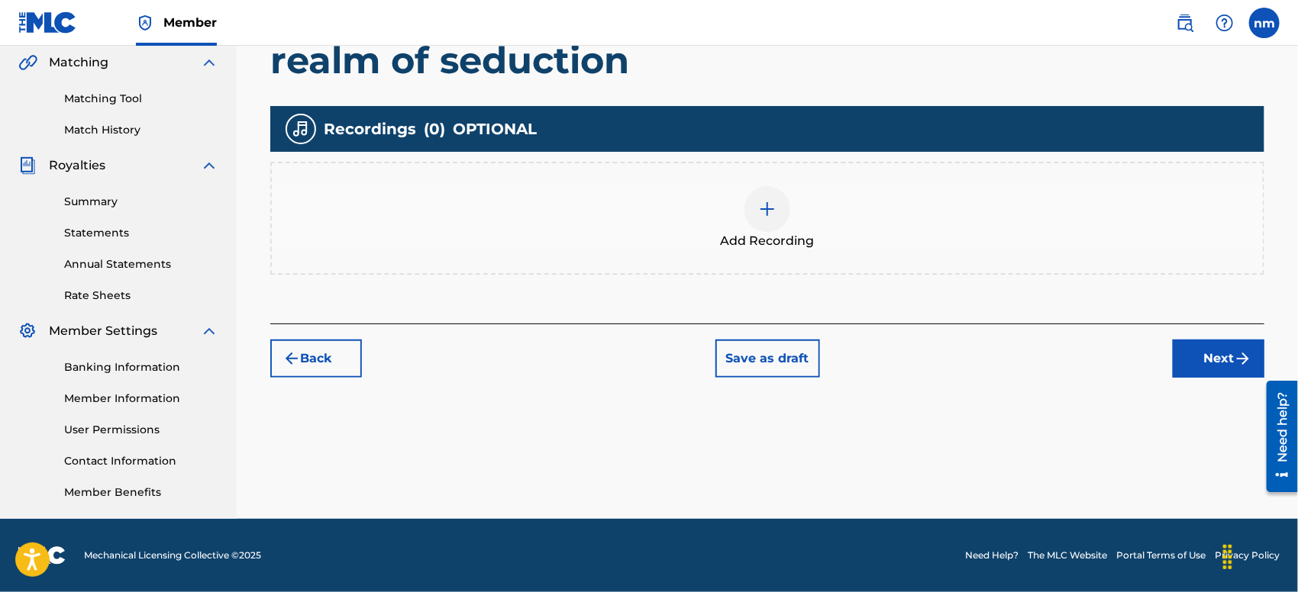
click at [1212, 355] on button "Next" at bounding box center [1219, 359] width 92 height 38
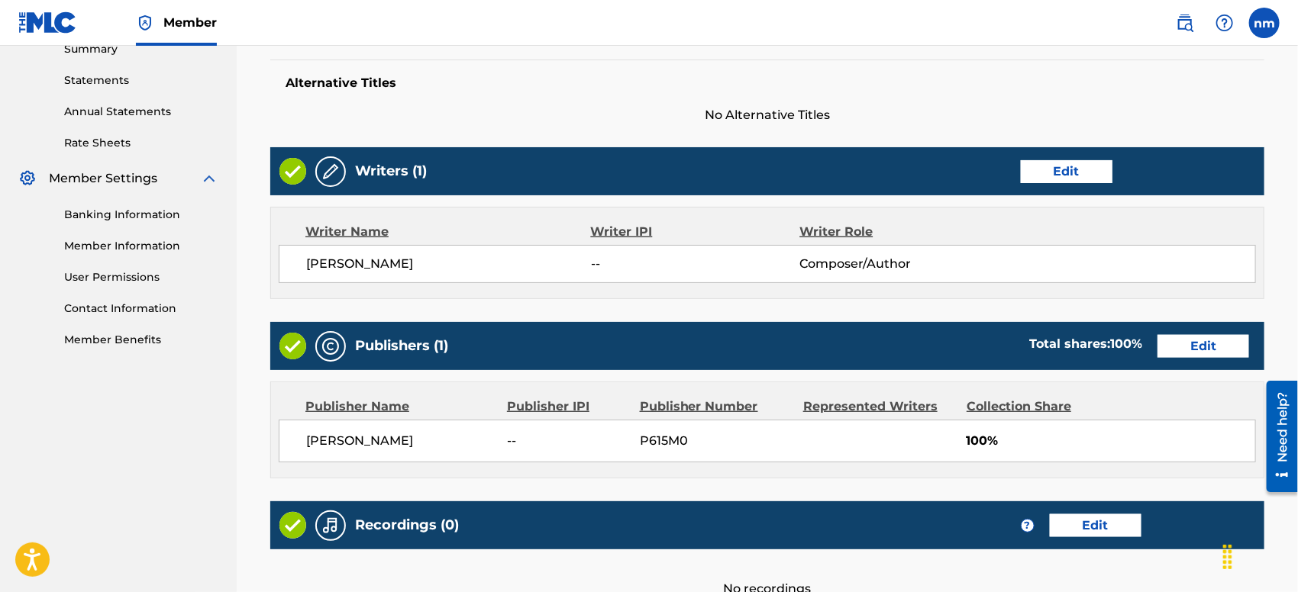
scroll to position [678, 0]
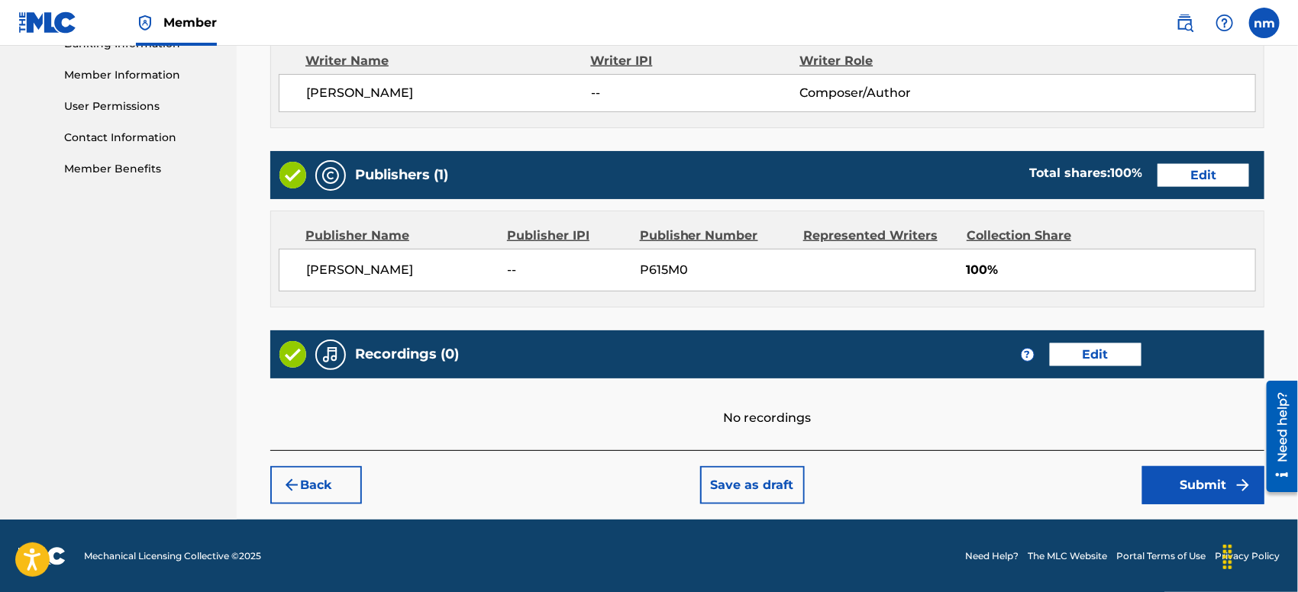
click at [1211, 486] on button "Submit" at bounding box center [1203, 485] width 122 height 38
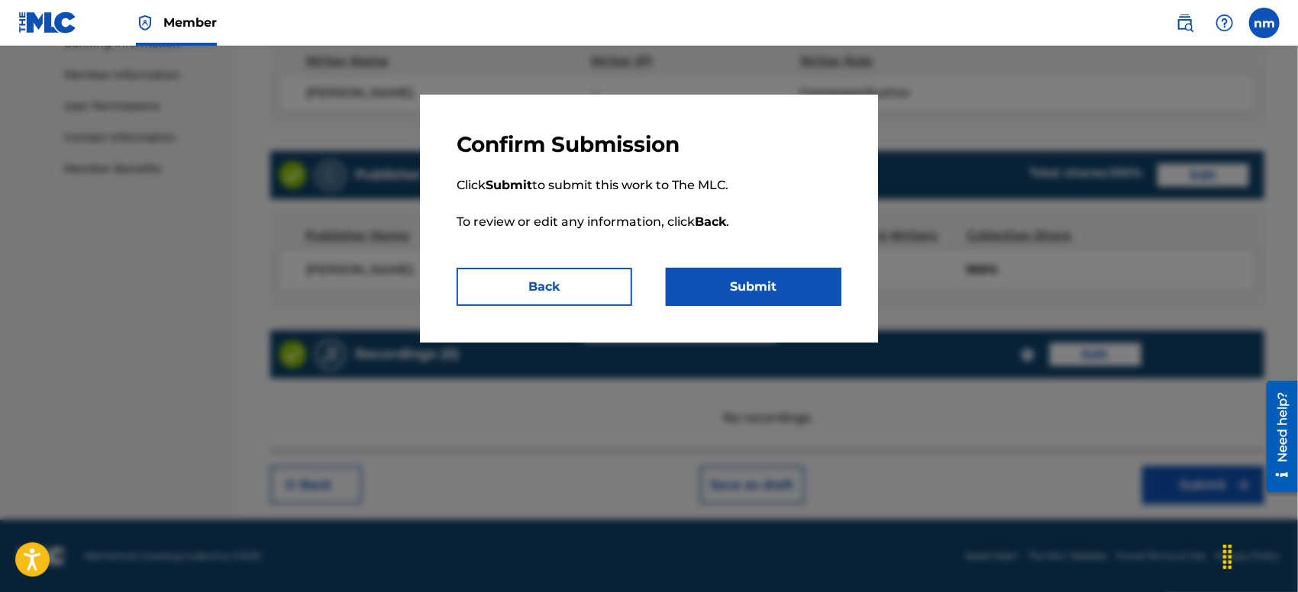
click at [718, 256] on p "Click Submit to submit this work to The MLC. To review or edit any information,…" at bounding box center [649, 213] width 385 height 110
click at [723, 278] on button "Submit" at bounding box center [754, 287] width 176 height 38
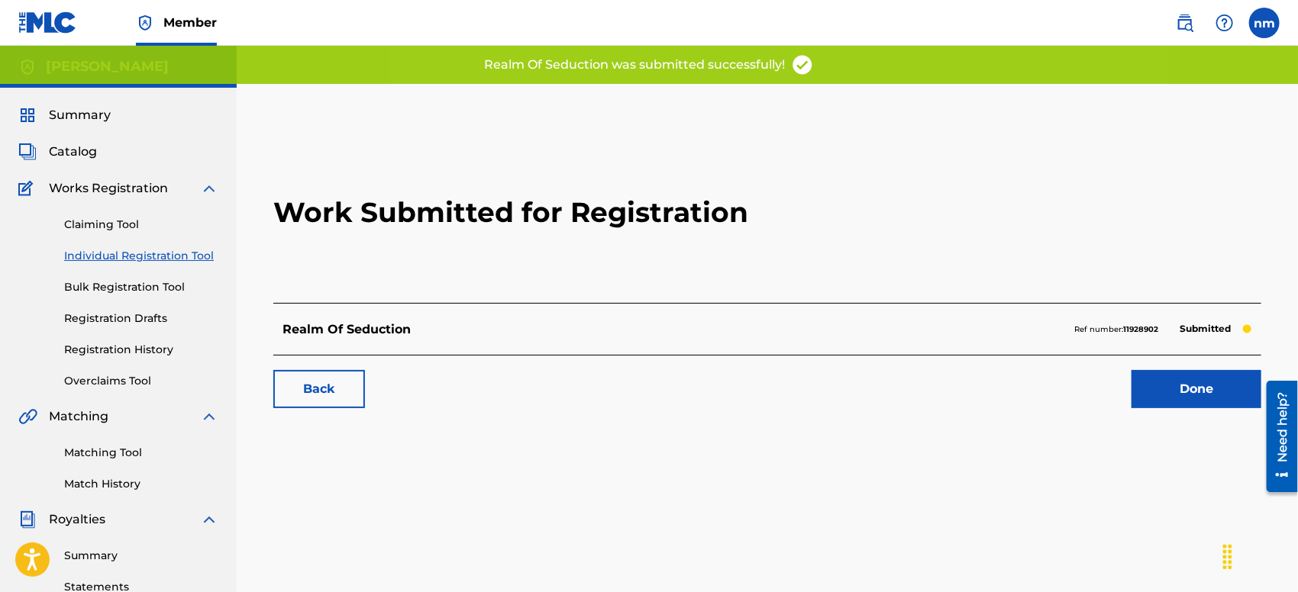
click at [1169, 382] on link "Done" at bounding box center [1196, 389] width 130 height 38
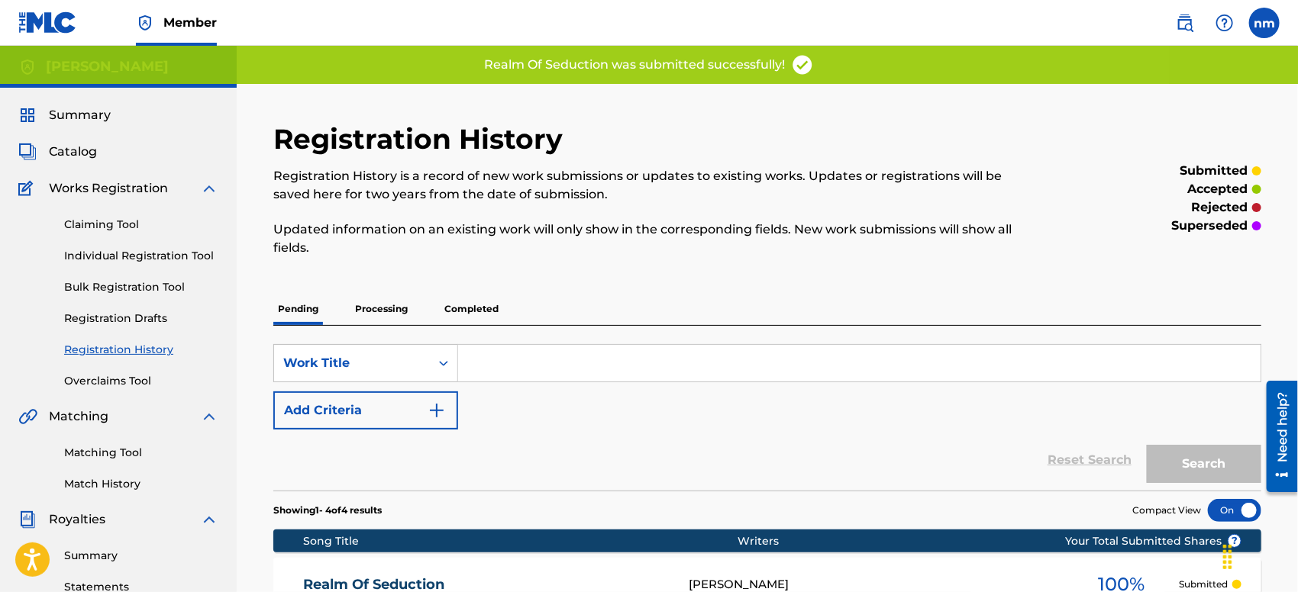
click at [93, 254] on link "Individual Registration Tool" at bounding box center [141, 256] width 154 height 16
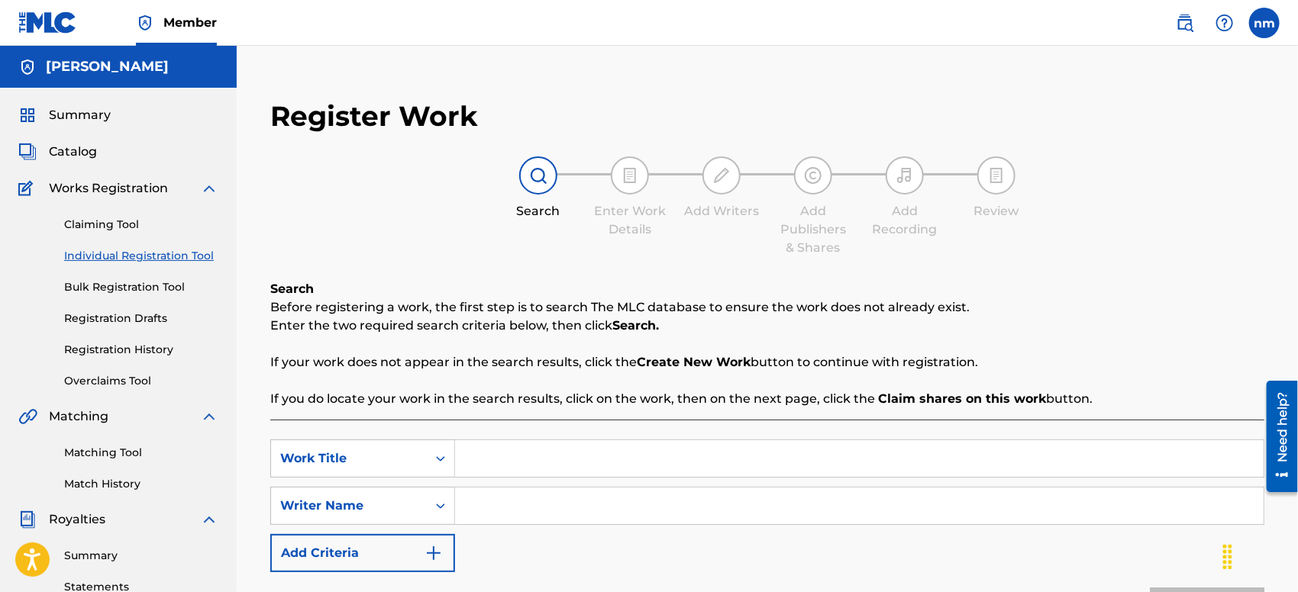
paste input "ichor and coal"
type input "ichor and coal"
click at [565, 509] on input "Search Form" at bounding box center [859, 506] width 809 height 37
type input "[PERSON_NAME]"
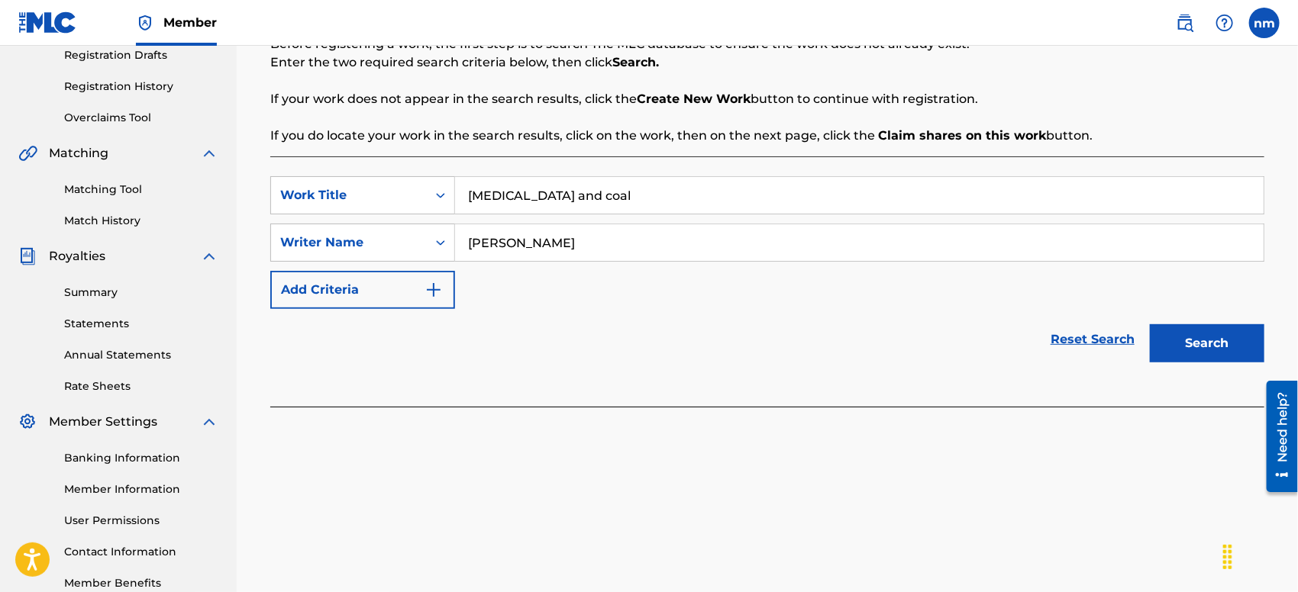
scroll to position [354, 0]
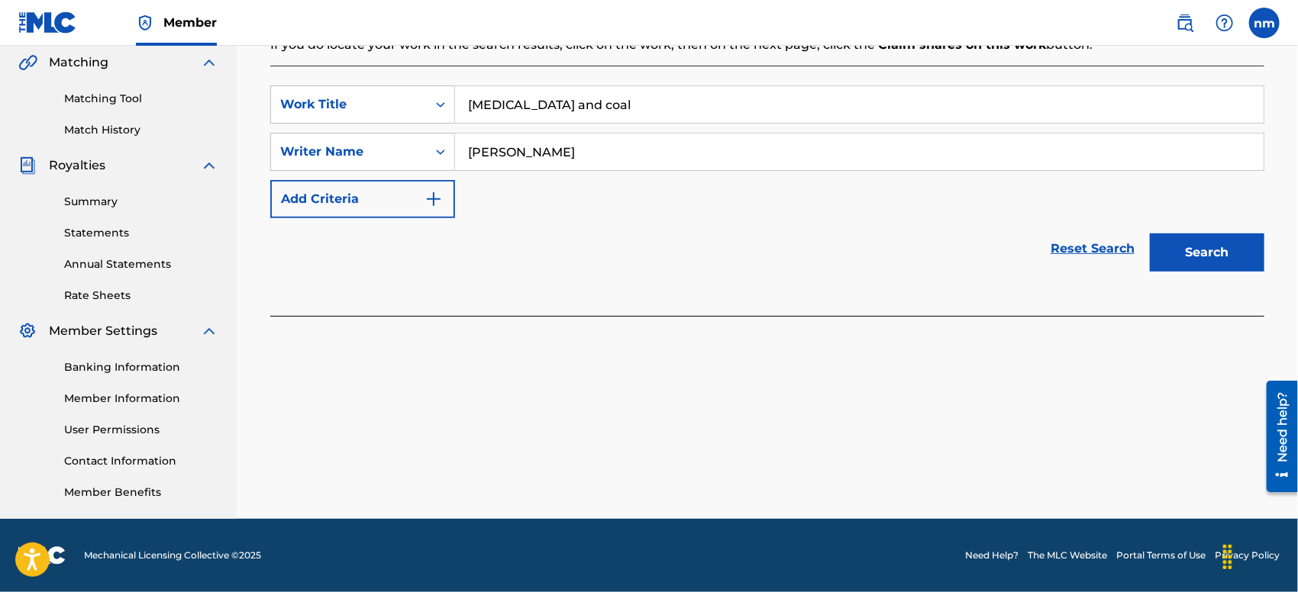
click at [1206, 253] on button "Search" at bounding box center [1207, 253] width 115 height 38
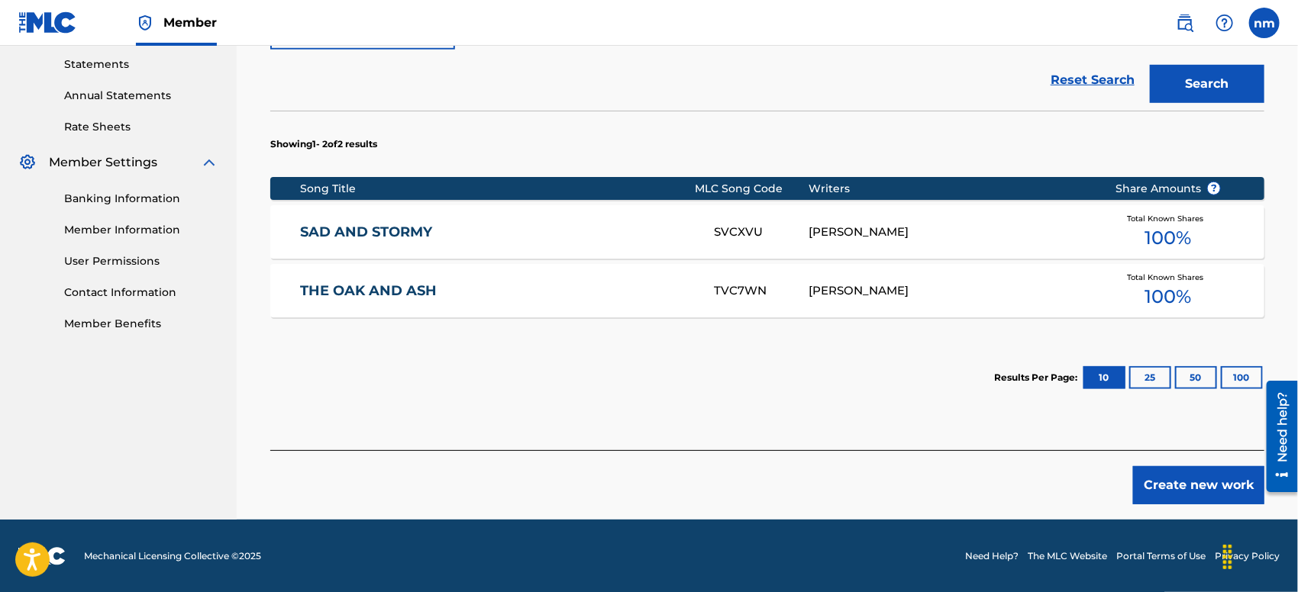
click at [1186, 480] on button "Create new work" at bounding box center [1198, 485] width 131 height 38
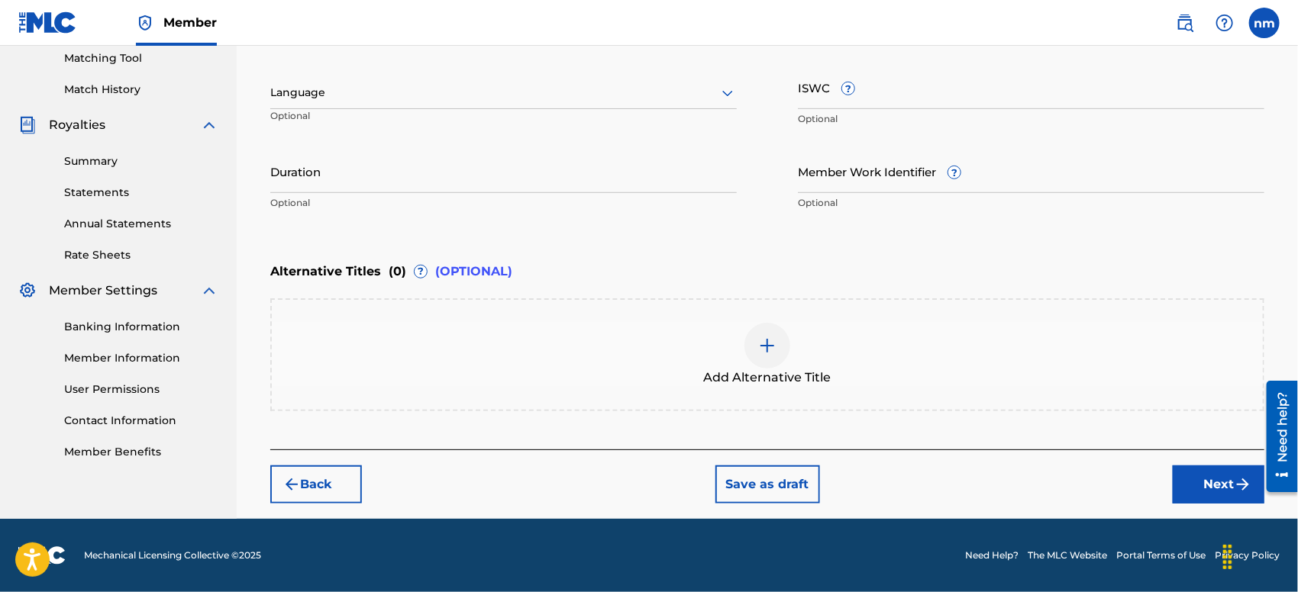
scroll to position [393, 0]
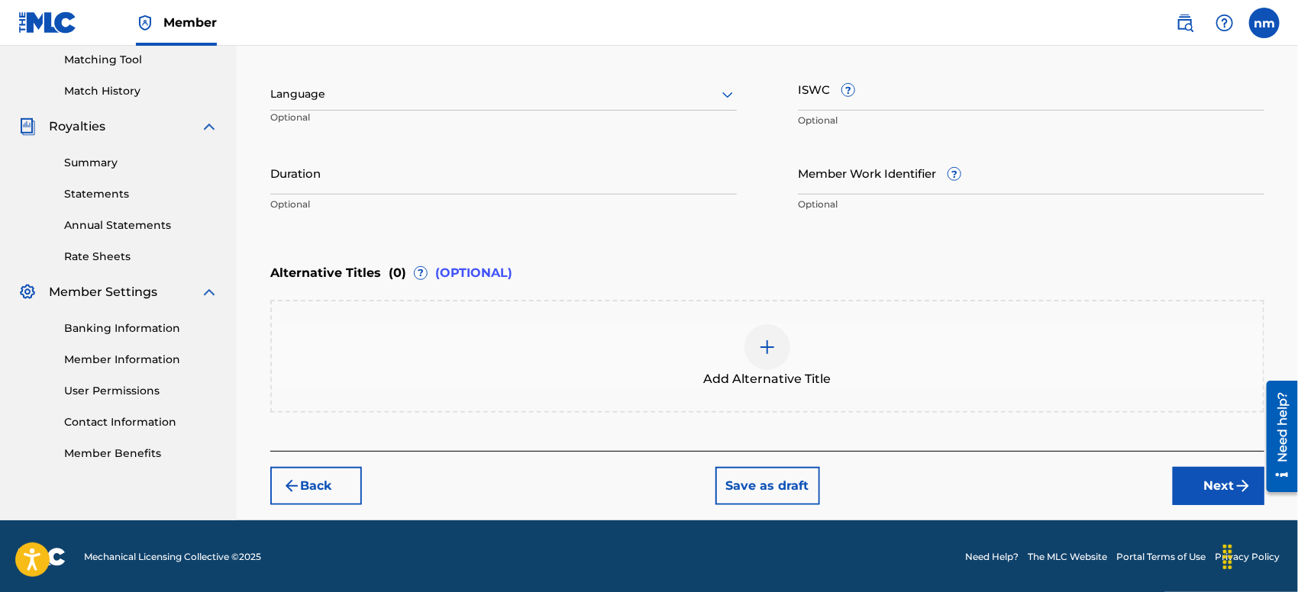
click at [1201, 483] on button "Next" at bounding box center [1219, 486] width 92 height 38
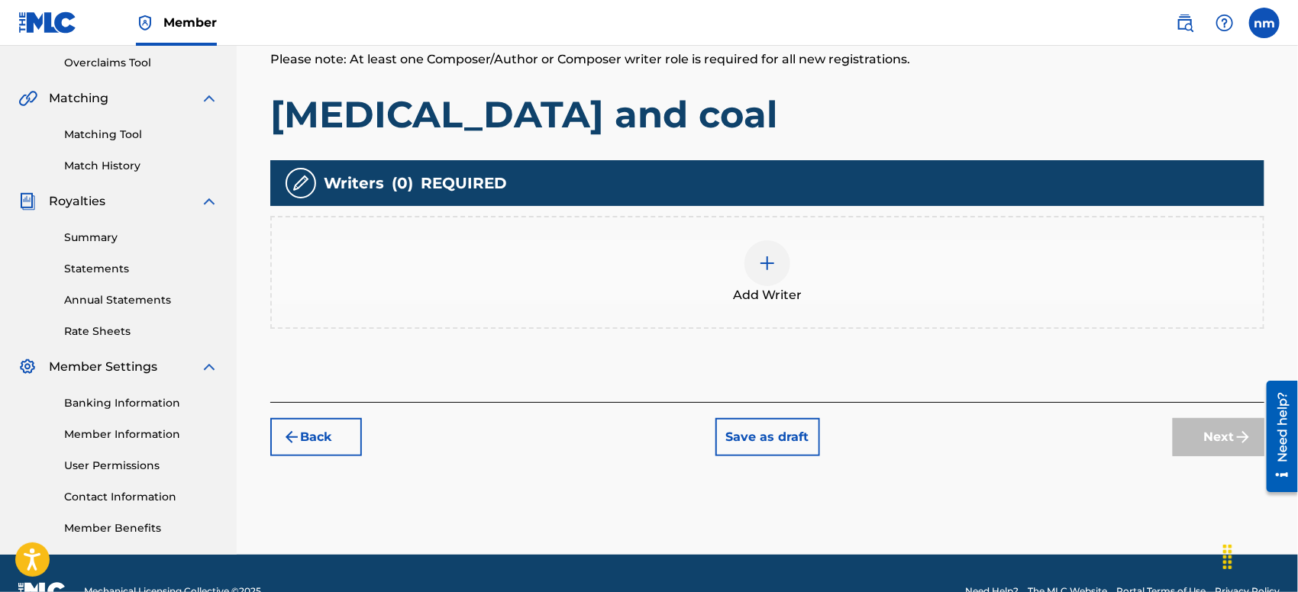
scroll to position [68, 0]
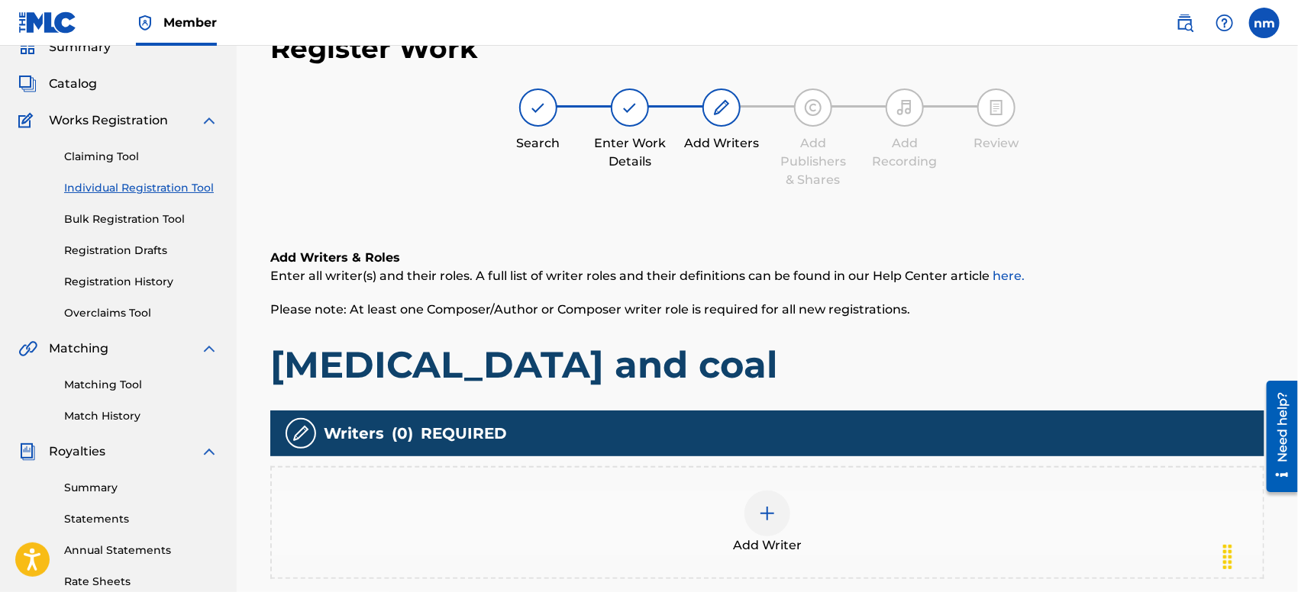
click at [760, 516] on img at bounding box center [767, 514] width 18 height 18
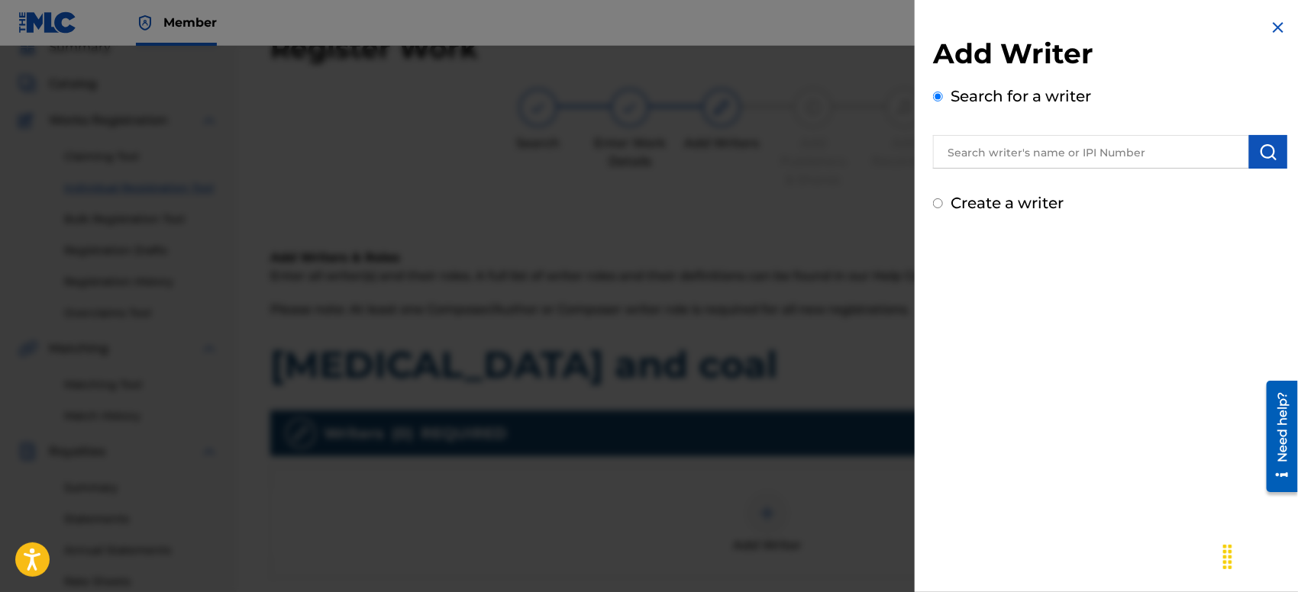
click at [1062, 148] on input "text" at bounding box center [1091, 152] width 316 height 34
type input "Molly Drake"
click at [1215, 154] on img "submit" at bounding box center [1268, 152] width 18 height 18
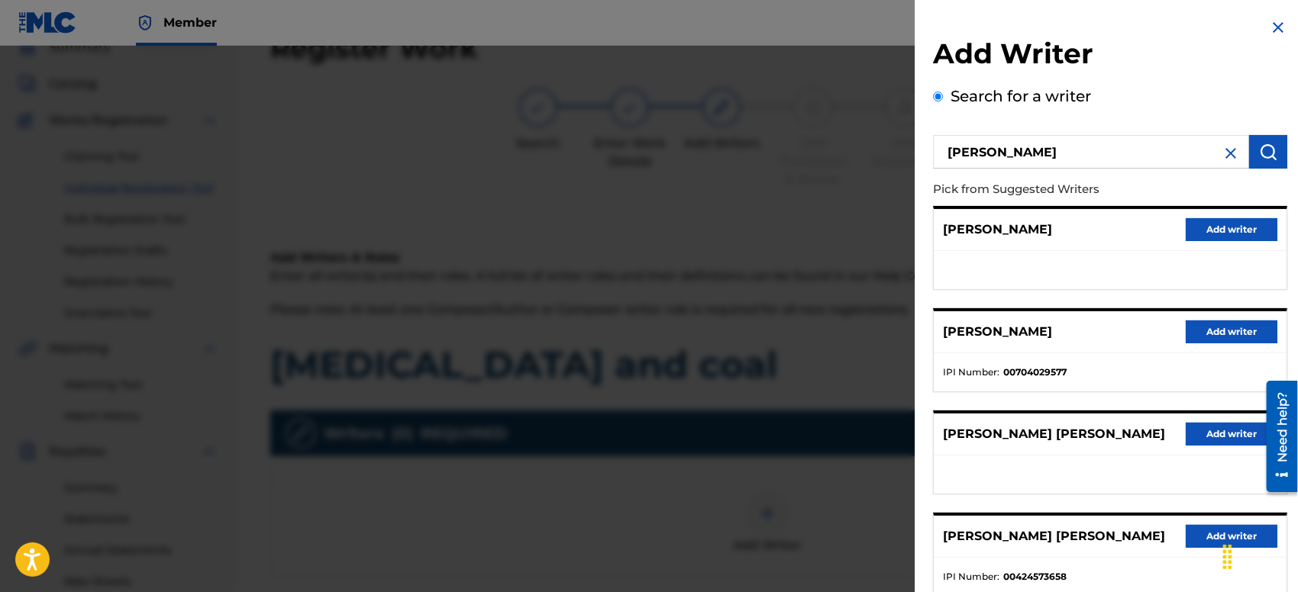
click at [1215, 228] on button "Add writer" at bounding box center [1232, 229] width 92 height 23
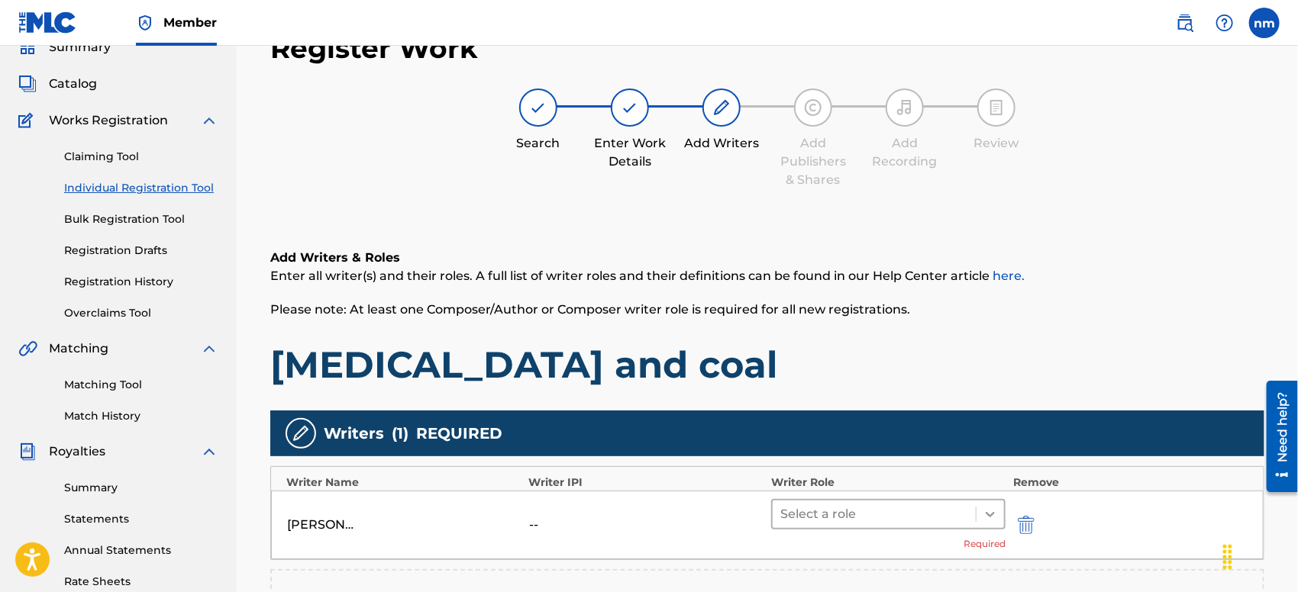
click at [990, 516] on icon at bounding box center [990, 514] width 9 height 5
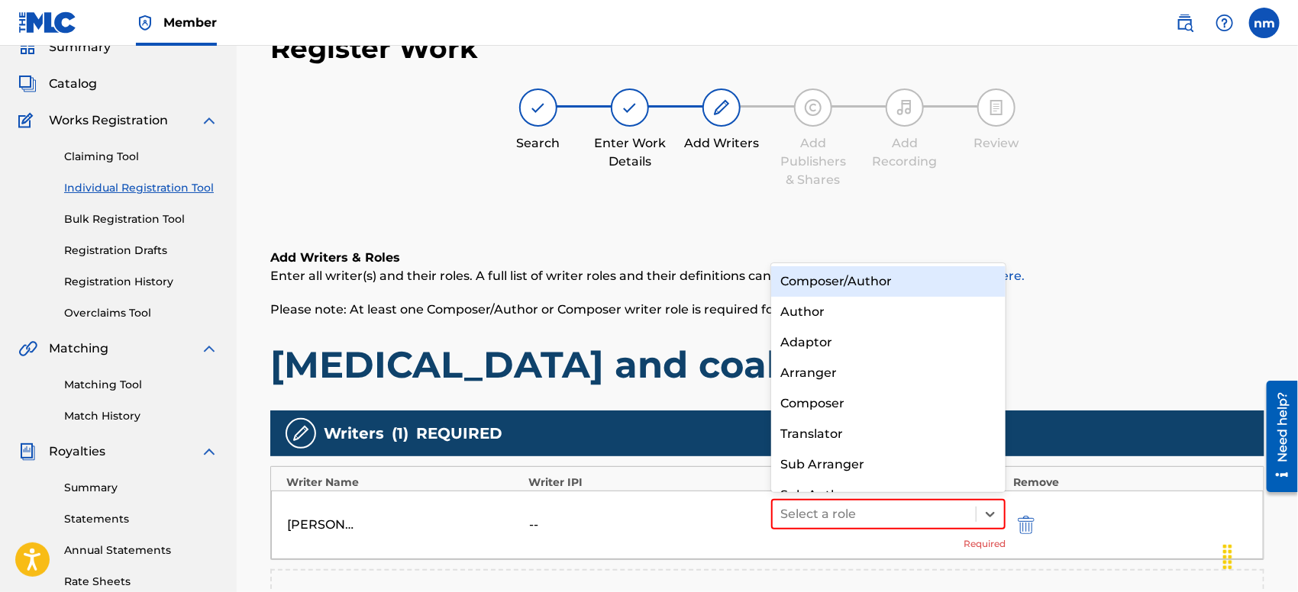
click at [945, 276] on div "Composer/Author" at bounding box center [888, 281] width 234 height 31
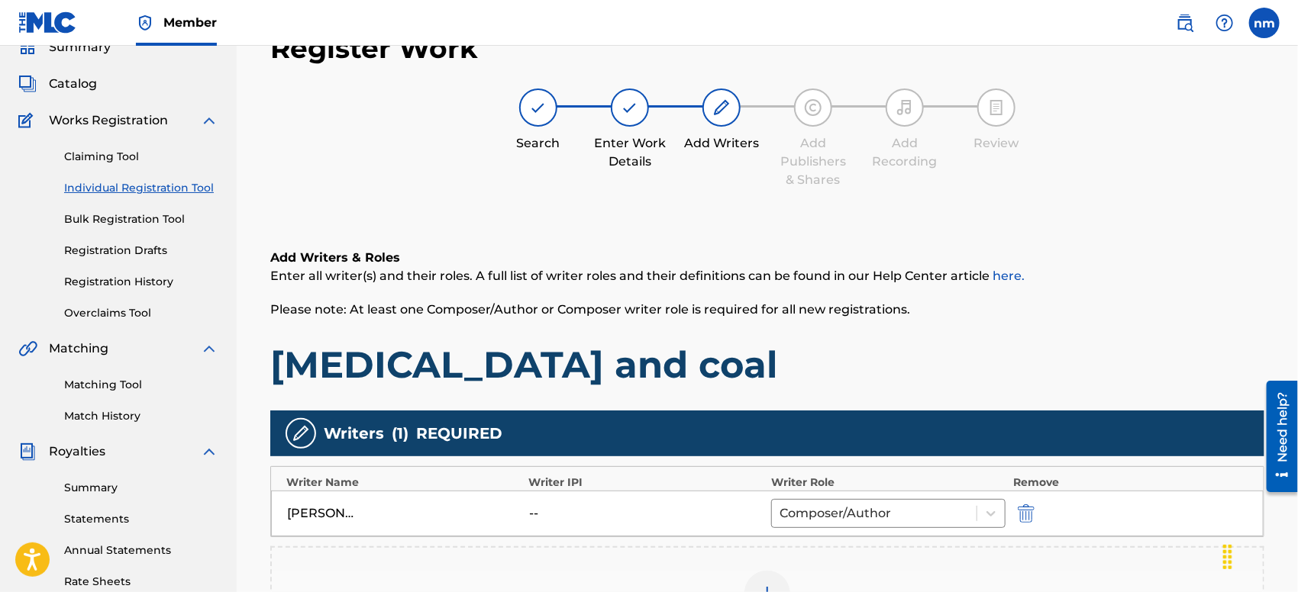
scroll to position [354, 0]
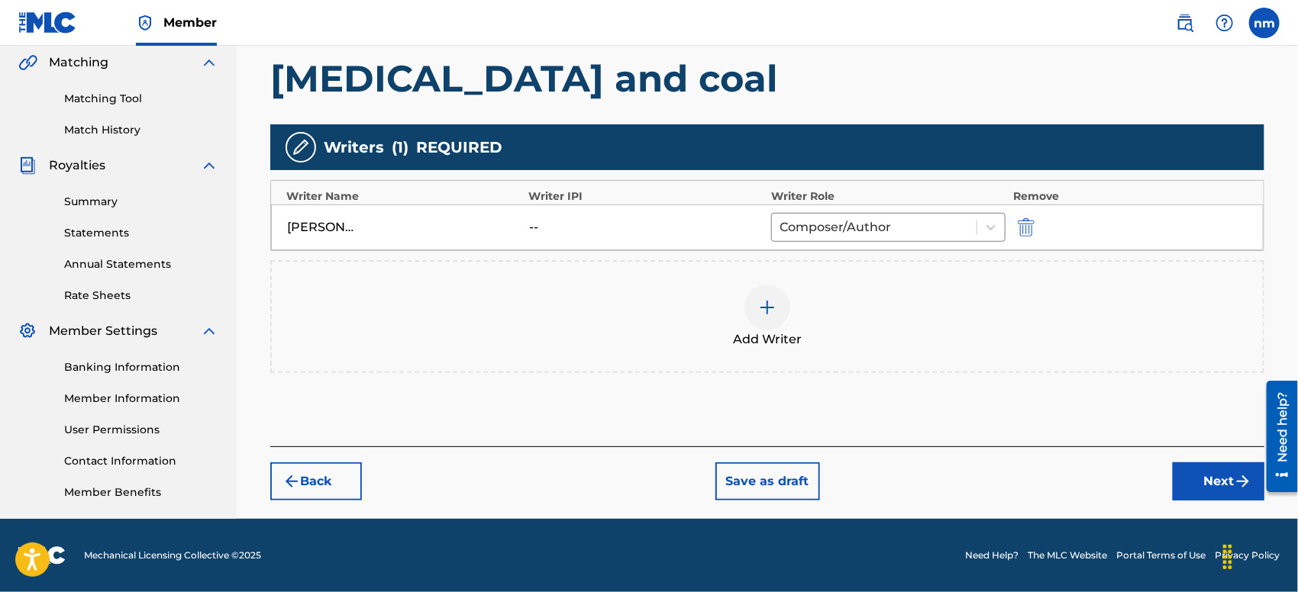
click at [1215, 483] on button "Next" at bounding box center [1219, 482] width 92 height 38
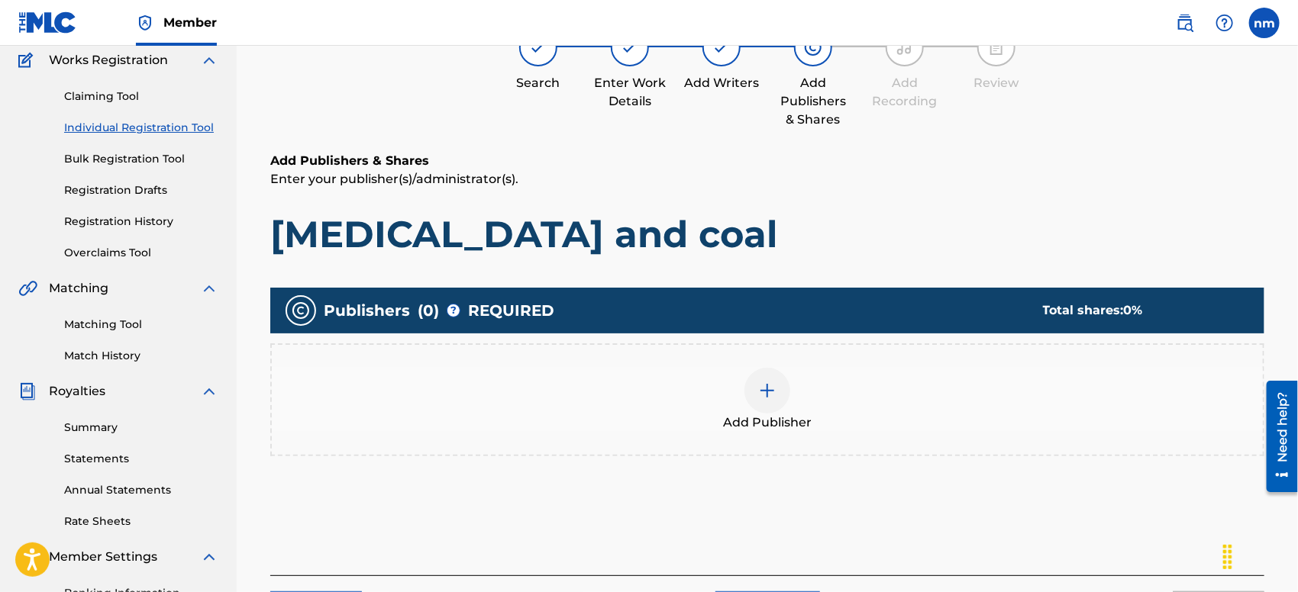
scroll to position [68, 0]
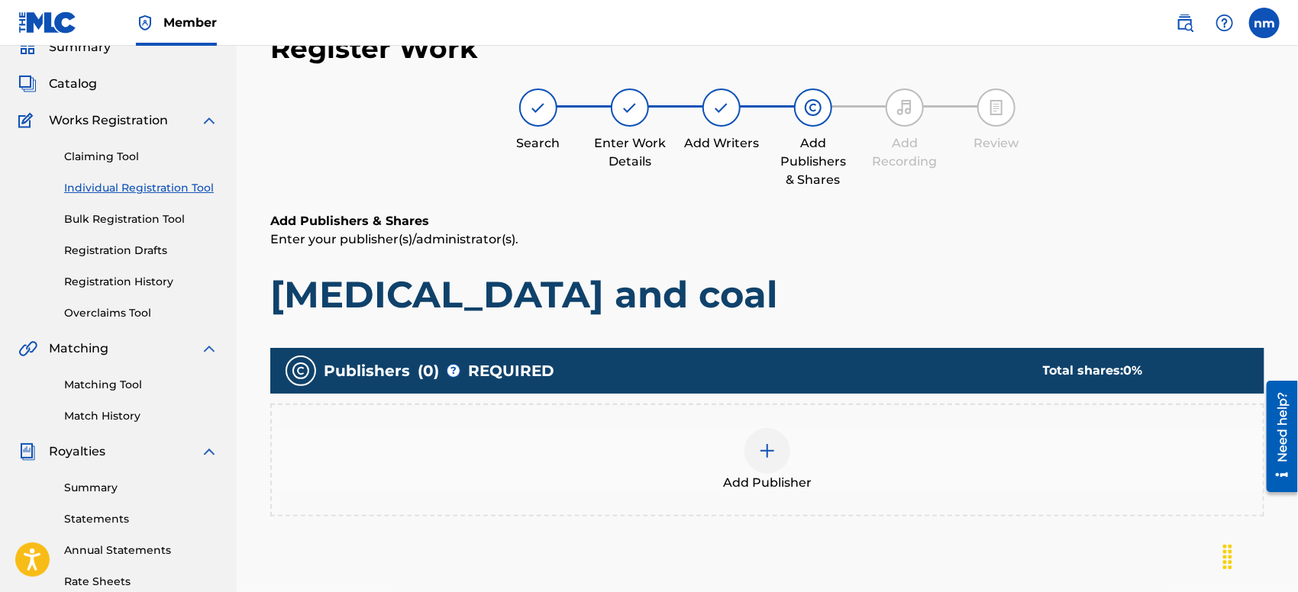
click at [768, 439] on div at bounding box center [767, 451] width 46 height 46
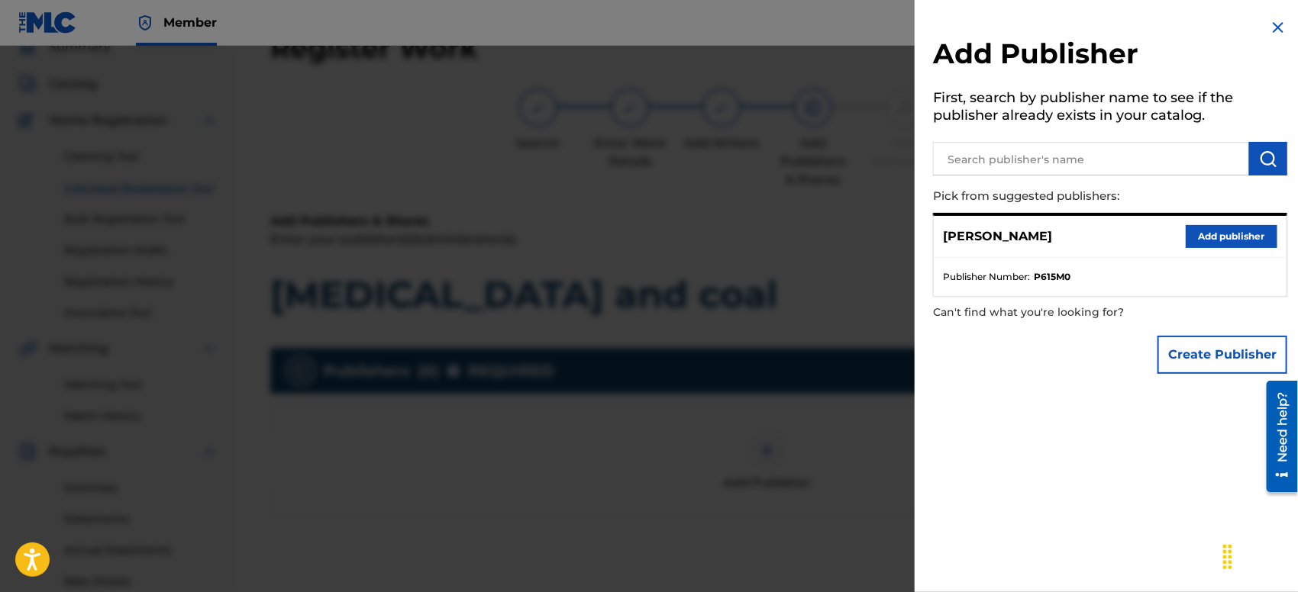
click at [1215, 239] on button "Add publisher" at bounding box center [1232, 236] width 92 height 23
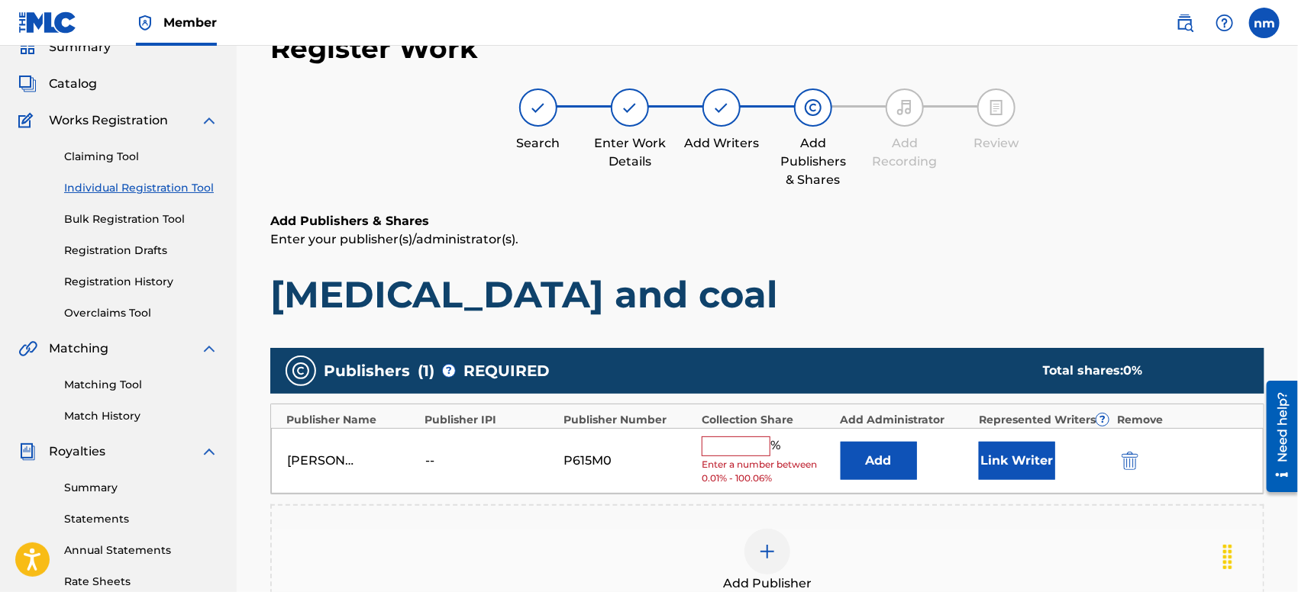
click at [753, 442] on input "text" at bounding box center [736, 447] width 69 height 20
type input "100"
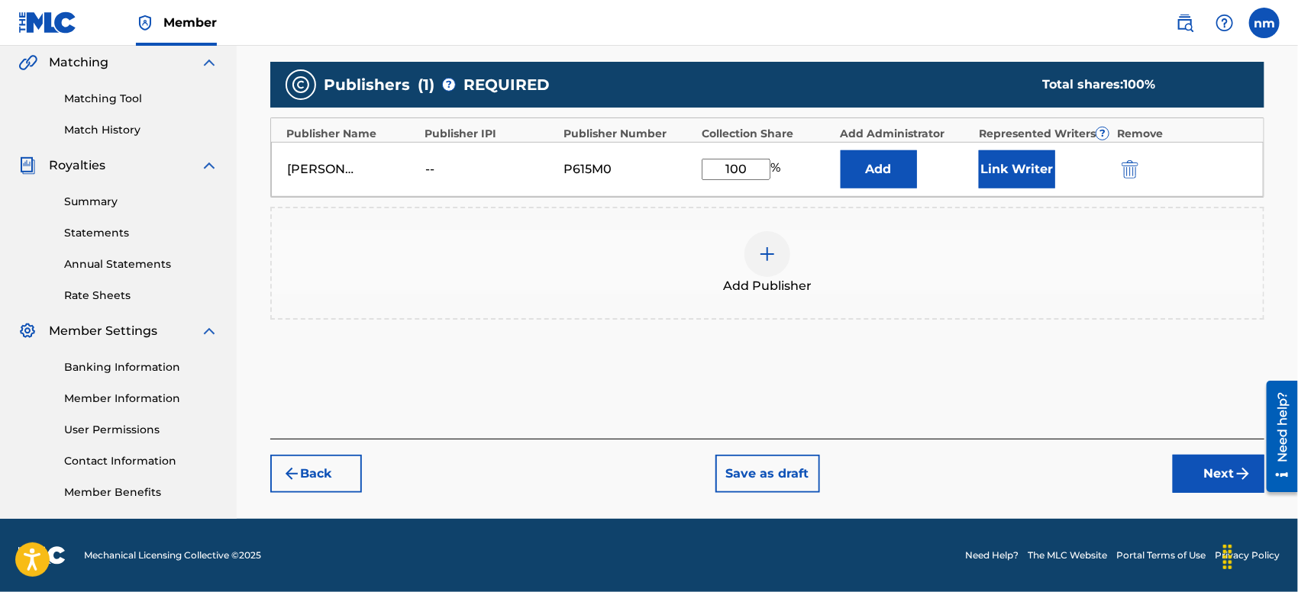
click at [1207, 479] on button "Next" at bounding box center [1219, 474] width 92 height 38
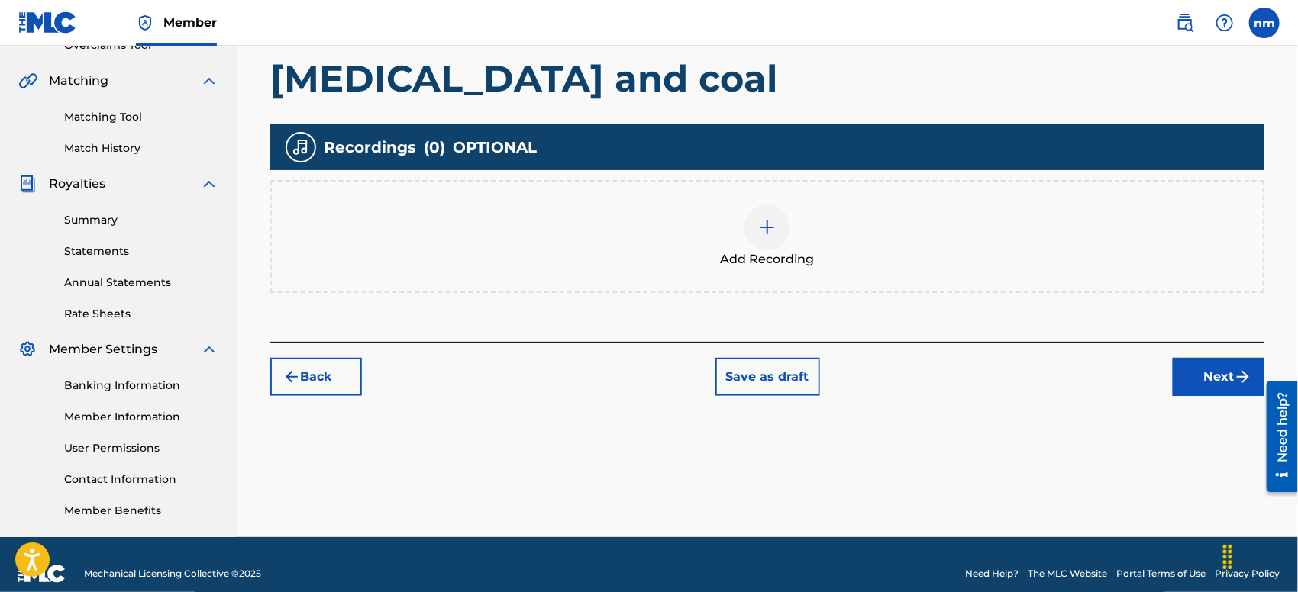
scroll to position [354, 0]
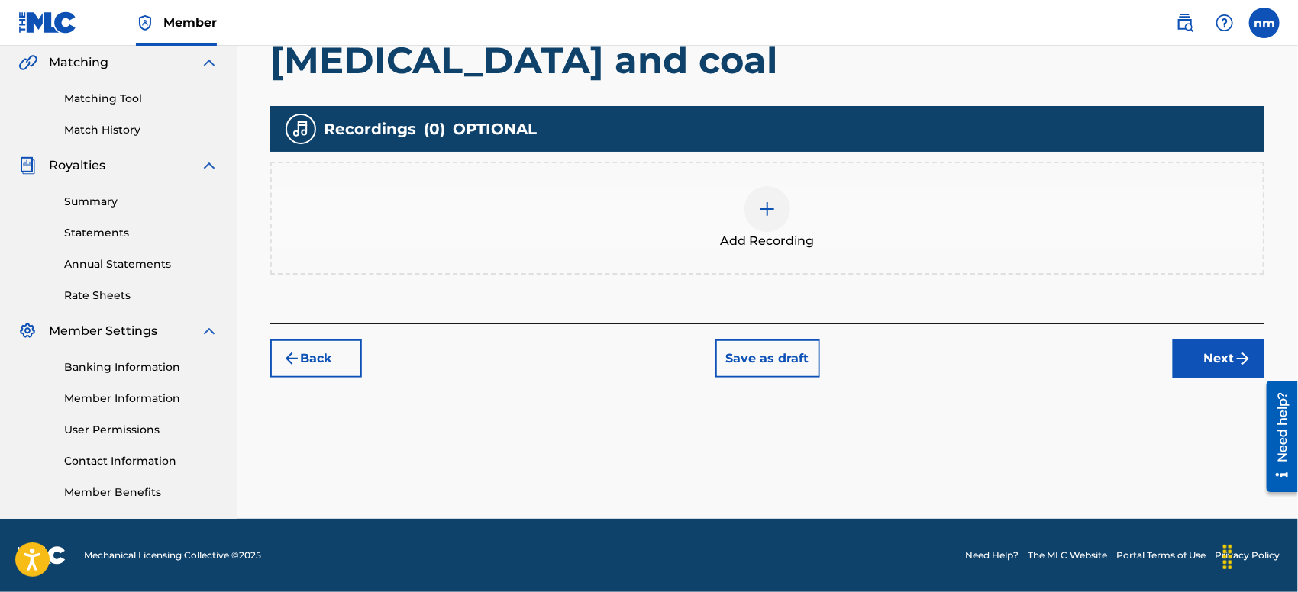
click at [1206, 367] on button "Next" at bounding box center [1219, 359] width 92 height 38
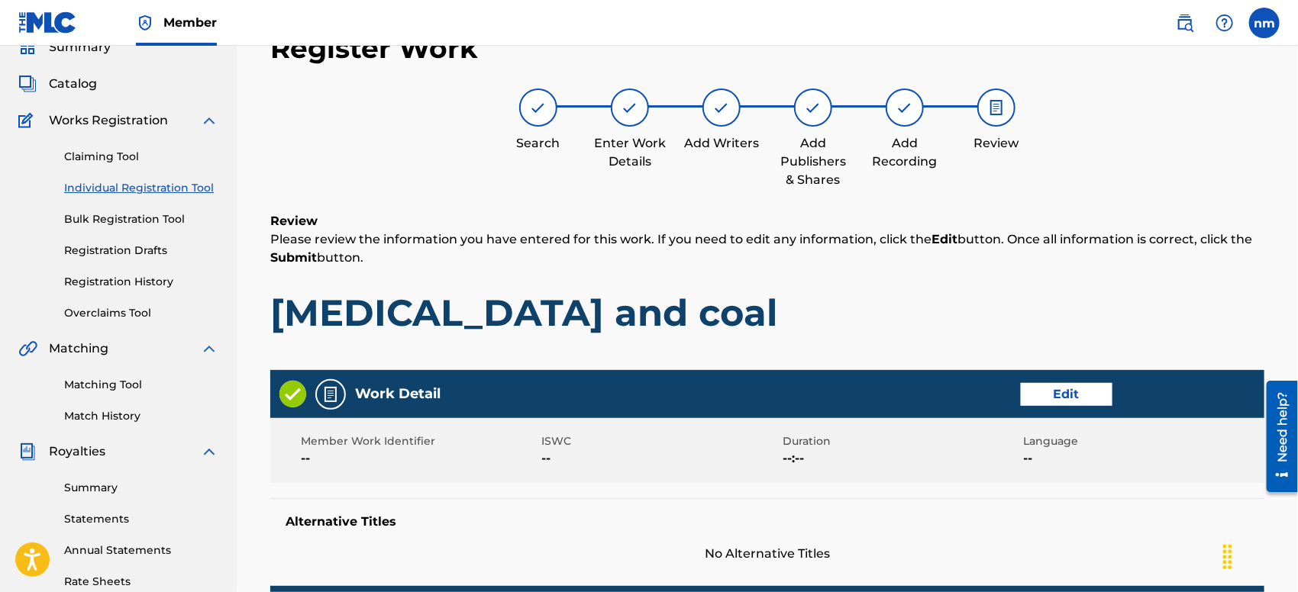
scroll to position [678, 0]
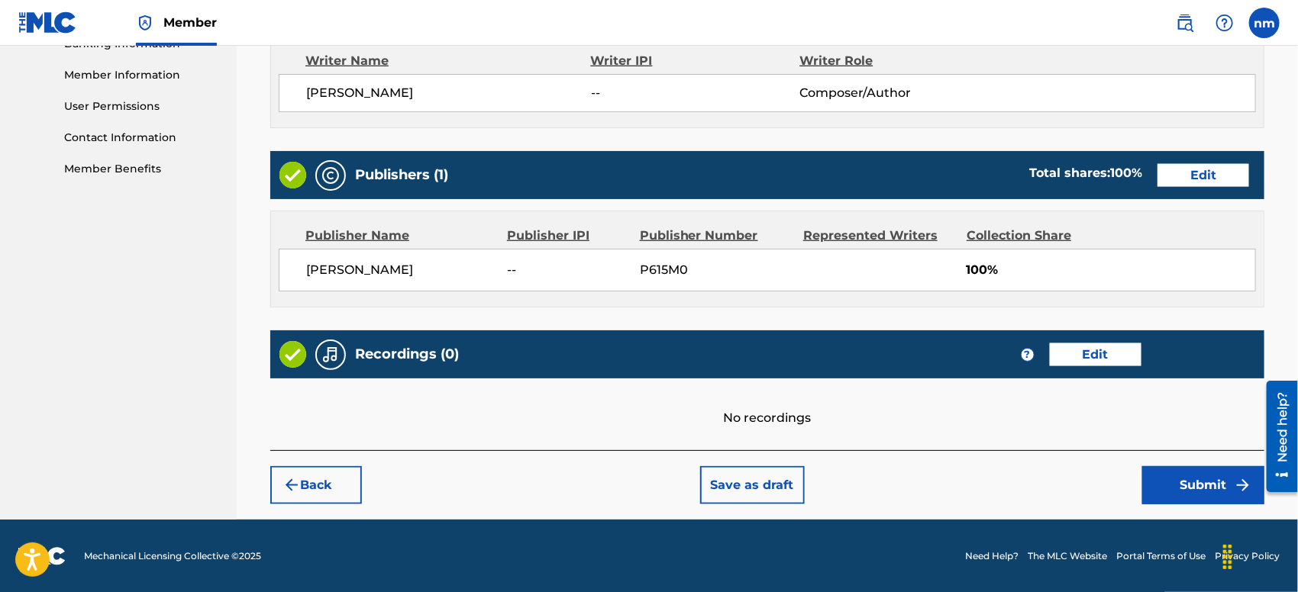
click at [1205, 489] on button "Submit" at bounding box center [1203, 485] width 122 height 38
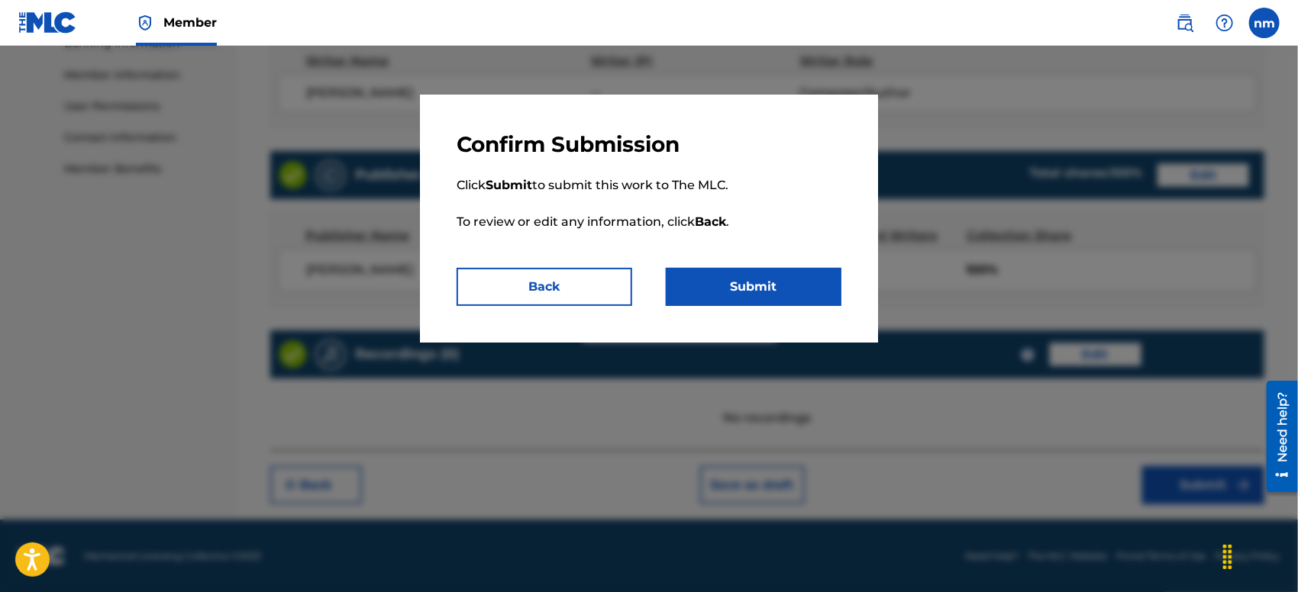
click at [767, 300] on button "Submit" at bounding box center [754, 287] width 176 height 38
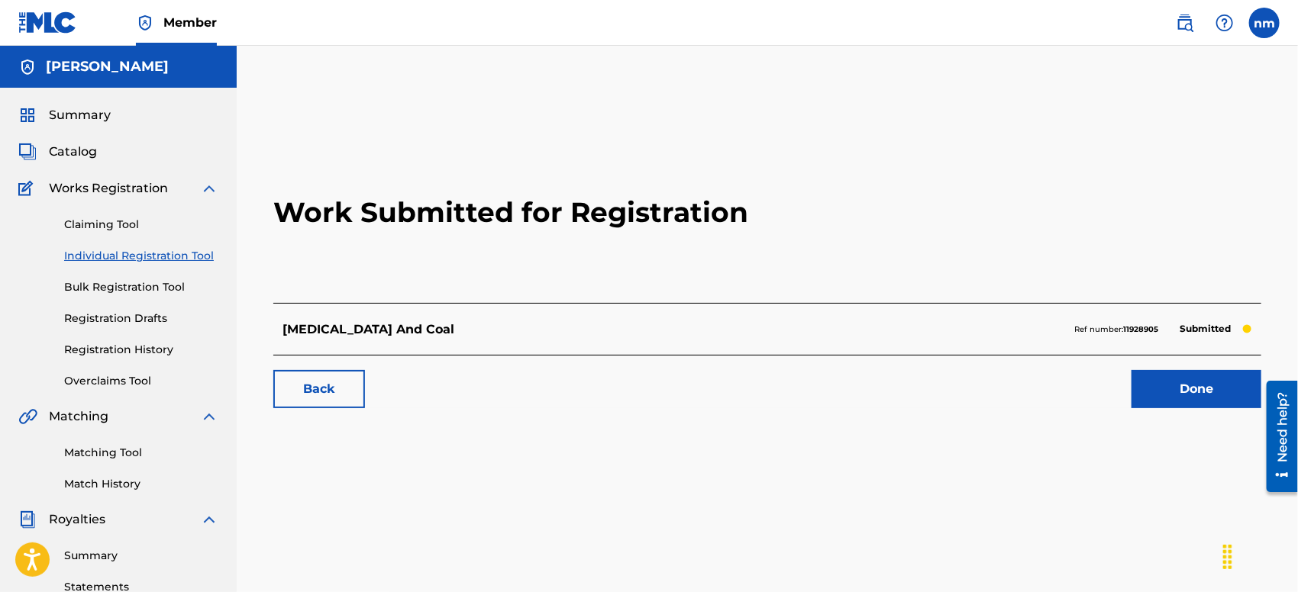
click at [1205, 383] on link "Done" at bounding box center [1196, 389] width 130 height 38
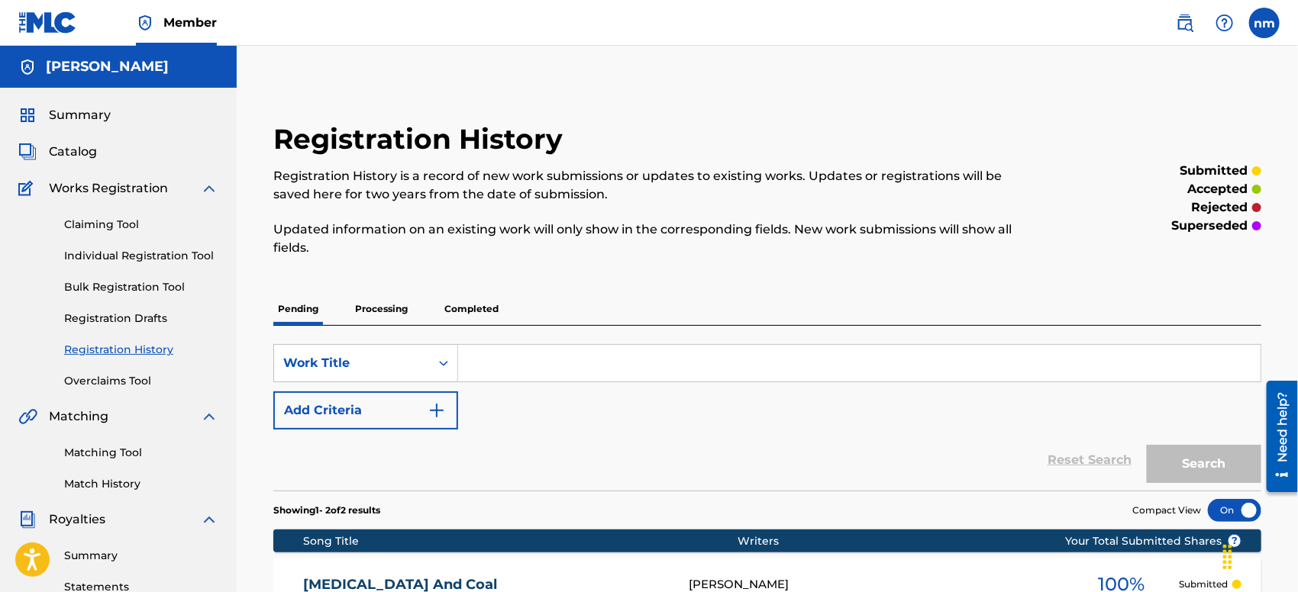
click at [80, 115] on span "Summary" at bounding box center [80, 115] width 62 height 18
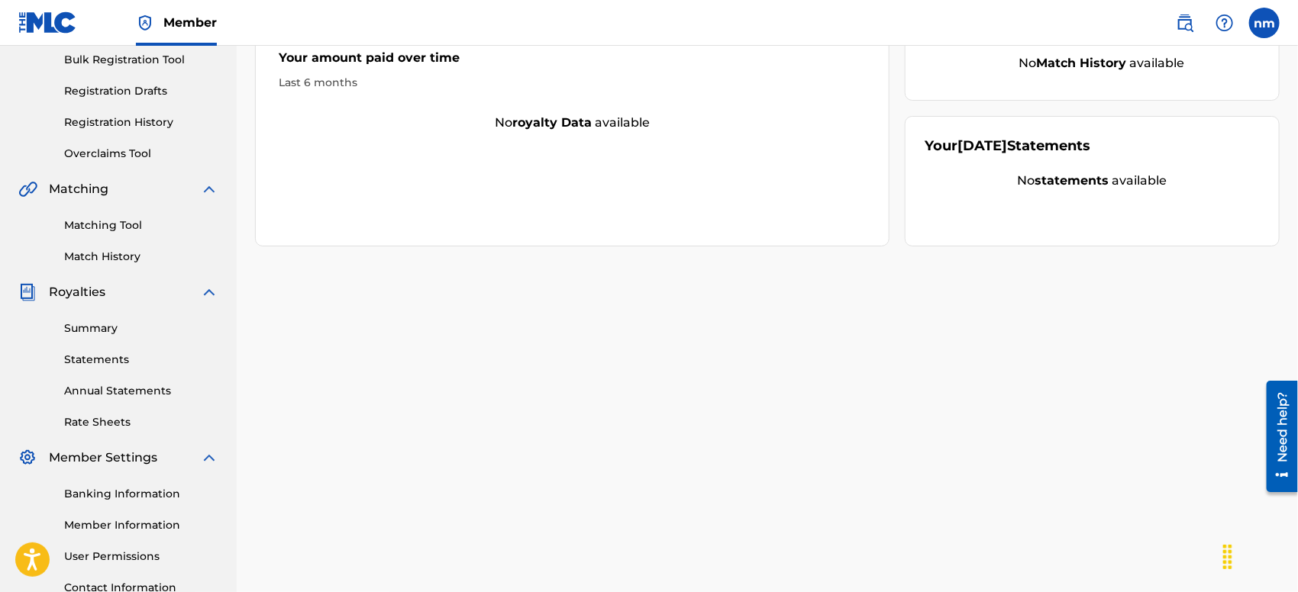
scroll to position [354, 0]
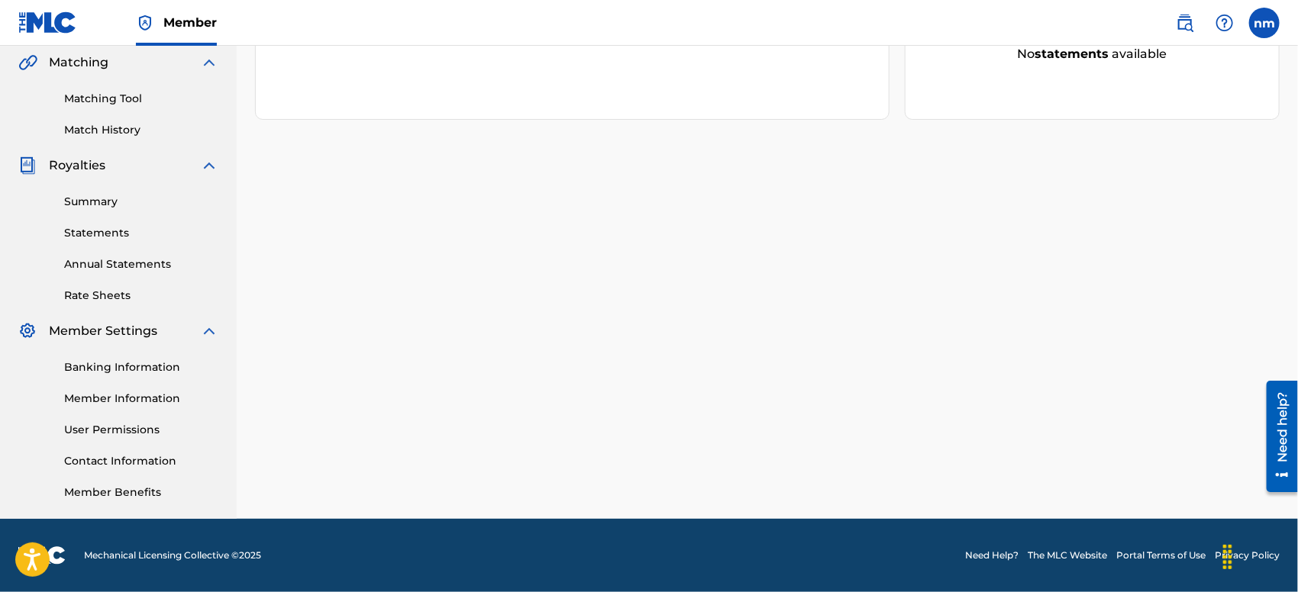
click at [105, 292] on link "Rate Sheets" at bounding box center [141, 296] width 154 height 16
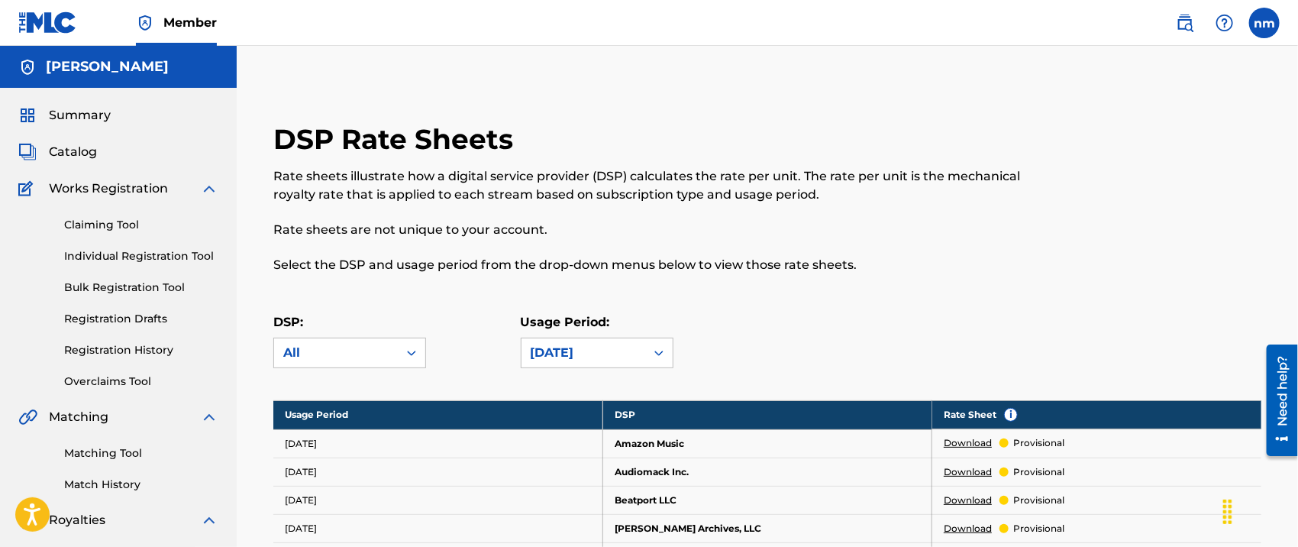
click at [819, 228] on p "Rate sheets are not unique to your account." at bounding box center [653, 230] width 760 height 18
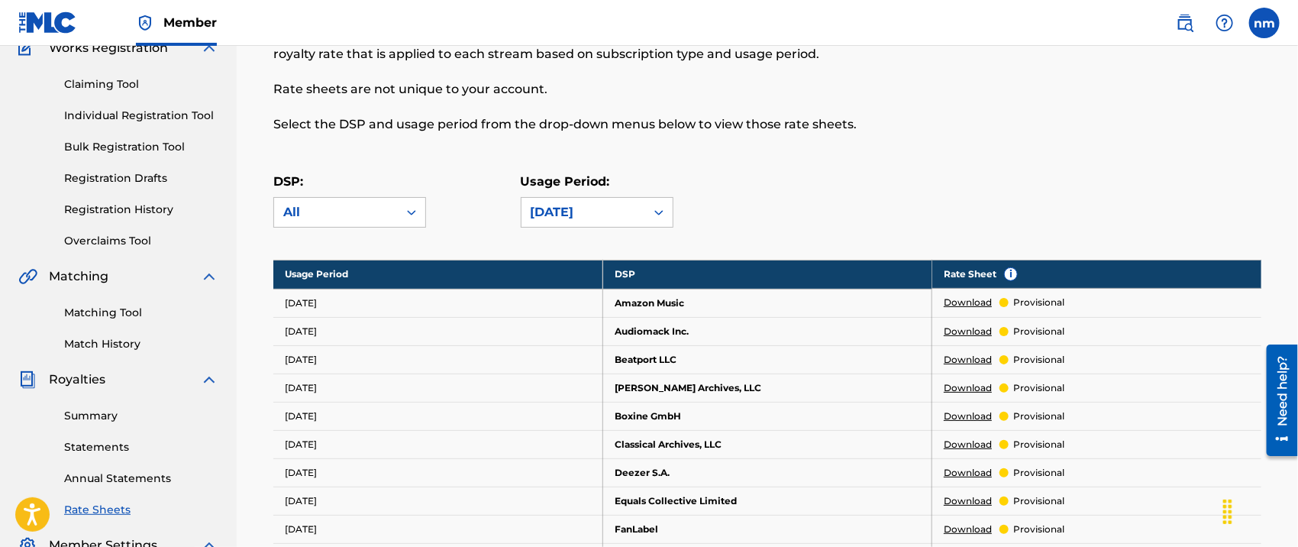
scroll to position [169, 0]
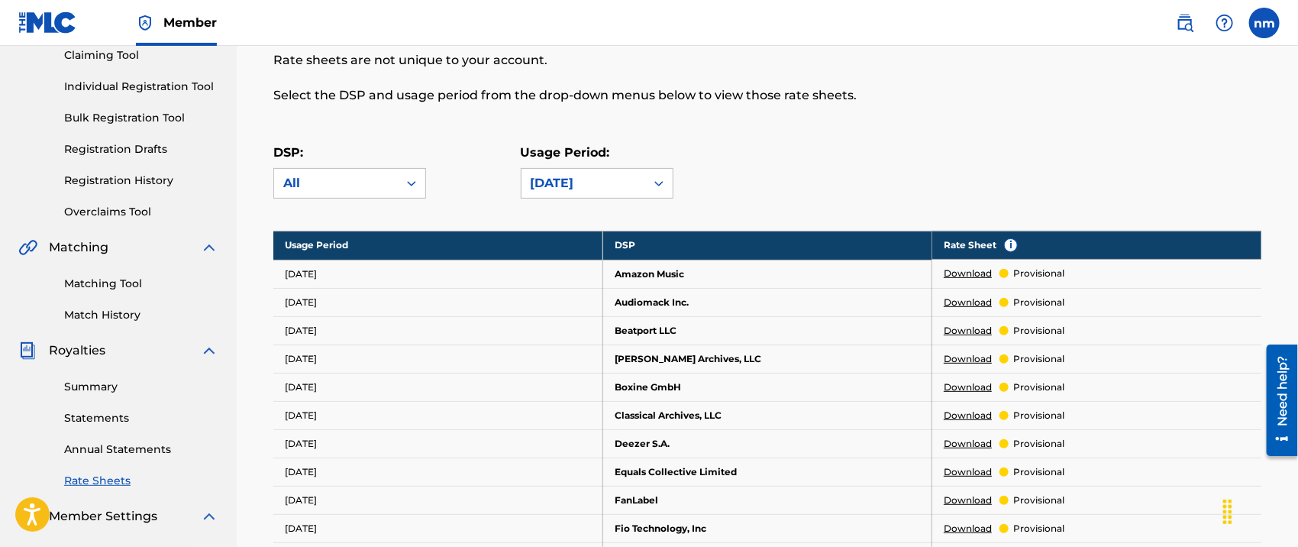
click at [402, 163] on div "DSP: All" at bounding box center [349, 171] width 153 height 55
click at [410, 177] on icon at bounding box center [411, 183] width 15 height 15
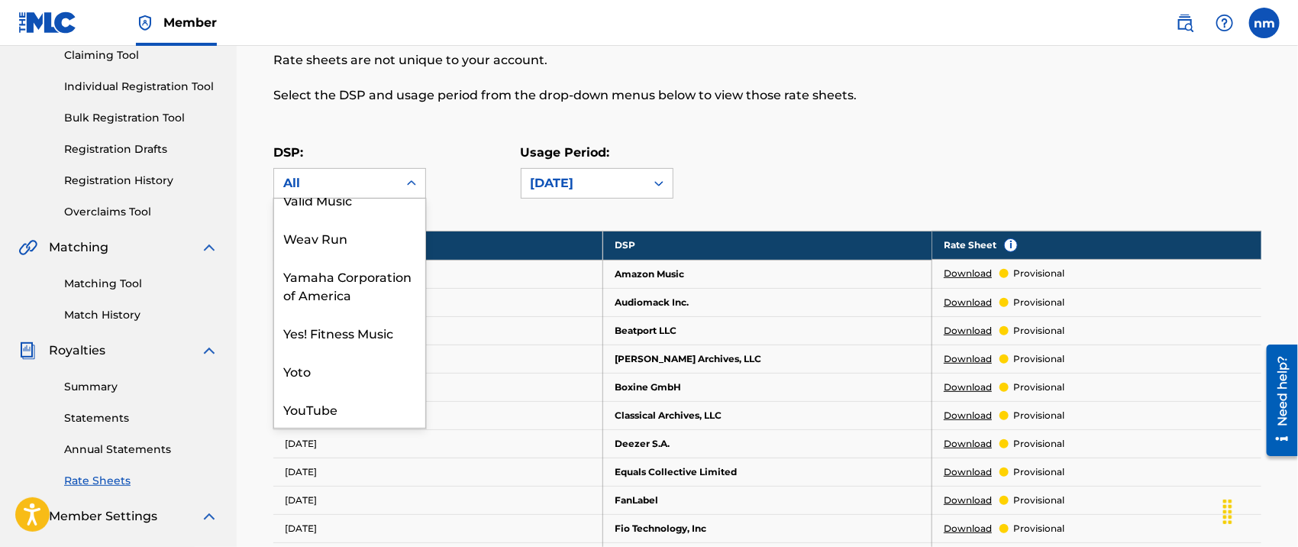
scroll to position [2956, 0]
click at [331, 399] on div "YouTube" at bounding box center [349, 408] width 151 height 38
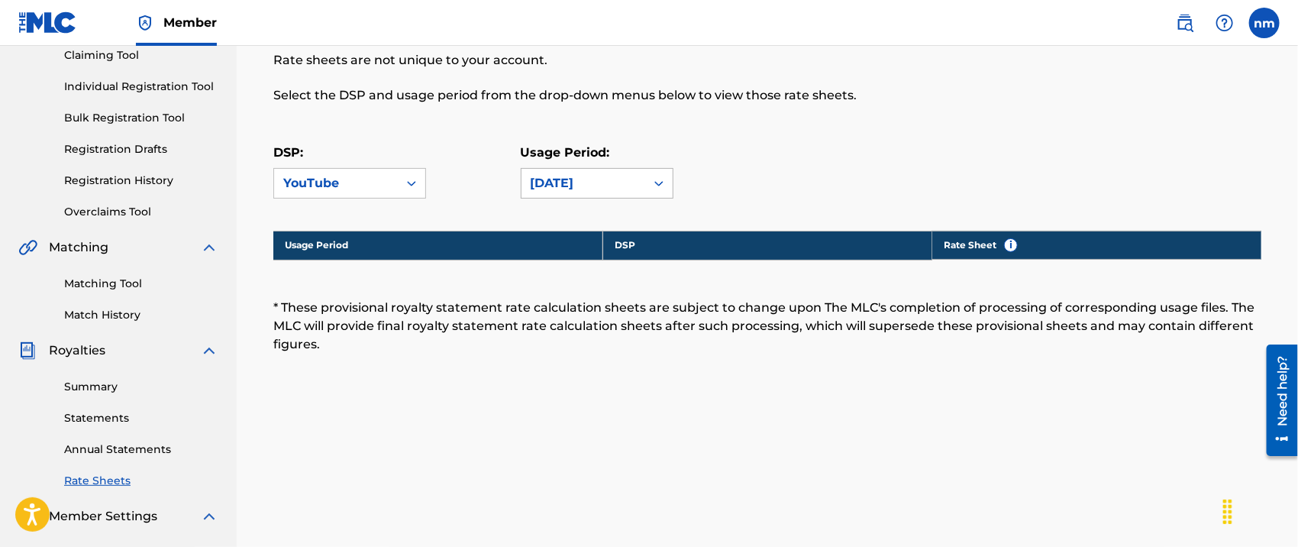
click at [658, 176] on icon at bounding box center [658, 183] width 15 height 15
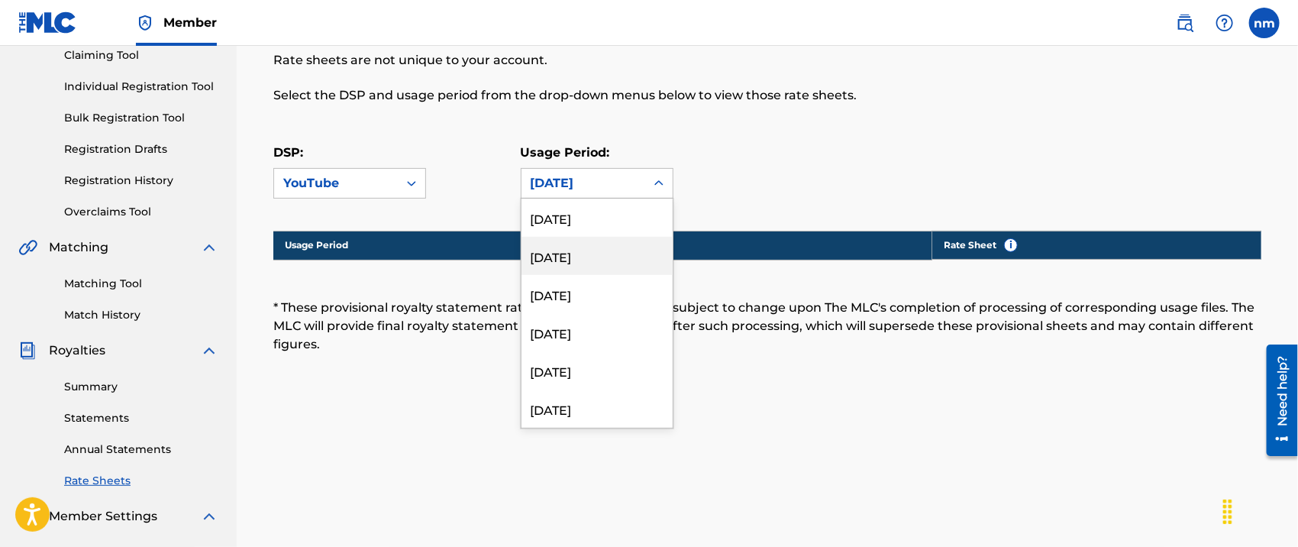
scroll to position [163, 0]
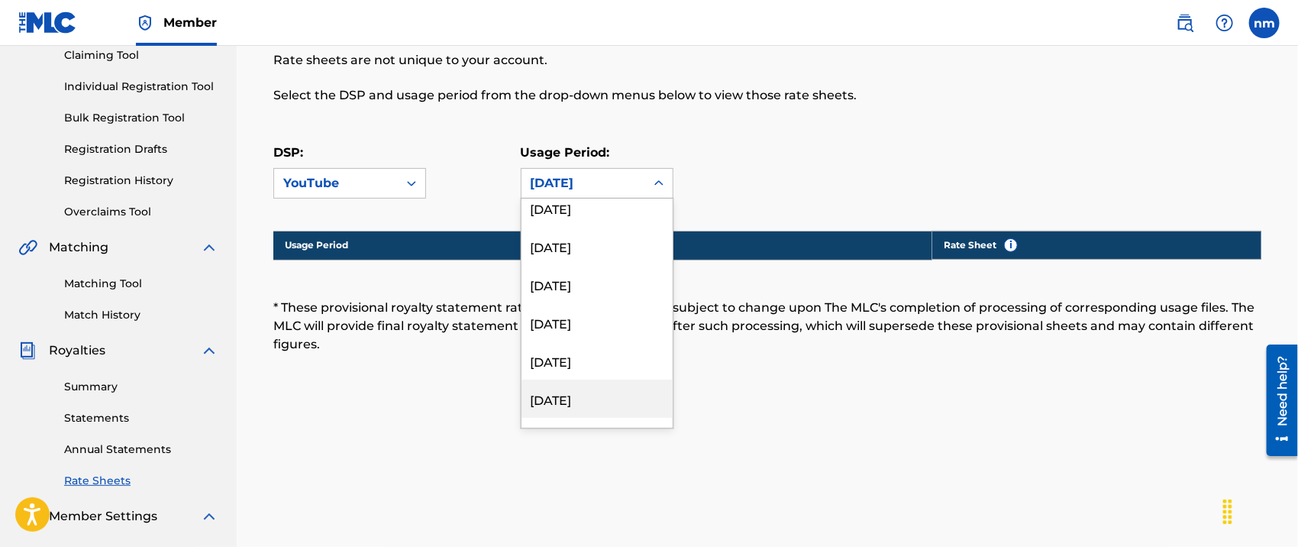
click at [594, 403] on div "[DATE]" at bounding box center [596, 398] width 151 height 38
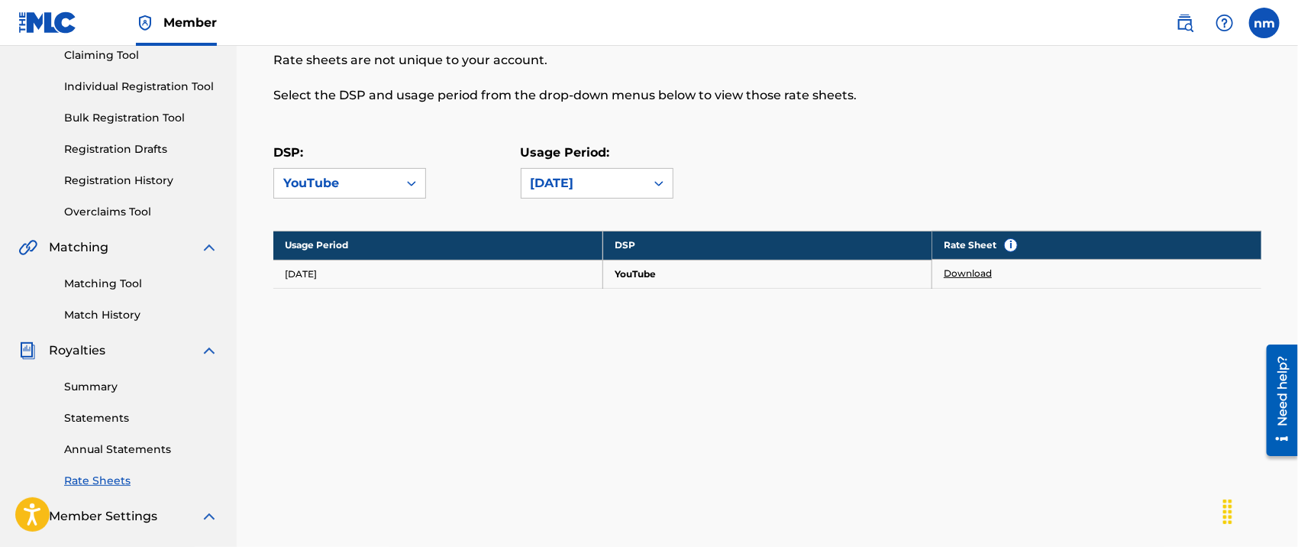
click at [971, 274] on link "Download" at bounding box center [968, 273] width 48 height 14
click at [660, 182] on icon at bounding box center [658, 183] width 9 height 5
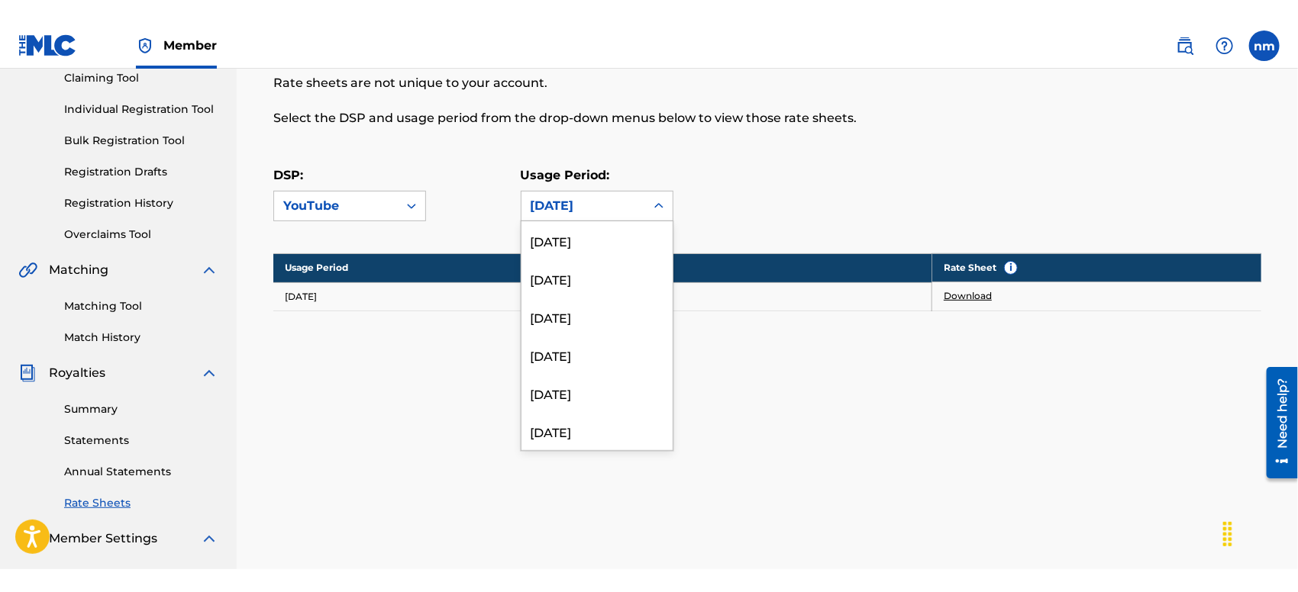
scroll to position [165, 0]
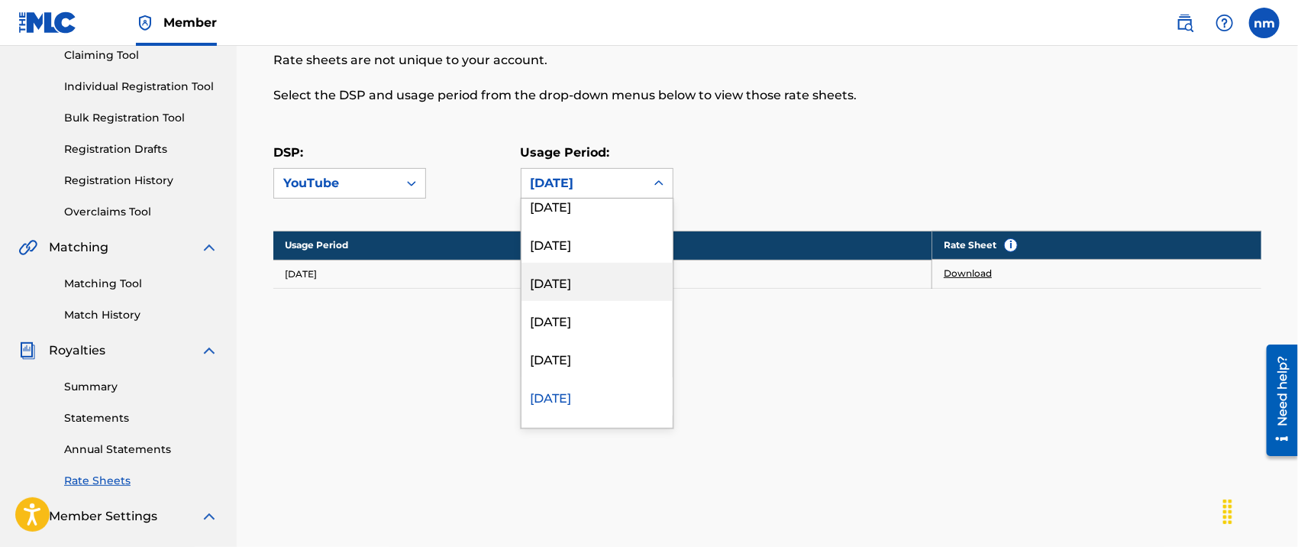
click at [624, 283] on div "[DATE]" at bounding box center [596, 282] width 151 height 38
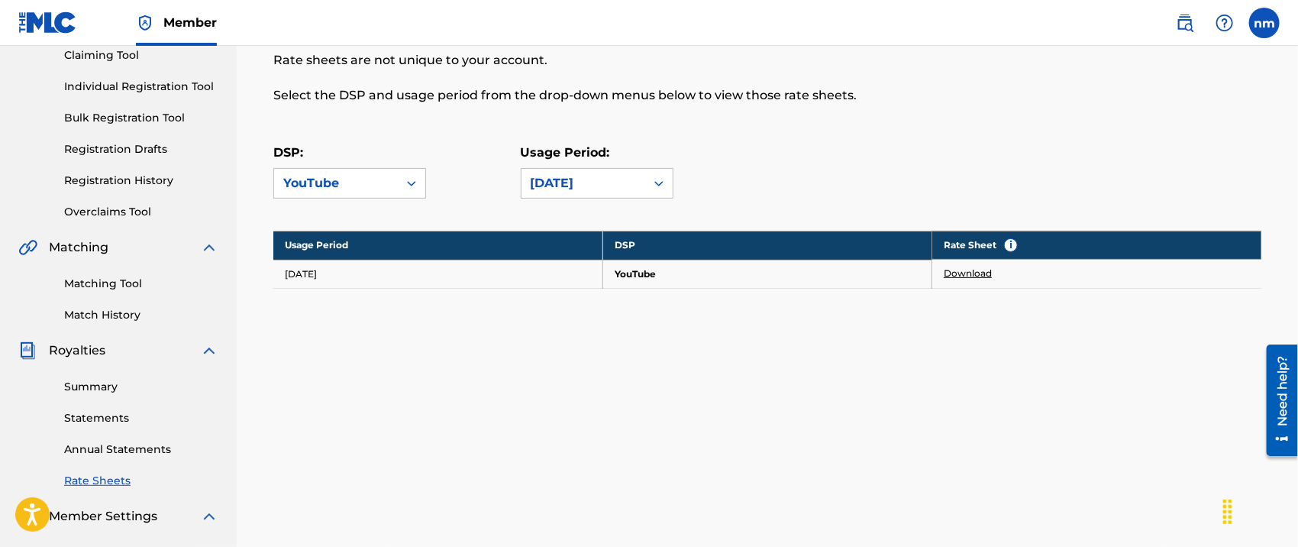
click at [968, 270] on link "Download" at bounding box center [968, 273] width 48 height 14
click at [484, 335] on div "DSP Rate Sheets Rate sheets illustrate how a digital service provider (DSP) cal…" at bounding box center [767, 158] width 1025 height 489
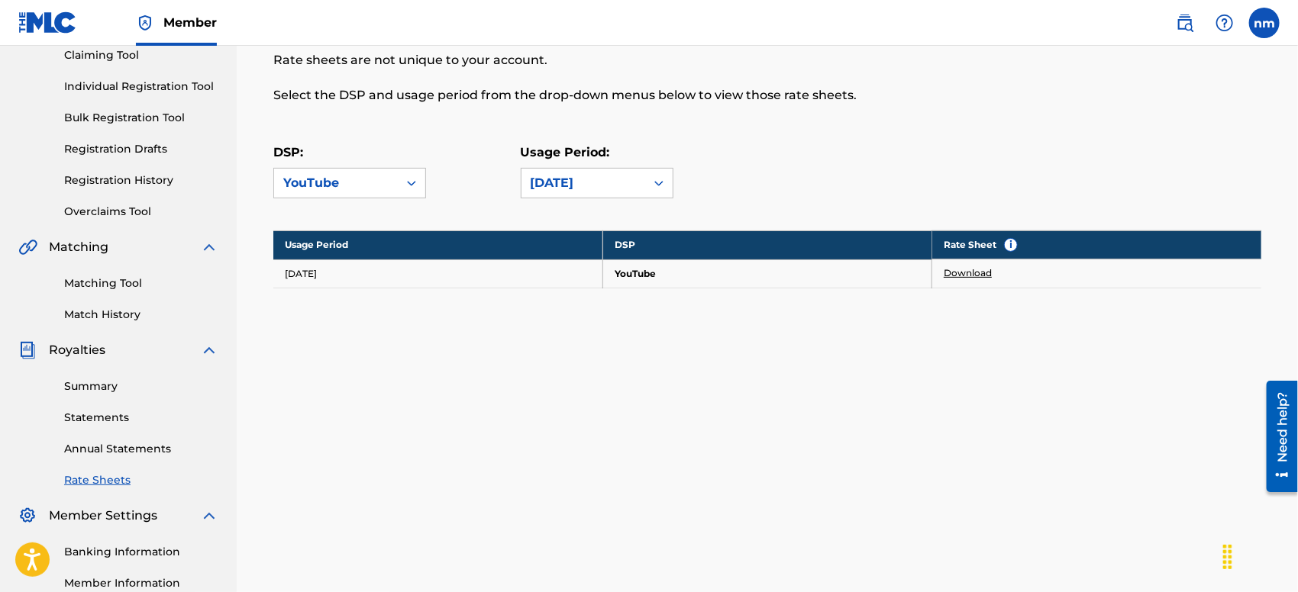
click at [469, 392] on div "DSP Rate Sheets Rate sheets illustrate how a digital service provider (DSP) cal…" at bounding box center [767, 158] width 1025 height 489
click at [82, 451] on link "Annual Statements" at bounding box center [141, 449] width 154 height 16
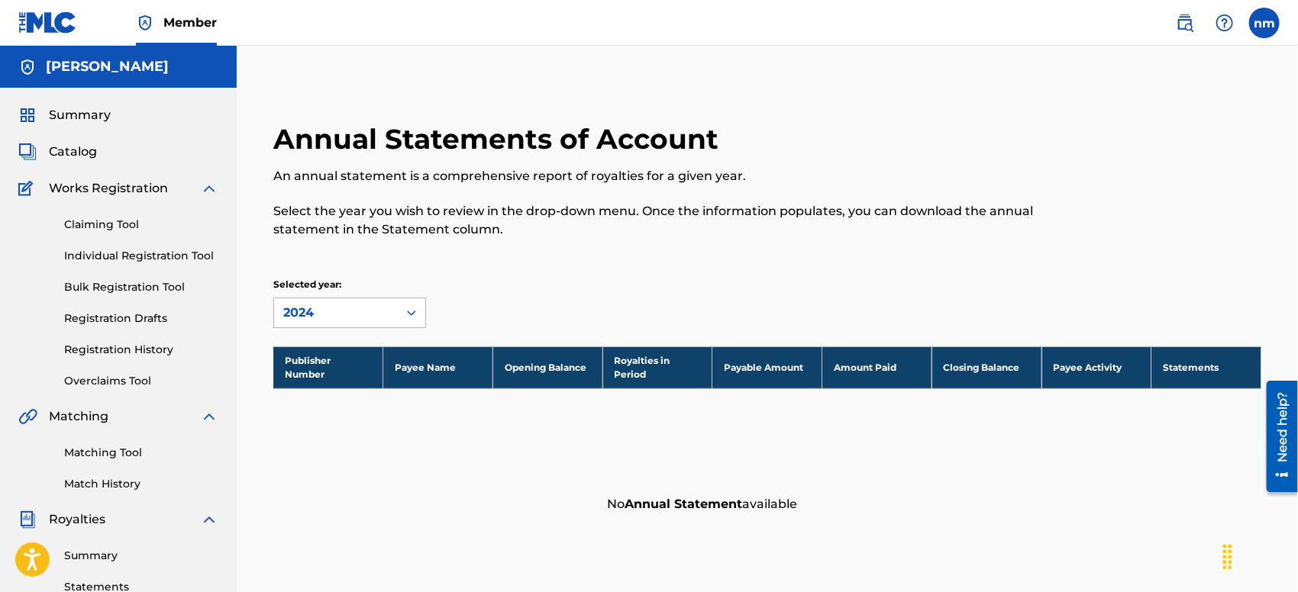
click at [414, 311] on icon at bounding box center [411, 313] width 9 height 5
click at [357, 390] on div "2023" at bounding box center [349, 385] width 151 height 38
click at [415, 305] on icon at bounding box center [411, 312] width 15 height 15
click at [329, 356] on div "2024" at bounding box center [349, 347] width 151 height 38
click at [324, 449] on div "Publisher Number Payee Name Opening Balance Royalties in Period Payable Amount …" at bounding box center [767, 434] width 988 height 175
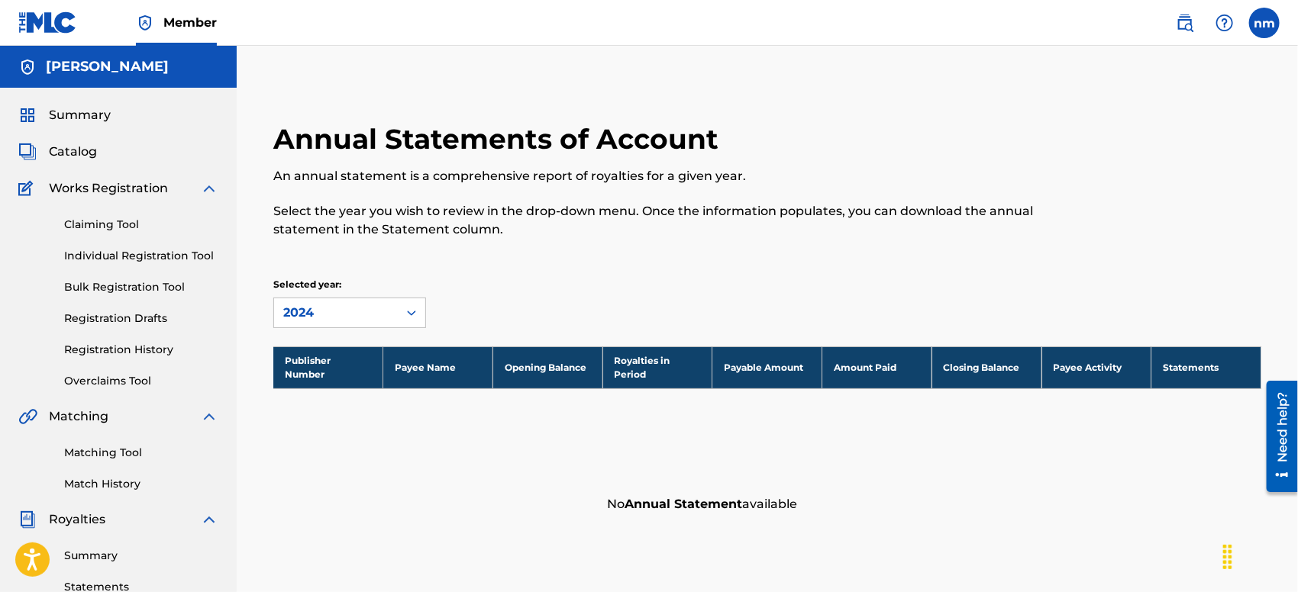
click at [80, 115] on span "Summary" at bounding box center [80, 115] width 62 height 18
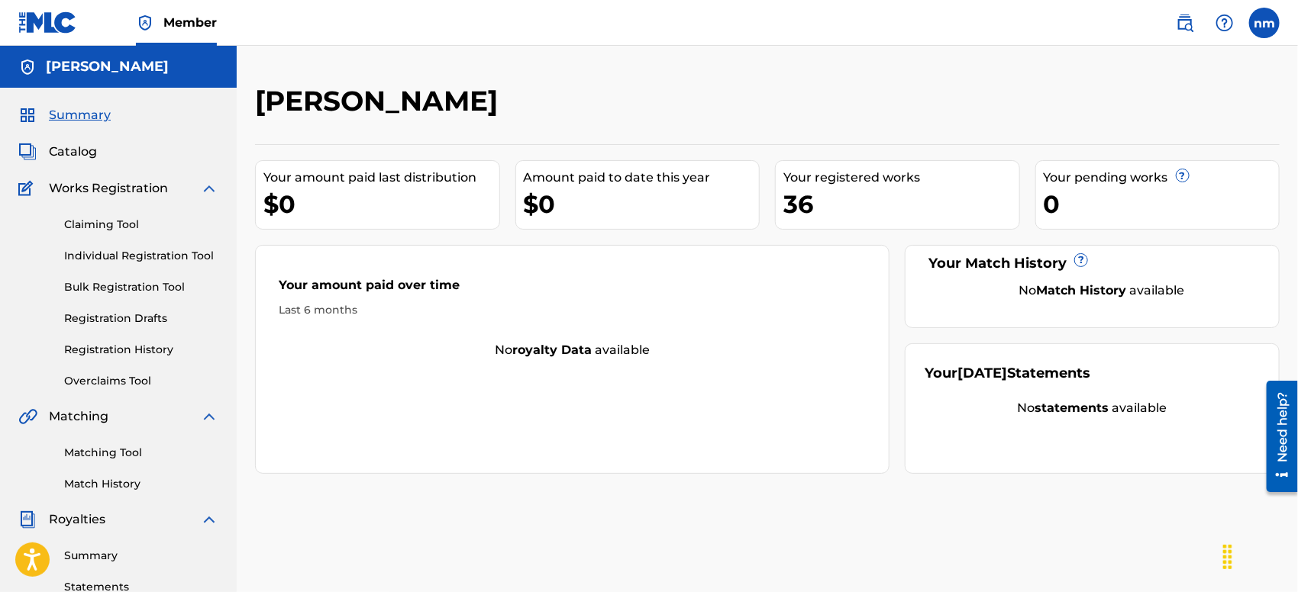
click at [715, 90] on div "[PERSON_NAME]" at bounding box center [649, 106] width 789 height 45
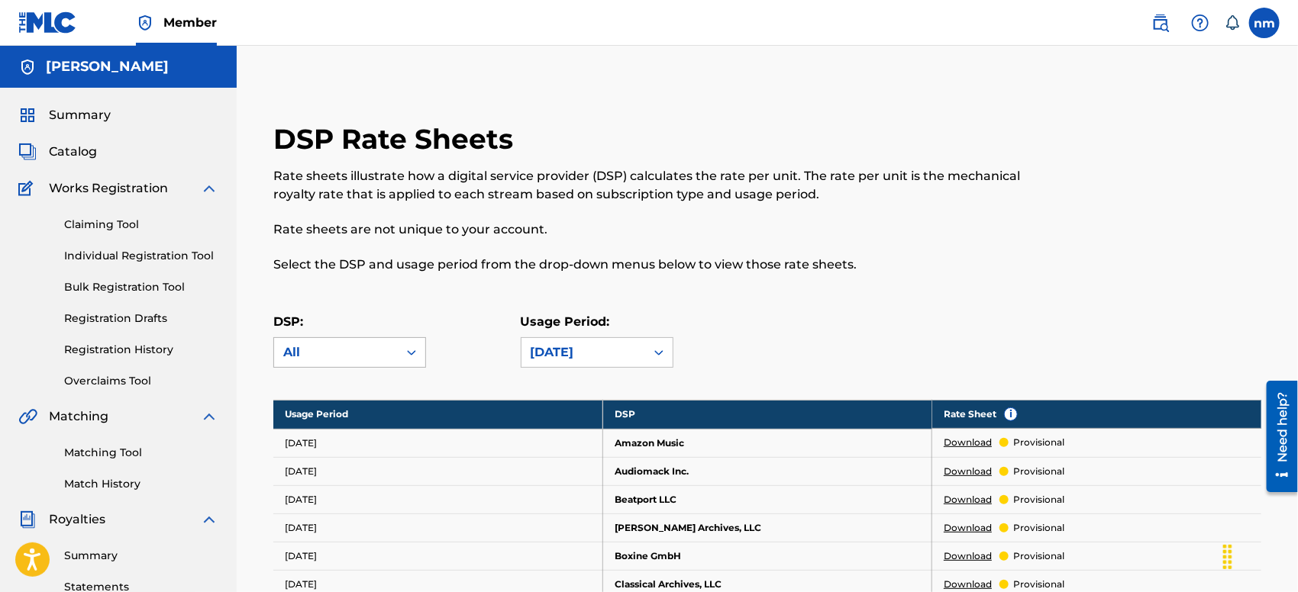
click at [411, 349] on icon at bounding box center [411, 352] width 15 height 15
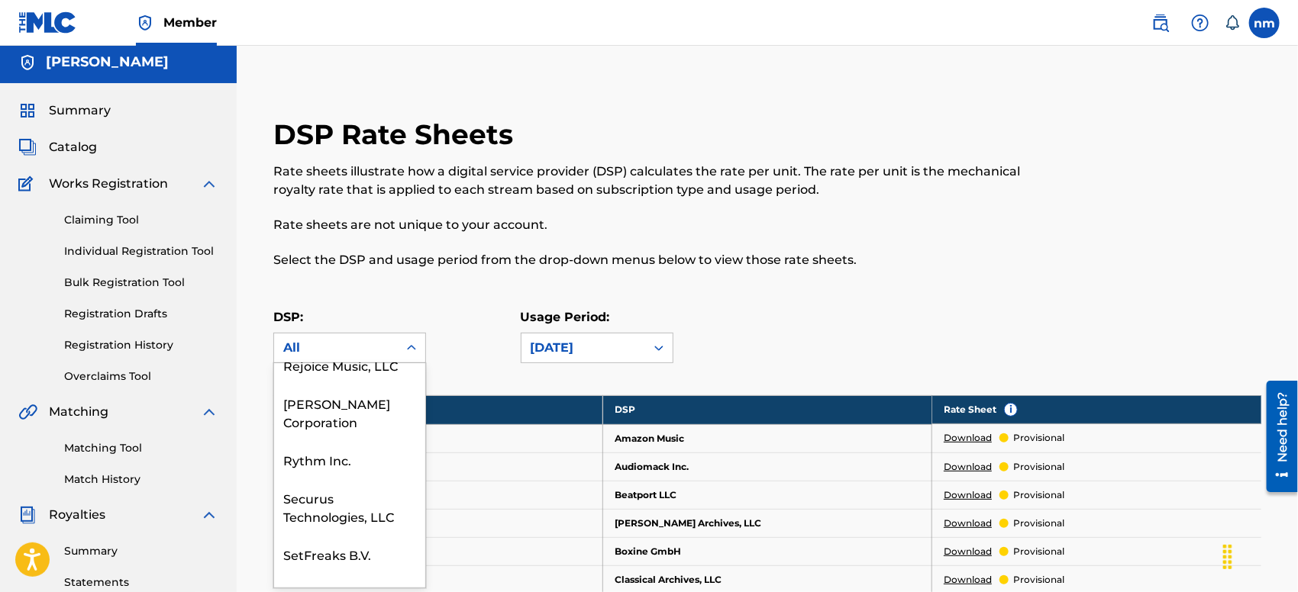
scroll to position [2961, 0]
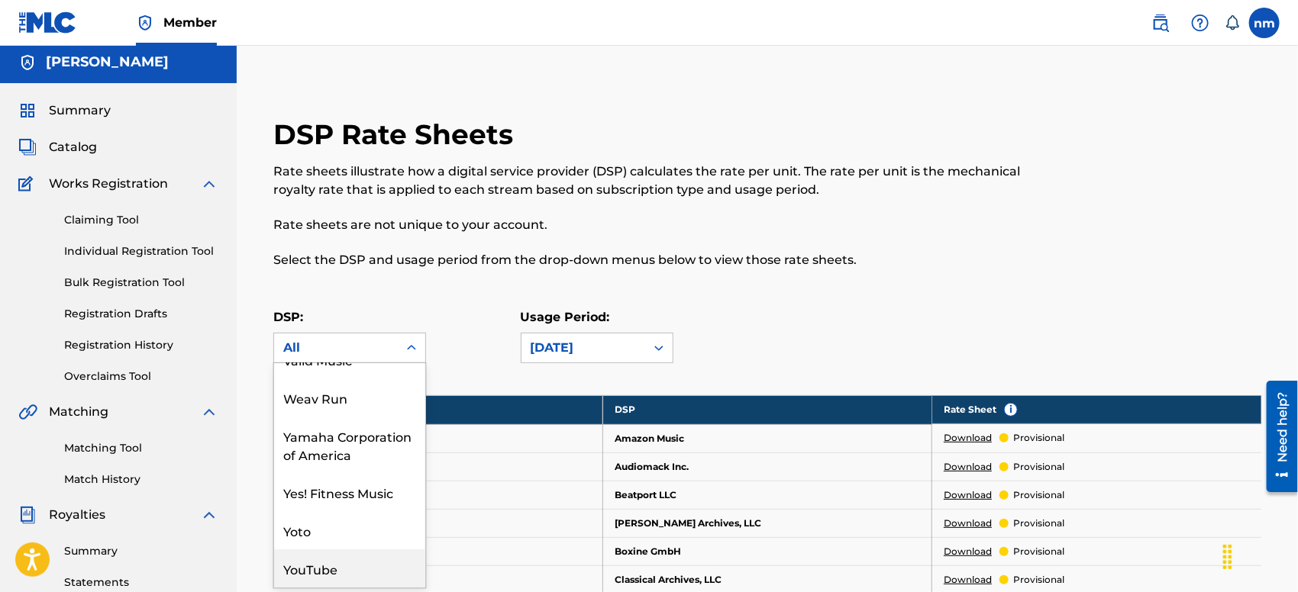
click at [319, 551] on div "YouTube" at bounding box center [349, 569] width 151 height 38
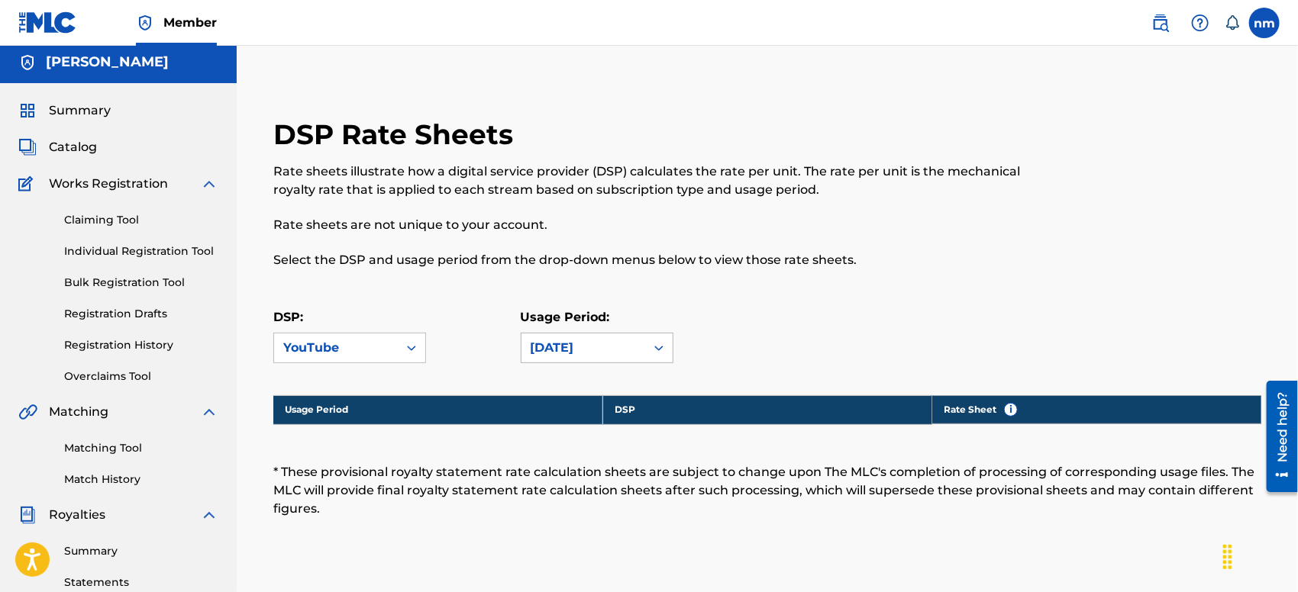
click at [659, 349] on icon at bounding box center [658, 348] width 15 height 15
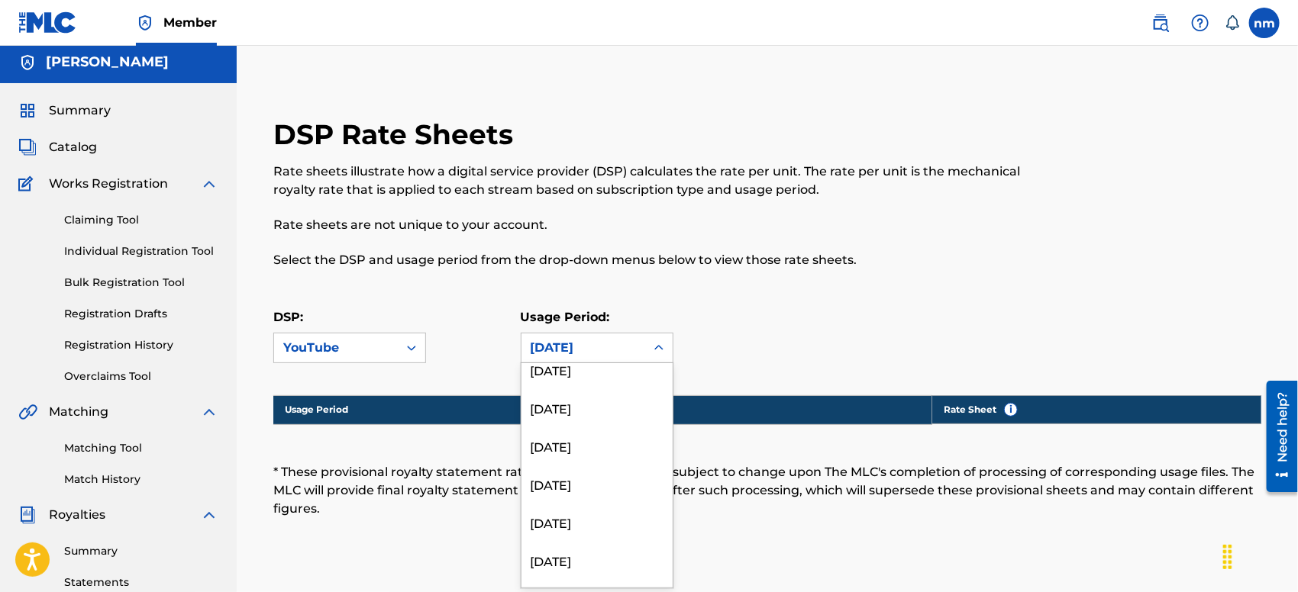
scroll to position [747, 0]
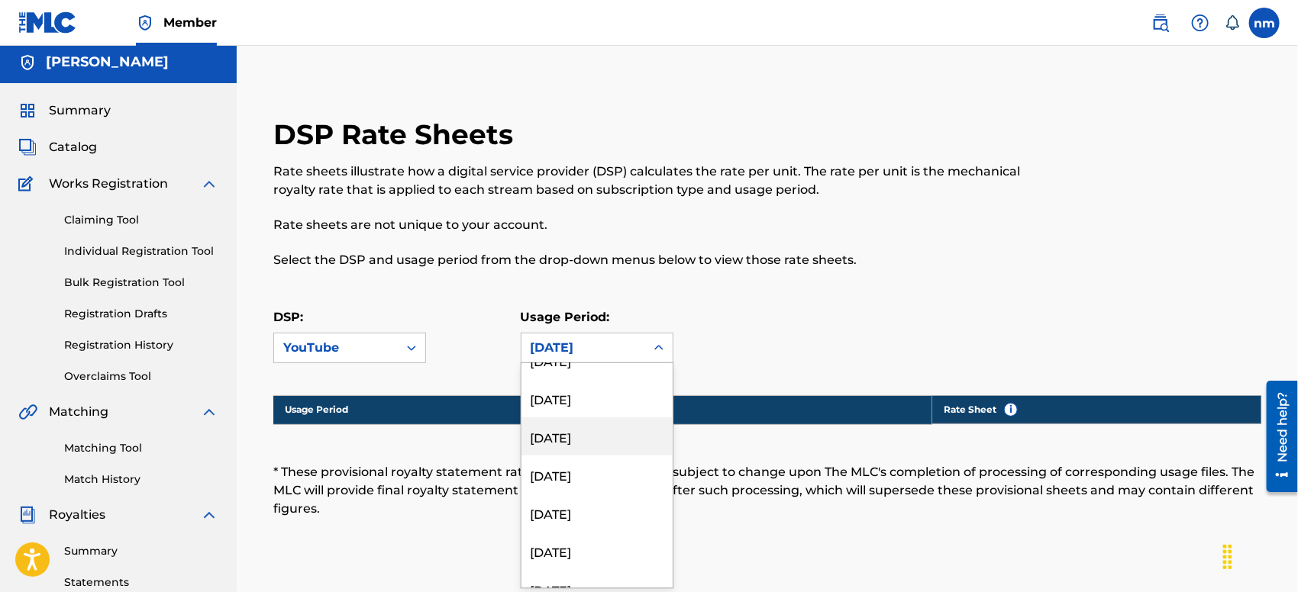
click at [578, 437] on div "[DATE]" at bounding box center [596, 437] width 151 height 38
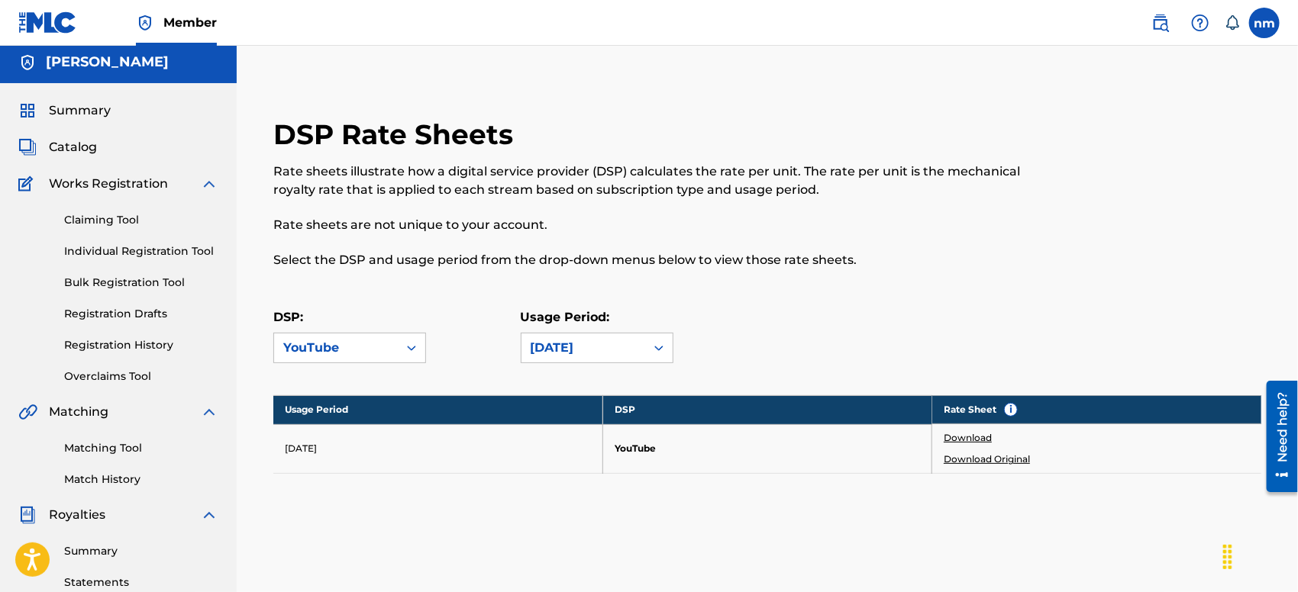
click at [985, 457] on link "Download Original" at bounding box center [987, 460] width 86 height 14
click at [660, 532] on div "DSP Rate Sheets Rate sheets illustrate how a digital service provider (DSP) cal…" at bounding box center [767, 333] width 1025 height 509
click at [411, 344] on icon at bounding box center [411, 348] width 15 height 15
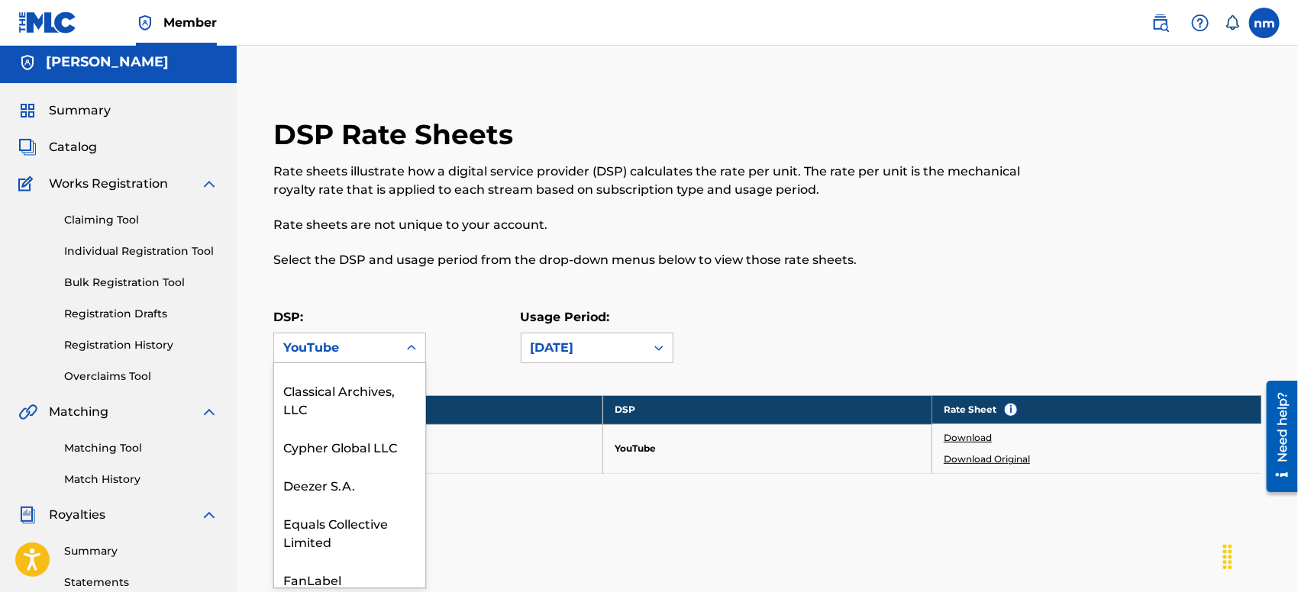
scroll to position [0, 0]
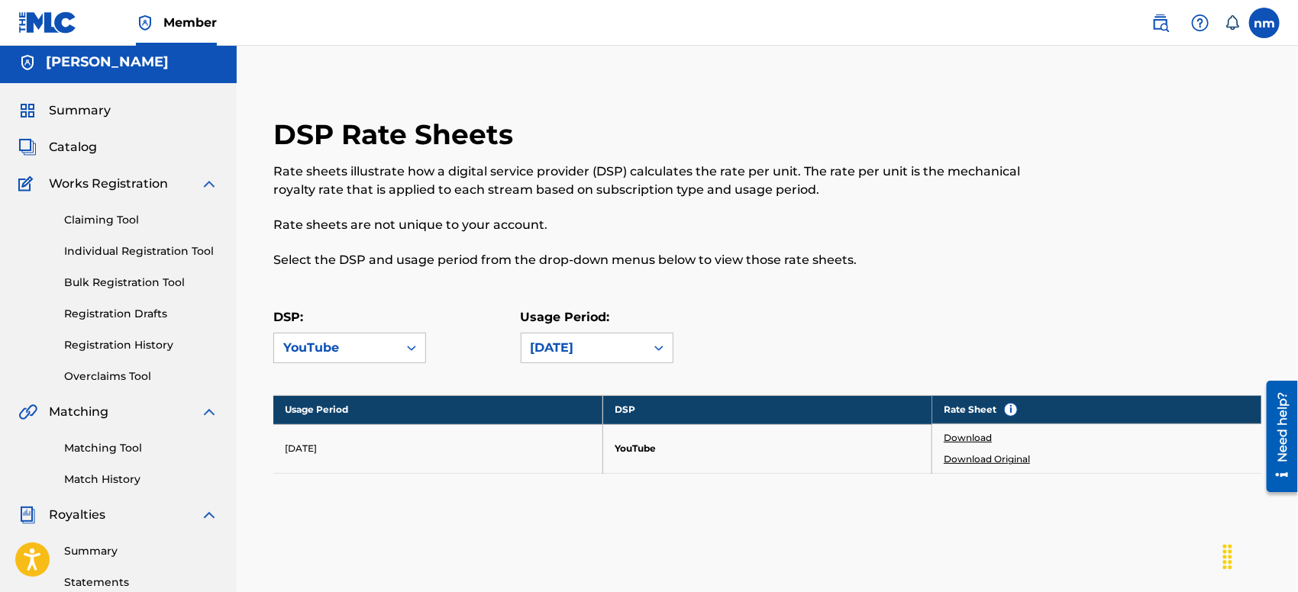
click at [457, 302] on div "DSP Rate Sheets Rate sheets illustrate how a digital service provider (DSP) cal…" at bounding box center [767, 315] width 1025 height 395
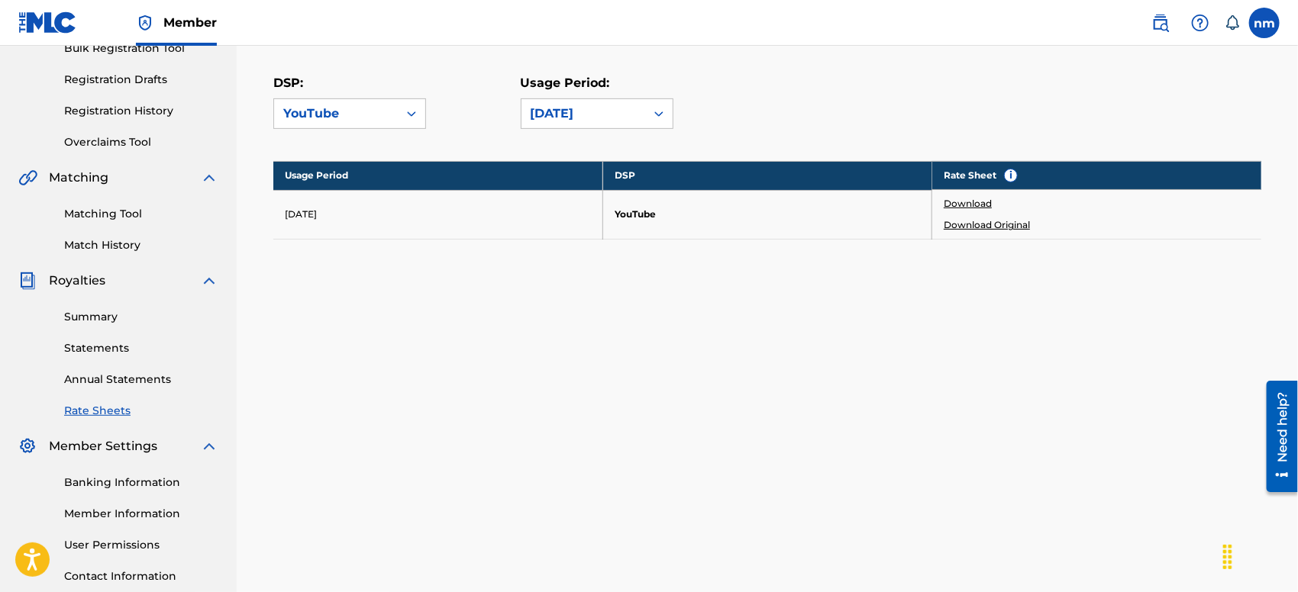
scroll to position [344, 0]
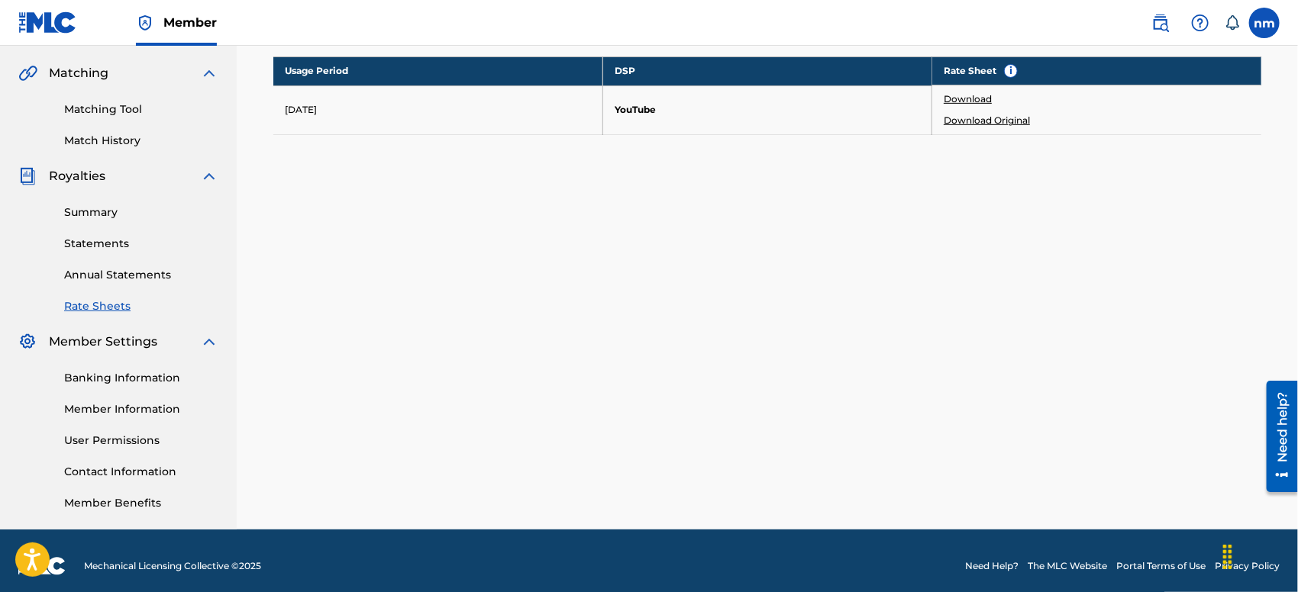
click at [118, 239] on link "Statements" at bounding box center [141, 244] width 154 height 16
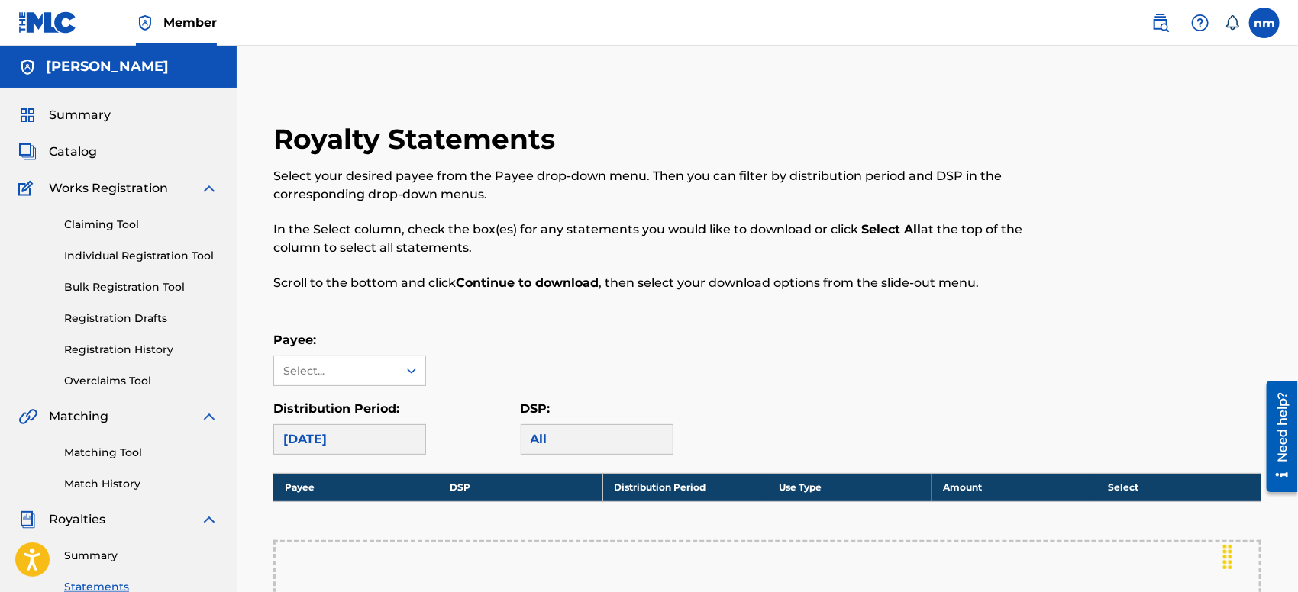
click at [584, 314] on div "Royalty Statements Select your desired payee from the Payee drop-down menu. The…" at bounding box center [767, 576] width 1025 height 909
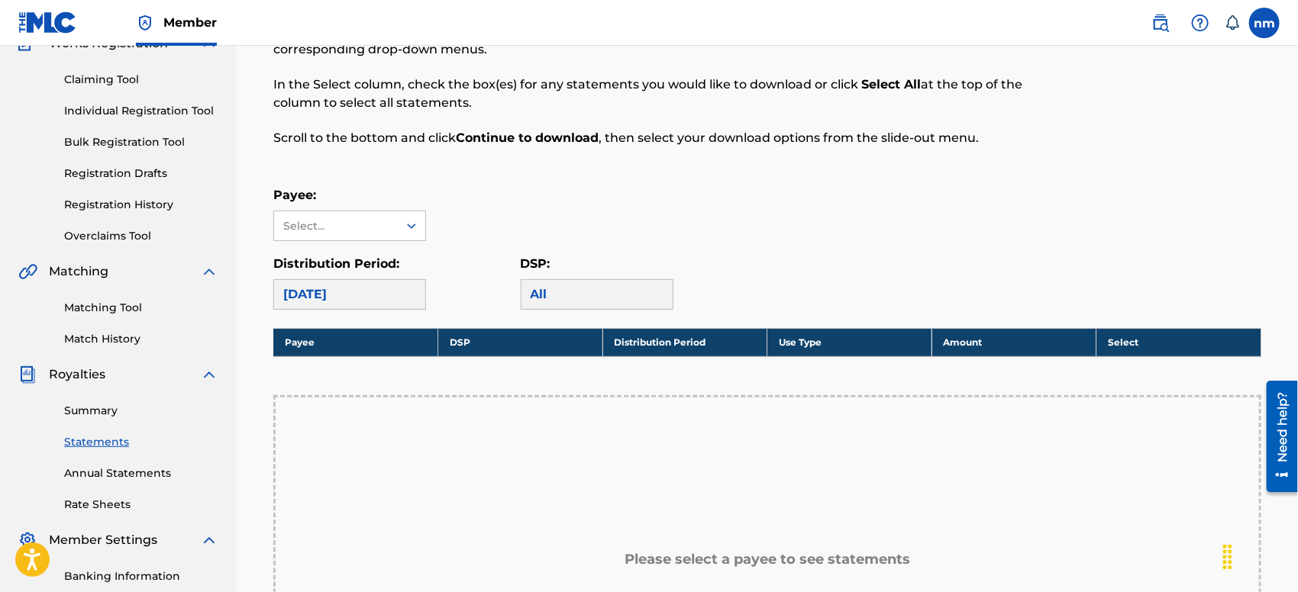
scroll to position [339, 0]
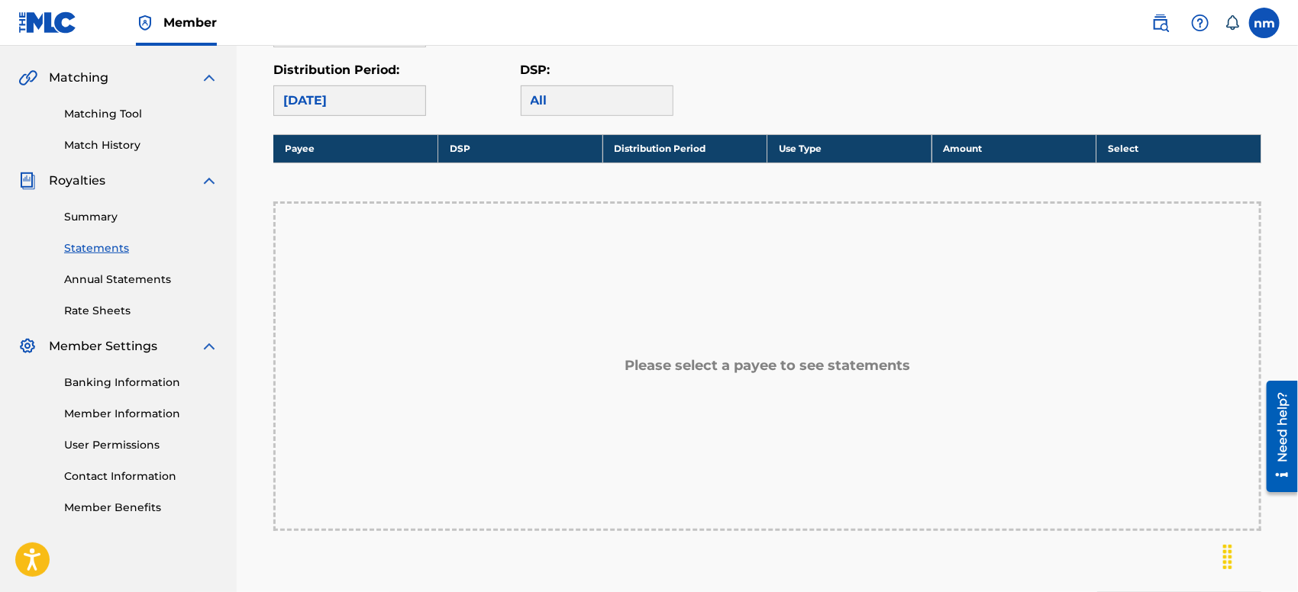
click at [111, 305] on link "Rate Sheets" at bounding box center [141, 311] width 154 height 16
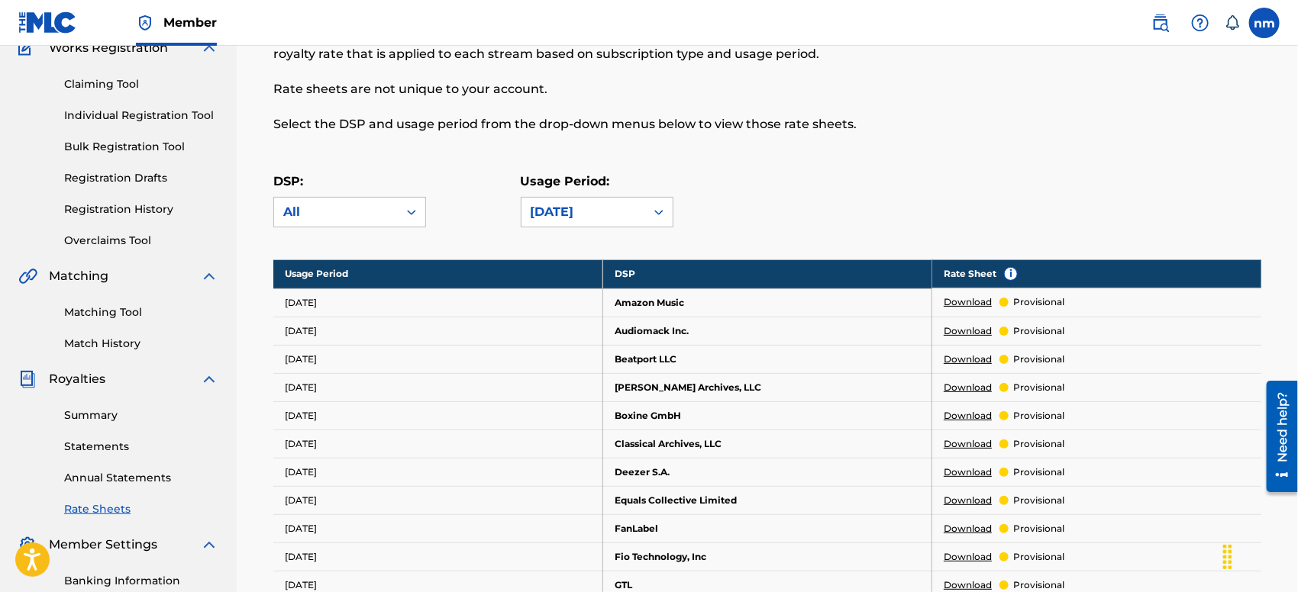
scroll to position [169, 0]
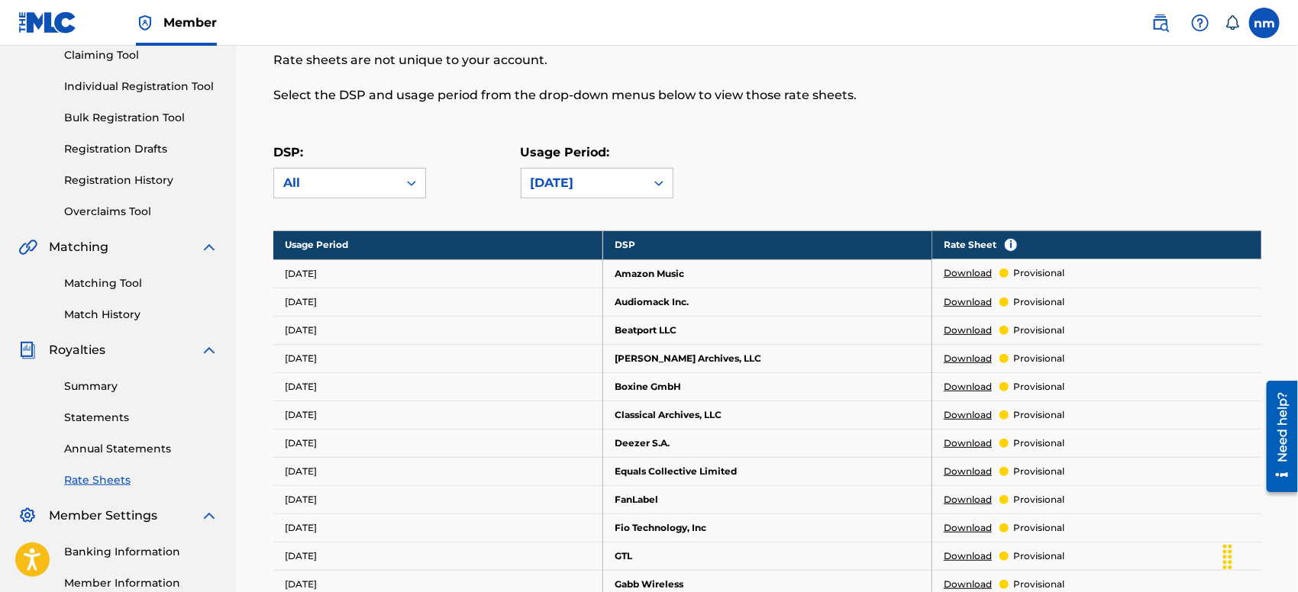
click at [971, 272] on link "Download" at bounding box center [968, 273] width 48 height 14
